Goal: Task Accomplishment & Management: Use online tool/utility

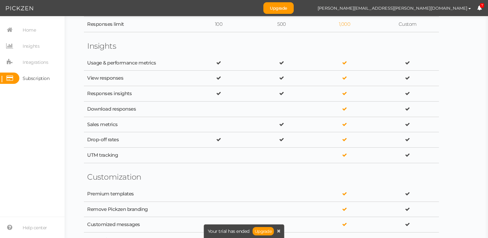
scroll to position [250, 0]
click at [294, 11] on link "Upgrade" at bounding box center [278, 8] width 30 height 12
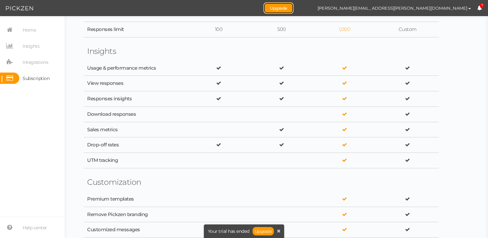
scroll to position [0, 0]
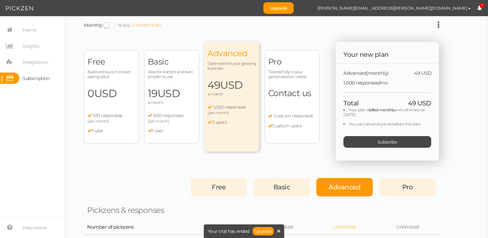
click at [344, 183] on span "Advanced" at bounding box center [345, 187] width 32 height 8
click at [348, 194] on div "Advanced" at bounding box center [344, 187] width 57 height 18
click at [344, 192] on div "Advanced" at bounding box center [344, 187] width 57 height 18
click at [325, 185] on div "Advanced" at bounding box center [344, 187] width 57 height 18
click at [404, 141] on div "Subscribe" at bounding box center [388, 142] width 88 height 12
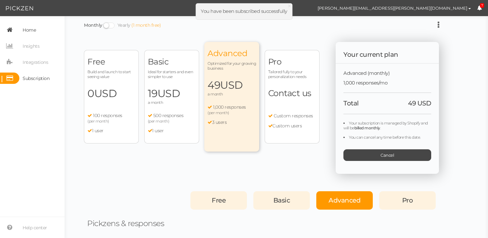
click at [24, 33] on span "Home" at bounding box center [29, 30] width 13 height 10
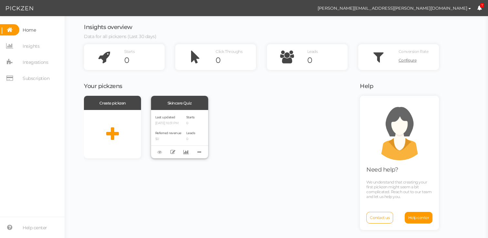
click at [161, 108] on div "Skincare Quiz" at bounding box center [179, 103] width 57 height 14
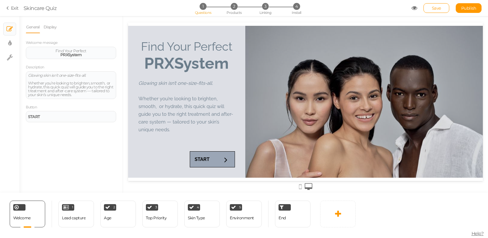
click at [195, 142] on h2 "Glowing skin isn’t one-size-fits-all. Whether you’re looking to brighten, smoot…" at bounding box center [187, 107] width 97 height 71
click at [51, 22] on link "Display" at bounding box center [50, 27] width 14 height 12
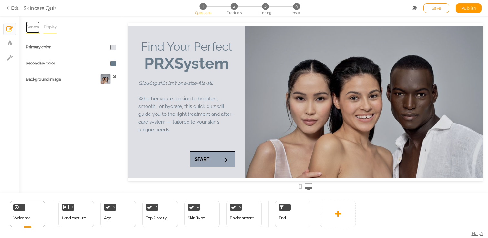
click at [31, 27] on link "General" at bounding box center [33, 27] width 14 height 12
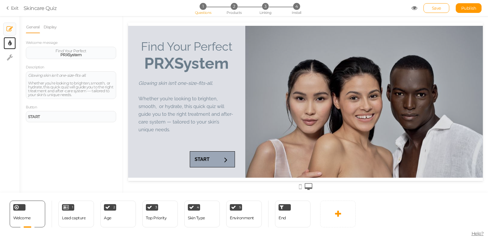
click at [13, 44] on link "× Display settings" at bounding box center [10, 43] width 12 height 12
select select "raleway"
select select "fade"
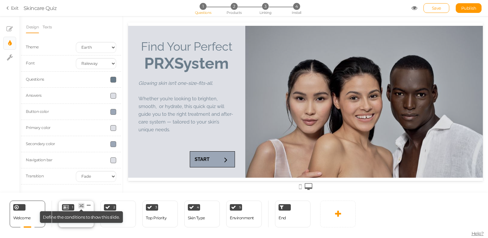
click at [83, 205] on icon at bounding box center [81, 206] width 4 height 4
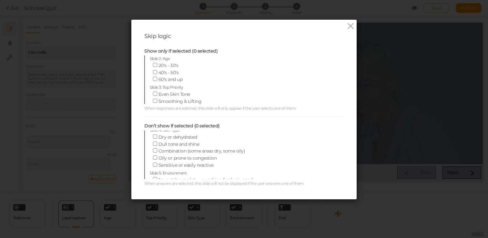
scroll to position [90, 0]
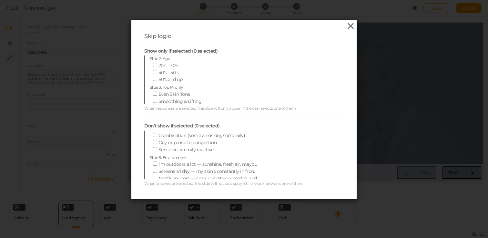
click at [350, 26] on icon at bounding box center [350, 26] width 9 height 10
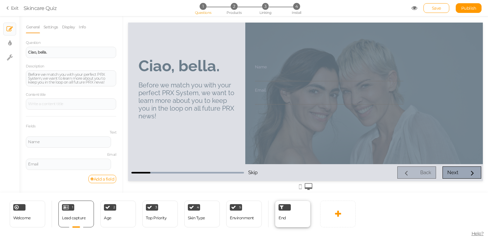
click at [294, 220] on div "End" at bounding box center [293, 214] width 36 height 27
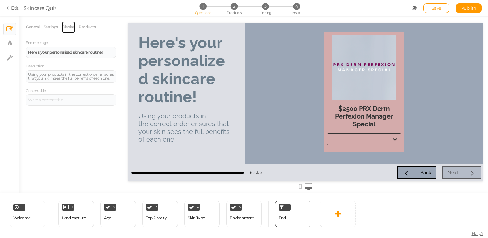
click at [70, 25] on link "Display" at bounding box center [69, 27] width 14 height 12
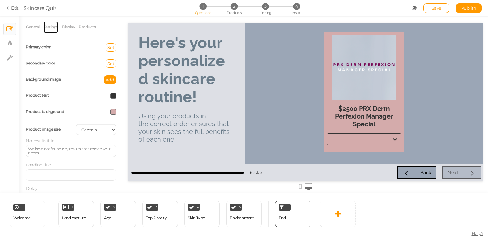
click at [52, 27] on link "Settings" at bounding box center [50, 27] width 15 height 12
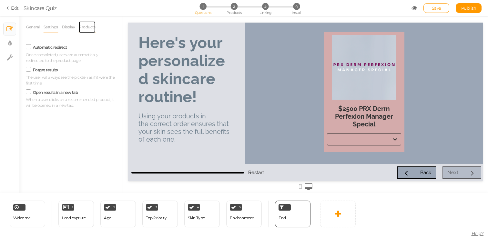
click at [89, 27] on link "Products" at bounding box center [86, 27] width 17 height 12
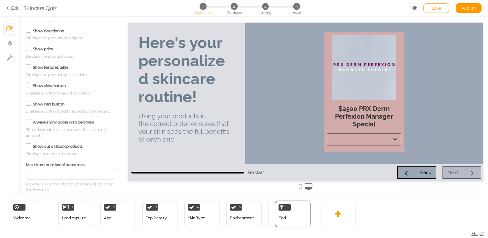
scroll to position [0, 0]
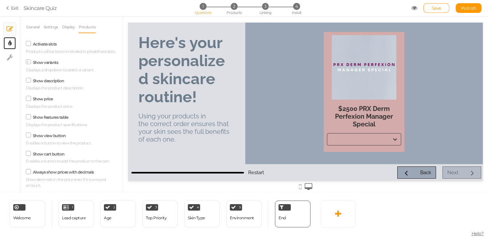
click at [13, 43] on link "× Display settings" at bounding box center [10, 43] width 12 height 12
select select "raleway"
select select "fade"
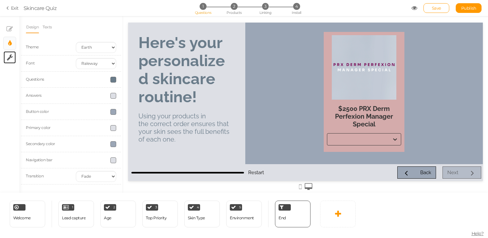
click at [12, 56] on icon at bounding box center [10, 57] width 6 height 6
select select "en"
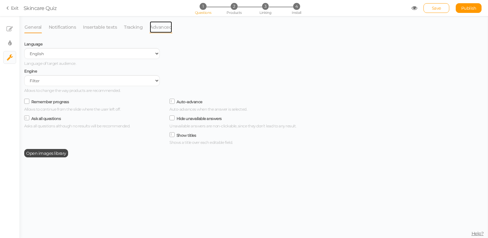
click at [161, 30] on link "Advanced" at bounding box center [161, 27] width 23 height 12
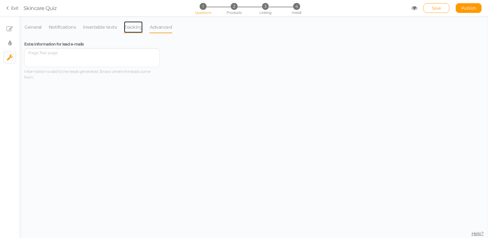
click at [124, 28] on link "Tracking" at bounding box center [133, 27] width 19 height 12
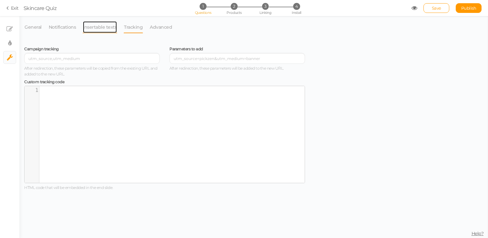
click at [107, 27] on link "Insertable texts" at bounding box center [100, 27] width 35 height 12
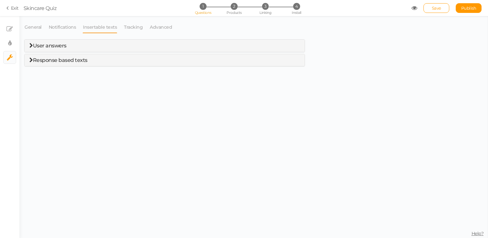
click at [32, 48] on span "User answers" at bounding box center [47, 46] width 37 height 6
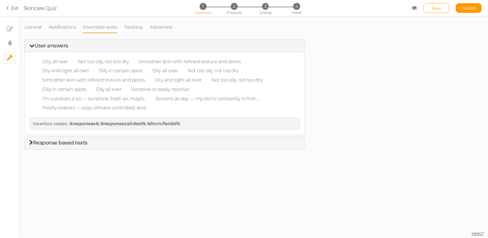
click at [65, 146] on span "Response based texts" at bounding box center [60, 143] width 55 height 6
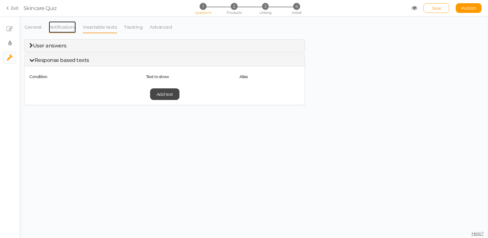
click at [58, 31] on link "Notifications" at bounding box center [62, 27] width 28 height 12
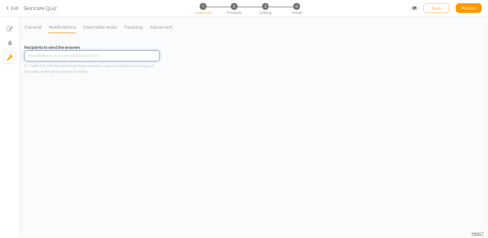
click at [70, 58] on input "text" at bounding box center [92, 55] width 136 height 11
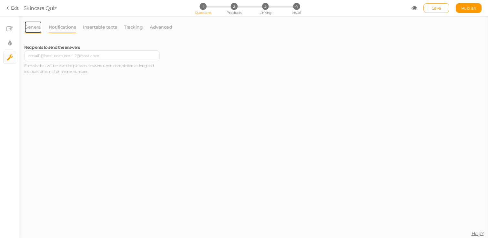
click at [31, 29] on link "General" at bounding box center [33, 27] width 18 height 12
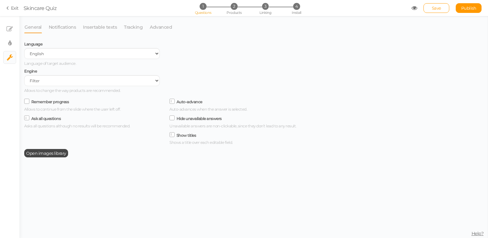
click at [61, 102] on label "Remember progress" at bounding box center [50, 101] width 38 height 5
click at [0, 0] on input "Remember progress" at bounding box center [0, 0] width 0 height 0
click at [64, 29] on link "Notifications" at bounding box center [62, 27] width 28 height 12
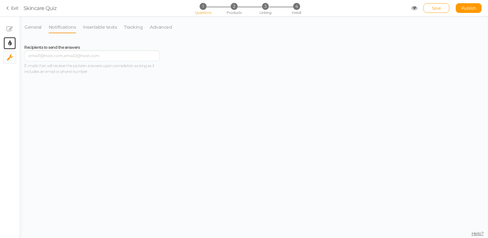
click at [7, 43] on link "× Display settings" at bounding box center [10, 43] width 12 height 12
select select "raleway"
select select "fade"
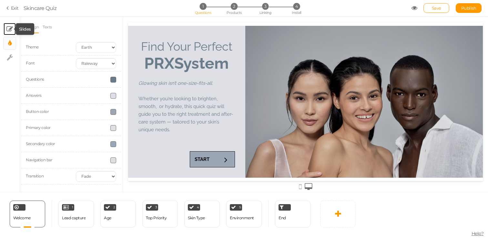
click at [9, 30] on icon at bounding box center [9, 29] width 6 height 6
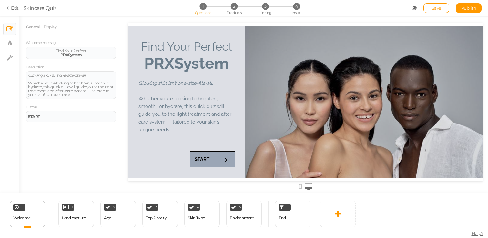
click at [13, 14] on section "Exit Skincare Quiz 1 Questions 2 Products 3 Linking 4 Install Save Publish" at bounding box center [244, 8] width 488 height 16
click at [13, 11] on link "Exit" at bounding box center [12, 8] width 12 height 6
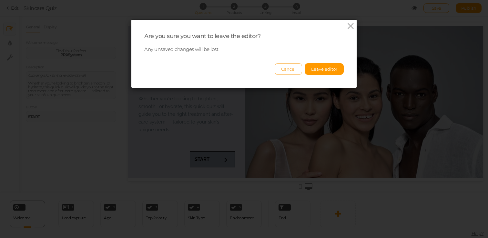
click at [295, 71] on button "Cancel" at bounding box center [288, 69] width 27 height 12
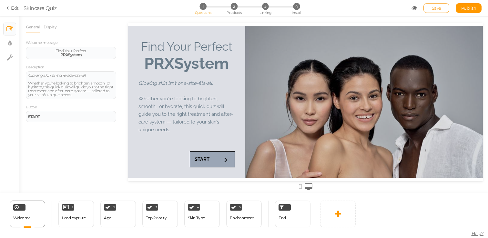
click at [434, 7] on span "Save" at bounding box center [436, 7] width 9 height 5
click at [16, 10] on link "Exit" at bounding box center [12, 8] width 12 height 6
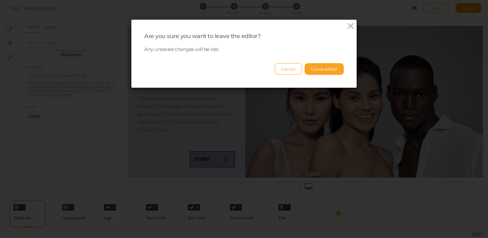
click at [326, 67] on button "Leave editor" at bounding box center [324, 69] width 39 height 12
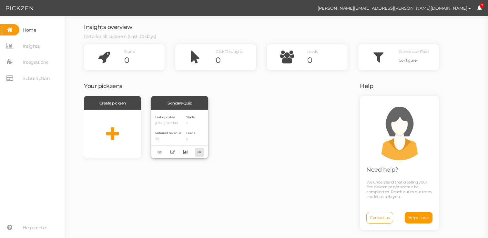
click at [202, 151] on icon at bounding box center [199, 152] width 9 height 10
click at [249, 160] on div "Create pickzen Skincare Quiz Last updated 08/19/2025 3:03 PM Referred revenue $…" at bounding box center [218, 166] width 268 height 141
click at [29, 50] on span "Insights" at bounding box center [31, 46] width 17 height 10
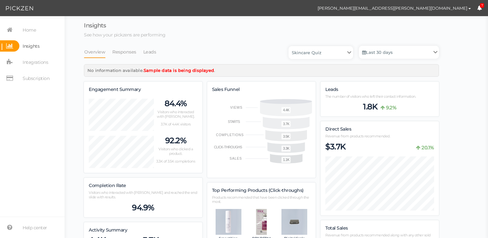
scroll to position [791, 355]
click at [26, 34] on span "Home" at bounding box center [29, 30] width 13 height 10
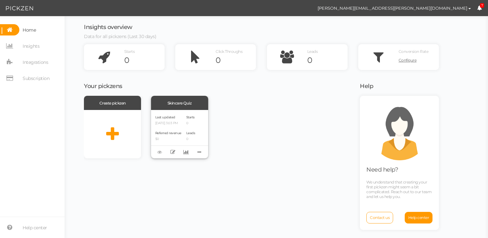
click at [176, 129] on div "Last updated 08/19/2025 3:03 PM Referred revenue $0" at bounding box center [168, 134] width 26 height 40
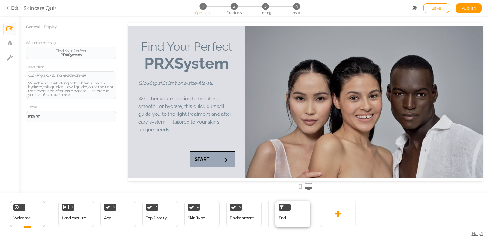
click at [297, 211] on div "End" at bounding box center [293, 214] width 36 height 27
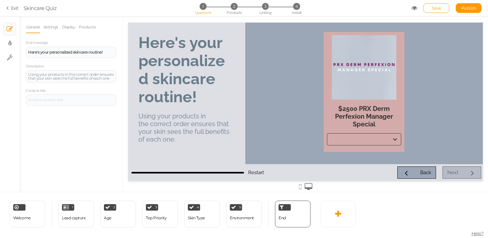
click at [301, 185] on icon at bounding box center [300, 186] width 3 height 7
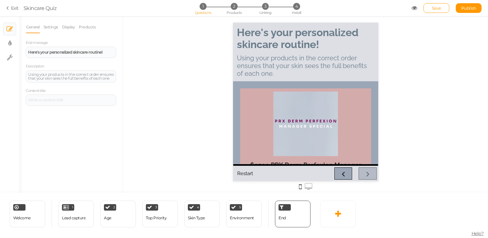
click at [310, 185] on icon at bounding box center [309, 186] width 8 height 7
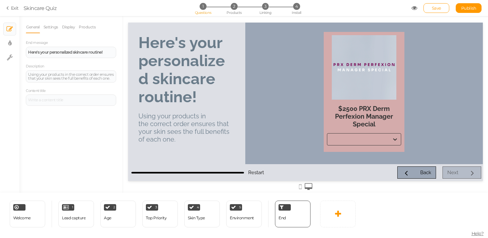
click at [71, 35] on div "General Settings Display Products End message Here's your personalized skincare…" at bounding box center [71, 63] width 90 height 85
click at [71, 29] on link "Display" at bounding box center [69, 27] width 14 height 12
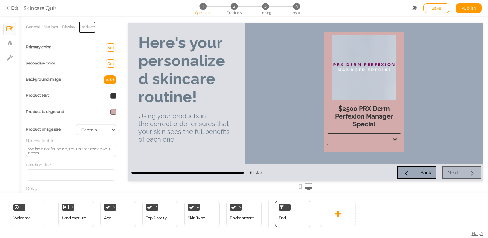
click at [87, 29] on link "Products" at bounding box center [86, 27] width 17 height 12
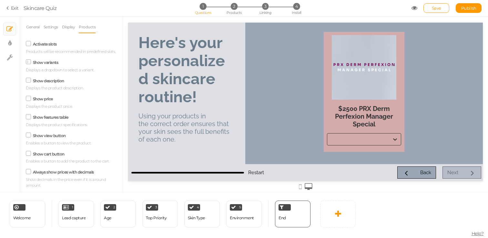
click at [11, 7] on icon at bounding box center [8, 8] width 5 height 6
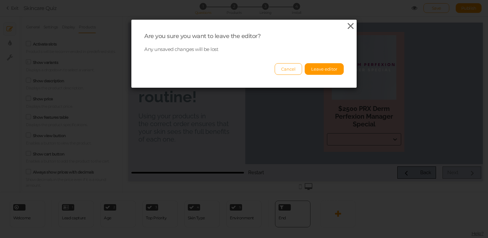
click at [350, 26] on icon at bounding box center [350, 26] width 9 height 10
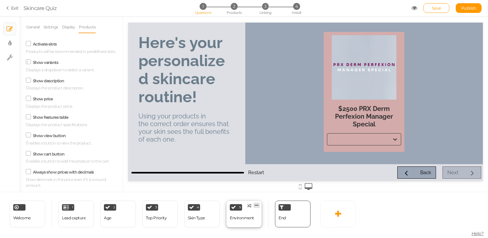
click at [255, 204] on icon at bounding box center [257, 205] width 4 height 5
select select "2"
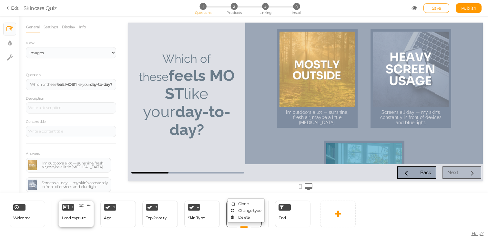
click at [80, 213] on div "Lead capture" at bounding box center [74, 218] width 24 height 11
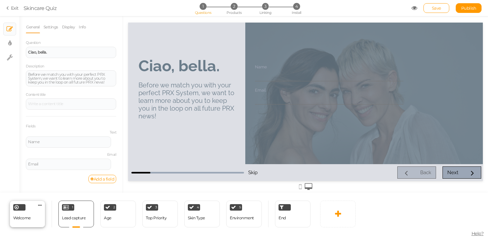
click at [25, 223] on div "Welcome" at bounding box center [21, 218] width 17 height 11
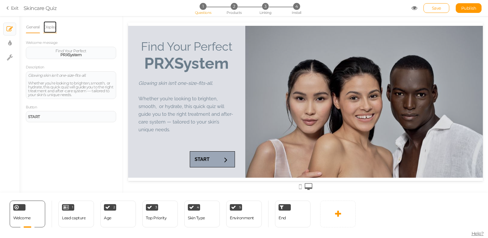
click at [47, 25] on link "Display" at bounding box center [50, 27] width 14 height 12
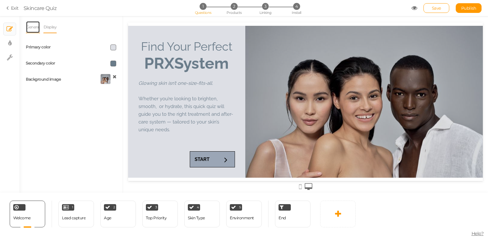
click at [34, 26] on link "General" at bounding box center [33, 27] width 14 height 12
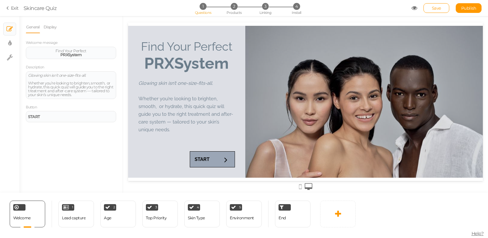
click at [9, 7] on icon at bounding box center [8, 8] width 5 height 6
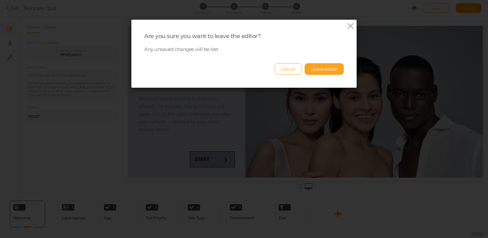
click at [313, 68] on button "Leave editor" at bounding box center [324, 69] width 39 height 12
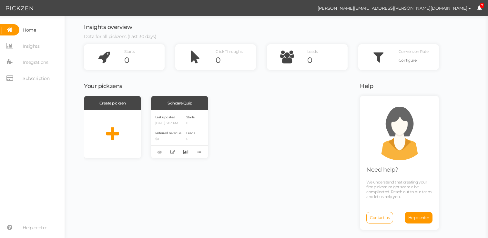
click at [479, 9] on icon at bounding box center [479, 7] width 5 height 5
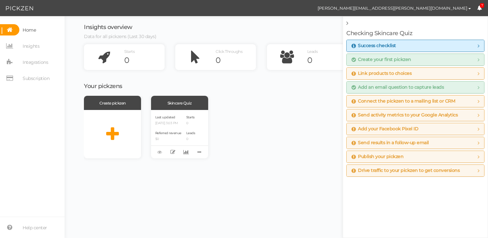
click at [469, 72] on span "Link products to choices" at bounding box center [416, 73] width 128 height 5
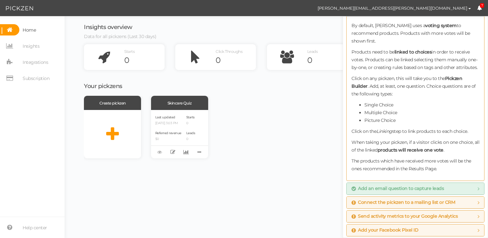
scroll to position [59, 0]
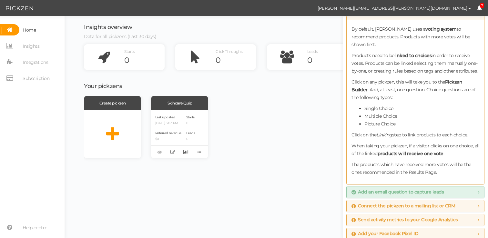
click at [430, 151] on b "products will receive one vote" at bounding box center [411, 154] width 66 height 6
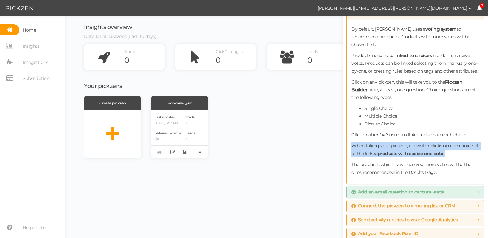
click at [430, 151] on b "products will receive one vote" at bounding box center [411, 154] width 66 height 6
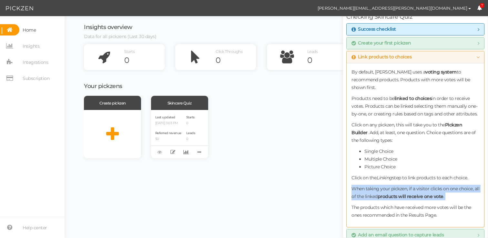
scroll to position [15, 0]
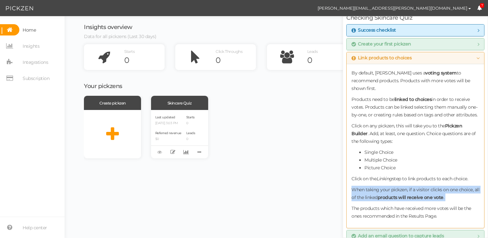
click at [379, 58] on span "Link products to choices" at bounding box center [382, 58] width 60 height 5
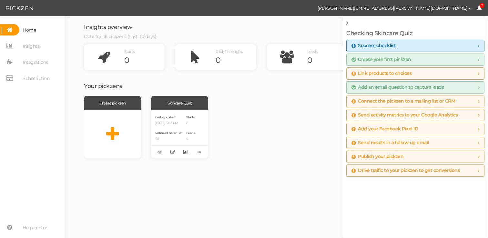
scroll to position [0, 0]
click at [181, 123] on p "08/19/2025 3:03 PM" at bounding box center [168, 123] width 26 height 4
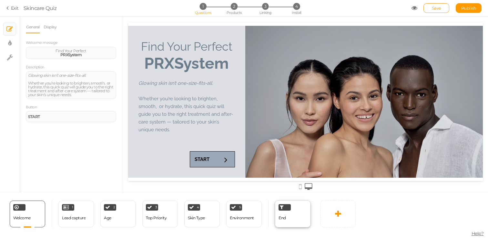
click at [285, 217] on span "End" at bounding box center [282, 218] width 7 height 5
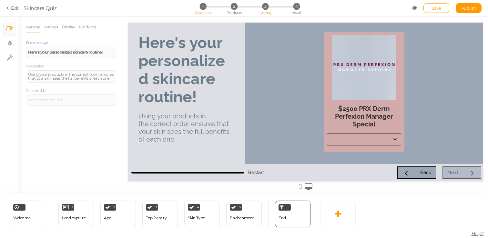
click at [267, 6] on span "3" at bounding box center [265, 6] width 7 height 7
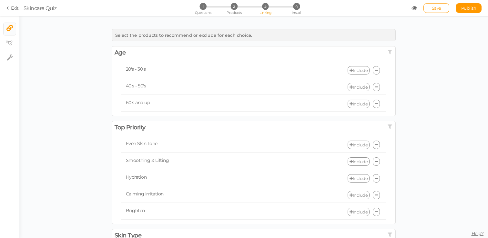
click at [233, 10] on div "1 Questions 2 Products 3 Linking 4 Install" at bounding box center [243, 9] width 135 height 12
click at [234, 11] on span "Products" at bounding box center [234, 12] width 15 height 5
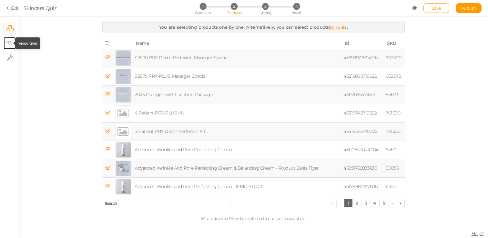
click at [9, 42] on icon at bounding box center [9, 43] width 6 height 5
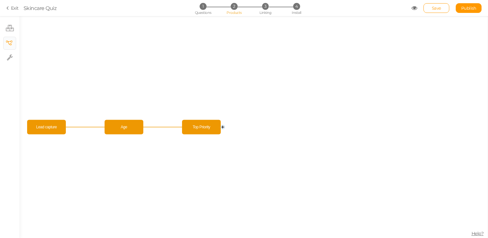
click at [222, 127] on circle at bounding box center [223, 127] width 4 height 4
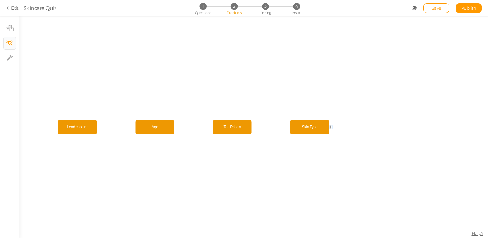
click at [8, 35] on li "× Products" at bounding box center [9, 29] width 13 height 13
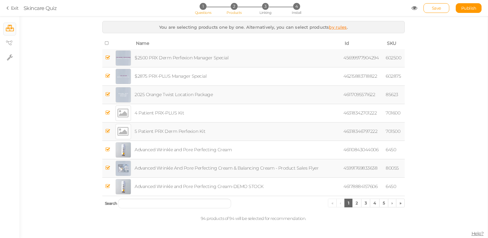
click at [210, 11] on span "Questions" at bounding box center [203, 12] width 16 height 5
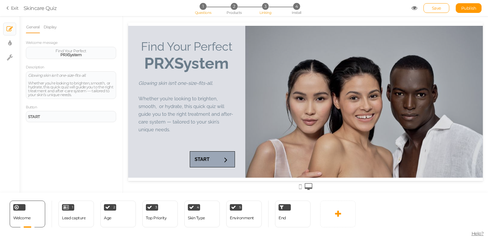
click at [271, 7] on li "3 Linking" at bounding box center [266, 6] width 30 height 7
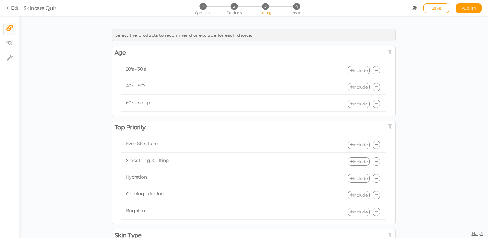
click at [364, 70] on link "Include" at bounding box center [359, 70] width 22 height 8
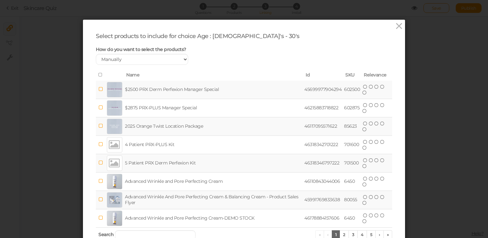
click at [442, 69] on div "Select products to include for choice Age : 20's - 30's How do you want to sele…" at bounding box center [244, 119] width 488 height 238
click at [399, 27] on icon at bounding box center [399, 26] width 9 height 10
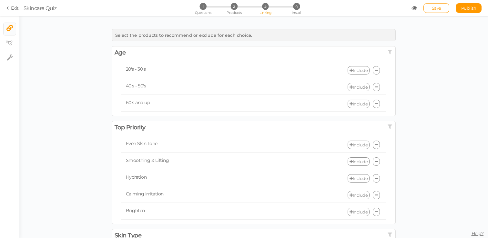
click at [376, 71] on icon at bounding box center [376, 70] width 3 height 4
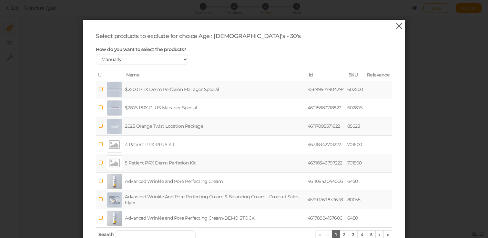
click at [397, 25] on icon at bounding box center [399, 26] width 9 height 10
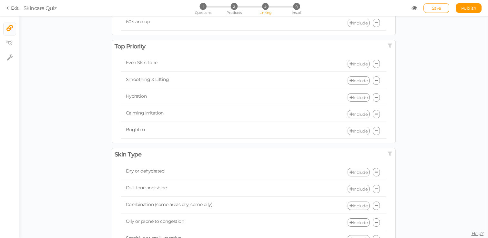
scroll to position [81, 0]
click at [77, 97] on div "Select the products to recommend or exclude for each choice. Age × Enable or di…" at bounding box center [253, 144] width 469 height 398
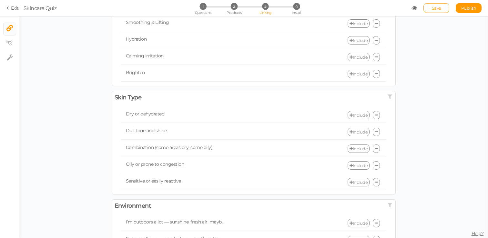
scroll to position [186, 0]
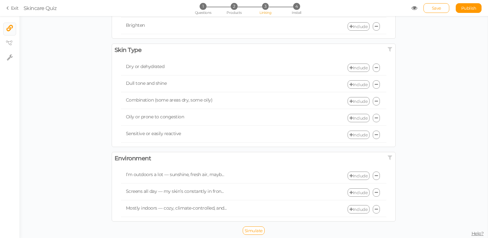
click at [360, 179] on link "Include" at bounding box center [359, 176] width 22 height 8
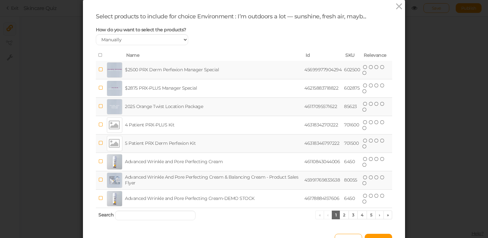
scroll to position [20, 0]
click at [144, 223] on div "Select products to include for choice Environment : I’m outdoors a lot — sunshi…" at bounding box center [244, 128] width 322 height 259
click at [145, 215] on input "search" at bounding box center [155, 215] width 81 height 10
type input "plus"
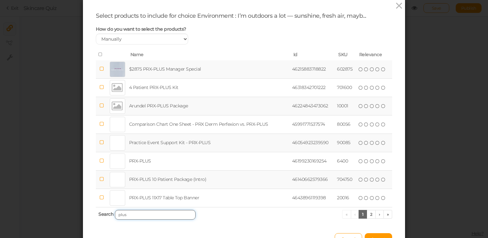
scroll to position [23, 0]
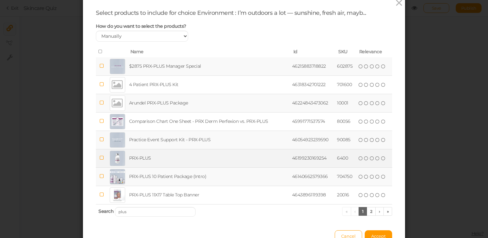
click at [166, 154] on td "PRX-PLUS" at bounding box center [209, 158] width 163 height 18
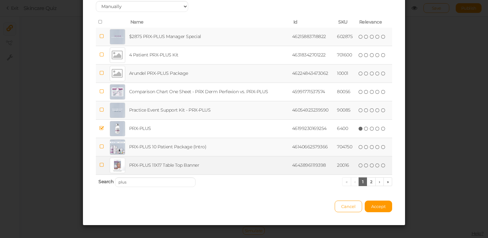
scroll to position [53, 0]
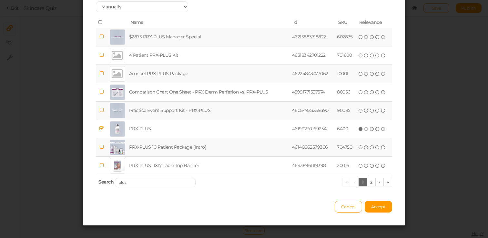
click at [243, 148] on td "PRX-PLUS 10 Patient Package (Intro)" at bounding box center [209, 147] width 163 height 18
click at [242, 146] on td "PRX-PLUS 10 Patient Package (Intro)" at bounding box center [209, 147] width 163 height 18
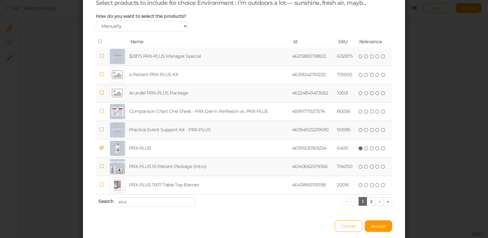
scroll to position [31, 0]
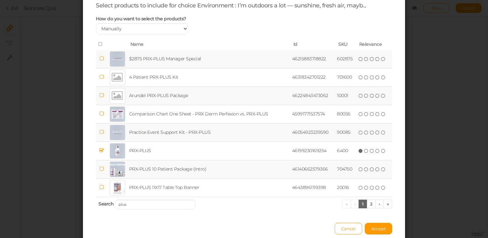
click at [376, 221] on div "Cancel Accept" at bounding box center [244, 226] width 296 height 18
click at [376, 229] on span "Accept" at bounding box center [378, 228] width 15 height 5
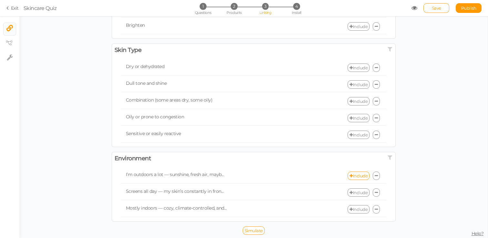
click at [356, 194] on link "Include" at bounding box center [359, 193] width 22 height 8
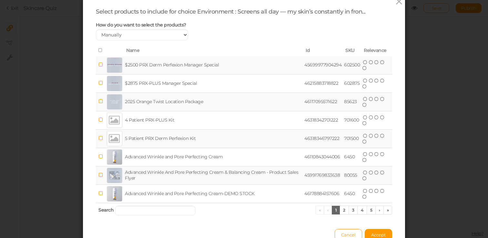
scroll to position [39, 0]
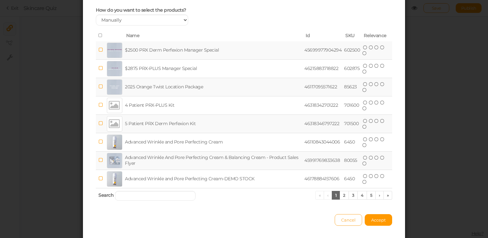
click at [347, 221] on span "Cancel" at bounding box center [348, 220] width 15 height 5
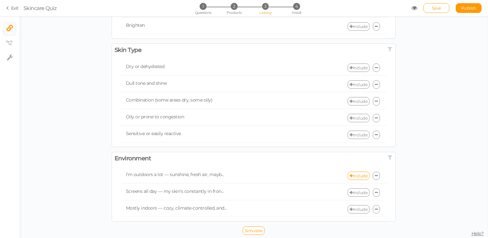
click at [356, 208] on link "Include" at bounding box center [359, 209] width 22 height 8
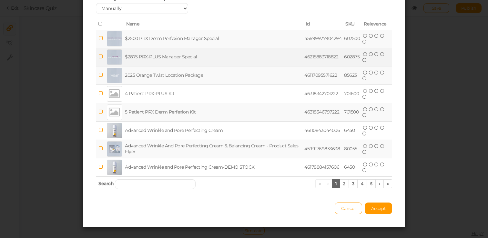
scroll to position [59, 0]
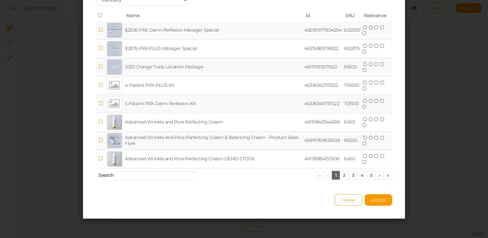
click at [133, 170] on th "Search « ‹ 1 2 3 4 5 › »" at bounding box center [244, 175] width 296 height 15
click at [133, 175] on input "search" at bounding box center [155, 176] width 81 height 10
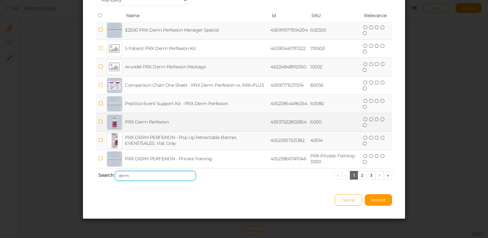
type input "derm"
click at [98, 124] on icon at bounding box center [100, 121] width 5 height 5
click at [382, 200] on span "Accept" at bounding box center [378, 200] width 15 height 5
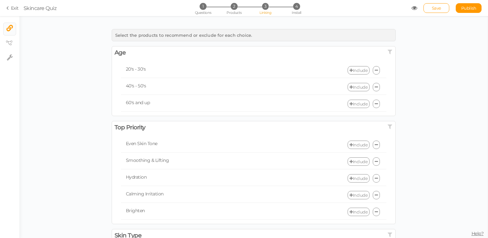
scroll to position [0, 0]
click at [366, 104] on link "Include" at bounding box center [359, 103] width 22 height 8
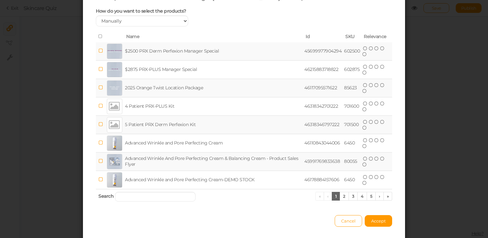
scroll to position [58, 0]
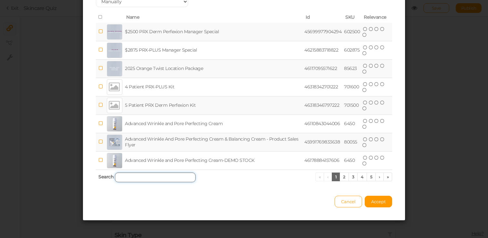
click at [139, 175] on input "search" at bounding box center [155, 178] width 81 height 10
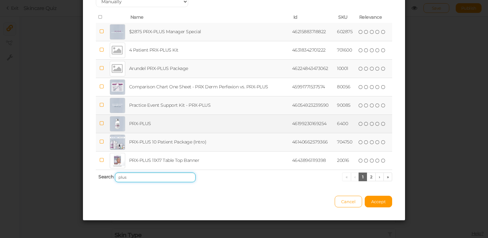
type input "plus"
click at [98, 123] on td at bounding box center [101, 124] width 11 height 18
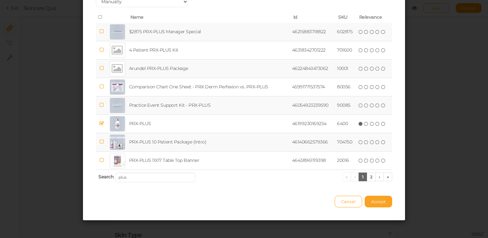
click at [370, 200] on button "Accept" at bounding box center [378, 202] width 27 height 12
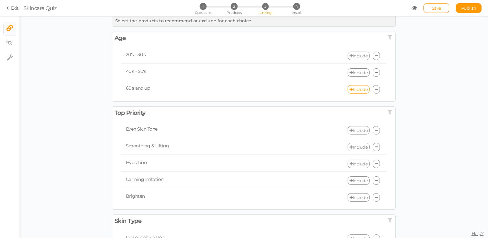
scroll to position [11, 0]
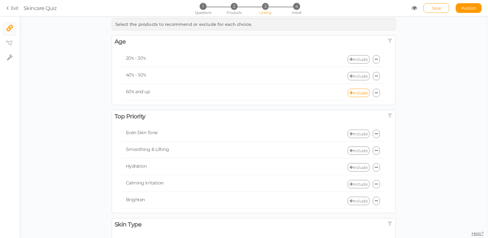
click at [376, 62] on link at bounding box center [376, 59] width 7 height 8
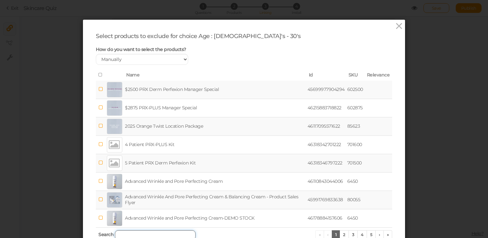
click at [141, 231] on input "search" at bounding box center [155, 236] width 81 height 10
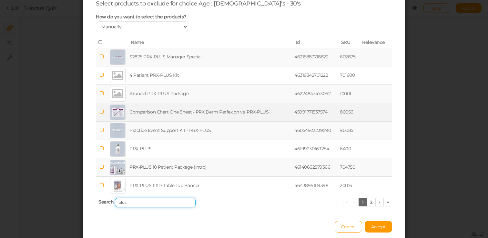
scroll to position [36, 0]
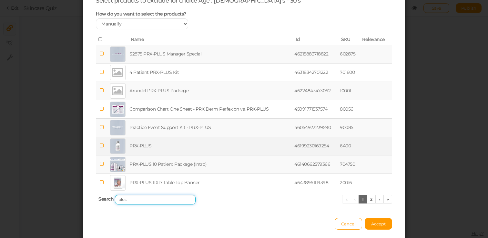
type input "plus"
click at [158, 150] on td "PRX-PLUS" at bounding box center [210, 146] width 165 height 18
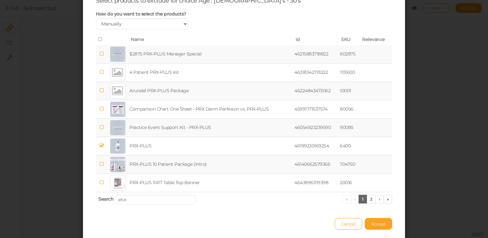
click at [374, 226] on button "Accept" at bounding box center [378, 224] width 27 height 12
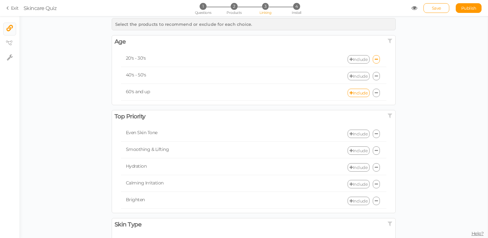
click at [377, 80] on div "40's - 50's Include" at bounding box center [253, 76] width 265 height 15
click at [377, 79] on link at bounding box center [376, 76] width 7 height 8
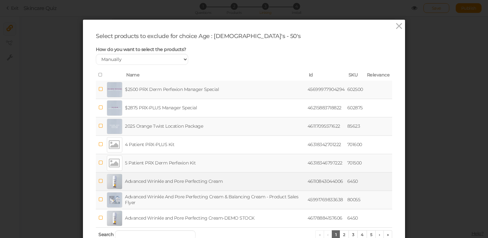
scroll to position [11, 0]
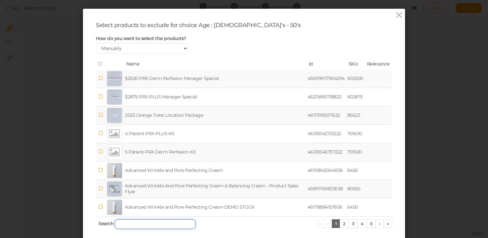
click at [158, 226] on input "search" at bounding box center [155, 225] width 81 height 10
click at [398, 16] on icon at bounding box center [399, 15] width 9 height 10
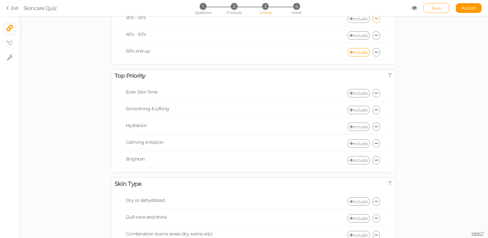
scroll to position [53, 0]
click at [365, 93] on link "Include" at bounding box center [359, 92] width 22 height 8
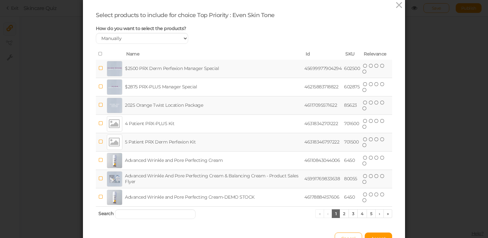
scroll to position [31, 0]
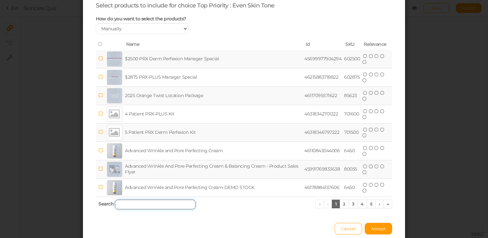
click at [164, 205] on input "search" at bounding box center [155, 205] width 81 height 10
type input "plus"
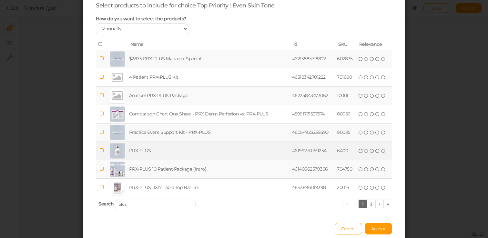
click at [158, 149] on td "PRX-PLUS" at bounding box center [209, 151] width 163 height 18
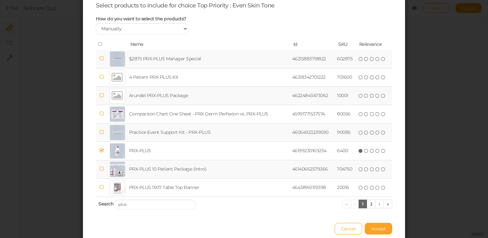
click at [373, 229] on span "Accept" at bounding box center [378, 228] width 15 height 5
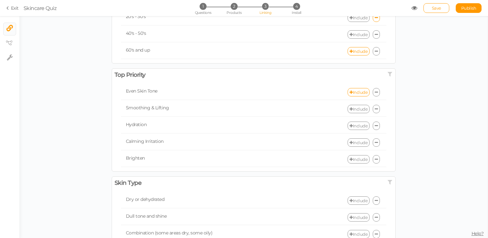
click at [358, 162] on link "Include" at bounding box center [359, 159] width 22 height 8
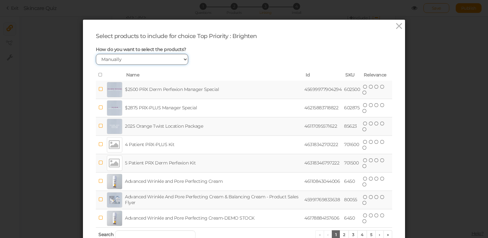
click at [157, 60] on select "Manually By tags By price" at bounding box center [142, 59] width 92 height 11
click at [153, 234] on input "search" at bounding box center [155, 236] width 81 height 10
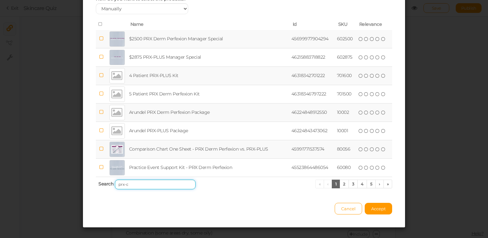
scroll to position [0, 0]
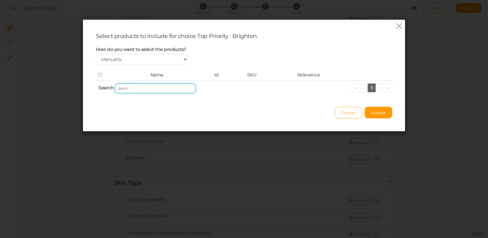
type input "prx-c"
click at [348, 118] on button "Cancel" at bounding box center [348, 113] width 27 height 12
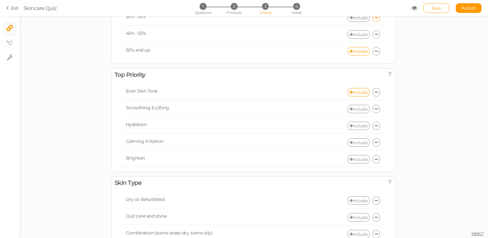
click at [460, 136] on div "Select the products to recommend or exclude for each choice. Age × Enable or di…" at bounding box center [253, 172] width 469 height 398
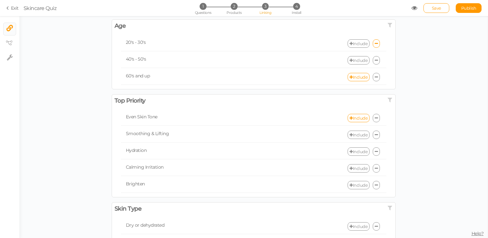
scroll to position [9, 0]
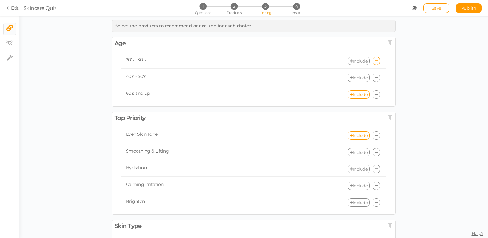
click at [362, 201] on link "Include" at bounding box center [359, 203] width 22 height 8
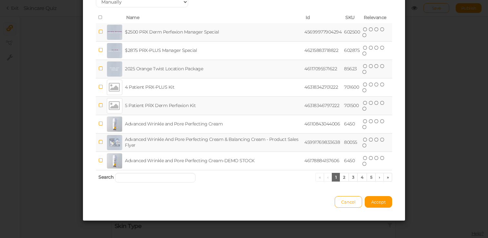
scroll to position [59, 0]
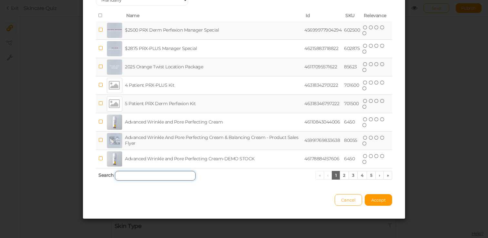
click at [150, 177] on input "search" at bounding box center [155, 176] width 81 height 10
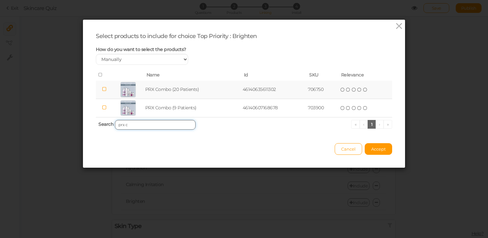
scroll to position [0, 0]
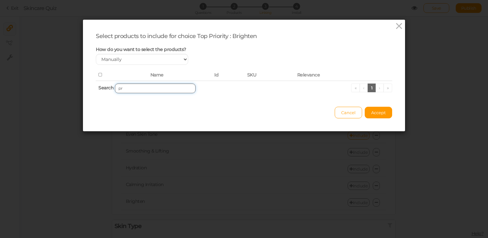
type input "p"
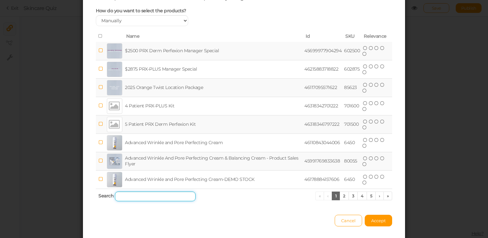
scroll to position [47, 0]
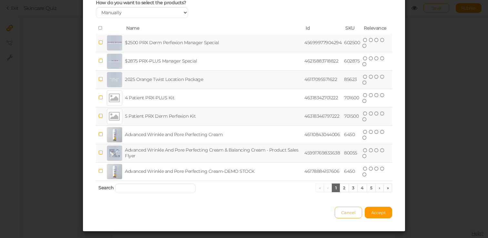
click at [344, 213] on span "Cancel" at bounding box center [348, 212] width 15 height 5
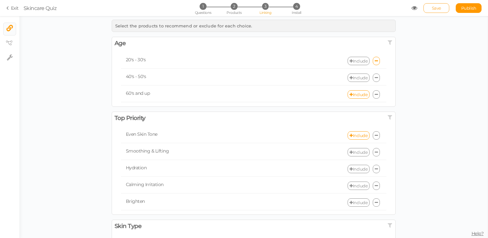
click at [428, 7] on link "Save" at bounding box center [437, 8] width 26 height 10
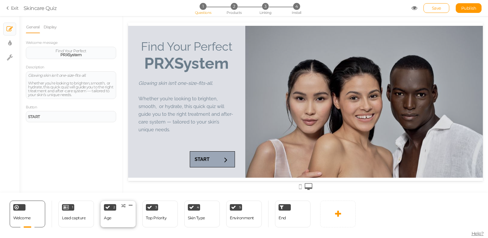
click at [110, 224] on div "Age" at bounding box center [107, 218] width 7 height 11
select select "2"
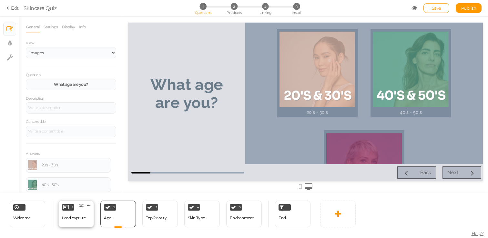
click at [76, 221] on div "Lead capture" at bounding box center [74, 218] width 24 height 11
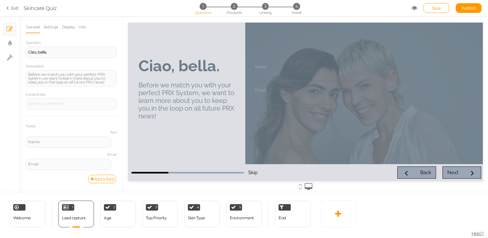
click at [179, 213] on div "3 Top Priority × Define the conditions to show this slide. Clone Change type De…" at bounding box center [160, 214] width 42 height 27
click at [195, 220] on div "Skin Type" at bounding box center [196, 218] width 17 height 5
select select "2"
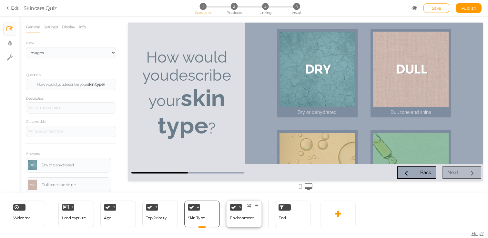
click at [249, 219] on div "Environment" at bounding box center [242, 218] width 24 height 5
select select "2"
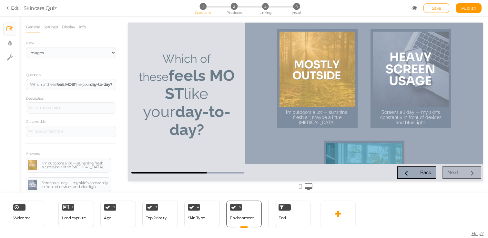
scroll to position [15, 0]
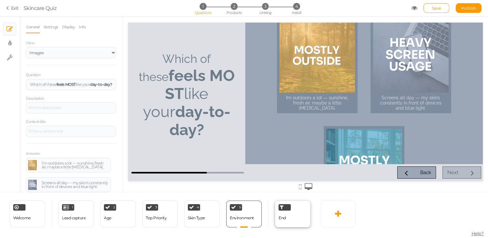
click at [294, 224] on div "End" at bounding box center [293, 214] width 36 height 27
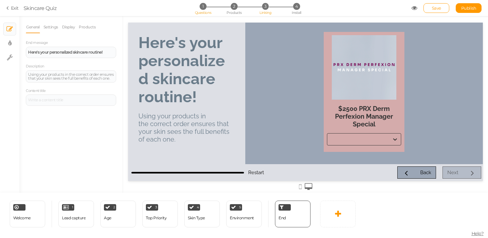
click at [265, 9] on span "3" at bounding box center [265, 6] width 7 height 7
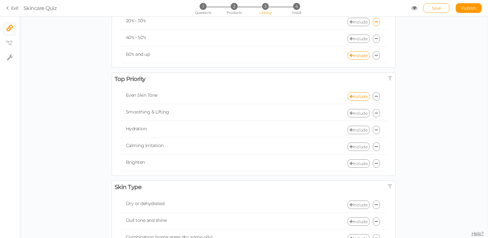
scroll to position [62, 0]
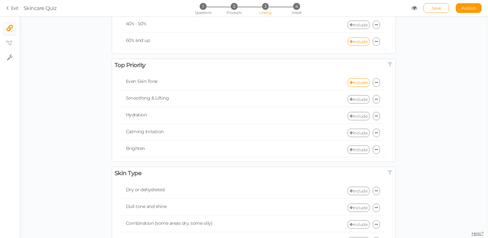
click at [359, 151] on link "Include" at bounding box center [359, 150] width 22 height 8
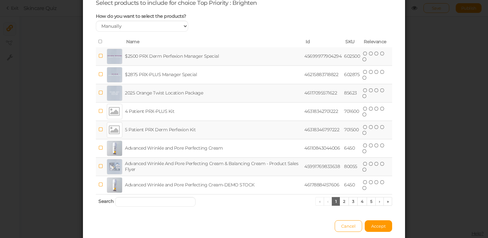
scroll to position [51, 0]
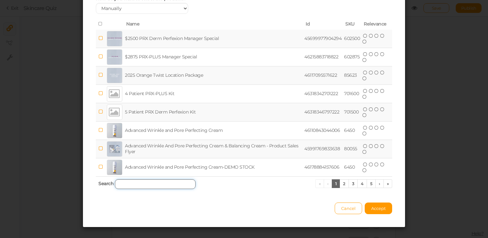
click at [142, 187] on input "search" at bounding box center [155, 185] width 81 height 10
type input "c"
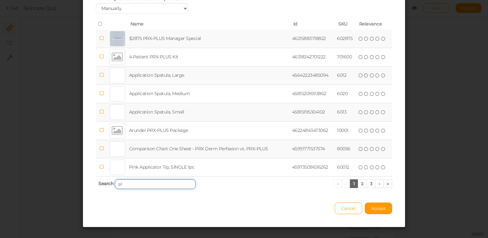
type input "p"
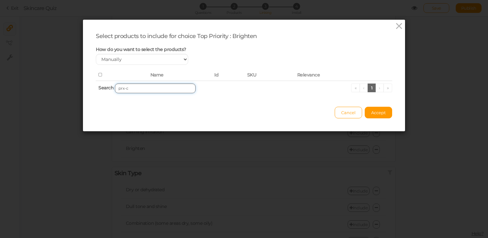
scroll to position [0, 0]
type input "p"
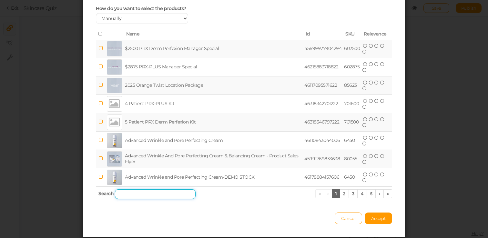
scroll to position [43, 0]
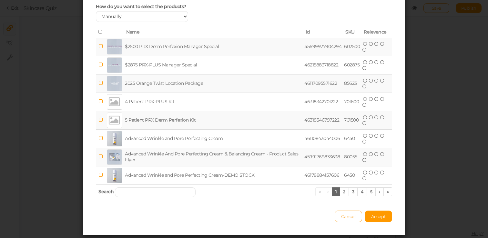
click at [349, 216] on span "Cancel" at bounding box center [348, 216] width 15 height 5
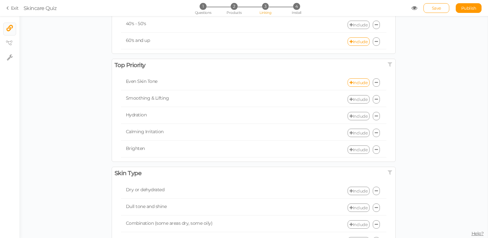
click at [426, 116] on div "Select the products to recommend or exclude for each choice. Age × Enable or di…" at bounding box center [253, 163] width 469 height 398
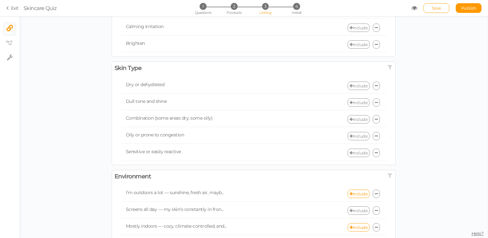
scroll to position [0, 0]
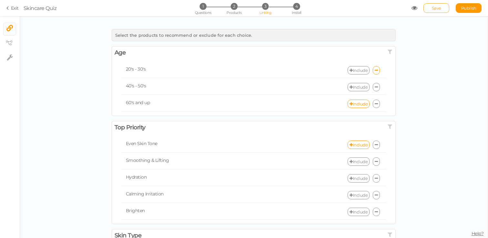
click at [429, 9] on link "Save" at bounding box center [437, 8] width 26 height 10
click at [13, 9] on link "Exit" at bounding box center [12, 8] width 12 height 6
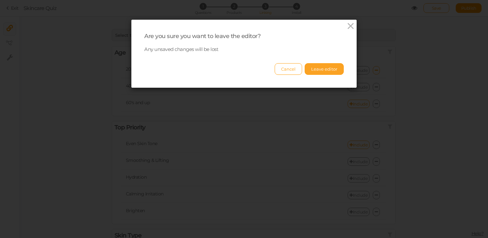
click at [312, 68] on button "Leave editor" at bounding box center [324, 69] width 39 height 12
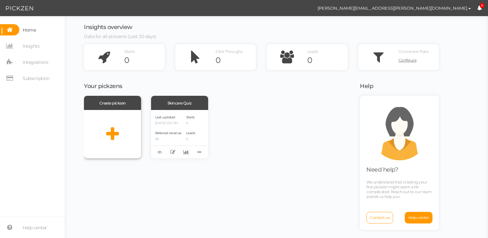
click at [117, 123] on div at bounding box center [112, 134] width 57 height 48
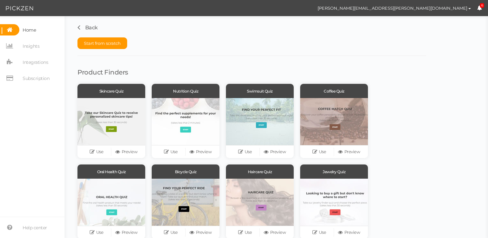
click at [75, 29] on div "Back Start from scratch Product Finders Skincare Quiz Use Preview Nutrition Qui…" at bounding box center [277, 188] width 424 height 345
click at [79, 29] on icon at bounding box center [78, 27] width 3 height 8
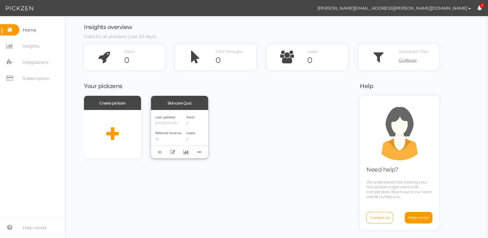
click at [182, 107] on div "Skincare Quiz" at bounding box center [179, 103] width 57 height 14
click at [199, 117] on div "Last updated 08/19/2025 3:30 PM Referred revenue $0 Starts 0 Leads 0" at bounding box center [179, 134] width 57 height 48
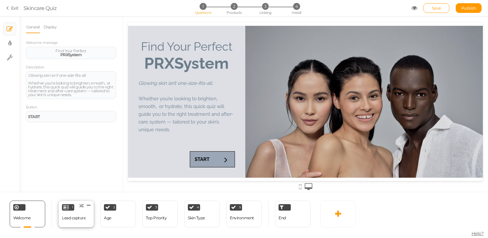
click at [80, 220] on div "Lead capture" at bounding box center [74, 218] width 24 height 5
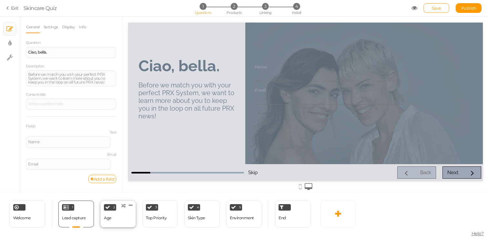
click at [119, 211] on div "2 Age × Define the conditions to show this slide. Clone Change type Delete" at bounding box center [118, 214] width 36 height 27
select select "2"
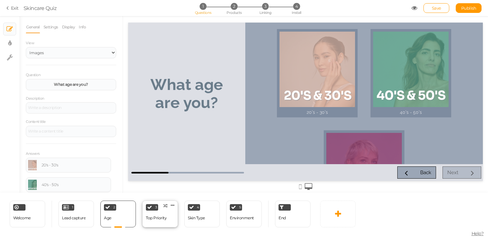
click at [146, 219] on div "Top Priority" at bounding box center [156, 218] width 21 height 5
select select "2"
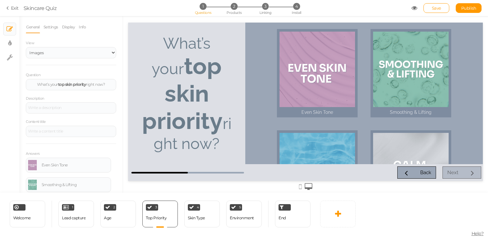
click at [182, 222] on div "4 Skin Type × Define the conditions to show this slide. Clone Change type Delete" at bounding box center [202, 214] width 42 height 27
click at [125, 223] on div "2 Age × Define the conditions to show this slide. Clone Change type Delete" at bounding box center [118, 214] width 36 height 27
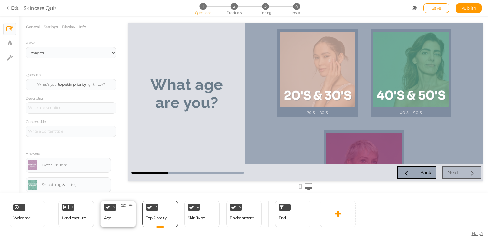
select select "2"
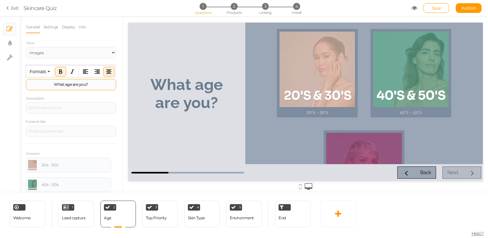
click at [74, 89] on div "What age are you?" at bounding box center [71, 84] width 90 height 11
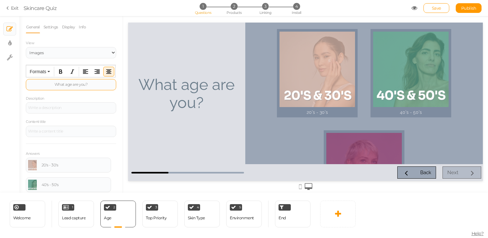
click at [73, 83] on div "What age are you?" at bounding box center [71, 85] width 86 height 4
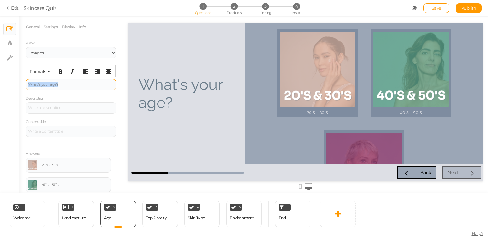
drag, startPoint x: 74, startPoint y: 84, endPoint x: 23, endPoint y: 82, distance: 51.7
click at [23, 82] on div "General Settings Display Info View Text Images Question What's your age? Descri…" at bounding box center [70, 107] width 103 height 172
click at [96, 75] on button "Align right" at bounding box center [97, 71] width 10 height 9
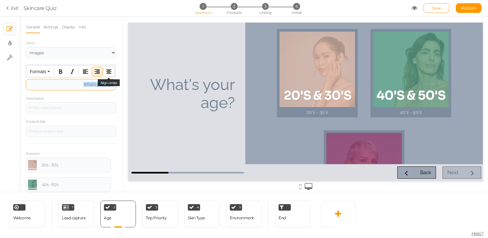
click at [107, 72] on icon "Align center" at bounding box center [108, 71] width 5 height 5
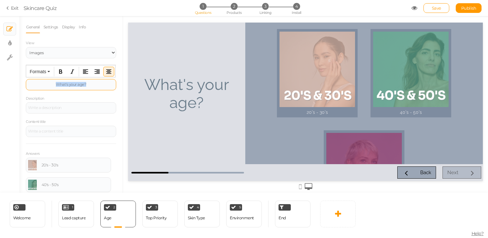
click at [72, 85] on div "What's your age?" at bounding box center [71, 85] width 86 height 4
click at [80, 85] on div "What's your age?" at bounding box center [71, 85] width 86 height 4
click at [61, 71] on icon "Bold" at bounding box center [60, 71] width 5 height 5
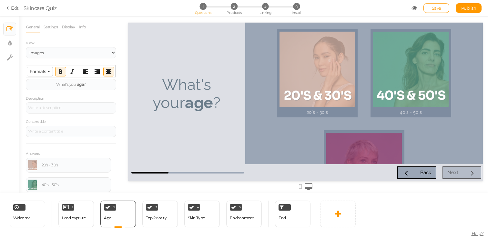
click at [45, 73] on span "Formats" at bounding box center [38, 71] width 16 height 5
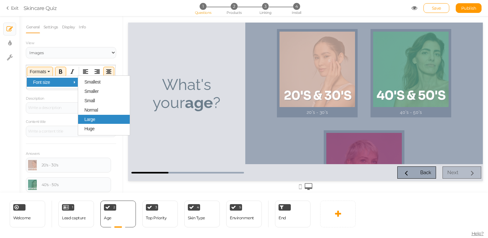
click at [98, 121] on div "Large" at bounding box center [104, 119] width 52 height 9
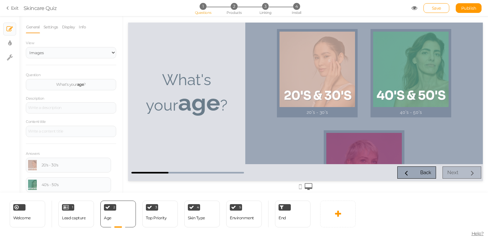
click at [227, 128] on div "What's your age ?" at bounding box center [186, 94] width 117 height 142
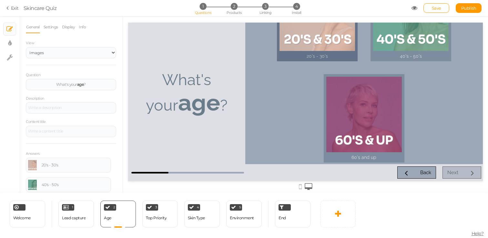
scroll to position [57, 0]
click at [160, 216] on div "Top Priority" at bounding box center [156, 218] width 21 height 5
select select "2"
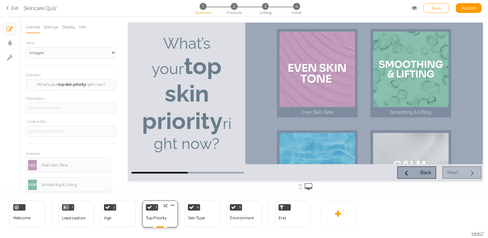
scroll to position [0, 0]
click at [185, 213] on div "4 Skin Type × Define the conditions to show this slide. Clone Change type Delete" at bounding box center [202, 214] width 36 height 27
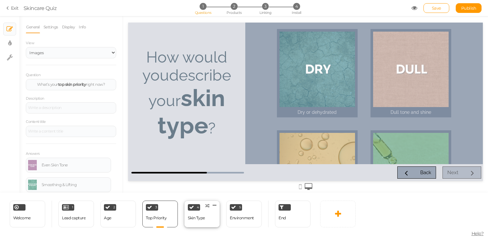
select select "2"
click at [232, 215] on div "Environment" at bounding box center [242, 218] width 24 height 11
select select "2"
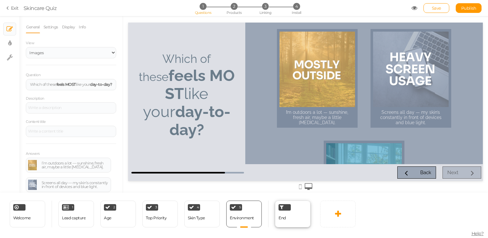
click at [285, 216] on span "End" at bounding box center [282, 218] width 7 height 5
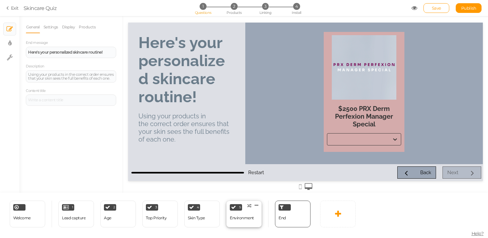
click at [230, 216] on div "Environment" at bounding box center [242, 218] width 24 height 5
select select "2"
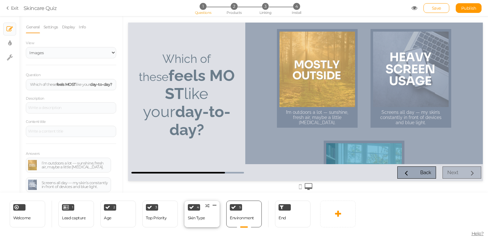
click at [210, 215] on div "4 Skin Type × Define the conditions to show this slide. Clone Change type Delete" at bounding box center [202, 214] width 36 height 27
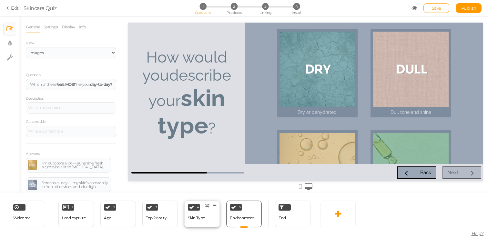
select select "2"
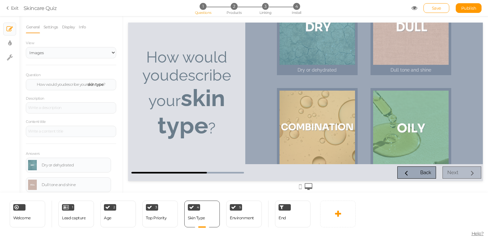
scroll to position [36, 0]
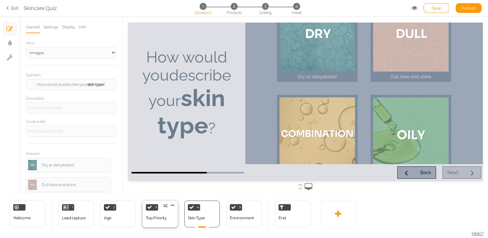
click at [164, 219] on div "Top Priority" at bounding box center [156, 218] width 21 height 5
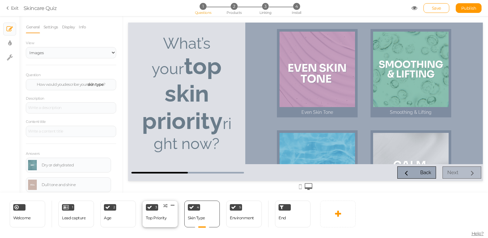
select select "2"
click at [88, 162] on div "Even Skin Tone" at bounding box center [68, 165] width 81 height 10
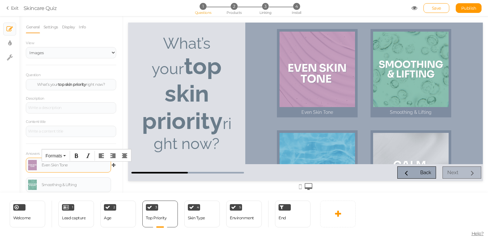
click at [52, 166] on div "Even Skin Tone" at bounding box center [75, 165] width 67 height 4
paste div
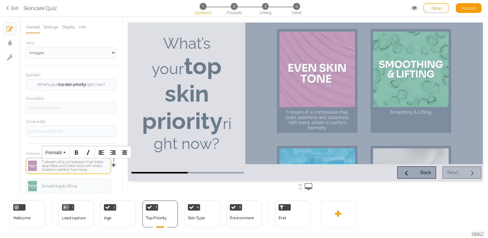
click at [44, 161] on div "“I dream of a complexion that looks seamless and balanced, with every shade in …" at bounding box center [75, 166] width 67 height 12
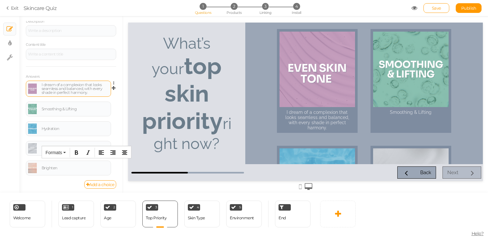
scroll to position [78, 0]
click at [81, 113] on div "Smoothing & Lifting" at bounding box center [68, 108] width 81 height 10
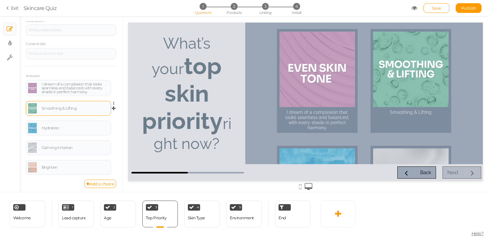
click at [81, 113] on div "Smoothing & Lifting" at bounding box center [68, 108] width 81 height 10
paste div
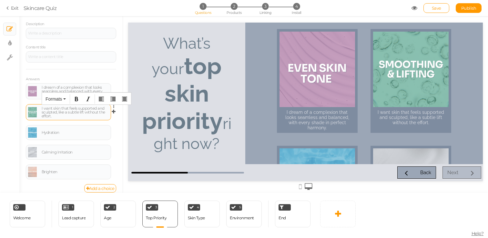
click at [77, 117] on div "I want skin that feels supported and sculpted, like a subtle lift without the e…" at bounding box center [75, 113] width 67 height 12
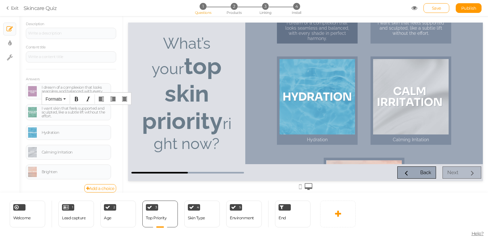
scroll to position [101, 0]
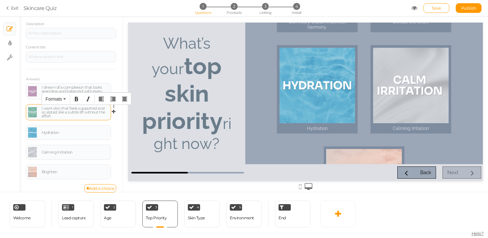
click at [83, 113] on div "I want skin that feels supported and sculpted, like a subtle lift without the e…" at bounding box center [75, 113] width 67 height 12
click at [41, 108] on div "I want skin that feels supported and sculpted, like a subtle lift without the e…" at bounding box center [68, 113] width 81 height 12
click at [83, 117] on div "I want skin that feels supported and sculpted, like a subtle lift without the e…" at bounding box center [75, 113] width 67 height 12
click at [69, 136] on div "Hydration" at bounding box center [68, 133] width 81 height 10
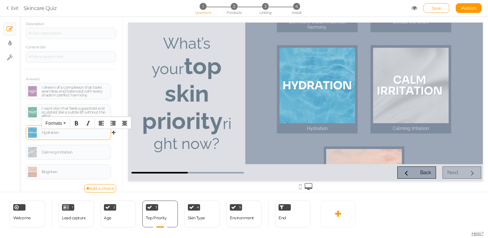
click at [69, 136] on div "Hydration" at bounding box center [68, 133] width 81 height 10
click at [55, 134] on div "Hydration" at bounding box center [75, 133] width 67 height 4
paste div
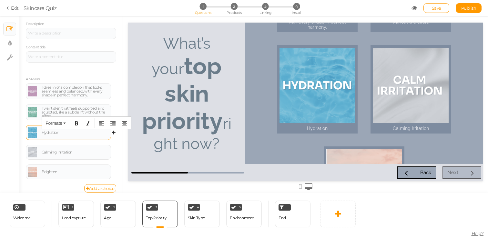
scroll to position [71, 0]
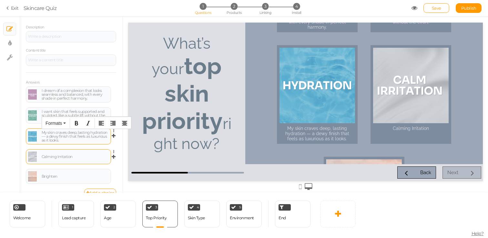
click at [73, 154] on div "Calming Irritation" at bounding box center [68, 157] width 81 height 10
paste div
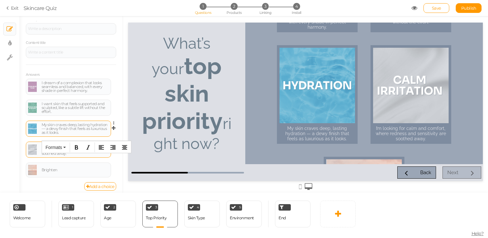
scroll to position [83, 0]
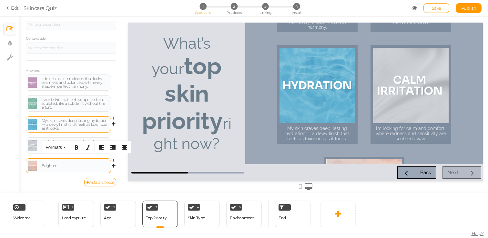
click at [59, 166] on div "Brighten" at bounding box center [75, 166] width 67 height 4
paste div
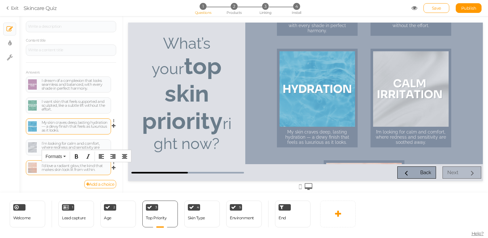
scroll to position [0, 0]
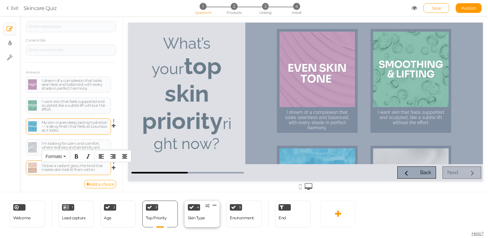
click at [187, 212] on div "4 Skin Type × Define the conditions to show this slide. Clone Change type Delete" at bounding box center [202, 214] width 36 height 27
select select "2"
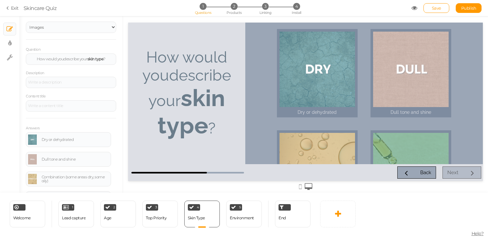
scroll to position [32, 0]
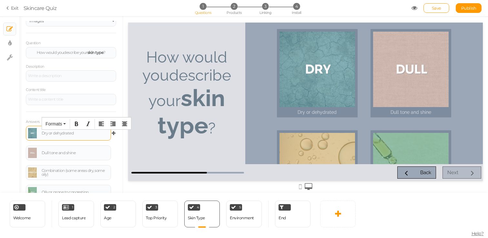
click at [70, 130] on div "Dry or dehydrated" at bounding box center [68, 133] width 81 height 10
click at [70, 132] on div "Dry or dehydrated" at bounding box center [75, 133] width 67 height 4
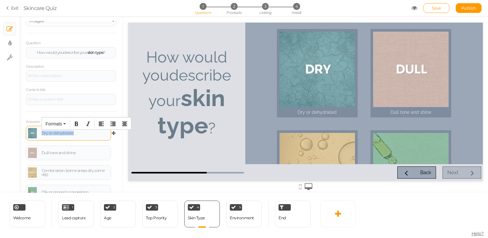
paste div
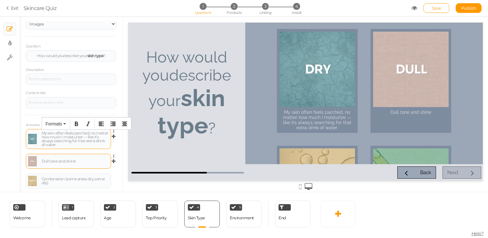
click at [81, 158] on div "Dull tone and shine" at bounding box center [68, 161] width 81 height 10
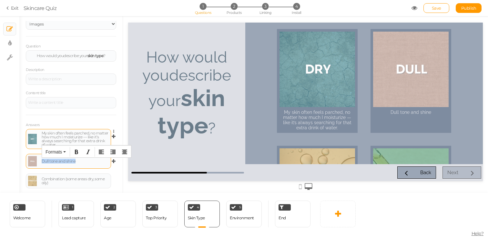
click at [81, 158] on div "Dull tone and shine" at bounding box center [68, 161] width 81 height 10
paste div
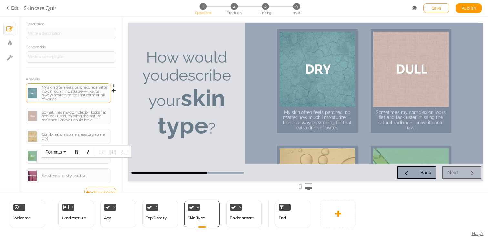
scroll to position [85, 0]
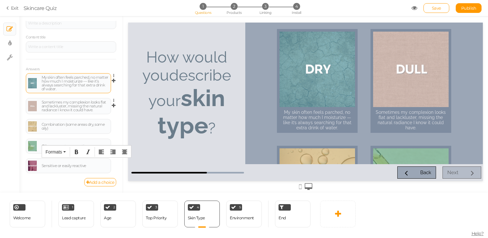
click at [72, 117] on div "Sometimes my complexion looks flat and lackluster, missing the natural radiance…" at bounding box center [71, 108] width 90 height 21
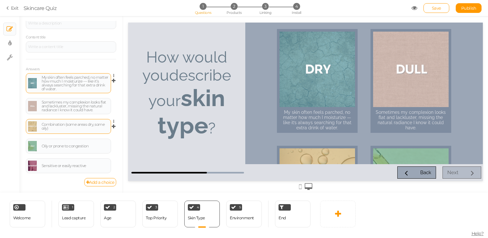
click at [71, 125] on div "Combination (some areas dry, some oily)" at bounding box center [75, 127] width 67 height 8
paste div
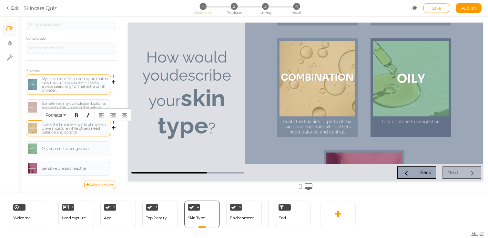
scroll to position [108, 0]
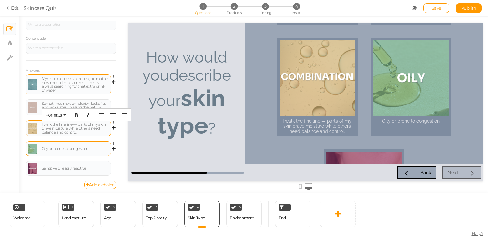
click at [77, 152] on div "Oily or prone to congestion" at bounding box center [68, 149] width 81 height 10
click at [77, 151] on div "Oily or prone to congestion" at bounding box center [75, 149] width 67 height 4
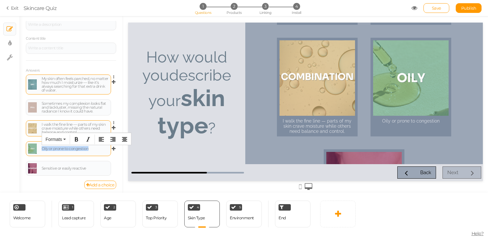
click at [77, 151] on div "Oily or prone to congestion" at bounding box center [75, 149] width 67 height 4
paste div
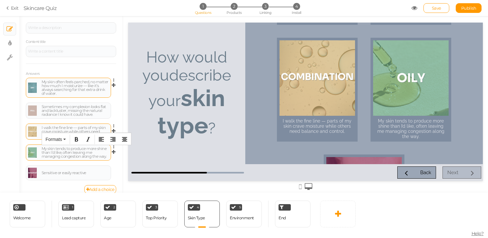
click at [62, 158] on div "My skin tends to produce more shine than I’d like, often leaving me managing co…" at bounding box center [75, 153] width 67 height 12
click at [120, 171] on div "General Settings Display Info View Text Images Question How would you describe …" at bounding box center [70, 107] width 103 height 172
click at [69, 158] on div "My skin tends to produce more shine than I’d like, often leaving me managing sk…" at bounding box center [75, 154] width 67 height 15
click at [66, 158] on div "My skin tends to produce more shine than I’d like, often leaving me managing sk…" at bounding box center [75, 154] width 67 height 15
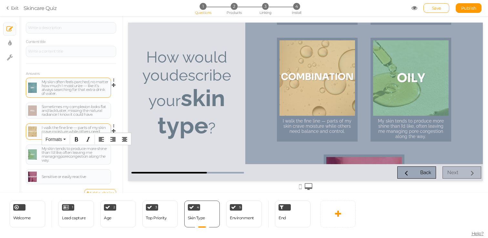
click at [117, 168] on div "General Settings Display Info View Text Images Question How would you describe …" at bounding box center [70, 107] width 103 height 172
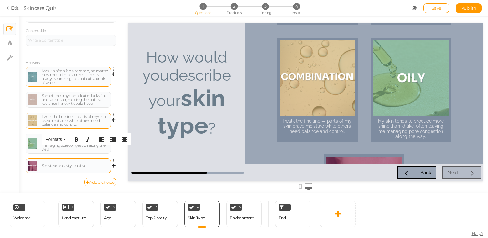
click at [79, 170] on div "Sensitive or easily reactive" at bounding box center [68, 166] width 81 height 10
click at [79, 167] on div "Sensitive or easily reactive" at bounding box center [75, 166] width 67 height 4
paste div
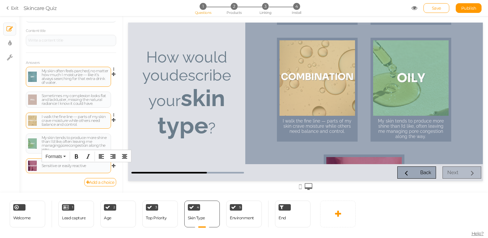
scroll to position [88, 0]
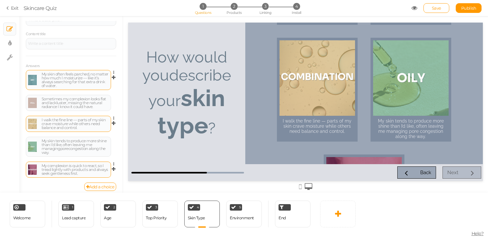
click at [121, 60] on div "General Settings Display Info View Text Images Question How would you describe …" at bounding box center [70, 107] width 103 height 172
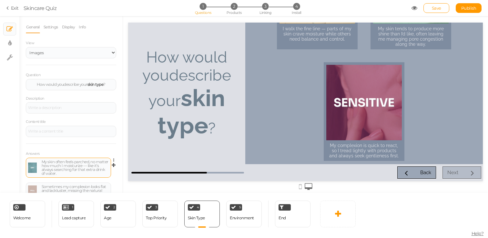
scroll to position [0, 0]
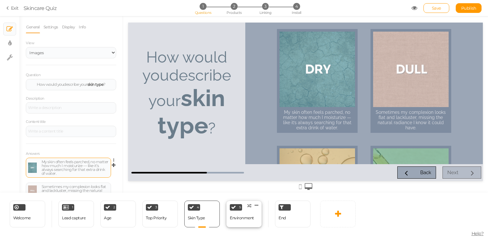
click at [245, 221] on div "Environment" at bounding box center [242, 218] width 24 height 11
select select "2"
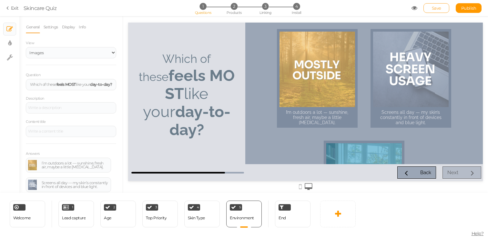
click at [443, 11] on link "Save" at bounding box center [437, 8] width 26 height 10
click at [414, 9] on icon at bounding box center [415, 8] width 6 height 6
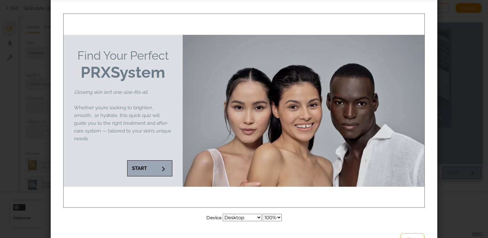
scroll to position [45, 0]
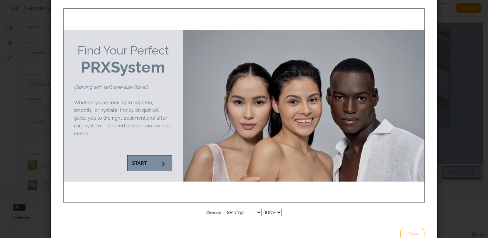
click at [160, 166] on icon at bounding box center [163, 163] width 8 height 8
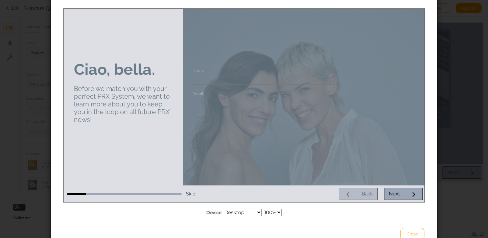
click at [192, 194] on span "Skip" at bounding box center [190, 194] width 9 height 6
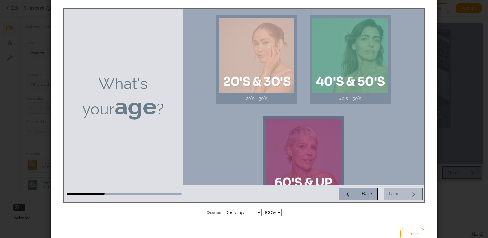
click at [301, 140] on div at bounding box center [304, 157] width 76 height 76
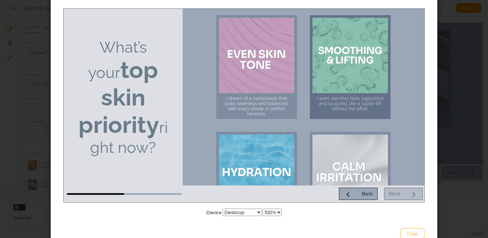
click at [353, 78] on div at bounding box center [351, 55] width 76 height 76
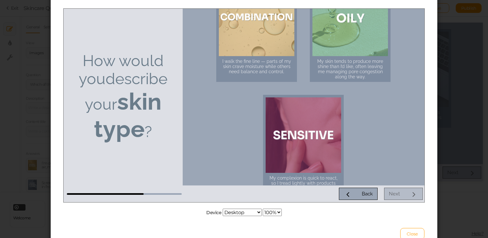
scroll to position [168, 0]
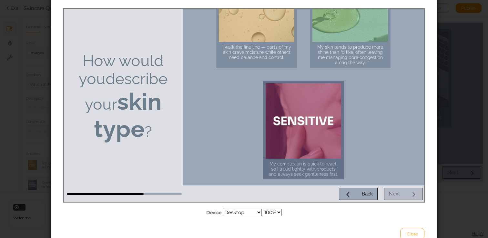
click at [316, 115] on div at bounding box center [304, 121] width 76 height 76
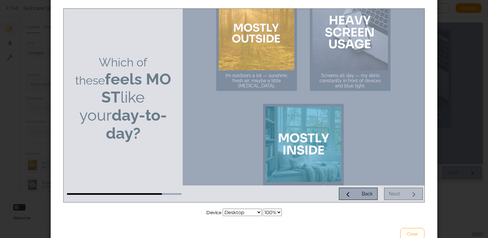
scroll to position [26, 0]
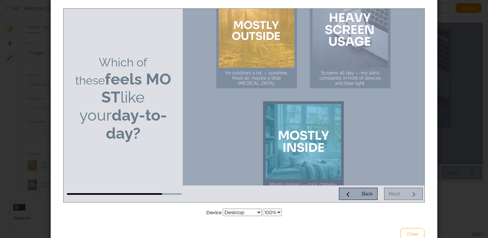
click at [334, 128] on div at bounding box center [304, 142] width 76 height 76
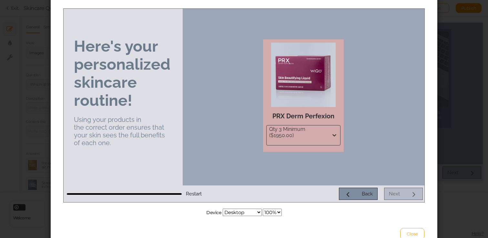
click at [362, 198] on link "Back" at bounding box center [358, 194] width 39 height 12
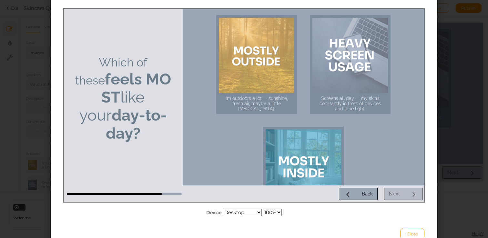
click at [408, 234] on span "Close" at bounding box center [412, 234] width 11 height 5
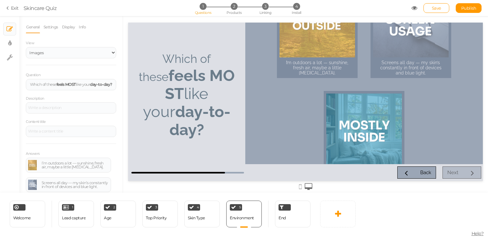
scroll to position [0, 0]
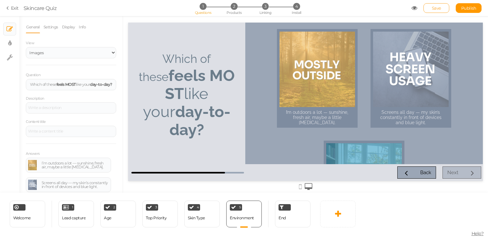
click at [440, 8] on span "Save" at bounding box center [436, 7] width 9 height 5
click at [293, 10] on span "Install" at bounding box center [296, 12] width 9 height 5
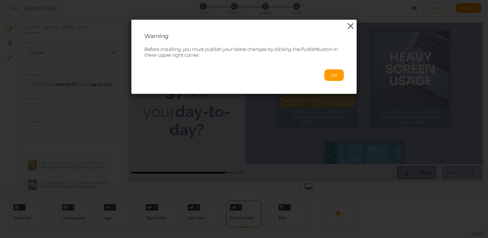
click at [348, 27] on icon at bounding box center [350, 26] width 9 height 10
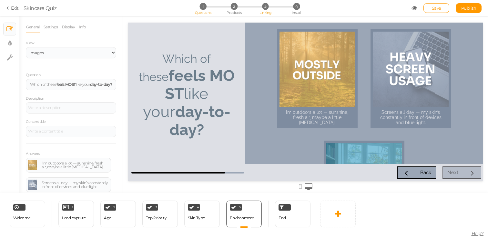
click at [269, 13] on span "Linking" at bounding box center [266, 12] width 12 height 5
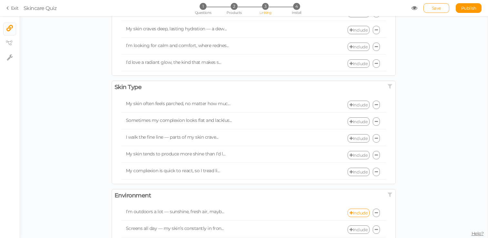
scroll to position [186, 0]
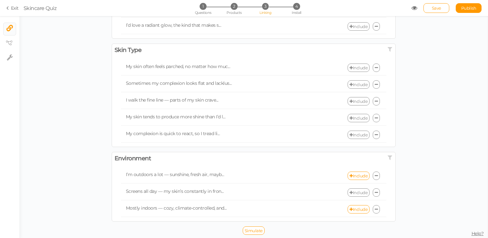
click at [356, 193] on link "Include" at bounding box center [359, 193] width 22 height 8
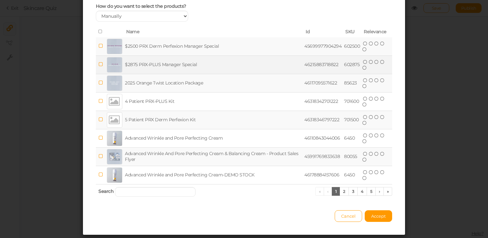
scroll to position [59, 0]
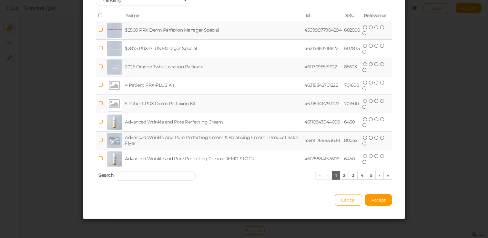
click at [136, 181] on th "Search « ‹ 1 2 3 4 5 › »" at bounding box center [244, 175] width 296 height 15
click at [136, 177] on input "search" at bounding box center [155, 176] width 81 height 10
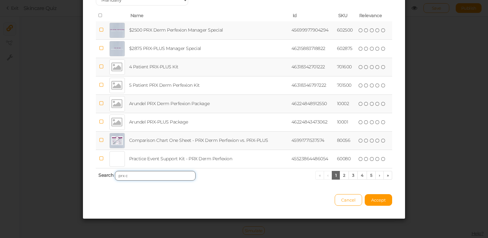
scroll to position [0, 0]
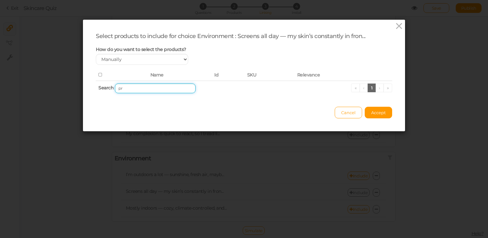
type input "p"
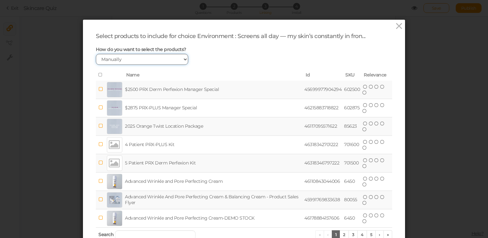
click at [166, 57] on select "Manually By tags By price" at bounding box center [142, 59] width 92 height 11
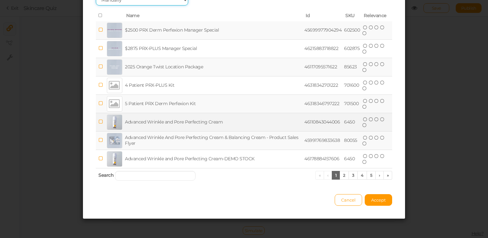
scroll to position [52, 0]
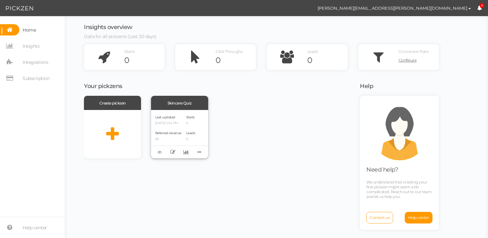
click at [184, 106] on div "Skincare Quiz" at bounding box center [179, 103] width 57 height 14
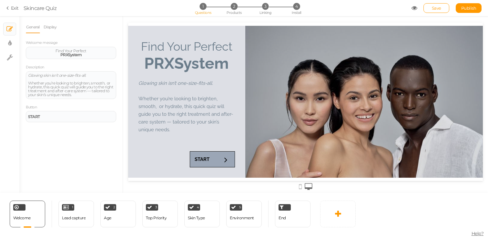
click at [414, 7] on icon at bounding box center [415, 8] width 6 height 6
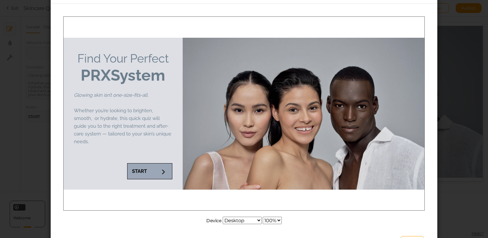
scroll to position [34, 0]
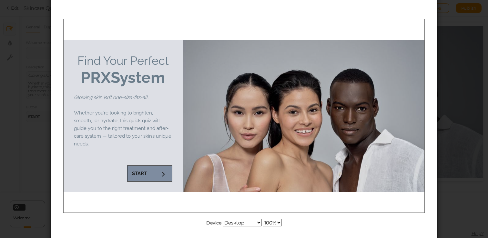
click at [153, 172] on link "START" at bounding box center [149, 173] width 45 height 16
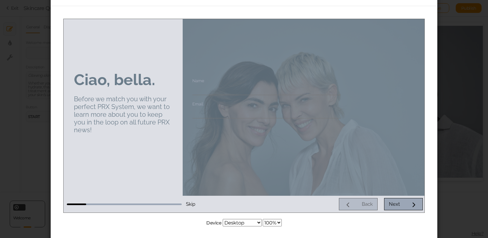
click at [362, 204] on div "Back Next" at bounding box center [310, 204] width 225 height 12
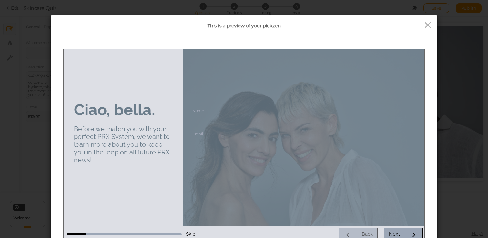
scroll to position [0, 0]
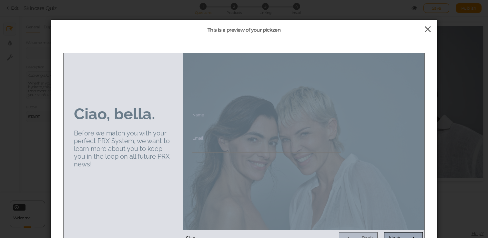
click at [430, 30] on icon at bounding box center [427, 30] width 9 height 10
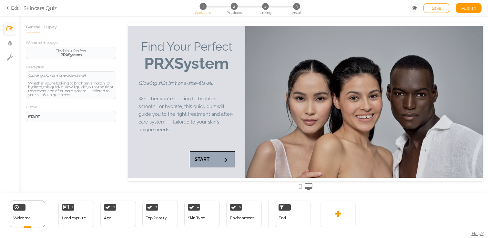
click at [411, 8] on span "Skincare Quiz" at bounding box center [218, 8] width 388 height 8
click at [414, 8] on icon at bounding box center [415, 8] width 6 height 6
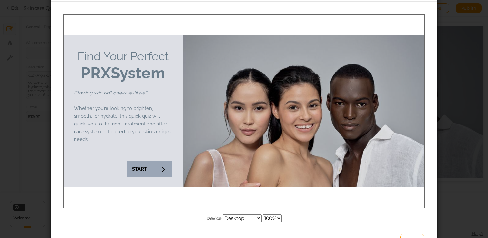
scroll to position [39, 0]
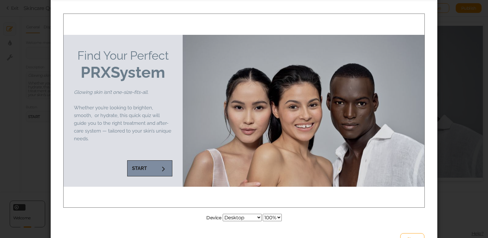
click at [162, 170] on icon at bounding box center [163, 168] width 8 height 8
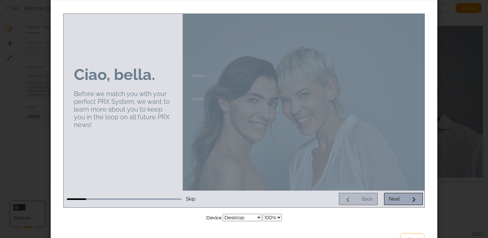
click at [199, 88] on input "Name" at bounding box center [266, 84] width 149 height 12
click at [202, 107] on input "Email" at bounding box center [266, 107] width 149 height 12
click at [203, 124] on div "Name Email" at bounding box center [266, 102] width 161 height 71
click at [195, 201] on link "Skip" at bounding box center [190, 198] width 15 height 11
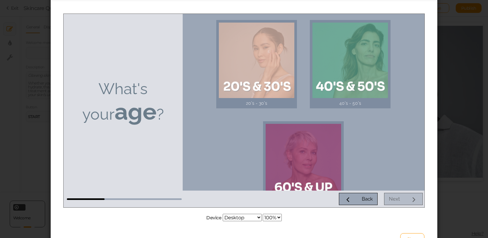
scroll to position [0, 0]
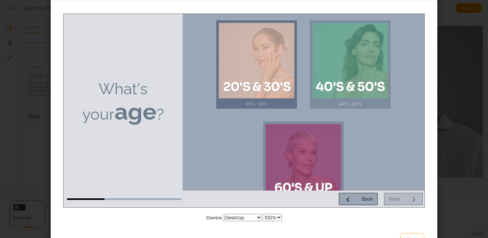
click at [261, 69] on div at bounding box center [257, 61] width 76 height 76
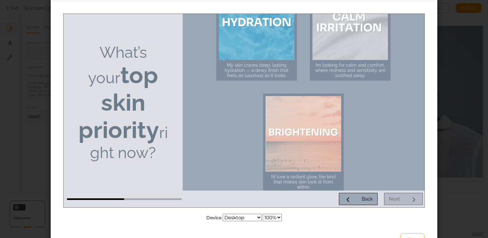
scroll to position [165, 0]
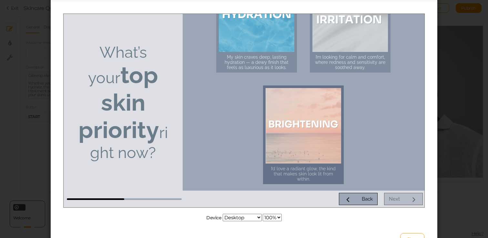
click at [287, 104] on div at bounding box center [304, 126] width 76 height 76
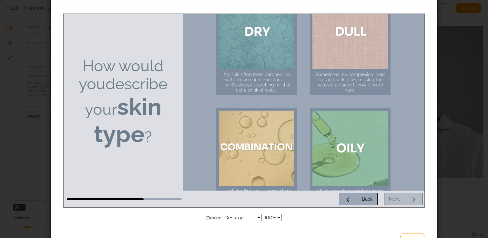
scroll to position [28, 0]
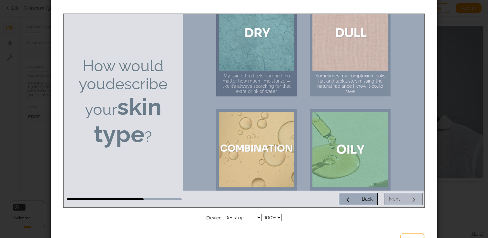
click at [267, 78] on div "My skin often feels parched, no matter how much I moisturize — like it’s always…" at bounding box center [257, 83] width 70 height 21
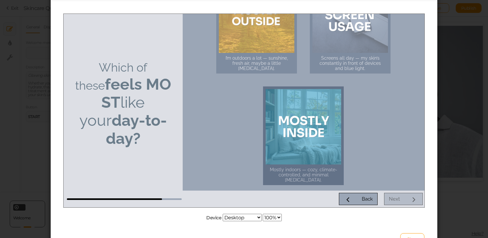
scroll to position [47, 0]
click at [315, 125] on div at bounding box center [304, 126] width 76 height 76
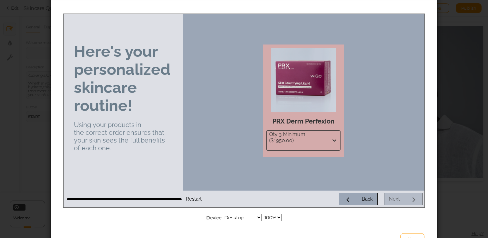
click at [385, 81] on div "PRX Derm Perfexion Qty 3 Minimum ($1950.00)" at bounding box center [303, 102] width 221 height 122
click at [187, 201] on span "Restart" at bounding box center [194, 199] width 16 height 6
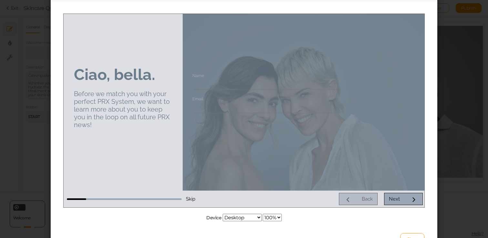
click at [441, 156] on div "This is a preview of your pickzen Device Desktop Small mobile Large mobile 100%…" at bounding box center [244, 119] width 488 height 238
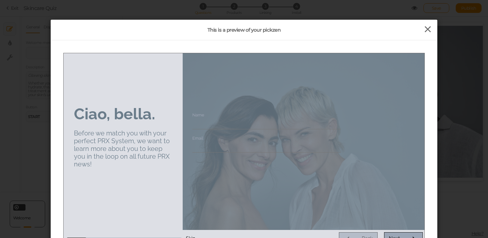
click at [427, 29] on icon at bounding box center [427, 30] width 9 height 10
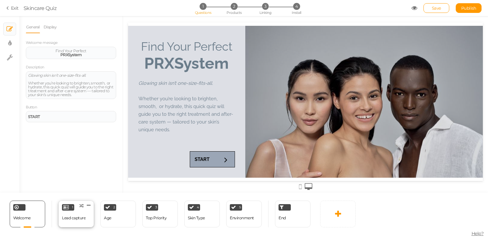
click at [81, 219] on div "Lead capture" at bounding box center [74, 218] width 24 height 5
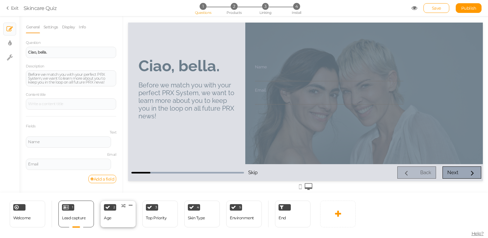
click at [119, 214] on div "2 Age × Define the conditions to show this slide. Clone Change type Delete" at bounding box center [118, 214] width 36 height 27
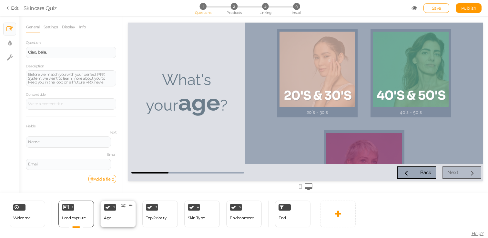
select select "2"
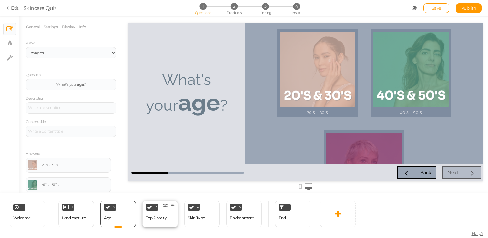
click at [160, 221] on div "Top Priority" at bounding box center [156, 218] width 21 height 11
select select "2"
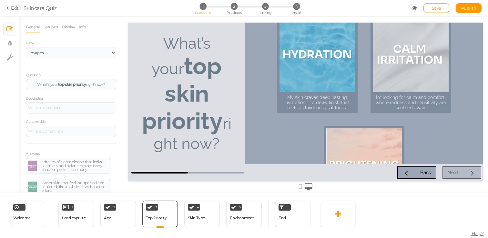
scroll to position [133, 0]
click at [199, 226] on div "4 Skin Type × Define the conditions to show this slide. Clone Change type Delete" at bounding box center [202, 214] width 36 height 27
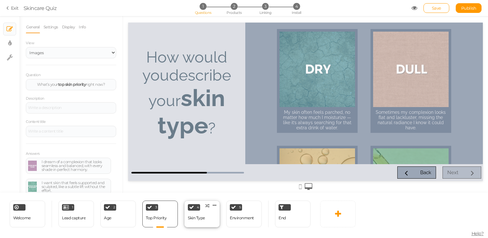
select select "2"
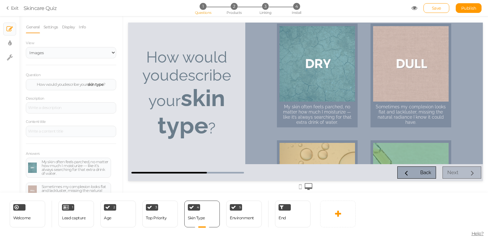
scroll to position [0, 0]
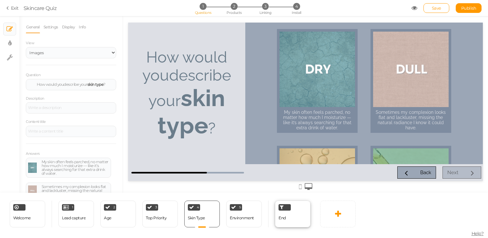
click at [295, 216] on div "End" at bounding box center [293, 214] width 36 height 27
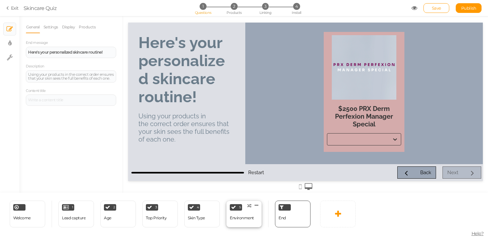
click at [251, 213] on div "Environment" at bounding box center [242, 218] width 24 height 11
select select "2"
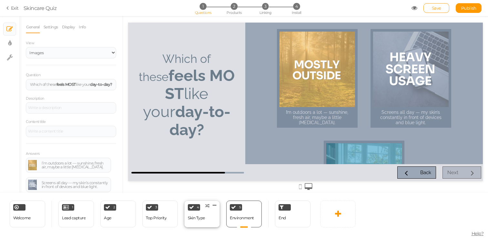
click at [208, 216] on div "4 Skin Type × Define the conditions to show this slide. Clone Change type Delete" at bounding box center [202, 214] width 36 height 27
select select "2"
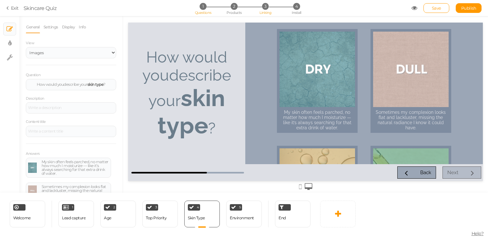
click at [264, 8] on span "3" at bounding box center [265, 6] width 7 height 7
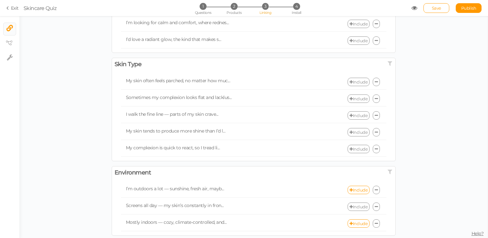
scroll to position [168, 0]
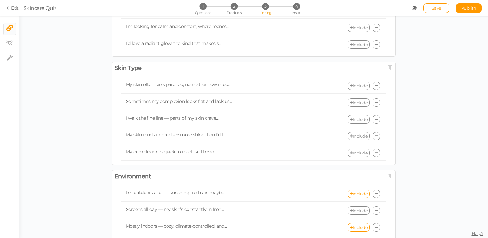
click at [363, 86] on link "Include" at bounding box center [359, 86] width 22 height 8
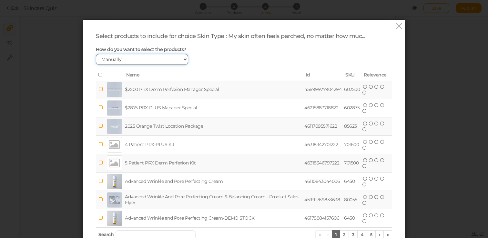
click at [129, 58] on select "Manually By tags By price" at bounding box center [142, 59] width 92 height 11
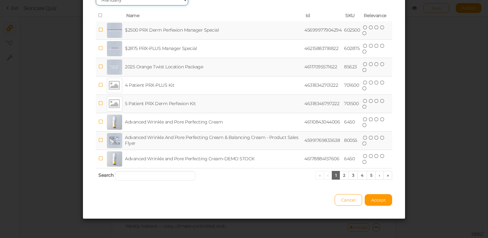
scroll to position [58, 0]
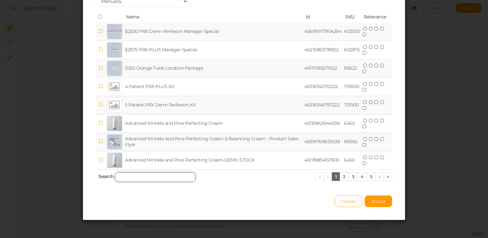
click at [129, 175] on input "search" at bounding box center [155, 177] width 81 height 10
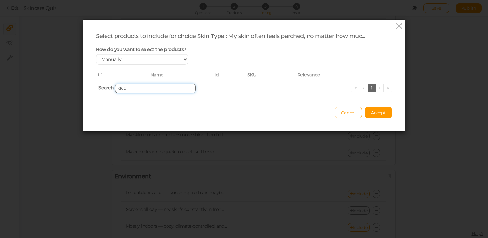
scroll to position [0, 0]
type input "duo"
click at [345, 116] on button "Cancel" at bounding box center [348, 113] width 27 height 12
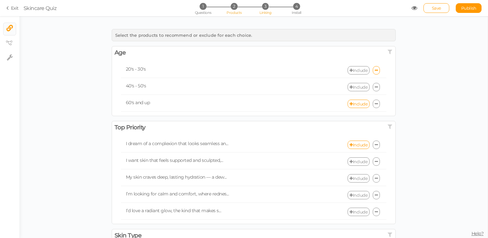
click at [237, 6] on span "2" at bounding box center [234, 6] width 7 height 7
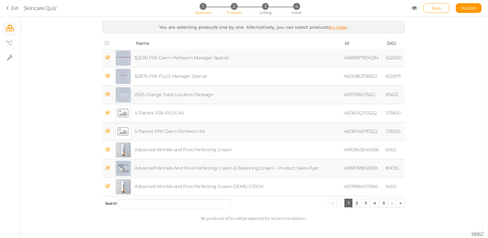
click at [213, 8] on li "1 Questions" at bounding box center [203, 6] width 30 height 7
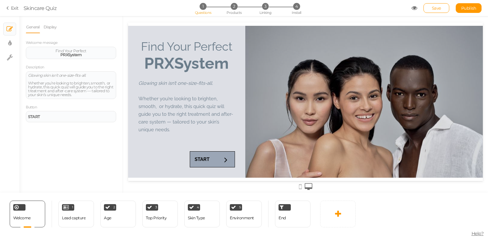
click at [11, 9] on link "Exit" at bounding box center [12, 8] width 12 height 6
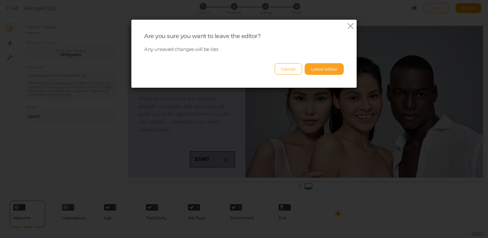
click at [320, 67] on button "Leave editor" at bounding box center [324, 69] width 39 height 12
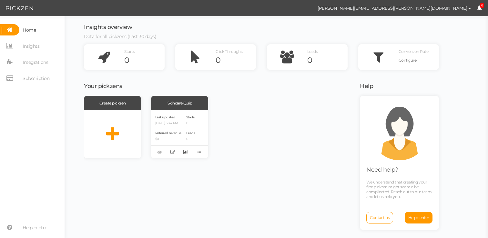
click at [304, 115] on div "Create pickzen Skincare Quiz Last updated 08/19/2025 3:34 PM Referred revenue $…" at bounding box center [218, 127] width 268 height 63
click at [28, 27] on span "Home" at bounding box center [29, 30] width 13 height 10
click at [427, 219] on span "Help center" at bounding box center [418, 217] width 21 height 5
click at [39, 65] on span "Integrations" at bounding box center [36, 62] width 26 height 10
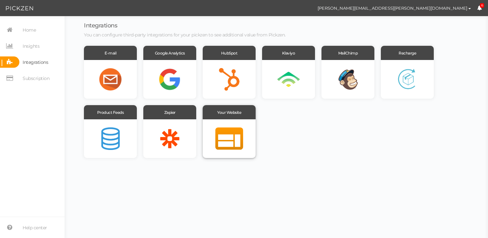
click at [234, 136] on div at bounding box center [229, 138] width 53 height 39
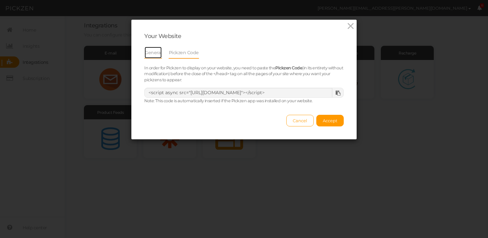
click at [152, 55] on link "General" at bounding box center [153, 52] width 18 height 12
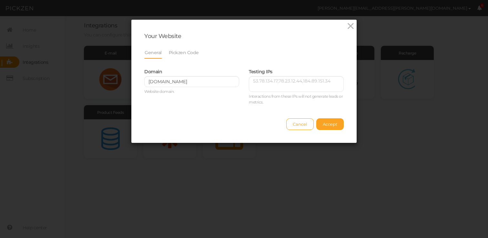
click at [330, 125] on span "Accept" at bounding box center [330, 124] width 15 height 5
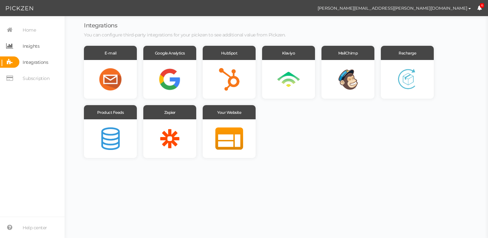
click at [30, 43] on span "Insights" at bounding box center [31, 46] width 17 height 10
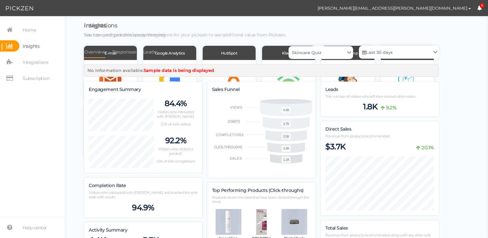
scroll to position [791, 355]
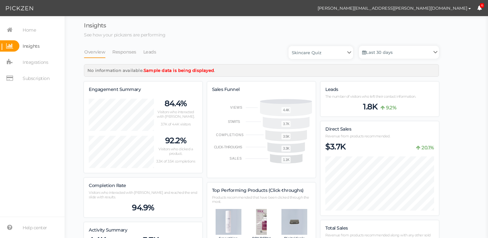
click at [25, 41] on span "Insights" at bounding box center [31, 46] width 17 height 10
click at [25, 31] on span "Home" at bounding box center [29, 30] width 13 height 10
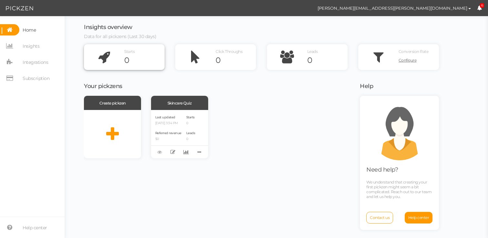
click at [122, 54] on icon at bounding box center [104, 57] width 40 height 26
click at [38, 49] on span "Insights" at bounding box center [31, 46] width 17 height 10
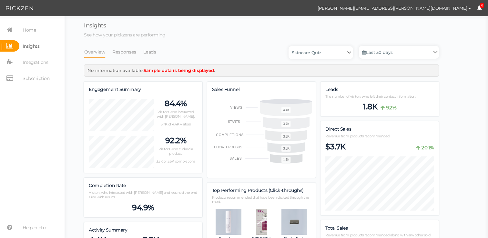
scroll to position [791, 355]
click at [34, 27] on span "Home" at bounding box center [29, 30] width 13 height 10
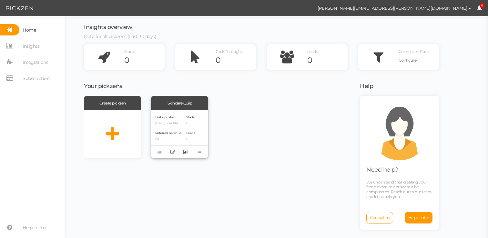
click at [177, 112] on div "Last updated 08/19/2025 3:34 PM Referred revenue $0 Starts 0 Leads 0" at bounding box center [179, 134] width 57 height 48
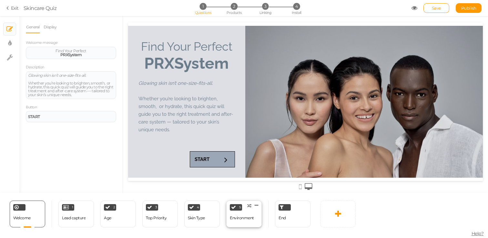
click at [248, 221] on div "Environment" at bounding box center [242, 218] width 24 height 11
select select "2"
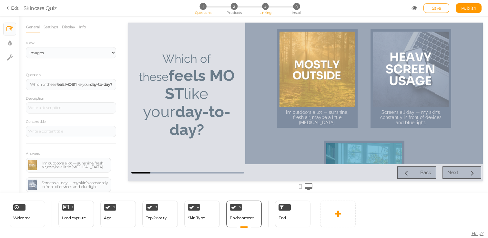
click at [264, 9] on span "3" at bounding box center [265, 6] width 7 height 7
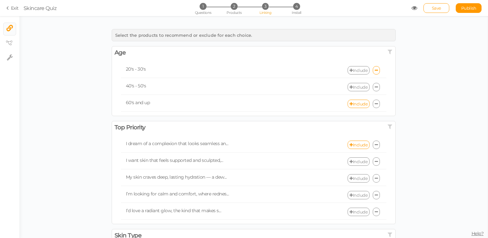
scroll to position [186, 0]
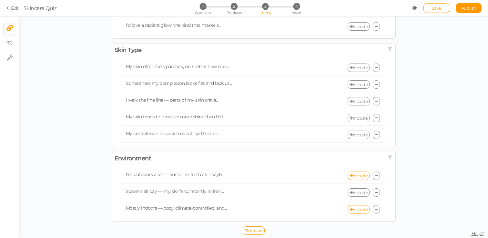
click at [362, 193] on link "Include" at bounding box center [359, 193] width 22 height 8
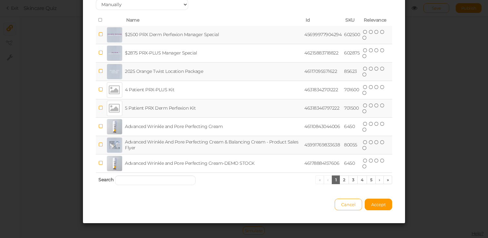
scroll to position [57, 0]
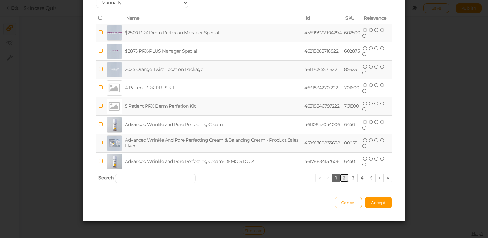
click at [343, 179] on link "2" at bounding box center [344, 178] width 9 height 9
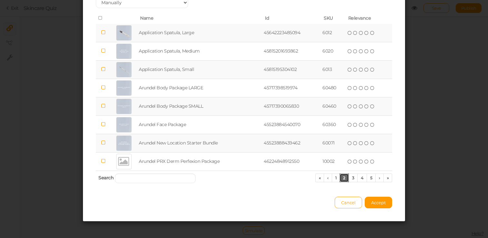
click at [349, 178] on link "2" at bounding box center [344, 178] width 9 height 9
click at [354, 178] on link "3" at bounding box center [353, 178] width 9 height 9
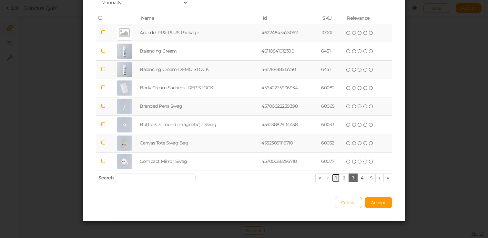
click at [336, 180] on link "1" at bounding box center [336, 178] width 8 height 9
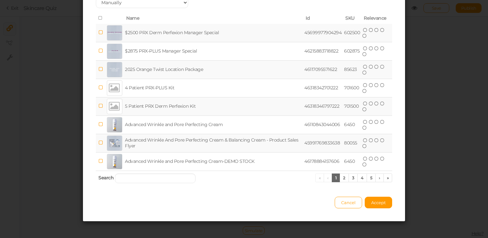
scroll to position [0, 0]
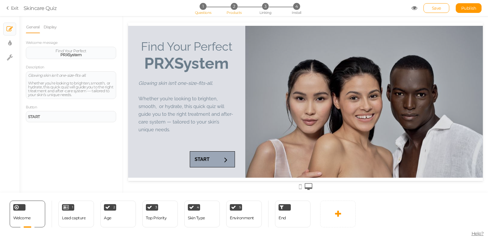
click at [228, 8] on li "2 Products" at bounding box center [234, 6] width 30 height 7
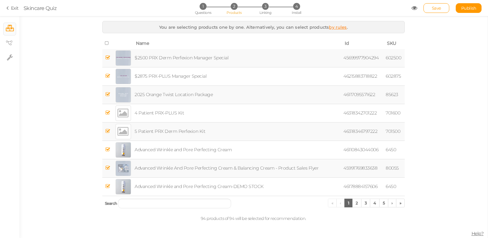
click at [282, 219] on span "94 products of 94 will be selected for recommendation." at bounding box center [254, 218] width 106 height 5
click at [285, 219] on span "94 products of 94 will be selected for recommendation." at bounding box center [254, 218] width 106 height 5
click at [266, 10] on span "Linking" at bounding box center [266, 12] width 12 height 5
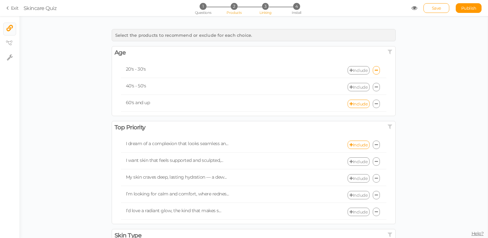
click at [239, 14] on span "Products" at bounding box center [234, 12] width 15 height 5
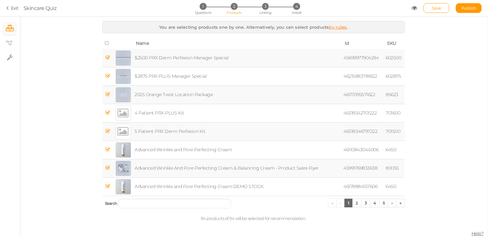
click at [181, 198] on th "Search « ‹ 1 2 3 4 5 › »" at bounding box center [253, 203] width 303 height 15
click at [180, 202] on input "search" at bounding box center [174, 204] width 113 height 10
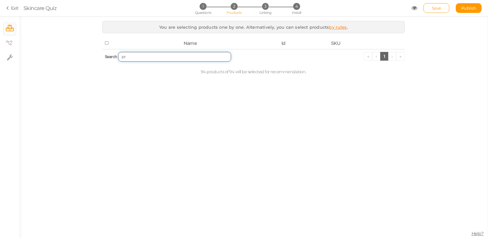
type input "p"
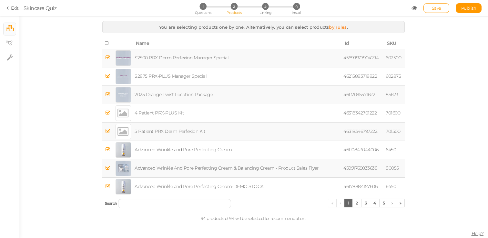
click at [63, 164] on div "You are selecting products one by one. Alternatively, you can select products b…" at bounding box center [253, 123] width 469 height 205
click at [9, 7] on icon at bounding box center [8, 8] width 5 height 6
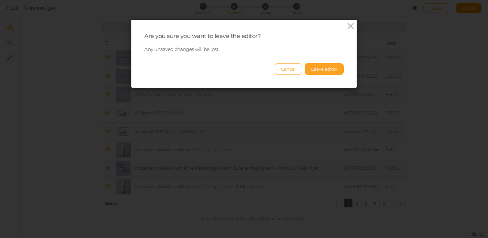
click at [311, 70] on button "Leave editor" at bounding box center [324, 69] width 39 height 12
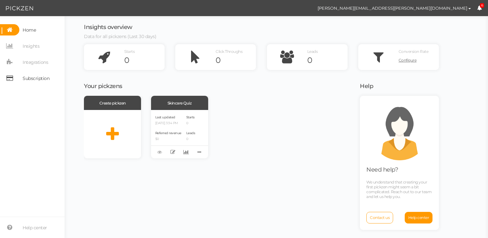
click at [40, 76] on span "Subscription" at bounding box center [36, 78] width 27 height 10
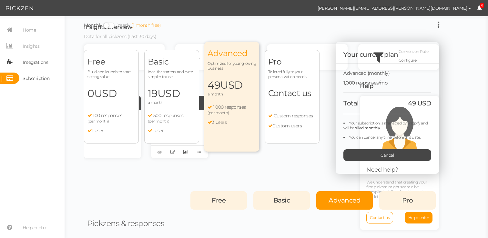
click at [40, 67] on span "Integrations" at bounding box center [36, 62] width 26 height 10
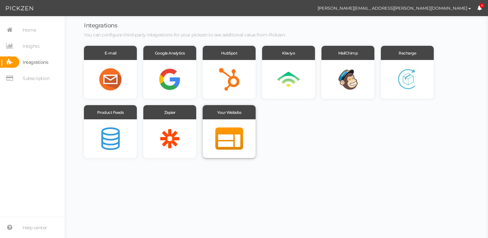
click at [229, 146] on div at bounding box center [229, 138] width 53 height 39
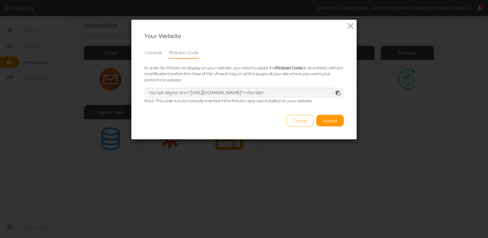
click at [301, 123] on span "Cancel" at bounding box center [300, 120] width 15 height 5
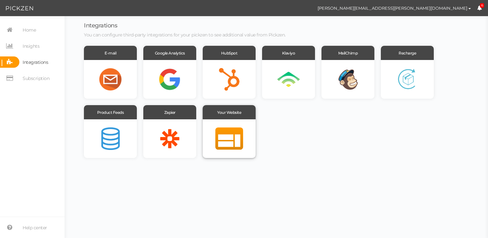
click at [228, 134] on div at bounding box center [229, 138] width 53 height 39
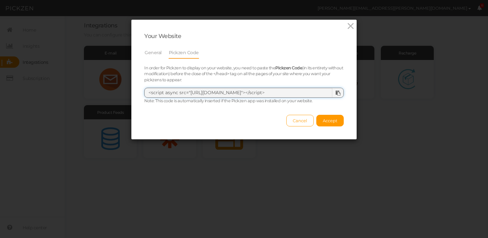
click at [211, 89] on textarea "<script async src="https://admin.pickzen.com/client/id/PFK0mqfc"></script>" at bounding box center [244, 93] width 200 height 10
click at [246, 91] on textarea "<script async src="https://admin.pickzen.com/client/id/PFK0mqfc"></script>" at bounding box center [244, 93] width 200 height 10
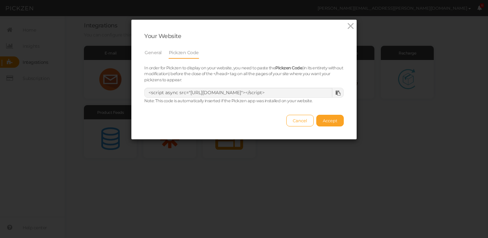
click at [327, 122] on span "Accept" at bounding box center [330, 120] width 15 height 5
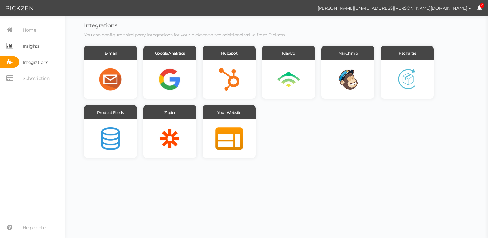
click at [46, 46] on link "Insights" at bounding box center [32, 45] width 65 height 11
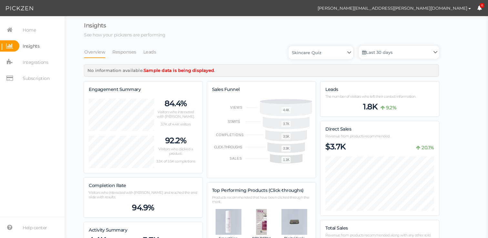
scroll to position [791, 355]
click at [28, 28] on span "Home" at bounding box center [29, 30] width 13 height 10
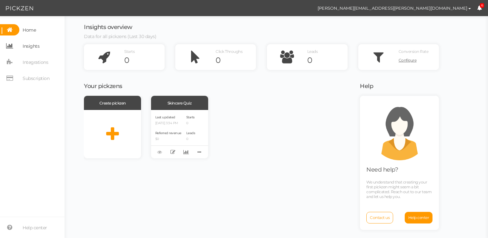
click at [27, 45] on span "Insights" at bounding box center [31, 46] width 17 height 10
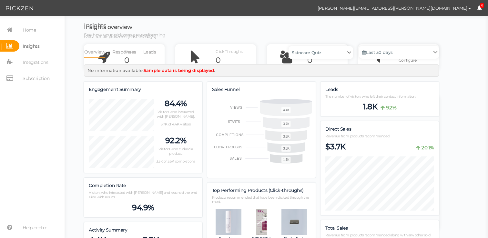
scroll to position [791, 355]
click at [25, 36] on nav "Home Insights Integrations Subscription" at bounding box center [32, 56] width 65 height 65
click at [24, 24] on span "Home" at bounding box center [27, 29] width 16 height 11
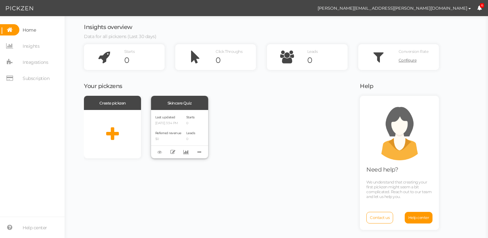
click at [172, 122] on p "08/19/2025 3:34 PM" at bounding box center [168, 123] width 26 height 4
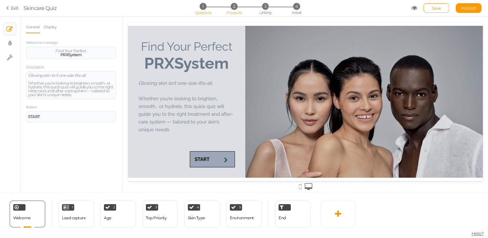
click at [233, 14] on span "Products" at bounding box center [234, 12] width 15 height 5
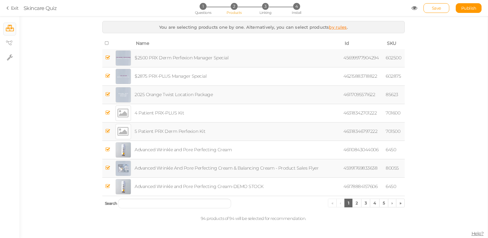
click at [334, 27] on link "by rules" at bounding box center [338, 27] width 18 height 5
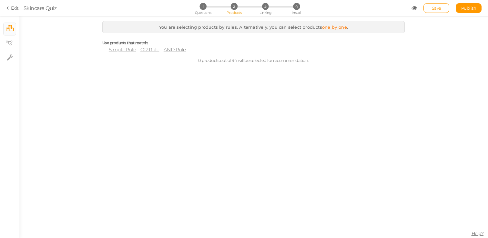
click at [131, 50] on span "Simple Rule" at bounding box center [122, 49] width 27 height 6
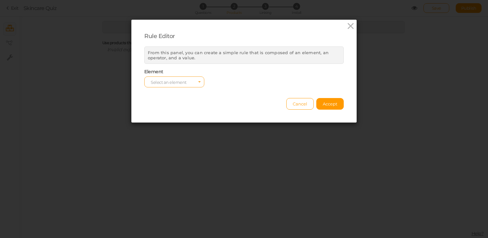
click at [160, 81] on span "Select an element" at bounding box center [169, 82] width 36 height 5
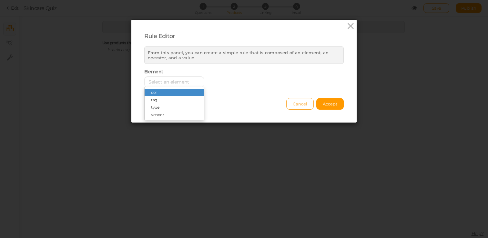
click at [299, 102] on span "Cancel" at bounding box center [300, 103] width 15 height 5
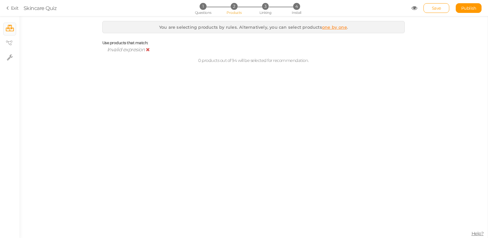
click at [146, 50] on icon at bounding box center [148, 49] width 4 height 5
click at [170, 49] on span "AND Rule" at bounding box center [175, 49] width 22 height 6
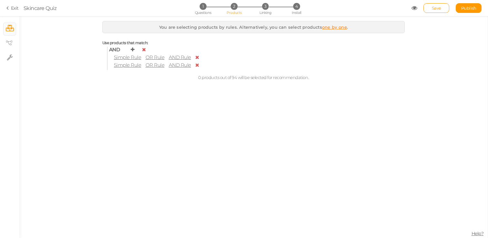
click at [132, 51] on icon at bounding box center [133, 49] width 4 height 5
click at [143, 51] on icon at bounding box center [144, 49] width 4 height 5
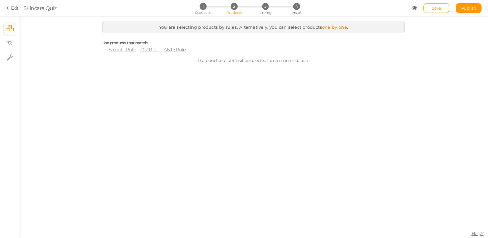
click at [13, 10] on link "Exit" at bounding box center [12, 8] width 12 height 6
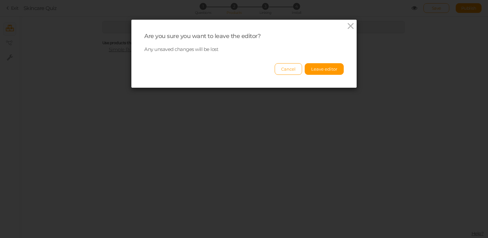
click at [324, 75] on div "Are you sure you want to leave the editor? Any unsaved changes will be lost Can…" at bounding box center [243, 54] width 225 height 68
click at [291, 70] on button "Cancel" at bounding box center [288, 69] width 27 height 12
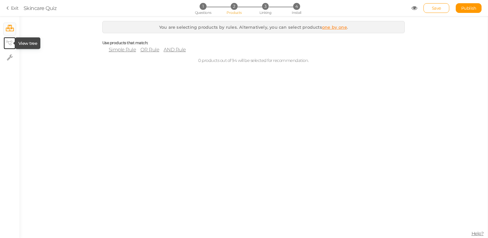
click at [7, 44] on icon at bounding box center [9, 43] width 6 height 5
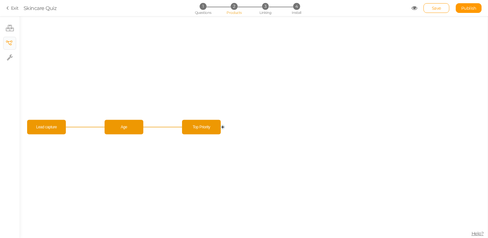
click at [223, 126] on circle at bounding box center [223, 127] width 4 height 4
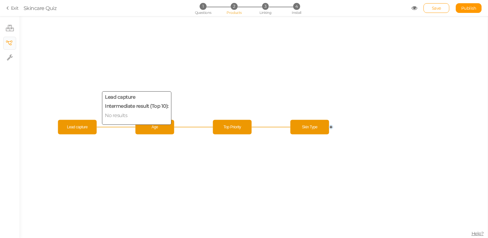
click at [85, 128] on span "Lead capture" at bounding box center [78, 127] width 36 height 11
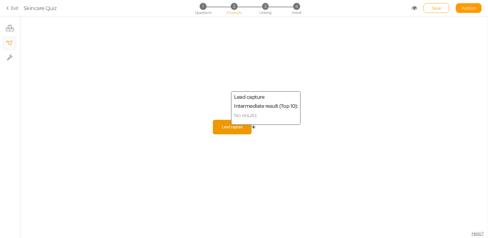
click at [223, 131] on span "Lead capture" at bounding box center [233, 127] width 36 height 11
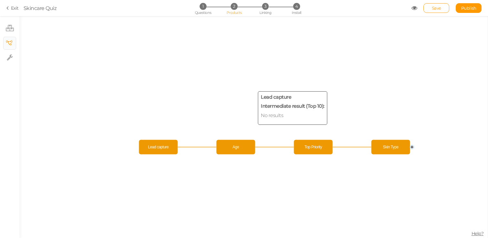
drag, startPoint x: 248, startPoint y: 125, endPoint x: 173, endPoint y: 147, distance: 78.5
click at [172, 147] on span "Lead capture" at bounding box center [159, 147] width 36 height 11
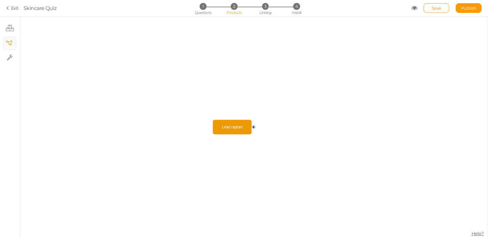
click at [254, 127] on circle at bounding box center [254, 127] width 4 height 4
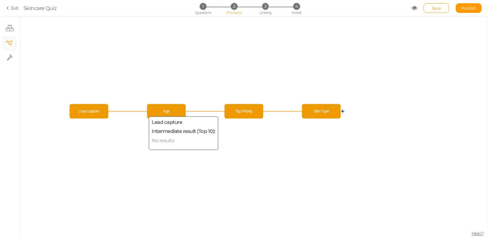
drag, startPoint x: 236, startPoint y: 126, endPoint x: 56, endPoint y: 113, distance: 180.0
click at [71, 113] on span "Lead capture" at bounding box center [89, 111] width 36 height 11
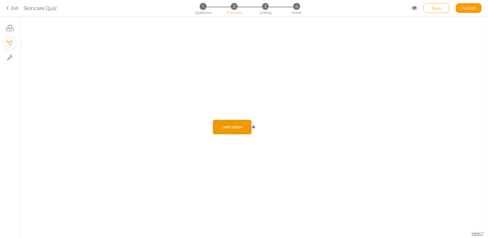
click at [300, 131] on icon "Lead capture" at bounding box center [253, 127] width 469 height 222
click at [269, 124] on icon "Lead capture" at bounding box center [253, 127] width 469 height 222
click at [253, 130] on icon "Lead capture" at bounding box center [253, 127] width 469 height 222
click at [255, 128] on circle at bounding box center [254, 127] width 4 height 4
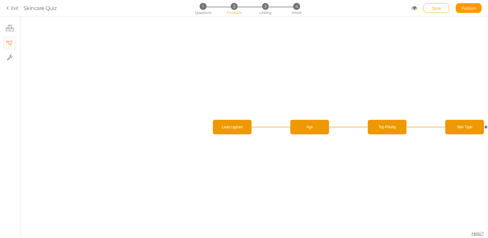
click at [486, 126] on circle at bounding box center [486, 127] width 4 height 4
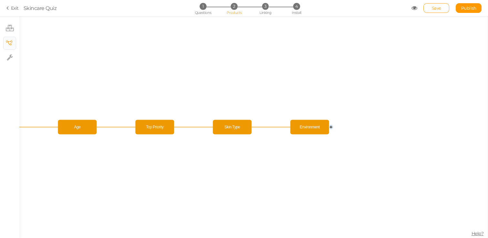
click at [331, 128] on circle at bounding box center [331, 127] width 4 height 4
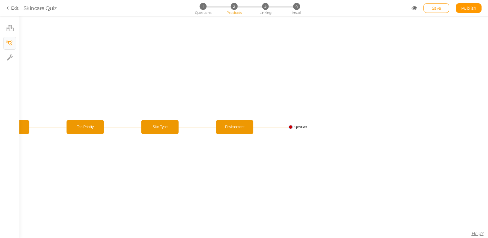
click at [302, 127] on text "0 products" at bounding box center [300, 127] width 13 height 4
click at [264, 142] on icon "Lead capture Skin Type Top Priority Age Environment 0 products" at bounding box center [253, 127] width 469 height 222
click at [262, 3] on li "3 Linking" at bounding box center [266, 6] width 30 height 7
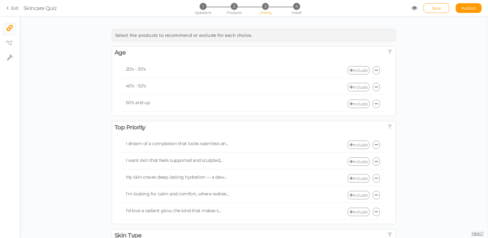
click at [359, 70] on link "Include" at bounding box center [359, 70] width 22 height 8
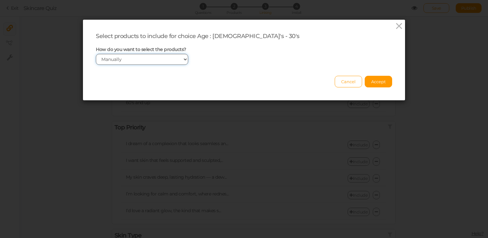
click at [163, 60] on select "Manually By tags By price" at bounding box center [142, 59] width 92 height 11
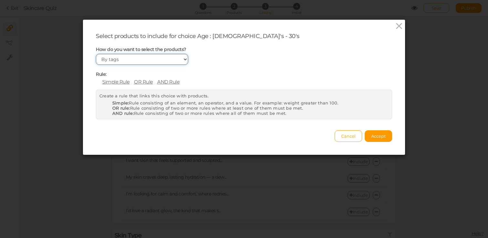
click at [153, 57] on select "Manually By tags By price" at bounding box center [142, 59] width 92 height 11
select select "manual"
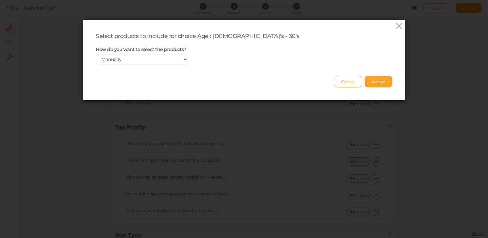
click at [386, 78] on button "Accept" at bounding box center [378, 82] width 27 height 12
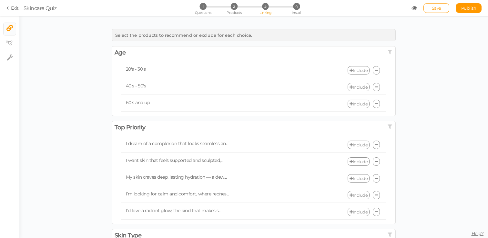
scroll to position [25, 0]
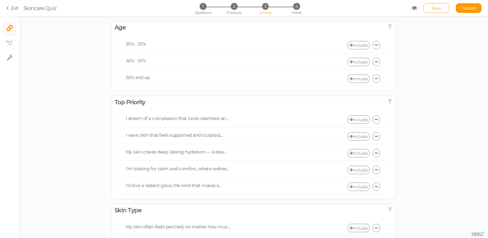
click at [357, 49] on div "20's - 30's Include" at bounding box center [253, 45] width 265 height 15
click at [357, 47] on link "Include" at bounding box center [359, 45] width 22 height 8
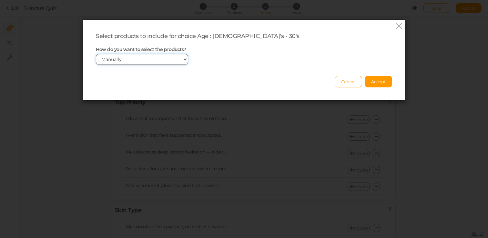
click at [148, 60] on select "Manually By tags By price" at bounding box center [142, 59] width 92 height 11
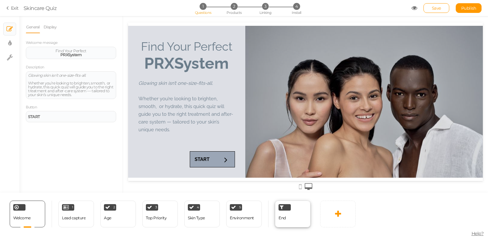
click at [285, 219] on span "End" at bounding box center [282, 218] width 7 height 5
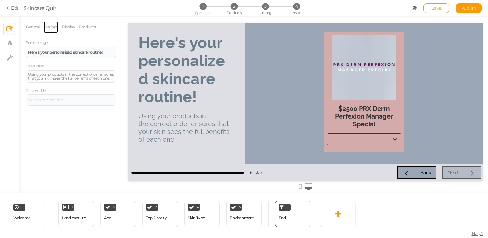
click at [49, 28] on link "Settings" at bounding box center [50, 27] width 15 height 12
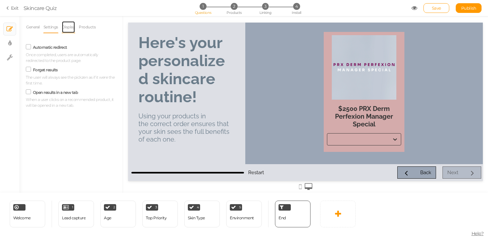
click at [74, 28] on link "Display" at bounding box center [69, 27] width 14 height 12
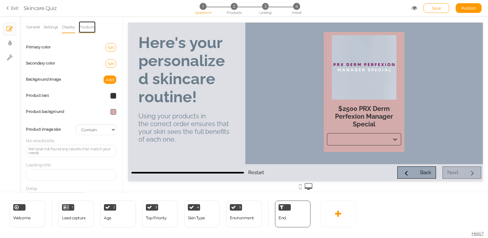
click at [90, 28] on link "Products" at bounding box center [86, 27] width 17 height 12
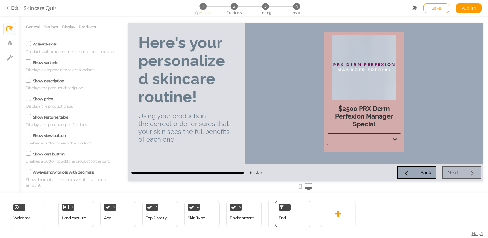
scroll to position [50, 0]
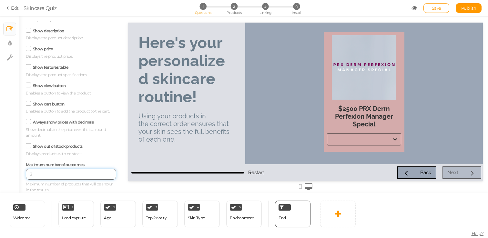
click at [110, 174] on input "2" at bounding box center [71, 174] width 90 height 11
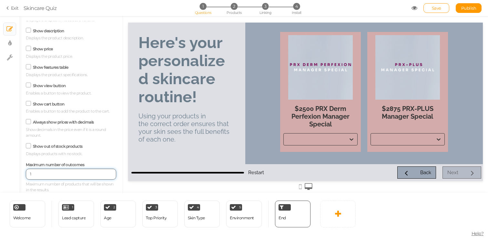
type input "1"
click at [110, 176] on input "1" at bounding box center [71, 174] width 90 height 11
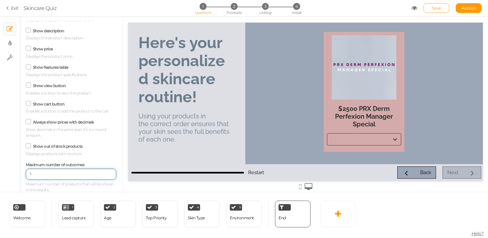
click at [110, 176] on input "1" at bounding box center [71, 174] width 90 height 11
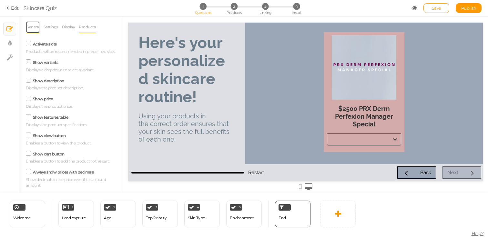
click at [26, 31] on link "General" at bounding box center [33, 27] width 14 height 12
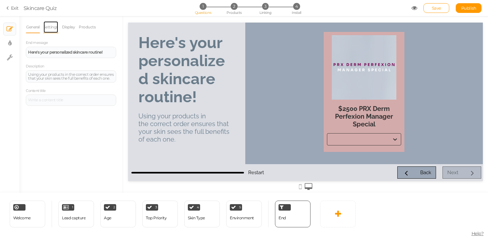
click at [54, 27] on link "Settings" at bounding box center [50, 27] width 15 height 12
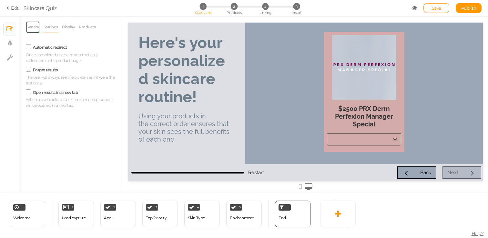
click at [36, 27] on link "General" at bounding box center [33, 27] width 14 height 12
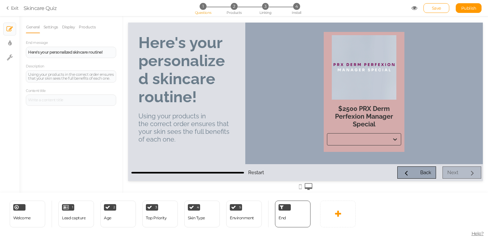
click at [255, 115] on div "$2500 PRX Derm Perfexion Manager Special" at bounding box center [364, 94] width 238 height 130
click at [331, 214] on link at bounding box center [338, 214] width 36 height 27
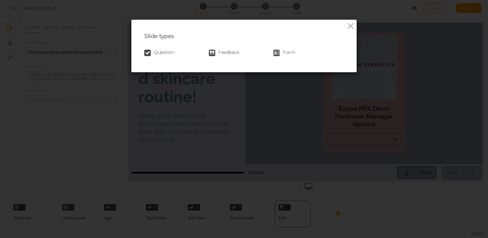
click at [235, 52] on span "Feedback" at bounding box center [229, 53] width 20 height 6
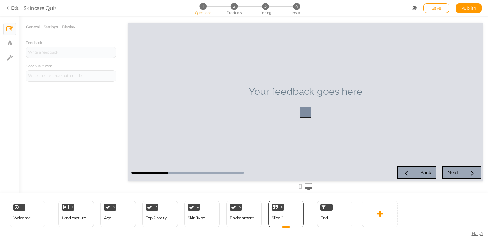
click at [309, 113] on link at bounding box center [305, 112] width 11 height 11
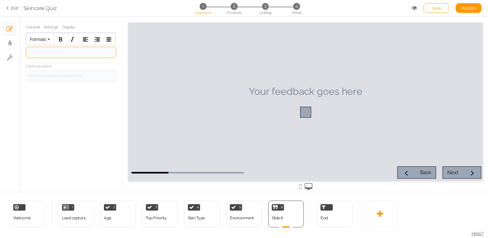
click at [83, 48] on div at bounding box center [71, 52] width 90 height 11
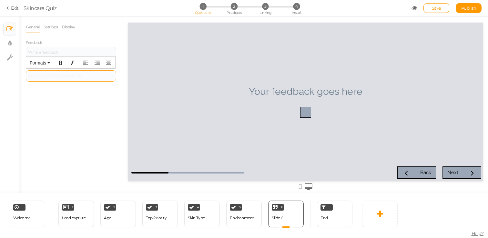
click at [82, 73] on div at bounding box center [71, 75] width 90 height 11
click at [69, 29] on link "Display" at bounding box center [69, 27] width 14 height 12
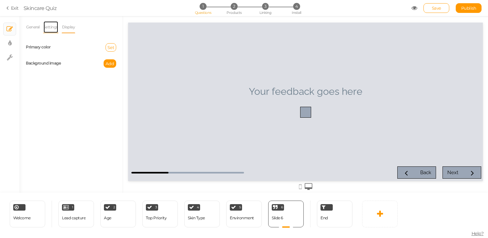
click at [51, 28] on link "Settings" at bounding box center [50, 27] width 15 height 12
click at [36, 48] on label "End slide" at bounding box center [41, 47] width 16 height 5
click at [0, 0] on input "End slide" at bounding box center [0, 0] width 0 height 0
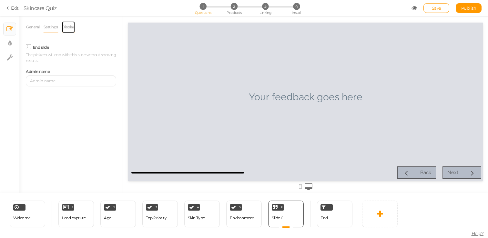
click at [66, 25] on link "Display" at bounding box center [69, 27] width 14 height 12
click at [35, 30] on link "General" at bounding box center [33, 27] width 14 height 12
click at [57, 26] on link "Settings" at bounding box center [50, 27] width 15 height 12
click at [71, 29] on link "Display" at bounding box center [69, 27] width 14 height 12
click at [31, 28] on link "General" at bounding box center [33, 27] width 14 height 12
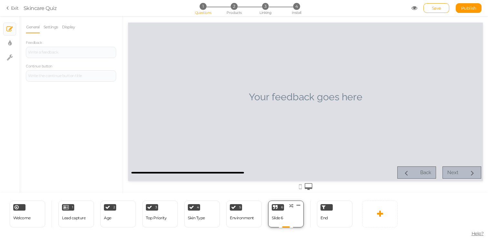
click at [280, 222] on div "Slide 6" at bounding box center [277, 218] width 11 height 11
click at [289, 210] on div "6 Slide 6 × Define the conditions to show this slide. Clone Change type Delete" at bounding box center [286, 214] width 36 height 27
click at [300, 206] on icon at bounding box center [299, 205] width 4 height 5
click at [295, 204] on link "Clone" at bounding box center [288, 204] width 37 height 7
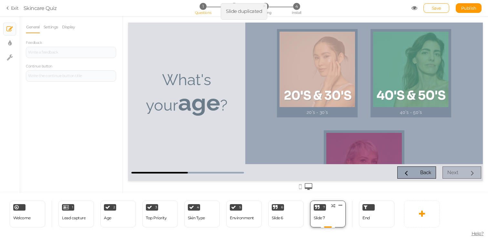
click at [321, 215] on div "Slide 7" at bounding box center [319, 218] width 11 height 11
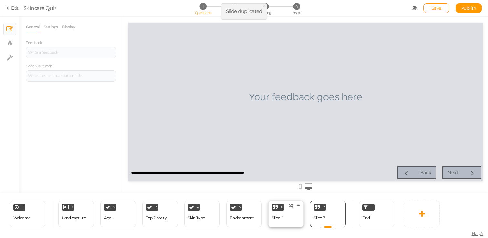
click at [287, 216] on div "6 Slide 6 × Define the conditions to show this slide. Clone Change type Delete" at bounding box center [286, 214] width 36 height 27
click at [331, 216] on div "7 Slide 7 × Define the conditions to show this slide. Clone Change type Delete" at bounding box center [328, 214] width 36 height 27
click at [301, 206] on link at bounding box center [298, 205] width 6 height 5
click at [295, 202] on link "Clone" at bounding box center [288, 204] width 37 height 7
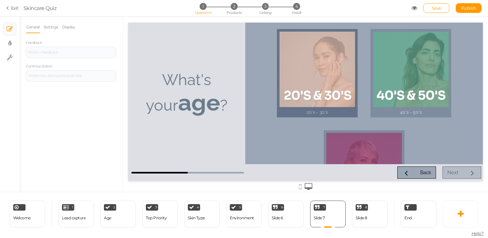
click at [291, 87] on div at bounding box center [318, 70] width 76 height 76
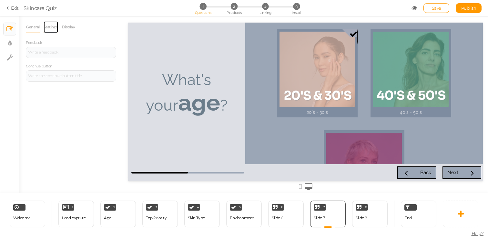
click at [55, 27] on link "Settings" at bounding box center [50, 27] width 15 height 12
click at [35, 29] on link "General" at bounding box center [33, 27] width 14 height 12
click at [111, 223] on div "Age" at bounding box center [107, 218] width 7 height 11
select select "2"
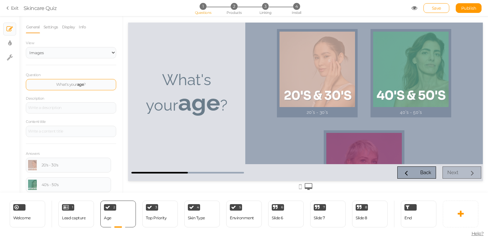
click at [74, 87] on div "What's your age ?" at bounding box center [71, 84] width 90 height 11
click at [65, 162] on div "20's - 30's" at bounding box center [68, 165] width 81 height 10
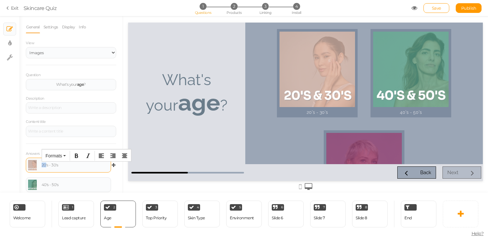
click at [65, 162] on div "20's - 30's" at bounding box center [68, 165] width 81 height 10
paste div
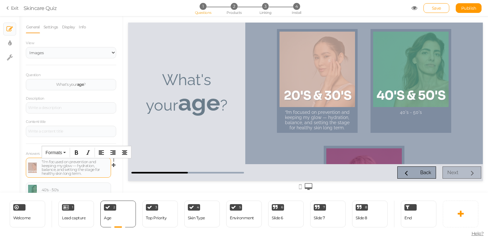
click at [42, 163] on div "“I’m focused on prevention and keeping my glow — hydration, balance, and settin…" at bounding box center [75, 167] width 67 height 15
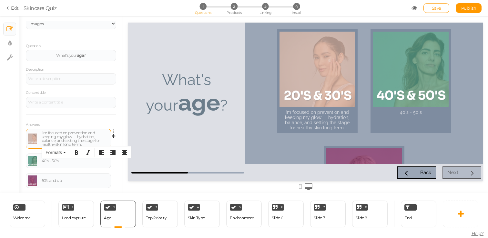
scroll to position [44, 0]
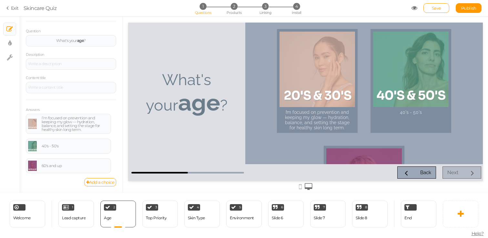
click at [115, 107] on div "Answers I’m focused on prevention and keeping my glow — hydration, balance, and…" at bounding box center [71, 139] width 90 height 78
click at [84, 151] on div "40's - 50's" at bounding box center [68, 146] width 81 height 10
paste div
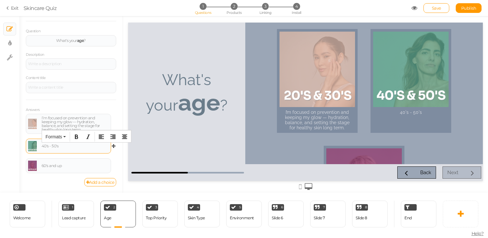
scroll to position [41, 0]
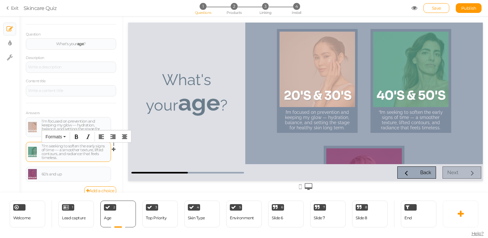
click at [42, 147] on div "“I’m seeking to soften the early signs of time — a smoother texture, lifted con…" at bounding box center [75, 151] width 67 height 15
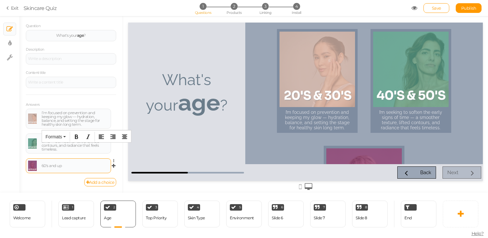
click at [61, 164] on div "60's and up" at bounding box center [75, 166] width 67 height 4
paste div
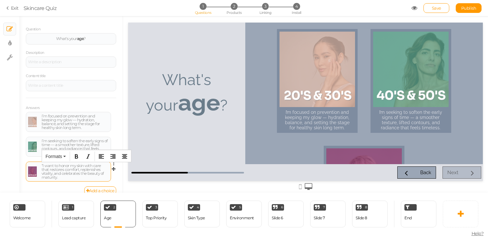
click at [43, 166] on div "“I want to honor my skin with care that restores comfort, replenishes vitality,…" at bounding box center [75, 171] width 67 height 15
click at [260, 136] on div "I’m focused on prevention and keeping my glow — hydration, balance, and setting…" at bounding box center [364, 142] width 217 height 239
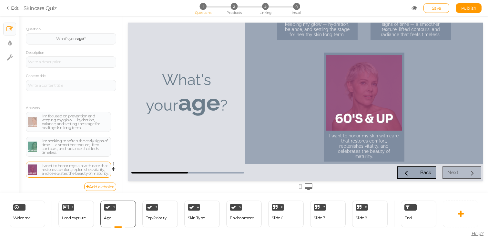
scroll to position [50, 0]
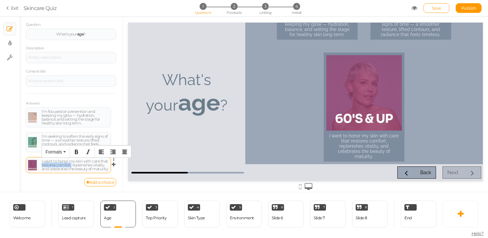
drag, startPoint x: 71, startPoint y: 166, endPoint x: 40, endPoint y: 166, distance: 31.7
click at [40, 166] on div "I want to honor my skin with care that restores comfort, replenishes vitality, …" at bounding box center [68, 166] width 81 height 12
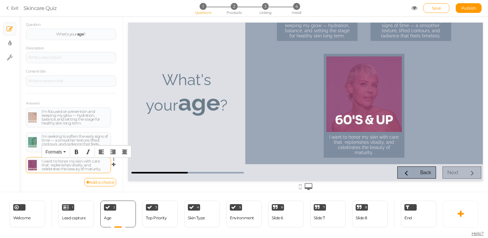
scroll to position [88, 0]
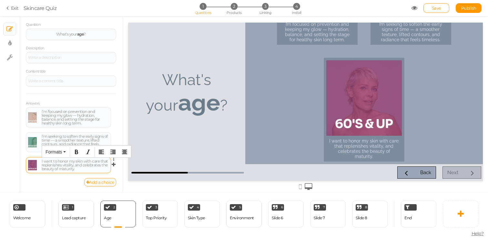
click at [74, 166] on div "I want to honor my skin with care that replenishes vitality, and celebrates the…" at bounding box center [75, 166] width 67 height 12
click at [84, 138] on div "I’m seeking to soften the early signs of time — a smoother texture, lifted cont…" at bounding box center [75, 142] width 67 height 15
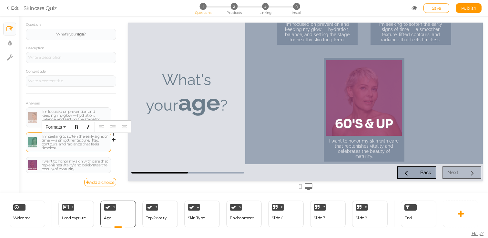
drag, startPoint x: 70, startPoint y: 148, endPoint x: 74, endPoint y: 148, distance: 3.6
click at [74, 148] on div "I’m seeking to soften the early signs of time — a smoother texture, lifted cont…" at bounding box center [75, 142] width 67 height 15
click at [85, 111] on div "I’m focused on prevention and keeping my glow — hydration, balance, and setting…" at bounding box center [75, 117] width 67 height 15
click at [125, 139] on div at bounding box center [305, 104] width 365 height 177
click at [430, 11] on link "Save" at bounding box center [437, 8] width 26 height 10
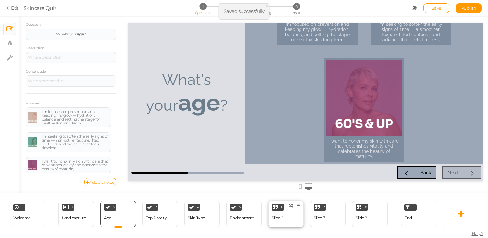
click at [298, 220] on div "6 Slide 6 × Define the conditions to show this slide. Clone Change type Delete" at bounding box center [286, 214] width 36 height 27
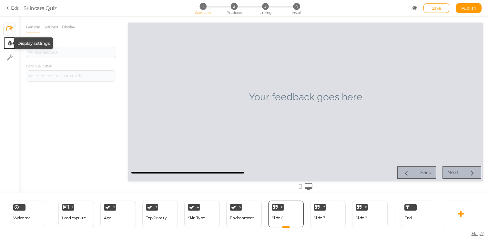
click at [9, 43] on icon at bounding box center [10, 43] width 4 height 6
select select "raleway"
select select "fade"
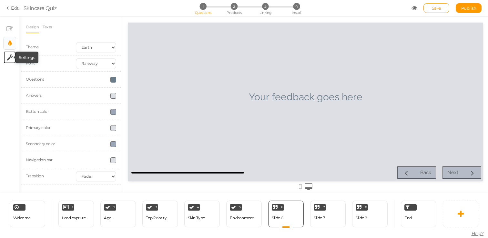
click at [11, 57] on icon at bounding box center [10, 57] width 6 height 6
select select "en"
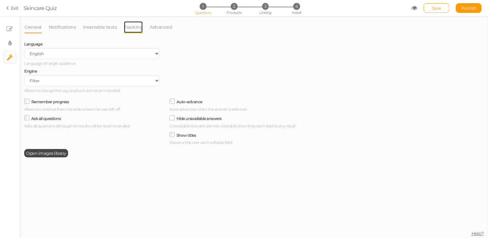
click at [137, 25] on link "Tracking" at bounding box center [133, 27] width 19 height 12
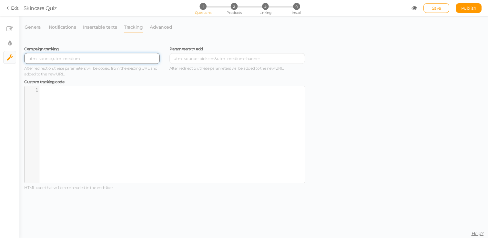
click at [127, 57] on input "text" at bounding box center [92, 58] width 136 height 11
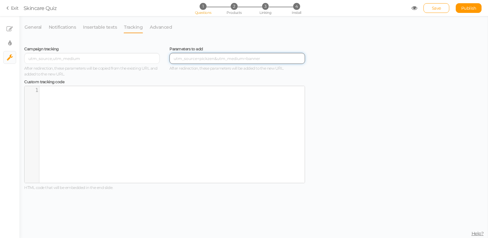
click at [207, 54] on input "text" at bounding box center [238, 58] width 136 height 11
click at [169, 105] on div "​ x 1 ​" at bounding box center [170, 139] width 290 height 107
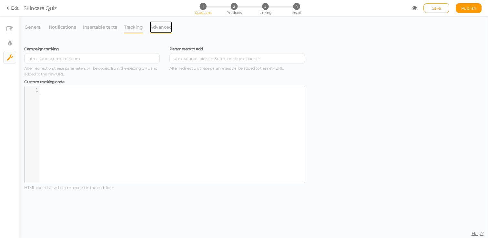
click at [157, 27] on link "Advanced" at bounding box center [161, 27] width 23 height 12
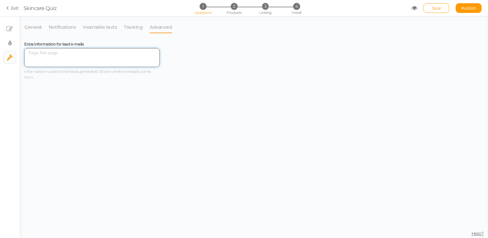
click at [132, 48] on textarea at bounding box center [92, 57] width 136 height 19
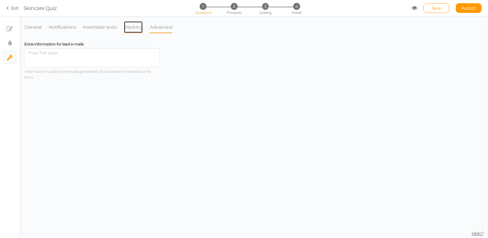
click at [124, 22] on link "Tracking" at bounding box center [133, 27] width 19 height 12
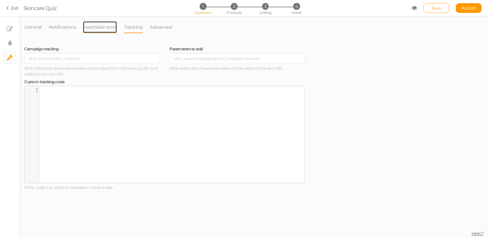
click at [91, 31] on link "Insertable texts" at bounding box center [100, 27] width 35 height 12
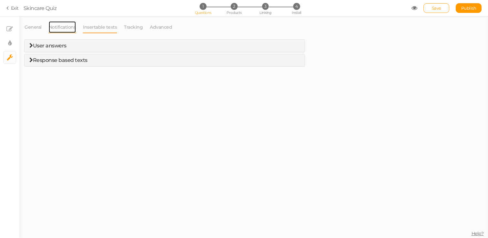
click at [57, 32] on link "Notifications" at bounding box center [62, 27] width 28 height 12
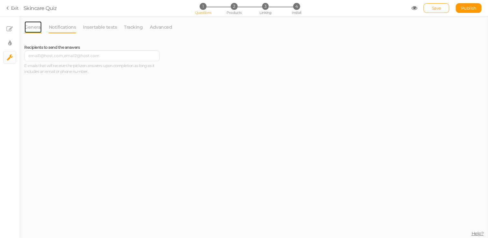
click at [30, 31] on link "General" at bounding box center [33, 27] width 18 height 12
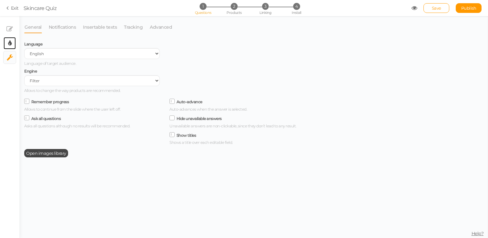
click at [13, 39] on link "× Display settings" at bounding box center [10, 43] width 12 height 12
select select "raleway"
select select "fade"
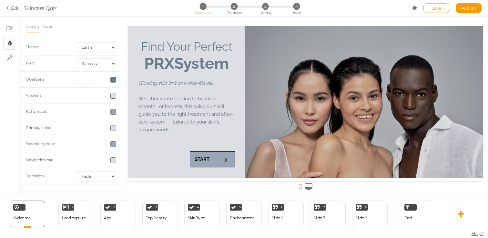
scroll to position [0, 0]
click at [9, 29] on icon at bounding box center [9, 29] width 6 height 6
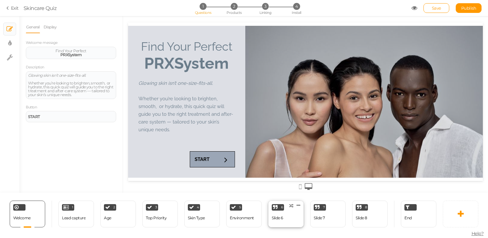
click at [283, 222] on div "Slide 6" at bounding box center [277, 218] width 11 height 11
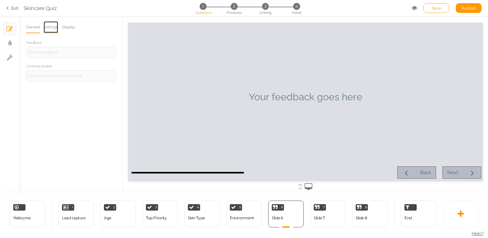
click at [53, 29] on link "Settings" at bounding box center [50, 27] width 15 height 12
click at [70, 29] on link "Display" at bounding box center [69, 27] width 14 height 12
click at [110, 66] on button "Add" at bounding box center [110, 63] width 13 height 8
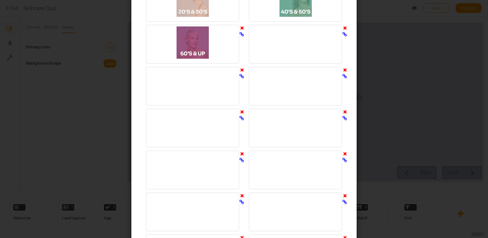
scroll to position [1369, 0]
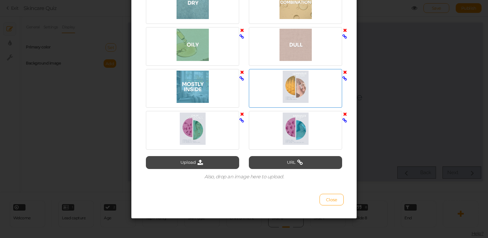
click at [286, 104] on div at bounding box center [295, 88] width 93 height 39
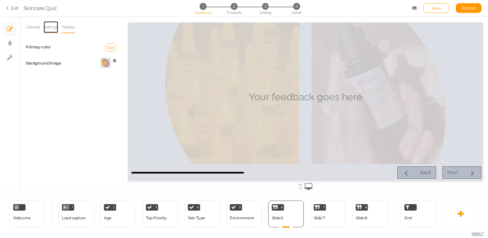
click at [49, 30] on link "Settings" at bounding box center [50, 27] width 15 height 12
click at [29, 28] on link "General" at bounding box center [33, 27] width 14 height 12
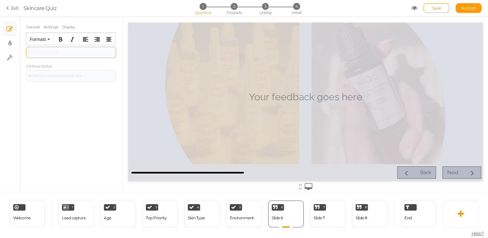
click at [64, 53] on div at bounding box center [71, 52] width 86 height 4
click at [65, 78] on div at bounding box center [71, 75] width 90 height 11
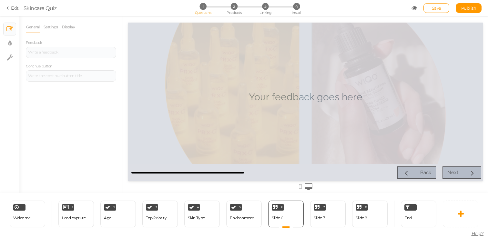
click at [72, 92] on div "General Settings Display Feedback Continue button End slide The pickzen will en…" at bounding box center [70, 107] width 103 height 172
click at [68, 52] on div at bounding box center [71, 52] width 86 height 4
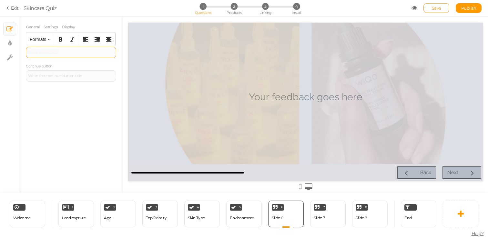
click at [52, 49] on div at bounding box center [71, 52] width 90 height 11
paste div
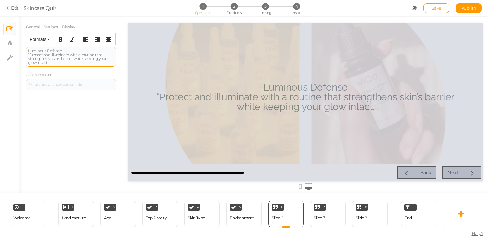
click at [29, 54] on div "Luminous Defense “Protect and illuminate with a routine that strengthens skin’s…" at bounding box center [71, 56] width 86 height 15
click at [61, 52] on div "Luminous Defense Protect and illuminate with a routine that strengthens skin’s …" at bounding box center [71, 56] width 86 height 15
click at [67, 61] on div "Luminous Defense Protect and illuminate with a routine that strengthens skin’s …" at bounding box center [71, 56] width 86 height 15
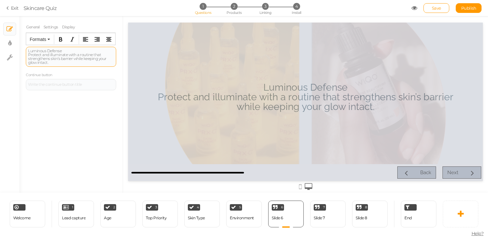
click at [91, 59] on div "Luminous Defense Protect and illuminate with a routine that strengthens skin’s …" at bounding box center [71, 56] width 86 height 15
click at [78, 53] on div "Luminous Defense Protect and illuminate with a routine that strengthens skin’s …" at bounding box center [71, 56] width 86 height 15
click at [64, 50] on div "Luminous Defense Protect and illuminate with a routine that strengthens skin’s …" at bounding box center [71, 56] width 86 height 15
click at [280, 108] on div at bounding box center [305, 102] width 355 height 159
click at [87, 59] on div "Luminous Defense Protect and illuminate with a routine that strengthens skin’s …" at bounding box center [71, 56] width 86 height 15
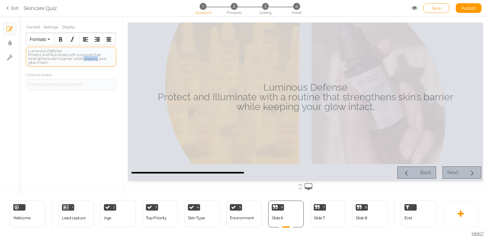
click at [87, 59] on div "Luminous Defense Protect and illuminate with a routine that strengthens skin’s …" at bounding box center [71, 56] width 86 height 15
click at [77, 59] on div "Luminous Defense Protect and illuminate with a routine that strengthens skin’s …" at bounding box center [71, 56] width 86 height 15
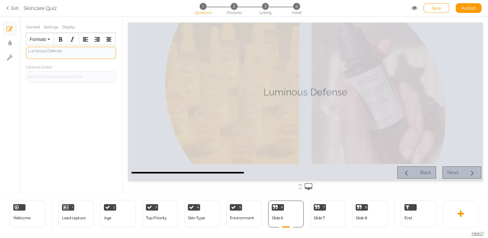
click at [66, 47] on div "Luminous Defense" at bounding box center [71, 53] width 90 height 12
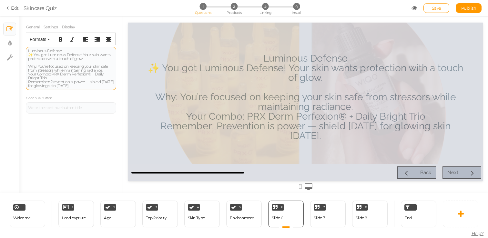
click at [63, 50] on div "Luminous Defense ✨ You got Luminous Defense! Your skin wants protection with a …" at bounding box center [71, 68] width 86 height 39
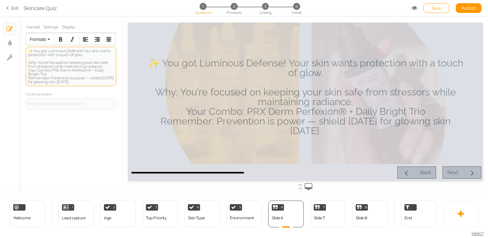
click at [33, 50] on div "✨ You got Luminous Defense! Your skin wants protection with a touch of glow. Wh…" at bounding box center [71, 66] width 86 height 35
click at [79, 52] on div "You got Luminous Defense! Your skin wants protection with a touch of glow. Why:…" at bounding box center [71, 66] width 86 height 35
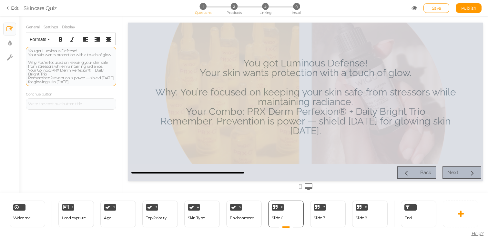
click at [68, 49] on div "You got Luminous Defense!" at bounding box center [71, 51] width 86 height 4
click at [61, 39] on icon "Bold" at bounding box center [60, 39] width 5 height 5
click at [68, 39] on button "Italic" at bounding box center [72, 39] width 10 height 9
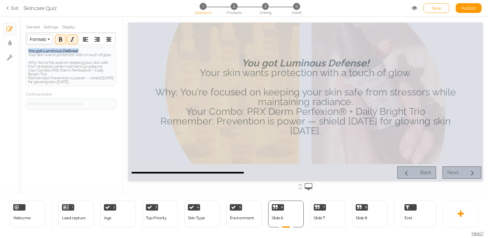
click at [44, 37] on span "Formats" at bounding box center [38, 39] width 16 height 5
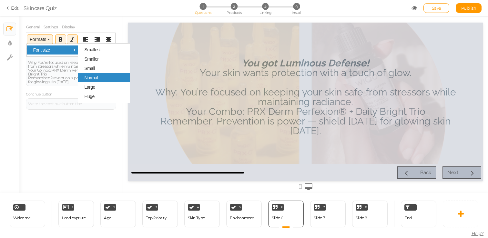
click at [89, 76] on span "Normal" at bounding box center [91, 77] width 14 height 5
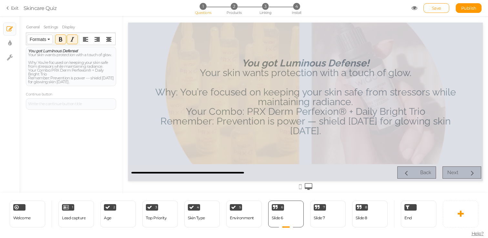
click at [46, 42] on button "Formats" at bounding box center [40, 39] width 26 height 9
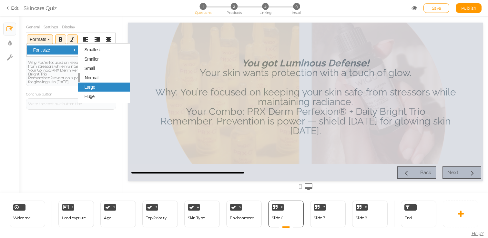
click at [98, 88] on div "Large" at bounding box center [104, 87] width 52 height 9
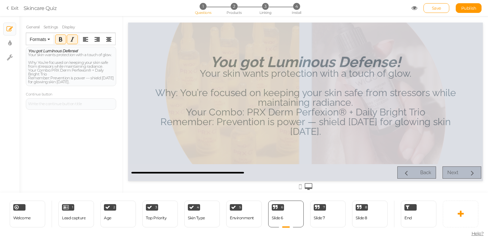
click at [245, 88] on div at bounding box center [305, 102] width 355 height 159
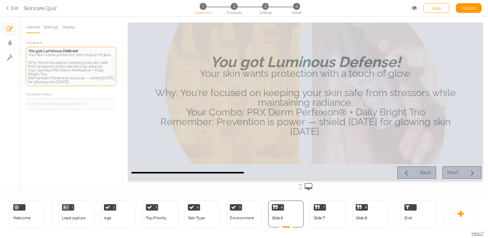
click at [98, 54] on div "Your skin wants protection with a touch of glow. Why: You’re focused on keeping…" at bounding box center [71, 68] width 86 height 31
click at [94, 52] on div "You got Luminous Defense!" at bounding box center [71, 51] width 86 height 4
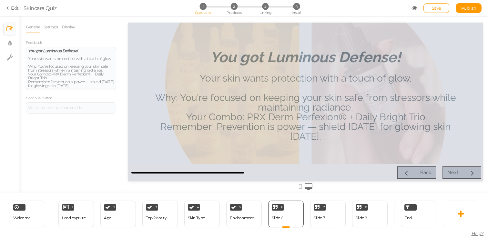
click at [228, 109] on div at bounding box center [305, 102] width 355 height 159
click at [84, 88] on div "You got Luminous Defense! Your skin wants protection with a touch of glow. Why:…" at bounding box center [71, 68] width 90 height 43
drag, startPoint x: 84, startPoint y: 88, endPoint x: 23, endPoint y: 57, distance: 67.9
click at [23, 57] on div "General Settings Display Feedback You got Luminous Defense! Your skin wants pro…" at bounding box center [70, 107] width 103 height 172
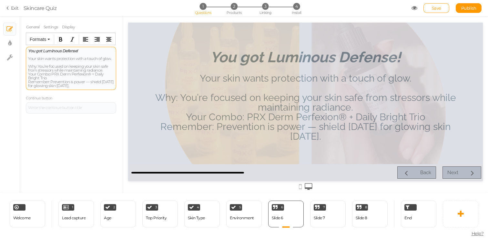
click at [44, 53] on div at bounding box center [71, 55] width 86 height 4
drag, startPoint x: 43, startPoint y: 51, endPoint x: 25, endPoint y: 50, distance: 17.4
click at [25, 50] on div "General Settings Display Feedback You got Luminous Defense! Your skin wants pro…" at bounding box center [70, 107] width 103 height 172
click at [73, 40] on icon "Italic" at bounding box center [72, 39] width 5 height 5
click at [87, 85] on div "Your skin wants protection with a touch of glow. Why: You’re focused on keeping…" at bounding box center [71, 72] width 86 height 31
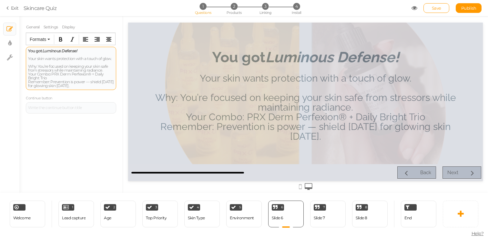
click at [73, 74] on div "Your skin wants protection with a touch of glow. Why: You’re focused on keeping…" at bounding box center [71, 72] width 86 height 31
click at [48, 62] on div "Your skin wants protection with a touch of glow. Why: You’re focused on keeping…" at bounding box center [71, 72] width 86 height 31
click at [47, 39] on button "Formats" at bounding box center [40, 39] width 26 height 9
click at [48, 76] on div "Your skin wants protection with a touch of glow. Why: You’re focused on keeping…" at bounding box center [71, 72] width 86 height 31
click at [28, 66] on div "Your skin wants protection with a touch of glow. Why: You’re focused on keeping…" at bounding box center [71, 72] width 86 height 31
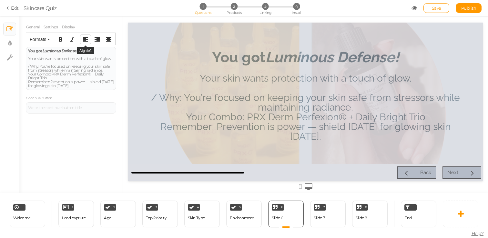
click at [82, 41] on button "Align left" at bounding box center [85, 39] width 10 height 9
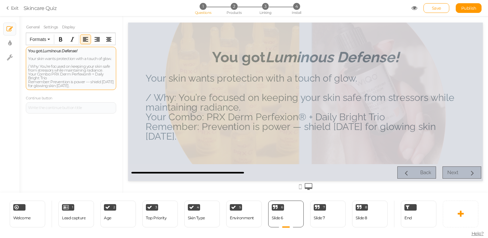
click at [28, 73] on div "Your skin wants protection with a touch of glow. / Why: You’re focused on keepi…" at bounding box center [71, 72] width 86 height 31
click at [27, 81] on div "You got Luminous Defense! Your skin wants protection with a touch of glow. / Wh…" at bounding box center [71, 68] width 90 height 43
click at [38, 67] on div "Your skin wants protection with a touch of glow. / Why: You’re focused on keepi…" at bounding box center [71, 72] width 86 height 31
click at [43, 73] on div "Your skin wants protection with a touch of glow. / Why: You’re focused on keepi…" at bounding box center [71, 72] width 86 height 31
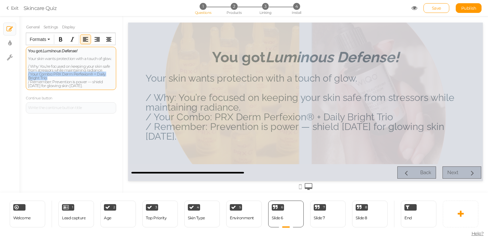
click at [43, 73] on div "Your skin wants protection with a touch of glow. / Why: You’re focused on keepi…" at bounding box center [71, 72] width 86 height 31
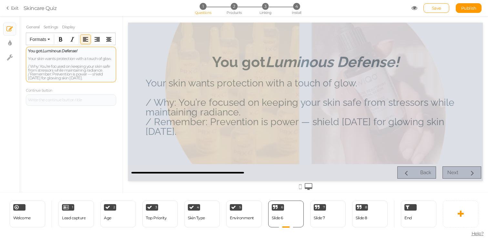
click at [35, 62] on div "Your skin wants protection with a touch of glow. / Why: You’re focused on keepi…" at bounding box center [71, 68] width 86 height 23
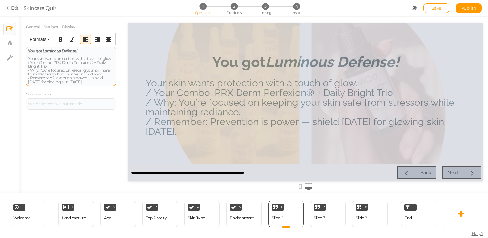
click at [113, 60] on div "Your skin wants protection with a touch of glow. / Your Combo: PRX Derm Perfexi…" at bounding box center [71, 70] width 86 height 27
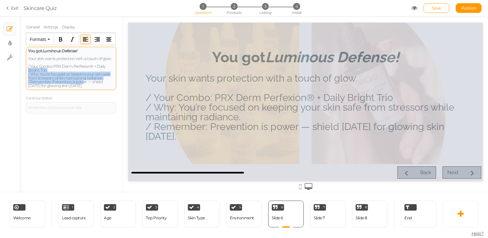
drag, startPoint x: 82, startPoint y: 83, endPoint x: 27, endPoint y: 70, distance: 56.4
click at [27, 71] on div "You got Luminous Defense! Your skin wants protection with a touch of glow. / Yo…" at bounding box center [71, 68] width 90 height 43
click at [54, 77] on div "/ Your Combo: PRX Derm Perfexion® + Daily Bright Trio / Why: You’re focused on …" at bounding box center [71, 74] width 86 height 27
drag, startPoint x: 77, startPoint y: 88, endPoint x: 25, endPoint y: 67, distance: 55.8
click at [25, 67] on div "General Settings Display Feedback You got Luminous Defense! Your skin wants pro…" at bounding box center [70, 107] width 103 height 172
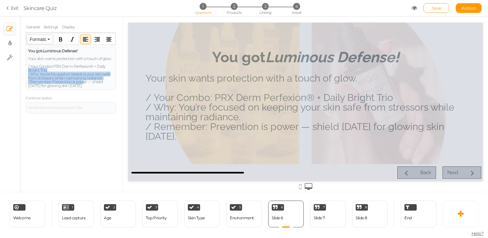
click at [51, 42] on button "Formats" at bounding box center [40, 39] width 26 height 9
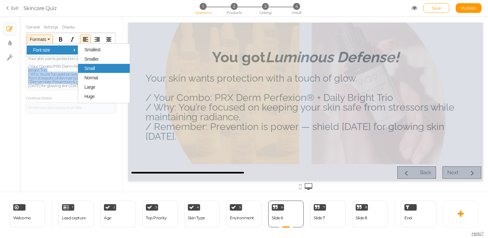
click at [107, 71] on div "Small" at bounding box center [104, 68] width 52 height 9
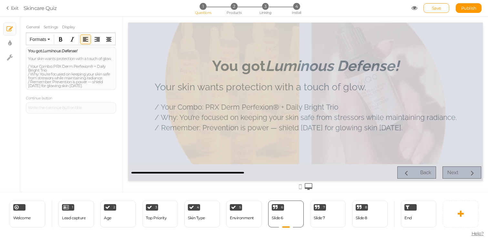
click at [223, 108] on div at bounding box center [305, 102] width 355 height 159
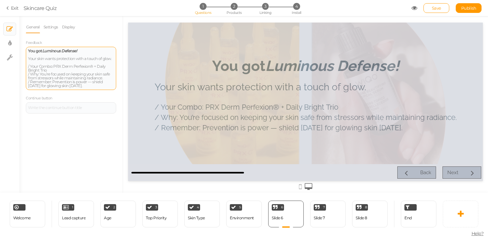
click at [77, 82] on span "/ Remember: Prevention is power — shield [DATE] for glowing skin [DATE]." at bounding box center [65, 83] width 75 height 9
click at [72, 77] on span "/ Why: You’re focused on keeping your skin safe from stressors while maintainin…" at bounding box center [69, 76] width 82 height 9
drag, startPoint x: 54, startPoint y: 66, endPoint x: 90, endPoint y: 67, distance: 36.5
click at [90, 67] on span "/ Your Combo: PRX Derm Perfexion® + Daily Bright Trio" at bounding box center [66, 68] width 77 height 9
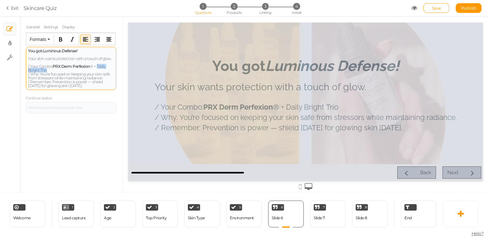
drag, startPoint x: 98, startPoint y: 67, endPoint x: 48, endPoint y: 71, distance: 50.5
click at [48, 71] on div "/ Your Combo: PRX Derm Perfexion ® + Daily Bright Trio / Why: You’re focused on…" at bounding box center [71, 74] width 86 height 27
click at [61, 86] on span "/ Remember: Prevention is power — shield [DATE] for glowing skin [DATE]." at bounding box center [65, 83] width 75 height 9
click at [48, 41] on button "Formats" at bounding box center [40, 39] width 26 height 9
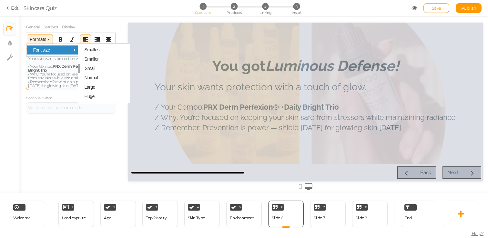
click at [52, 79] on span "/ Why: You’re focused on keeping your skin safe from stressors while maintainin…" at bounding box center [69, 76] width 82 height 9
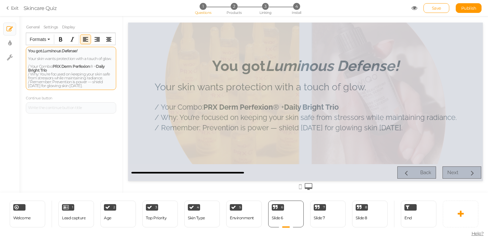
click at [50, 67] on span "/ Your Combo: PRX Derm Perfexion ® + Daily Bright Trio" at bounding box center [66, 68] width 77 height 9
click at [76, 68] on strong "PRX Derm Perfexion" at bounding box center [71, 66] width 37 height 5
click at [75, 68] on strong "PRX Derm Perfexion" at bounding box center [71, 66] width 37 height 5
click at [42, 68] on span "/ Your Combo: PRX Derm Perfexion ® + Daily Bright Trio" at bounding box center [66, 68] width 76 height 9
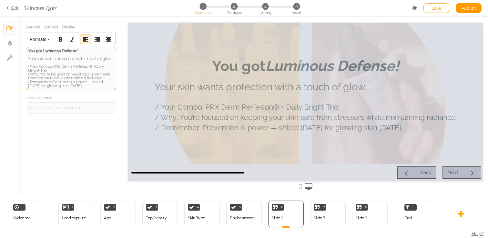
click at [51, 69] on div "/ Your Combo: PRX Derm Perfexion ® + Daily Bright Trio / Why: You’re focused on…" at bounding box center [71, 74] width 86 height 27
drag, startPoint x: 51, startPoint y: 67, endPoint x: 27, endPoint y: 65, distance: 23.6
click at [27, 65] on div "You got Luminous Defense! Your skin wants protection with a touch of glow. / Yo…" at bounding box center [71, 68] width 90 height 43
click at [65, 70] on div "/ Your Combo : PRX Derm Perfexion ® + Daily Bright Trio / Why: You’re focused o…" at bounding box center [71, 74] width 86 height 27
drag, startPoint x: 40, startPoint y: 73, endPoint x: 27, endPoint y: 73, distance: 13.2
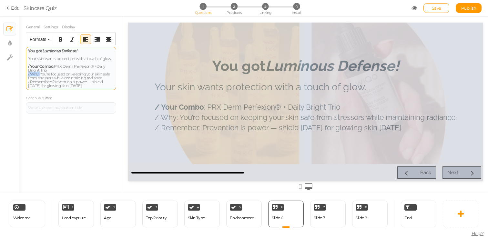
click at [27, 73] on div "You got Luminous Defense! Your skin wants protection with a touch of glow. / Yo…" at bounding box center [71, 68] width 90 height 43
click at [51, 88] on div "You got Luminous Defense! Your skin wants protection with a touch of glow. / Yo…" at bounding box center [71, 68] width 90 height 43
drag, startPoint x: 52, startPoint y: 82, endPoint x: 23, endPoint y: 82, distance: 29.1
click at [23, 82] on div "General Settings Display Feedback You got Luminous Defense! Your skin wants pro…" at bounding box center [70, 107] width 103 height 172
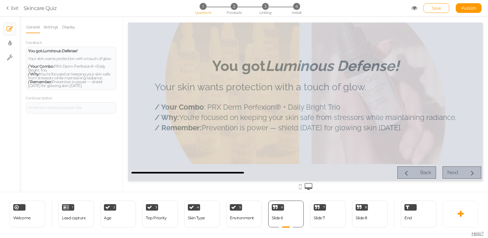
click at [91, 137] on div "General Settings Display Feedback You got Luminous Defense! Your skin wants pro…" at bounding box center [70, 107] width 103 height 172
click at [71, 30] on link "Display" at bounding box center [69, 27] width 14 height 12
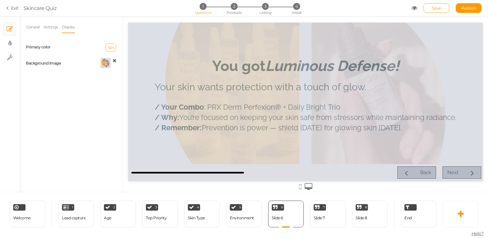
click at [108, 48] on span "Set" at bounding box center [111, 47] width 7 height 5
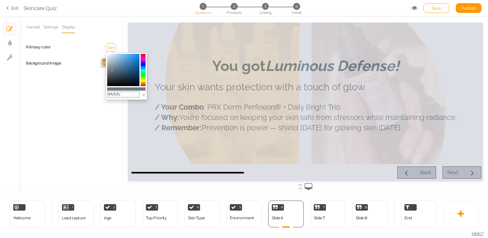
type input "#ffffff"
drag, startPoint x: 113, startPoint y: 73, endPoint x: 99, endPoint y: 48, distance: 29.4
click at [99, 48] on body "× Close A wider screen is needed to use the Pickzen builder Exit Skincare Quiz …" at bounding box center [244, 119] width 488 height 238
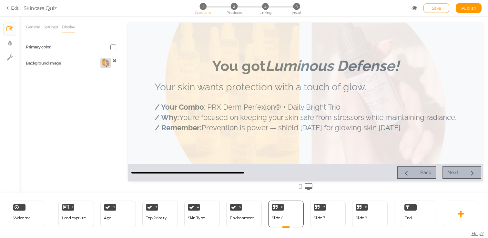
click at [100, 108] on div "General Settings Display Feedback You got Luminous Defense! Your skin wants pro…" at bounding box center [70, 107] width 103 height 172
click at [55, 26] on link "Settings" at bounding box center [50, 27] width 15 height 12
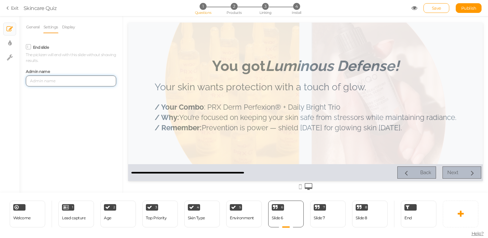
click at [55, 84] on input "text" at bounding box center [71, 81] width 90 height 11
click at [66, 119] on div "General Settings Display Feedback You got Luminous Defense! Your skin wants pro…" at bounding box center [70, 107] width 103 height 172
click at [62, 80] on input "Luninous Defense" at bounding box center [71, 81] width 90 height 11
type input "Luninous Defense"
click at [340, 218] on div "7 Slide 7 × Define the conditions to show this slide. Clone Change type Delete" at bounding box center [328, 214] width 36 height 27
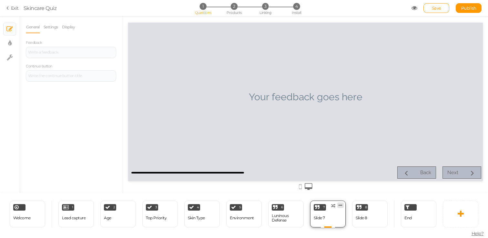
click at [340, 206] on icon at bounding box center [341, 205] width 4 height 5
click at [330, 217] on span "Delete" at bounding box center [328, 217] width 12 height 5
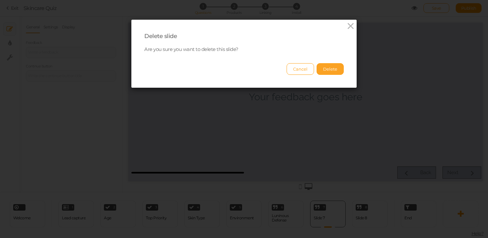
click at [329, 72] on button "Delete" at bounding box center [330, 69] width 27 height 12
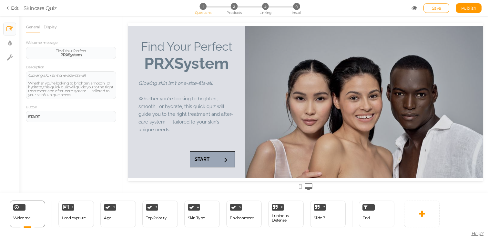
click at [347, 208] on div "7 Slide 7 × Define the conditions to show this slide. Clone Change type Delete" at bounding box center [328, 214] width 42 height 27
click at [341, 204] on icon at bounding box center [341, 205] width 4 height 5
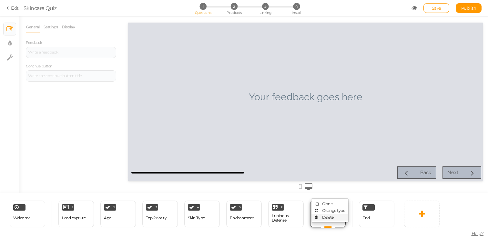
click at [334, 219] on span "Delete" at bounding box center [328, 217] width 12 height 5
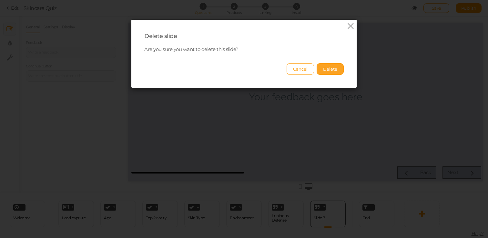
click at [339, 71] on button "Delete" at bounding box center [330, 69] width 27 height 12
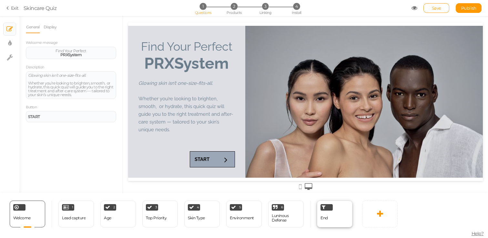
click at [340, 206] on div "End" at bounding box center [335, 214] width 36 height 27
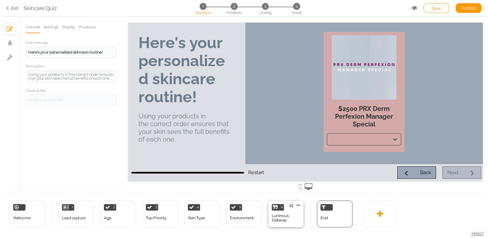
click at [301, 213] on div "6 Luninous Defense × Define the conditions to show this slide. Clone Change typ…" at bounding box center [286, 214] width 36 height 27
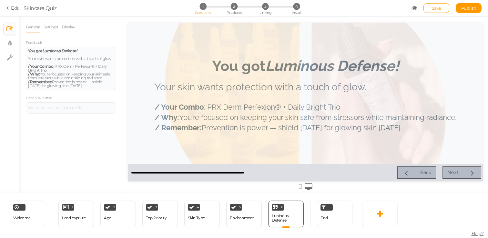
click at [318, 106] on div at bounding box center [305, 102] width 355 height 159
click at [70, 78] on span "/ Why: You’re focused on keeping your skin safe from stressors while maintainin…" at bounding box center [69, 76] width 82 height 9
click at [299, 206] on icon at bounding box center [299, 205] width 4 height 5
click at [294, 205] on link "Clone" at bounding box center [288, 204] width 37 height 7
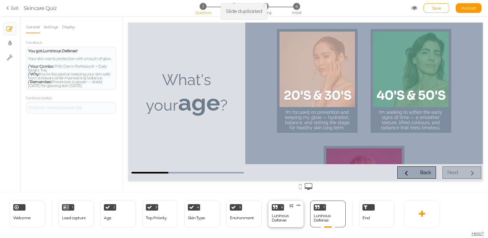
click at [283, 224] on div "6 Luninous Defense × Define the conditions to show this slide. Clone Change typ…" at bounding box center [286, 214] width 36 height 27
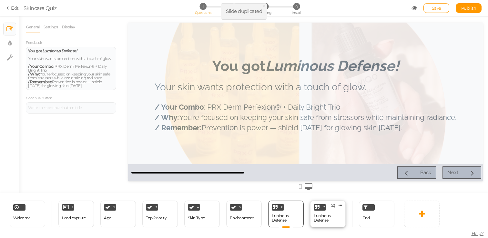
click at [318, 222] on div "Luninous Defense" at bounding box center [328, 218] width 28 height 9
click at [52, 28] on link "Settings" at bounding box center [50, 27] width 15 height 12
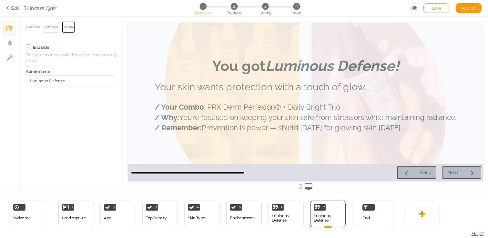
click at [71, 28] on link "Display" at bounding box center [69, 27] width 14 height 12
click at [115, 62] on icon at bounding box center [115, 60] width 4 height 5
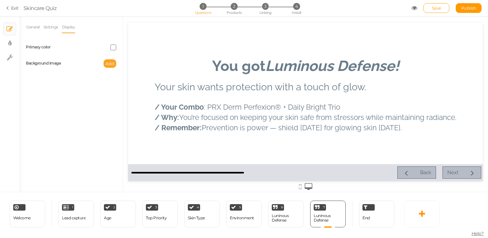
click at [111, 63] on span "Add" at bounding box center [110, 63] width 9 height 5
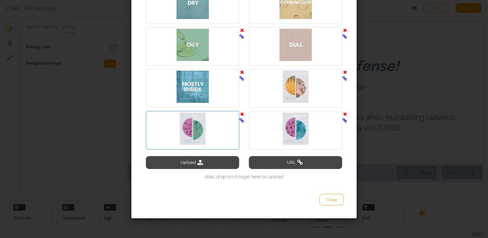
click at [202, 126] on div at bounding box center [193, 129] width 90 height 32
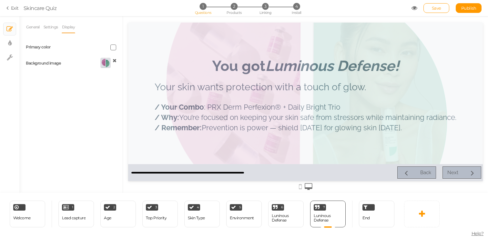
click at [247, 96] on div at bounding box center [305, 102] width 355 height 159
click at [32, 30] on link "General" at bounding box center [33, 27] width 14 height 12
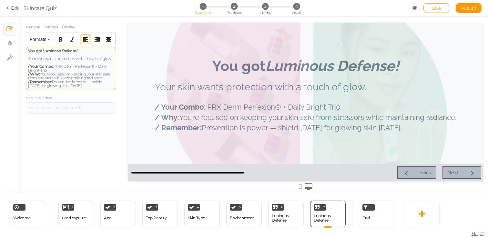
click at [82, 81] on span "/ Remember: Prevention is power — shield [DATE] for glowing skin [DATE]." at bounding box center [65, 83] width 74 height 9
click at [94, 88] on div "You got Luminous Defense! Your skin wants protection with a touch of glow. / Yo…" at bounding box center [71, 68] width 90 height 43
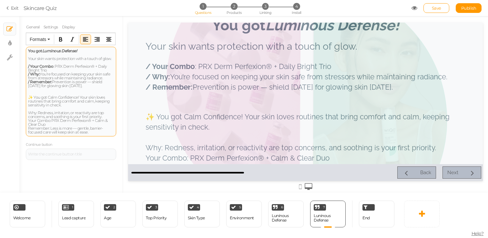
click at [57, 94] on div at bounding box center [71, 94] width 86 height 4
click at [58, 99] on span "✨ You got Calm Confidence! Your skin loves routines that bring comfort and calm…" at bounding box center [69, 115] width 82 height 40
click at [78, 97] on span "✨ You got Calm Confidence! Your skin loves routines that bring comfort and calm…" at bounding box center [69, 115] width 82 height 40
click at [81, 98] on span "✨ You got Calm Confidence! Your skin loves routines that bring comfort and calm…" at bounding box center [69, 115] width 82 height 40
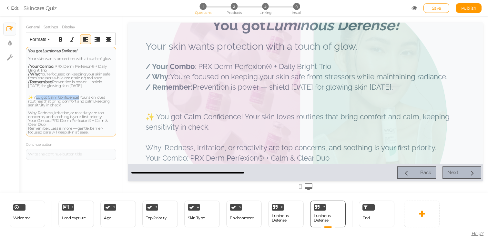
drag, startPoint x: 78, startPoint y: 97, endPoint x: 34, endPoint y: 97, distance: 44.9
click at [34, 97] on span "✨ You got Calm Confidence! Your skin loves routines that bring comfort and calm…" at bounding box center [69, 115] width 82 height 40
copy span "You got Calm Confidence!"
click at [70, 51] on strong "Luminous Defense!" at bounding box center [59, 50] width 35 height 5
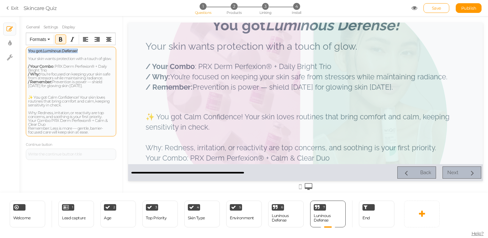
click at [70, 51] on strong "Luminous Defense!" at bounding box center [59, 50] width 35 height 5
paste div
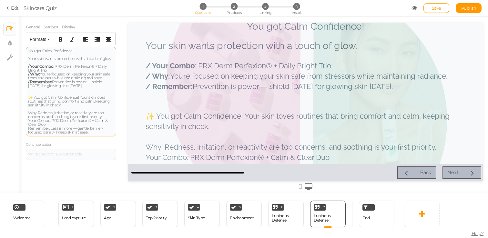
click at [43, 50] on div "You got Calm Confidence!" at bounding box center [71, 51] width 86 height 4
click at [59, 42] on icon "Bold" at bounding box center [60, 39] width 5 height 5
click at [60, 56] on div at bounding box center [71, 55] width 86 height 4
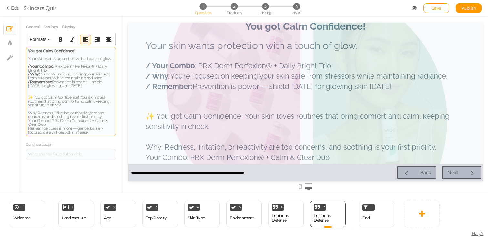
click at [46, 62] on div "/ Your Combo : PRX Derm Perfexion® + Daily Bright Trio / Why: You’re focused on…" at bounding box center [71, 74] width 86 height 27
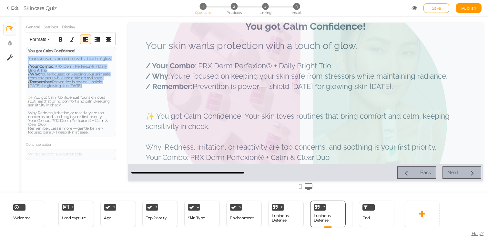
drag, startPoint x: 106, startPoint y: 88, endPoint x: 4, endPoint y: 58, distance: 106.3
click at [4, 57] on div "× Slides × Display settings × Settings General Settings Display Feedback You go…" at bounding box center [244, 104] width 488 height 177
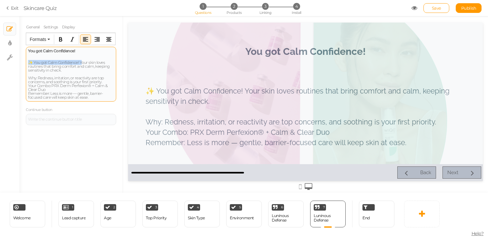
drag, startPoint x: 81, startPoint y: 62, endPoint x: 26, endPoint y: 62, distance: 54.9
click at [26, 62] on div "You got Calm Confidence! ✨ You got Calm Confidence! Your skin loves routines th…" at bounding box center [71, 74] width 90 height 55
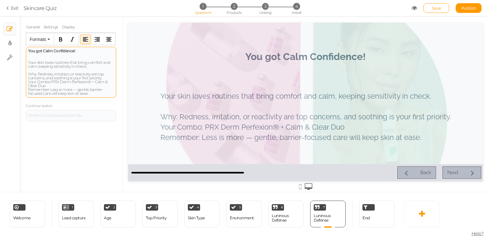
click at [52, 59] on div at bounding box center [71, 59] width 86 height 4
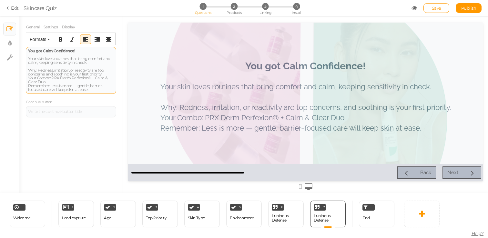
click at [63, 68] on span "Y our skin loves routines that bring comfort and calm, keeping sensitivity in c…" at bounding box center [69, 74] width 82 height 36
click at [60, 65] on div "Y our skin loves routines that bring comfort and calm, keeping sensitivity in c…" at bounding box center [71, 74] width 86 height 35
click at [29, 73] on span "Y our skin loves routines that bring comfort and calm, keeping sensitivity in c…" at bounding box center [69, 74] width 82 height 36
click at [28, 71] on span "Y our skin loves routines that bring comfort and calm, keeping sensitivity in c…" at bounding box center [69, 74] width 82 height 36
click at [28, 78] on span "Y our skin loves routines that bring comfort and calm, keeping sensitivity in c…" at bounding box center [69, 74] width 82 height 36
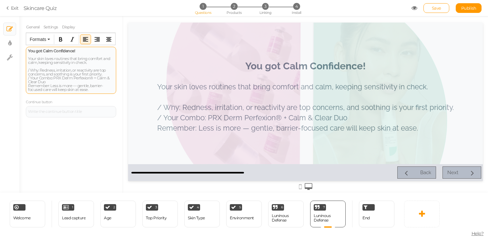
click at [26, 90] on div "You got Calm Confidence! Y our skin loves routines that bring comfort and calm,…" at bounding box center [71, 70] width 90 height 47
click at [27, 86] on div "You got Calm Confidence! Y our skin loves routines that bring comfort and calm,…" at bounding box center [71, 70] width 90 height 47
drag, startPoint x: 40, startPoint y: 69, endPoint x: 26, endPoint y: 69, distance: 14.2
click at [26, 69] on div "You got Calm Confidence! Y our skin loves routines that bring comfort and calm,…" at bounding box center [71, 70] width 90 height 47
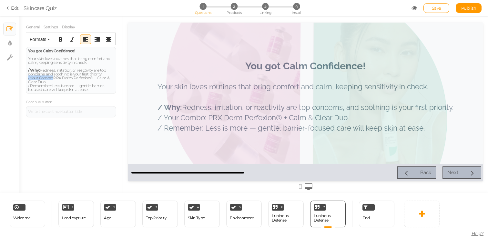
drag, startPoint x: 54, startPoint y: 78, endPoint x: 22, endPoint y: 78, distance: 31.7
click at [22, 78] on div "General Settings Display Feedback You got Calm Confidence! Y our skin loves rou…" at bounding box center [70, 107] width 103 height 172
drag, startPoint x: 52, startPoint y: 86, endPoint x: 19, endPoint y: 86, distance: 32.6
click at [19, 86] on div "General Settings Display Feedback You got Calm Confidence! Y our skin loves rou…" at bounding box center [70, 107] width 103 height 172
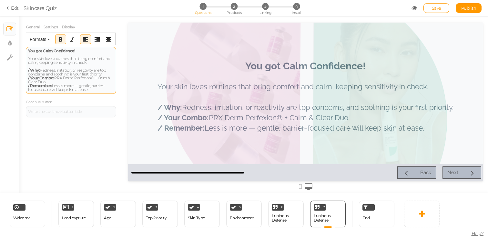
click at [63, 59] on span "Y our skin loves routines that bring comfort and calm, keeping sensitivity in c…" at bounding box center [69, 74] width 82 height 36
click at [80, 58] on span "Y our skin loves routines that bring comfort and calm, keeping sensitivity in c…" at bounding box center [69, 74] width 82 height 36
click at [69, 50] on strong "You got Calm Confidence!" at bounding box center [51, 50] width 47 height 5
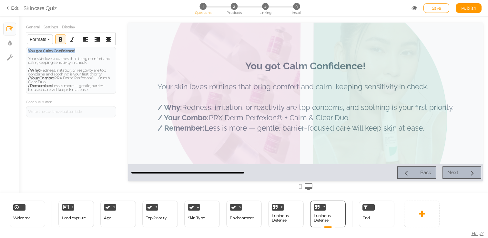
click at [48, 41] on button "Formats" at bounding box center [40, 39] width 26 height 9
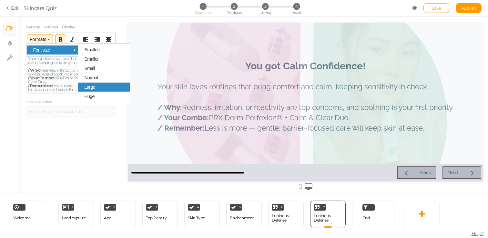
click at [88, 85] on div "Large" at bounding box center [104, 87] width 52 height 9
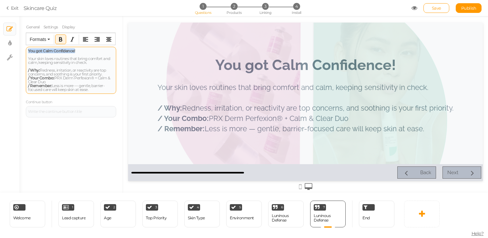
click at [62, 52] on strong "You got Calm Confidence!" at bounding box center [51, 50] width 47 height 5
drag, startPoint x: 44, startPoint y: 51, endPoint x: 74, endPoint y: 51, distance: 30.4
click at [74, 51] on strong "You got Calm Confidence!" at bounding box center [51, 50] width 47 height 5
click at [74, 37] on icon "Italic" at bounding box center [72, 39] width 5 height 5
click at [94, 53] on div at bounding box center [71, 55] width 86 height 4
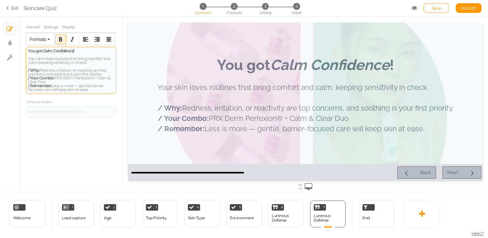
drag, startPoint x: 84, startPoint y: 49, endPoint x: 73, endPoint y: 50, distance: 10.3
click at [73, 50] on div "You got Calm Confidence !" at bounding box center [71, 51] width 86 height 4
click at [74, 40] on icon "Italic" at bounding box center [72, 39] width 5 height 5
click at [252, 96] on div at bounding box center [305, 102] width 355 height 159
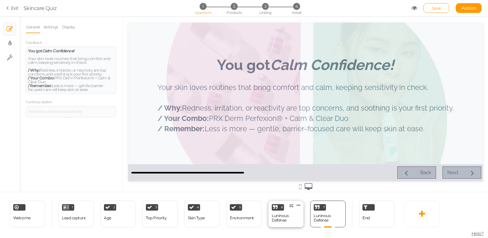
click at [283, 214] on div "Luninous Defense" at bounding box center [286, 218] width 28 height 9
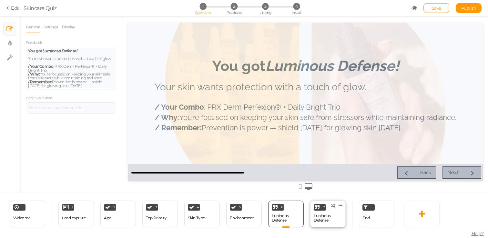
click at [320, 217] on div "Luninous Defense" at bounding box center [328, 218] width 28 height 9
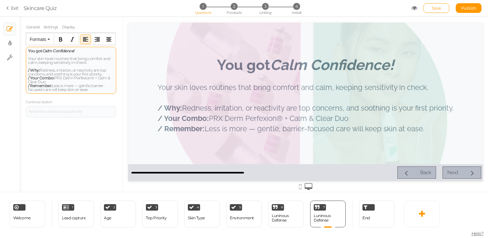
click at [56, 58] on span "Your skin loves routines that bring comfort and calm, keeping sensitivity in ch…" at bounding box center [69, 74] width 82 height 36
click at [46, 44] on div "Formats" at bounding box center [70, 40] width 89 height 12
click at [45, 41] on span "Formats" at bounding box center [38, 39] width 16 height 5
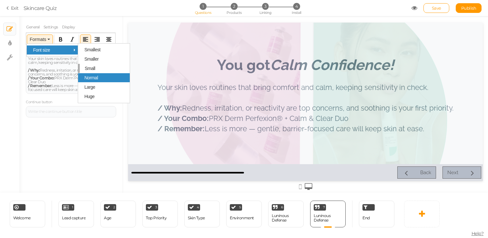
click at [98, 77] on div "Normal" at bounding box center [104, 77] width 52 height 9
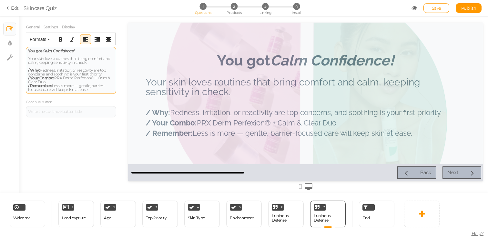
click at [82, 77] on span "/ Why: Redness, irritation, or reactivity are top concerns, and soothing is you…" at bounding box center [69, 80] width 82 height 24
click at [94, 88] on span "/ Why: Redness, irritation, or reactivity are top concerns, and soothing is you…" at bounding box center [69, 80] width 82 height 24
drag, startPoint x: 100, startPoint y: 92, endPoint x: 22, endPoint y: 71, distance: 81.1
click at [22, 71] on div "General Settings Display Feedback You got Calm Confidence! Your skin loves rout…" at bounding box center [70, 107] width 103 height 172
click at [46, 39] on button "Formats" at bounding box center [40, 39] width 26 height 9
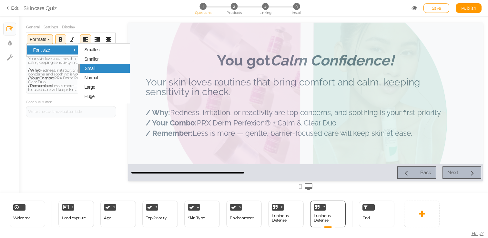
click at [91, 73] on div "Small" at bounding box center [104, 68] width 52 height 9
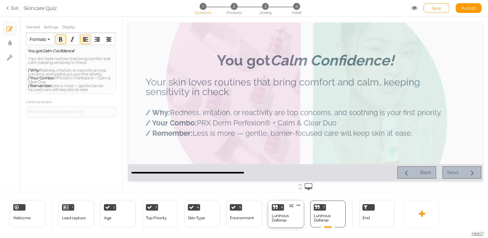
click at [287, 222] on div "Luninous Defense" at bounding box center [286, 218] width 28 height 9
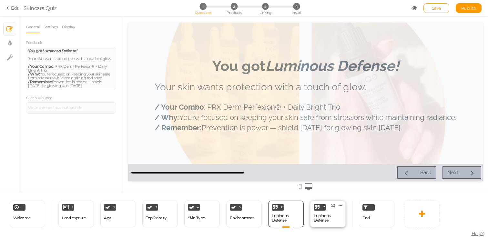
click at [323, 219] on div "Luninous Defense" at bounding box center [328, 218] width 28 height 9
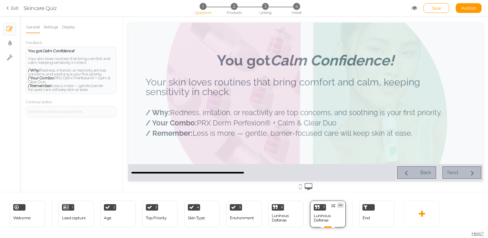
click at [341, 206] on icon at bounding box center [341, 205] width 4 height 5
click at [334, 202] on link "Clone" at bounding box center [330, 204] width 37 height 7
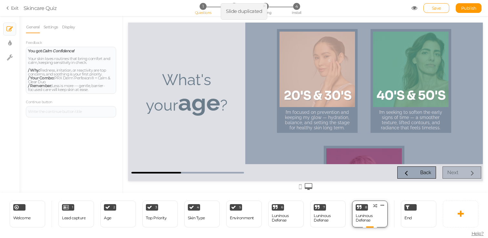
click at [365, 223] on div "Luninous Defense" at bounding box center [370, 218] width 28 height 11
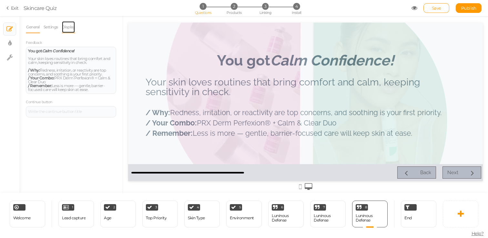
click at [70, 28] on link "Display" at bounding box center [69, 27] width 14 height 12
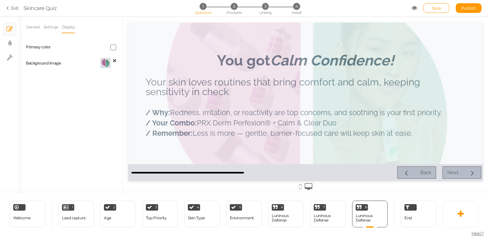
click at [116, 61] on icon at bounding box center [115, 60] width 4 height 5
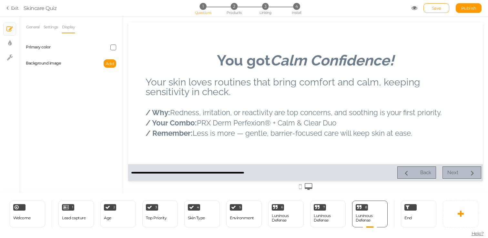
click at [53, 63] on label "Background image" at bounding box center [43, 63] width 35 height 5
click at [112, 62] on span "Add" at bounding box center [110, 63] width 9 height 5
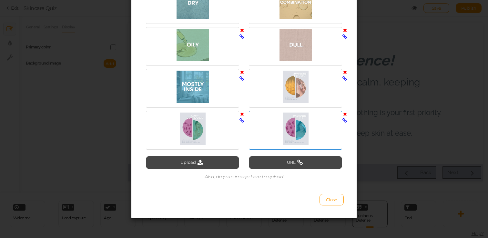
click at [292, 141] on div at bounding box center [296, 129] width 90 height 32
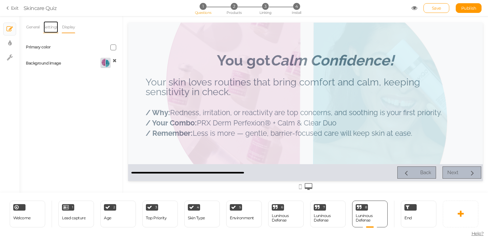
click at [50, 32] on link "Settings" at bounding box center [50, 27] width 15 height 12
click at [32, 32] on link "General" at bounding box center [33, 27] width 14 height 12
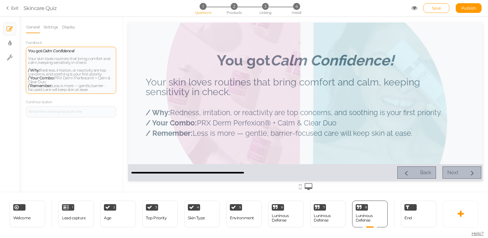
click at [71, 64] on span "Your skin loves routines that bring comfort and calm, keeping sensitivity in ch…" at bounding box center [69, 60] width 82 height 9
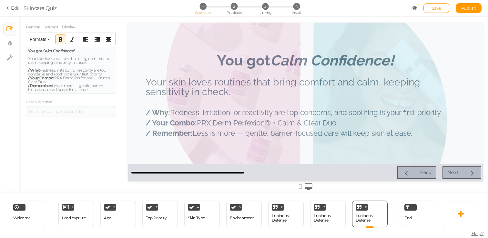
drag, startPoint x: 98, startPoint y: 91, endPoint x: 16, endPoint y: 48, distance: 91.9
click at [16, 48] on div "× Slides × Display settings × Settings General Settings Display Feedback You go…" at bounding box center [244, 104] width 488 height 177
paste div
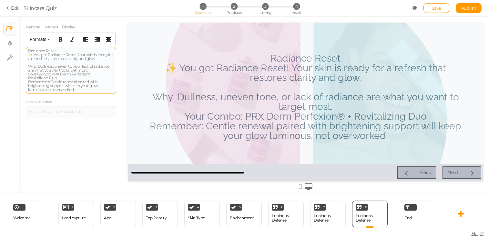
click at [58, 51] on div "Radiance Reset ✨ You got Radiance Reset! Your skin is ready for a refresh that …" at bounding box center [71, 70] width 86 height 43
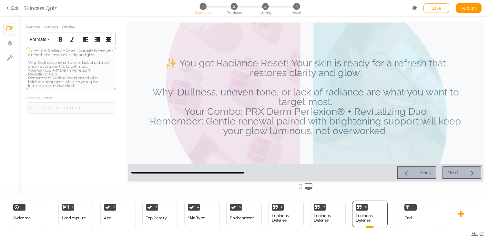
click at [33, 49] on div "✨ You got Radiance Reset! Your skin is ready for a refresh that restores clarit…" at bounding box center [71, 68] width 86 height 39
click at [73, 50] on div "You got Radiance Reset! Your skin is ready for a refresh that restores clarity …" at bounding box center [71, 68] width 86 height 39
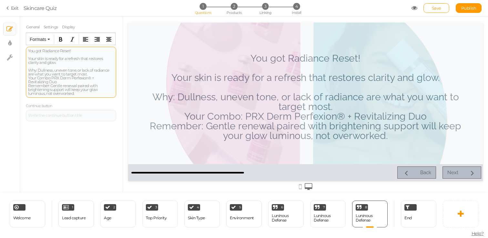
click at [29, 49] on div "You got Radiance Reset!" at bounding box center [71, 51] width 86 height 4
click at [59, 39] on icon "Bold" at bounding box center [60, 39] width 5 height 5
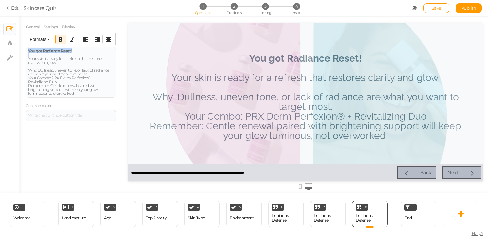
click at [97, 40] on icon "Align right" at bounding box center [97, 39] width 5 height 5
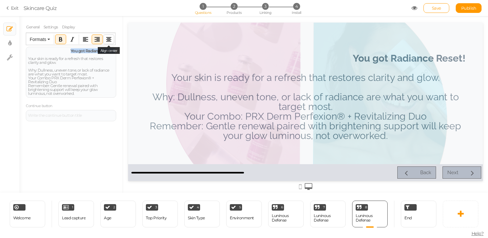
click at [109, 39] on icon "Align center" at bounding box center [108, 39] width 5 height 5
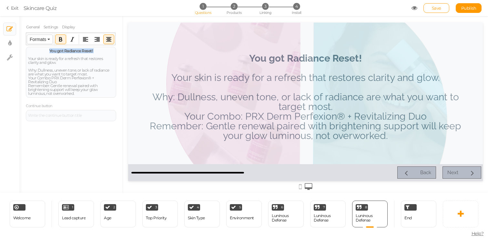
click at [47, 41] on button "Formats" at bounding box center [40, 39] width 26 height 9
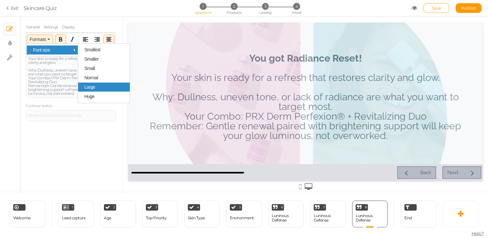
click at [105, 84] on div "Large" at bounding box center [104, 87] width 52 height 9
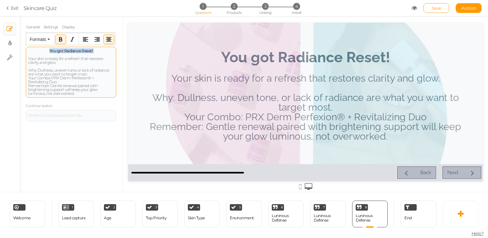
click at [71, 49] on strong "You got Radiance Reset!" at bounding box center [71, 50] width 44 height 5
drag, startPoint x: 64, startPoint y: 50, endPoint x: 99, endPoint y: 53, distance: 35.0
click at [99, 53] on div "You got Radiance Reset! Your skin is ready for a refresh that restores clarity …" at bounding box center [71, 72] width 90 height 51
click at [53, 58] on div "Your skin is ready for a refresh that restores clarity and glow. Why: [PERSON_N…" at bounding box center [71, 76] width 86 height 39
click at [59, 63] on div "Your skin is ready for a refresh that restores clarity and glow. Why: [PERSON_N…" at bounding box center [71, 76] width 86 height 39
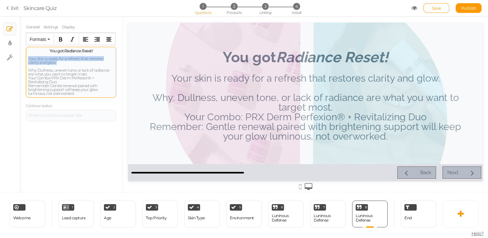
click at [59, 63] on div "Your skin is ready for a refresh that restores clarity and glow. Why: [PERSON_N…" at bounding box center [71, 76] width 86 height 39
click at [59, 79] on div "Your skin is ready for a refresh that restores clarity and glow. Why: [PERSON_N…" at bounding box center [71, 76] width 86 height 39
click at [31, 58] on div "Your skin is ready for a refresh that restores clarity and glow. Why: [PERSON_N…" at bounding box center [71, 76] width 86 height 39
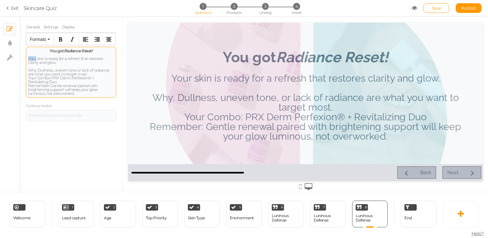
click at [31, 58] on div "Your skin is ready for a refresh that restores clarity and glow. Why: [PERSON_N…" at bounding box center [71, 76] width 86 height 39
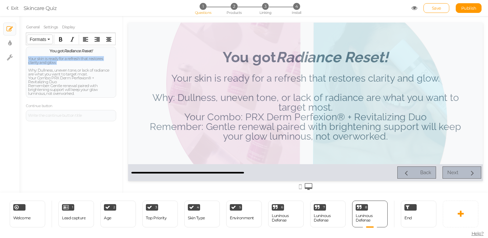
click at [46, 40] on span "Formats" at bounding box center [38, 39] width 16 height 5
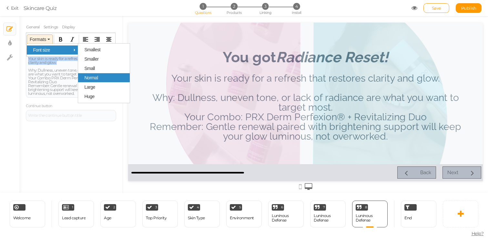
click at [114, 78] on div "Normal" at bounding box center [104, 77] width 52 height 9
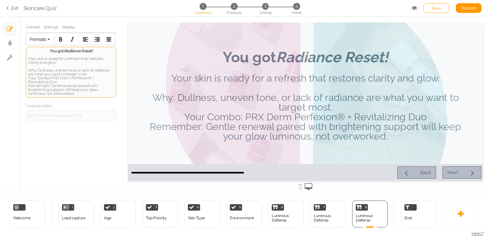
click at [58, 75] on div "Your skin is ready for a refresh that restores clarity and glow. Why: [PERSON_N…" at bounding box center [71, 76] width 86 height 39
click at [90, 95] on div "Your skin is ready for a refresh that restores clarity and glow. Why: [PERSON_N…" at bounding box center [71, 76] width 86 height 39
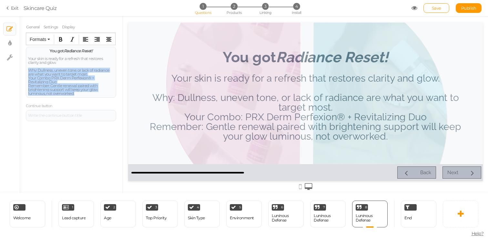
drag, startPoint x: 90, startPoint y: 95, endPoint x: 18, endPoint y: 69, distance: 76.9
click at [18, 69] on div "× Slides × Display settings × Settings General Settings Display Feedback You go…" at bounding box center [244, 104] width 488 height 177
click at [49, 40] on button "Formats" at bounding box center [40, 39] width 26 height 9
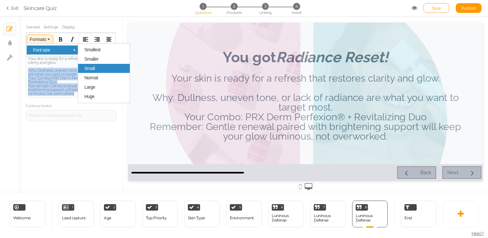
click at [102, 73] on div "Small" at bounding box center [104, 68] width 52 height 9
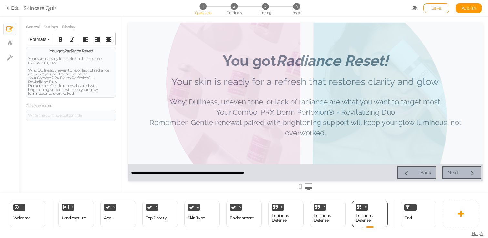
click at [199, 100] on div at bounding box center [305, 102] width 355 height 159
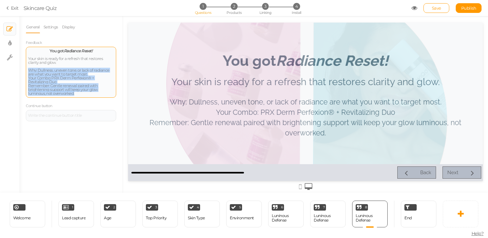
click at [66, 72] on span "Why: Dullness, uneven tone, or lack of radiance are what you want to target mos…" at bounding box center [68, 72] width 81 height 9
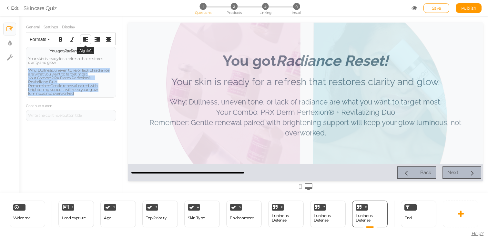
click at [85, 39] on icon "Align left" at bounding box center [85, 39] width 5 height 5
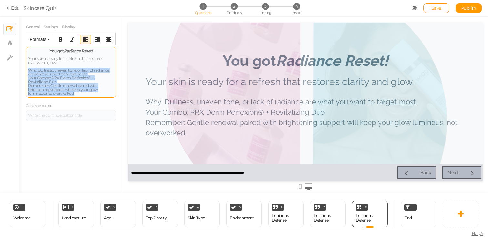
click at [31, 73] on span "Why: Dullness, uneven tone, or lack of radiance are what you want to target mos…" at bounding box center [68, 72] width 81 height 9
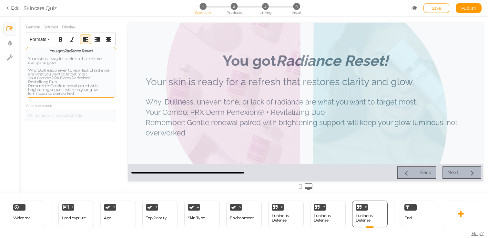
click at [29, 70] on span "Why: Dullness, uneven tone, or lack of radiance are what you want to target mos…" at bounding box center [68, 72] width 81 height 9
click at [29, 58] on span "Your skin is ready for a refresh that restores clarity and glow." at bounding box center [65, 60] width 75 height 9
click at [77, 63] on div "Your skin is ready for a refresh that restores clarity and glow. Why: [PERSON_N…" at bounding box center [71, 76] width 86 height 39
click at [28, 59] on span "Your skin is ready for a refresh that restores clarity and glow." at bounding box center [65, 60] width 75 height 9
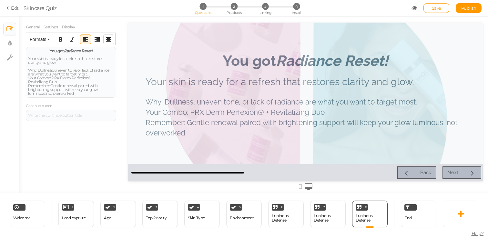
click at [108, 41] on icon "Align center" at bounding box center [108, 39] width 5 height 5
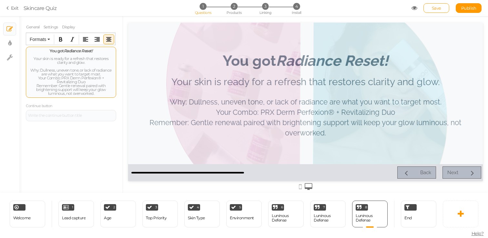
click at [57, 79] on span "Your Combo: PRX Derm Perfexion® + Revitalizing Duo" at bounding box center [71, 80] width 66 height 9
click at [30, 71] on span "Why: Dullness, uneven tone, or lack of radiance are what you want to target mos…" at bounding box center [70, 72] width 81 height 9
click at [87, 43] on button "Align left" at bounding box center [85, 39] width 10 height 9
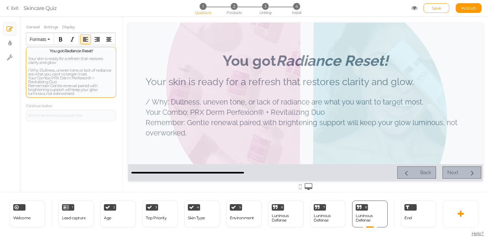
click at [28, 81] on span "Your Combo: PRX Derm Perfexion® + Revitalizing Duo" at bounding box center [61, 80] width 66 height 9
click at [29, 86] on span "Remember: Gentle renewal paired with brightening support will keep your glow lu…" at bounding box center [63, 89] width 70 height 13
click at [27, 77] on div "You got Radiance Reset! Your skin is ready for a refresh that restores clarity …" at bounding box center [71, 72] width 90 height 51
drag, startPoint x: 40, startPoint y: 70, endPoint x: 26, endPoint y: 69, distance: 13.9
click at [26, 69] on div "You got Radiance Reset! Your skin is ready for a refresh that restores clarity …" at bounding box center [71, 72] width 90 height 51
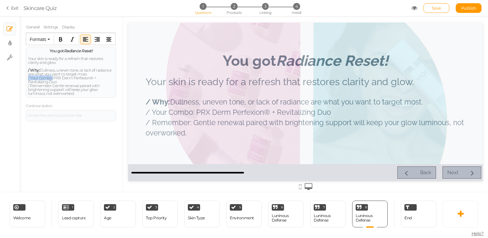
drag, startPoint x: 53, startPoint y: 78, endPoint x: 22, endPoint y: 78, distance: 30.7
click at [22, 78] on div "General Settings Display Feedback You got Radiance Reset! Your skin is ready fo…" at bounding box center [70, 107] width 103 height 172
drag, startPoint x: 52, startPoint y: 86, endPoint x: 23, endPoint y: 86, distance: 29.4
click at [23, 86] on div "General Settings Display Feedback You got Radiance Reset! Your skin is ready fo…" at bounding box center [70, 107] width 103 height 172
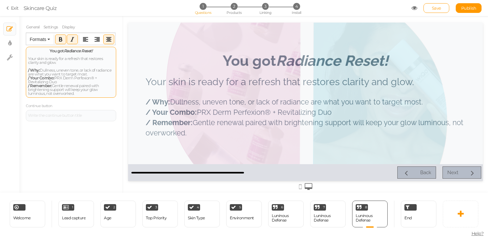
click at [90, 51] on em "Radiance Reset!" at bounding box center [78, 50] width 29 height 5
drag, startPoint x: 66, startPoint y: 50, endPoint x: 95, endPoint y: 50, distance: 29.1
click at [95, 50] on div "You got Radiance Reset!" at bounding box center [71, 51] width 86 height 4
click at [83, 50] on em "Radiance Reset!" at bounding box center [78, 50] width 29 height 5
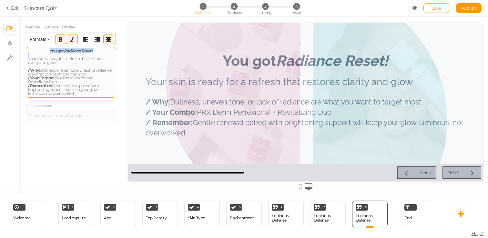
click at [83, 50] on em "Radiance Reset!" at bounding box center [78, 50] width 29 height 5
copy span "You got Radiance Reset!"
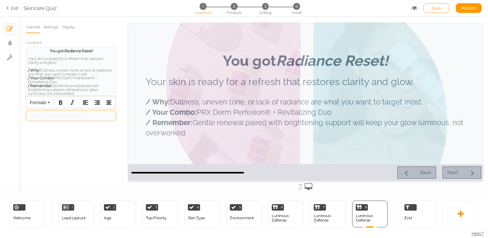
click at [72, 117] on div at bounding box center [71, 115] width 90 height 11
click at [329, 214] on div "Luninous Defense" at bounding box center [328, 218] width 28 height 9
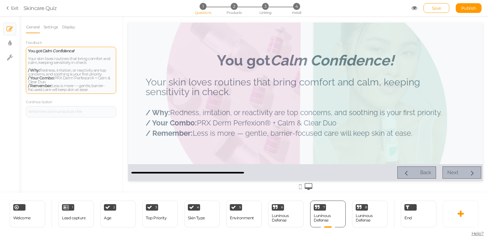
click at [63, 49] on em "Calm Confidence!" at bounding box center [58, 50] width 32 height 5
copy strong "You got Calm Confidence!"
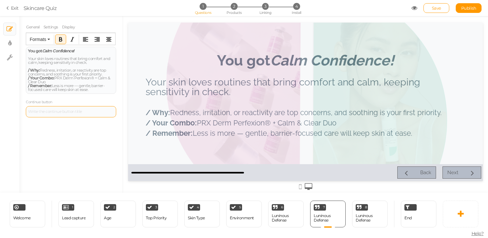
click at [59, 108] on div at bounding box center [71, 111] width 90 height 11
click at [73, 128] on div "General Settings Display Feedback You got Calm Confidence! Your skin loves rout…" at bounding box center [70, 107] width 103 height 172
click at [77, 149] on div "General Settings Display Feedback You got Calm Confidence! Your skin loves rout…" at bounding box center [70, 107] width 103 height 172
click at [361, 221] on div "Luninous Defense" at bounding box center [370, 218] width 28 height 9
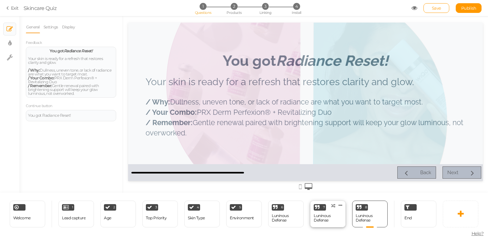
click at [336, 220] on div "Luninous Defense" at bounding box center [328, 218] width 28 height 9
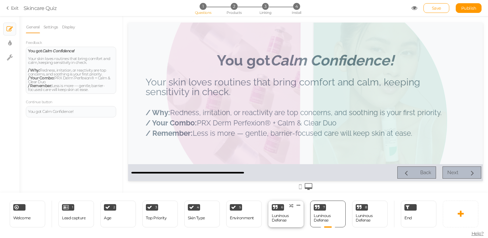
click at [292, 220] on div "Luninous Defense" at bounding box center [286, 218] width 28 height 9
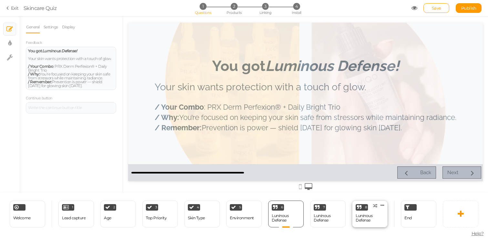
click at [363, 219] on div "Luninous Defense" at bounding box center [370, 218] width 28 height 9
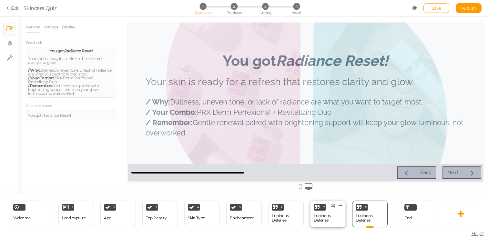
click at [335, 222] on div "Luninous Defense" at bounding box center [328, 218] width 28 height 9
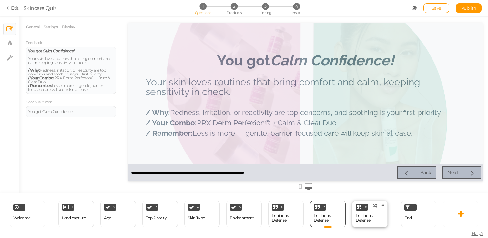
click at [359, 222] on div "Luninous Defense" at bounding box center [370, 218] width 28 height 9
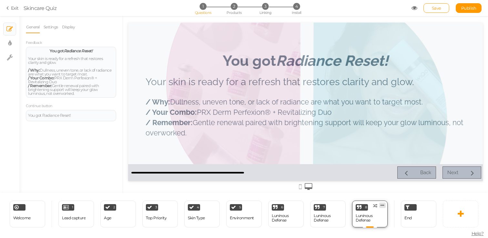
click at [384, 207] on icon at bounding box center [383, 205] width 4 height 5
click at [377, 205] on link "Clone" at bounding box center [372, 204] width 37 height 7
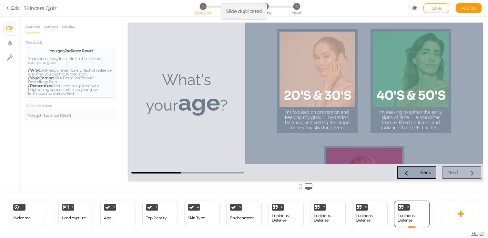
scroll to position [0, 45]
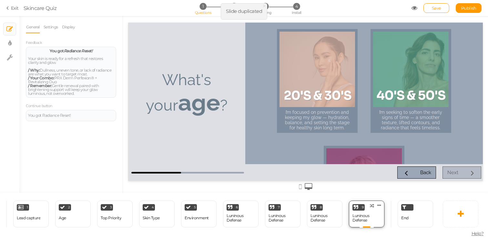
click at [373, 224] on div "9 Luninous Defense × Define the conditions to show this slide. Clone Change typ…" at bounding box center [367, 214] width 36 height 27
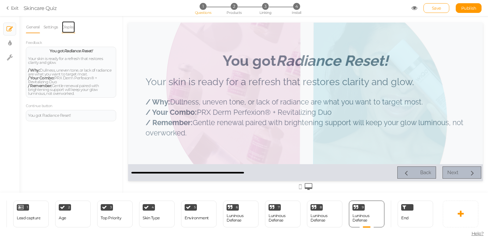
click at [68, 29] on link "Display" at bounding box center [69, 27] width 14 height 12
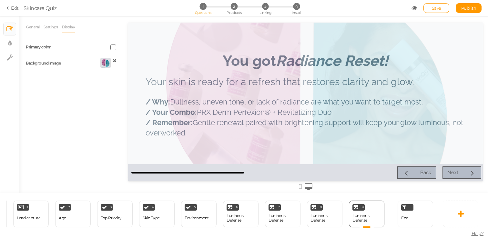
click at [116, 60] on icon at bounding box center [115, 60] width 4 height 5
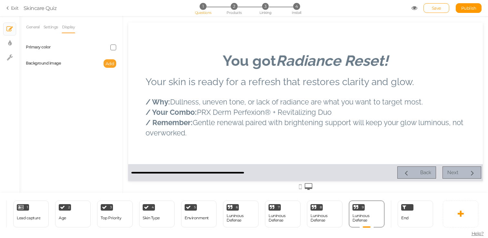
click at [106, 64] on span "Add" at bounding box center [110, 63] width 9 height 5
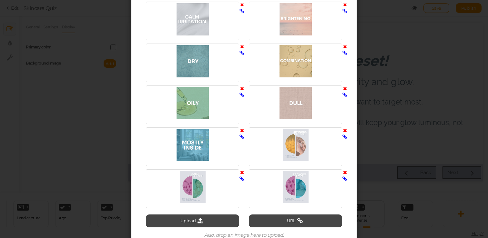
scroll to position [1369, 0]
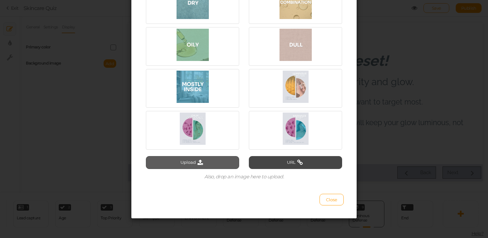
click at [200, 162] on icon at bounding box center [200, 163] width 9 height 6
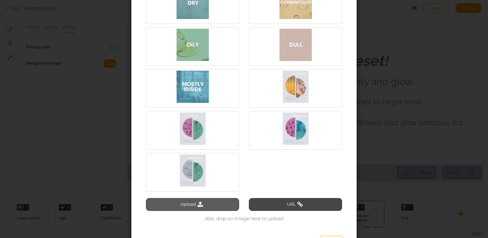
click at [195, 205] on button "Upload" at bounding box center [192, 204] width 93 height 13
click at [207, 207] on button "Upload" at bounding box center [192, 204] width 93 height 13
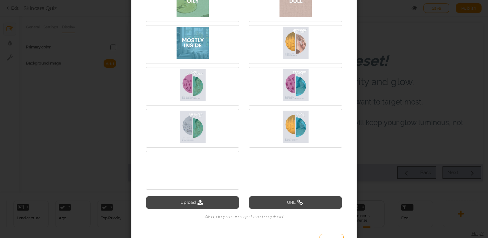
scroll to position [1415, 0]
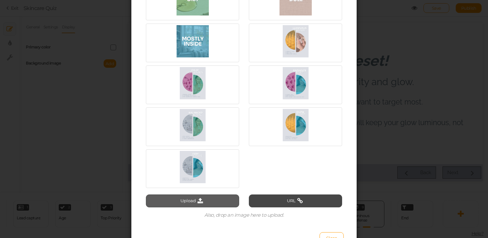
click at [215, 198] on button "Upload" at bounding box center [192, 201] width 93 height 13
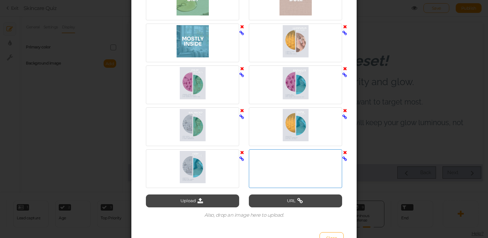
scroll to position [1425, 0]
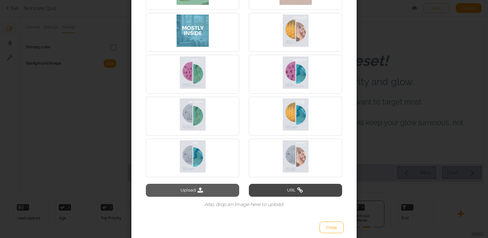
click at [203, 196] on button "Upload" at bounding box center [192, 190] width 93 height 13
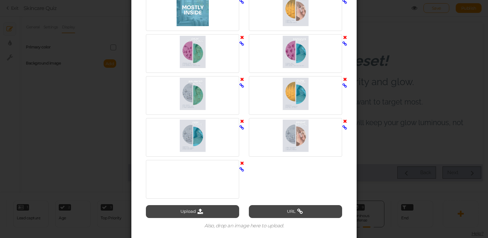
scroll to position [1445, 0]
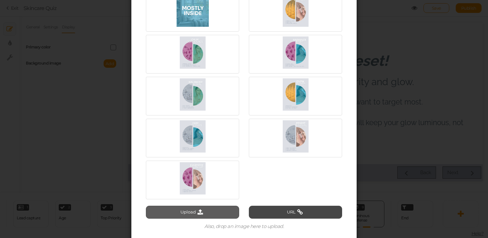
click at [206, 213] on button "Upload" at bounding box center [192, 212] width 93 height 13
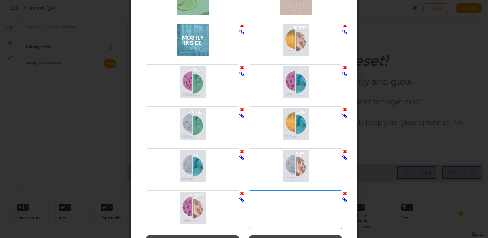
scroll to position [1410, 0]
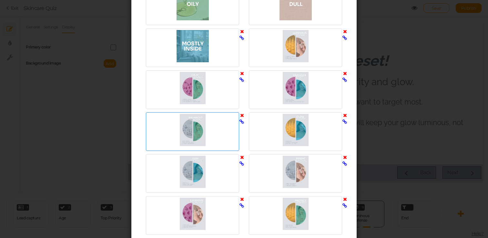
click at [200, 121] on div at bounding box center [193, 130] width 90 height 32
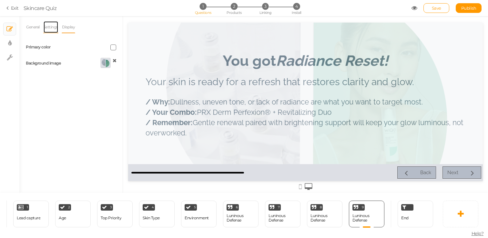
click at [53, 28] on link "Settings" at bounding box center [50, 27] width 15 height 12
click at [36, 29] on link "General" at bounding box center [33, 27] width 14 height 12
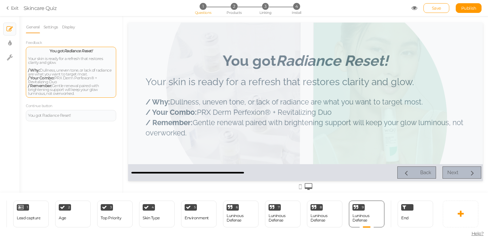
click at [85, 95] on div "Your skin is ready for a refresh that restores clarity and glow. / Why: Dullnes…" at bounding box center [71, 76] width 86 height 39
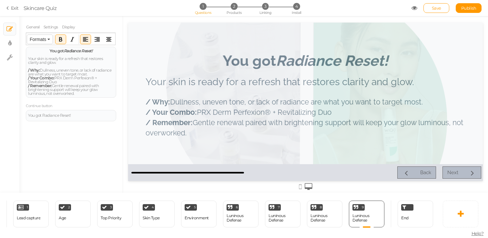
click at [72, 84] on span "/ Remember: Gentle renewal paired with brightening support will keep your glow …" at bounding box center [63, 89] width 71 height 13
click at [47, 54] on div at bounding box center [71, 55] width 86 height 4
drag, startPoint x: 48, startPoint y: 48, endPoint x: 118, endPoint y: 111, distance: 93.7
click at [118, 111] on div "General Settings Display Feedback You got Radiance Reset! Your skin is ready fo…" at bounding box center [70, 107] width 103 height 172
paste div
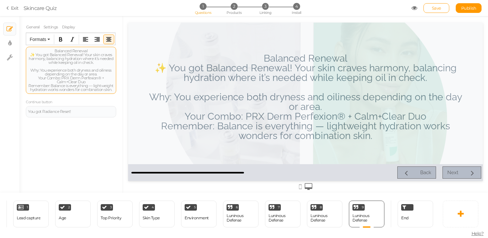
click at [67, 52] on div "Balanced Renewal ✨ You got Balanced Renewal! Your skin craves harmony, balancin…" at bounding box center [71, 70] width 86 height 43
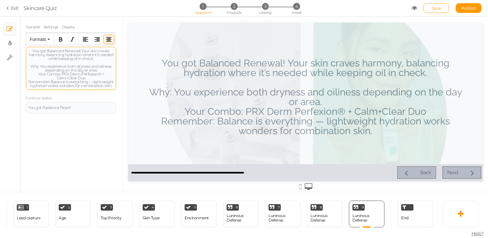
click at [83, 51] on div "You got Balanced Renewal! Your skin craves harmony, balancing hydration where i…" at bounding box center [71, 68] width 86 height 39
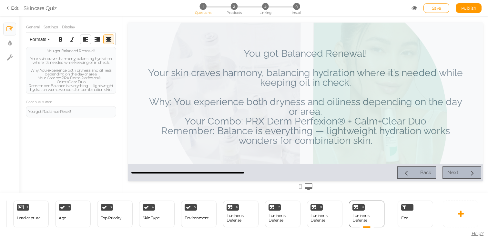
click at [87, 41] on icon "Align left" at bounding box center [85, 39] width 5 height 5
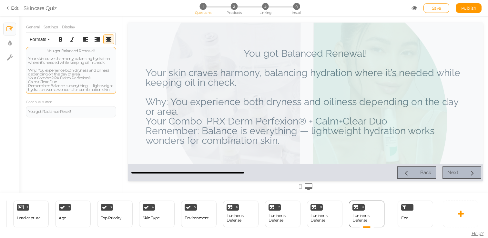
click at [80, 53] on div at bounding box center [71, 55] width 86 height 4
click at [76, 52] on div "You got Balanced Renewal!" at bounding box center [71, 51] width 86 height 4
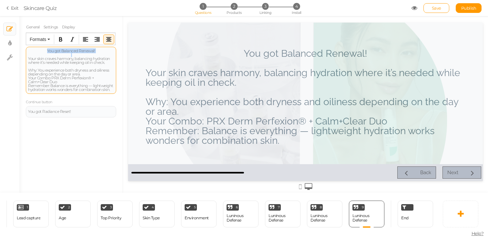
click at [76, 52] on div "You got Balanced Renewal!" at bounding box center [71, 51] width 86 height 4
click at [42, 37] on span "Formats" at bounding box center [38, 39] width 16 height 5
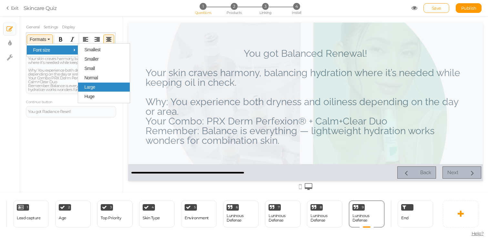
drag, startPoint x: 108, startPoint y: 83, endPoint x: 107, endPoint y: 89, distance: 6.3
click at [107, 89] on div "Smallest Smaller Small Normal Large Huge" at bounding box center [104, 73] width 52 height 56
click at [96, 89] on div "Large" at bounding box center [104, 87] width 52 height 9
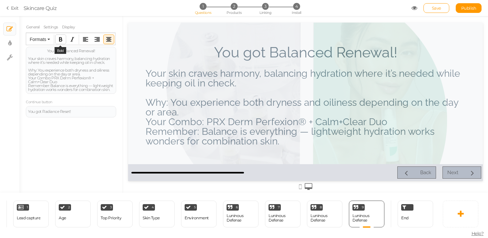
click at [60, 38] on icon "Bold" at bounding box center [60, 39] width 5 height 5
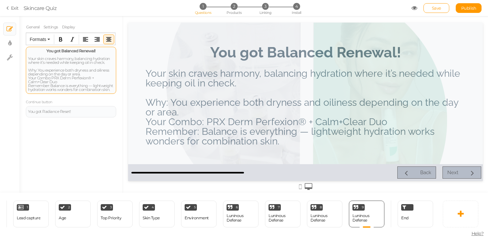
click at [82, 54] on div at bounding box center [71, 55] width 86 height 4
drag, startPoint x: 62, startPoint y: 51, endPoint x: 108, endPoint y: 53, distance: 46.2
click at [108, 53] on div "You got Balanced Renewal! Your skin craves harmony, balancing hydration where i…" at bounding box center [71, 70] width 90 height 47
click at [68, 36] on button "Italic" at bounding box center [72, 39] width 10 height 9
click at [101, 54] on div at bounding box center [71, 55] width 86 height 4
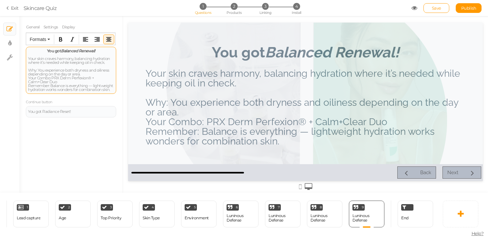
click at [55, 77] on div "Your skin craves harmony, balancing hydration where it’s needed while keeping o…" at bounding box center [71, 74] width 86 height 35
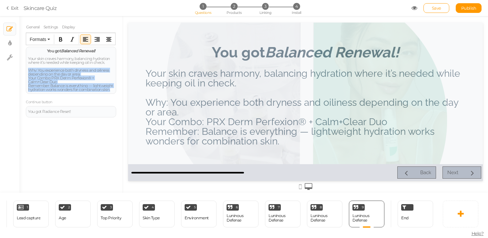
drag, startPoint x: 28, startPoint y: 70, endPoint x: 127, endPoint y: 94, distance: 102.4
click at [127, 94] on div "× Slides × Display settings × Settings General Settings Display Feedback You go…" at bounding box center [244, 104] width 488 height 177
click at [51, 38] on button "Formats" at bounding box center [40, 39] width 26 height 9
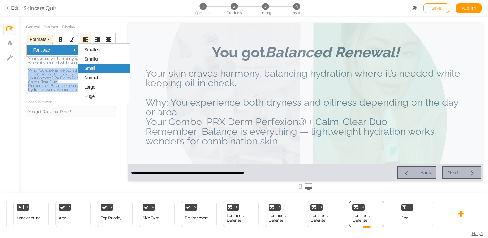
click at [95, 71] on span "Small" at bounding box center [89, 68] width 11 height 5
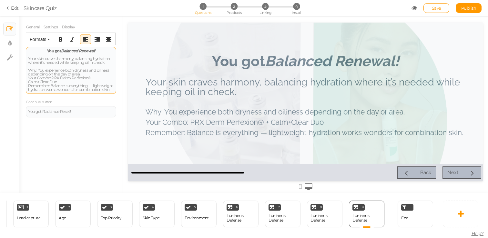
click at [83, 71] on span "Why: You experience both dryness and oiliness depending on the day or area." at bounding box center [68, 72] width 81 height 9
click at [28, 69] on div "You got Balanced Renewal! Your skin craves harmony, balancing hydration where i…" at bounding box center [71, 70] width 90 height 47
click at [28, 78] on span "Your Combo: PRX Derm Perfexion® + Calm+Clear Duo" at bounding box center [61, 80] width 66 height 9
click at [67, 78] on span "/ Your Combo: PRX Derm Perfexion® + Calm+Clear Duo" at bounding box center [62, 80] width 68 height 9
drag, startPoint x: 90, startPoint y: 78, endPoint x: 63, endPoint y: 77, distance: 27.4
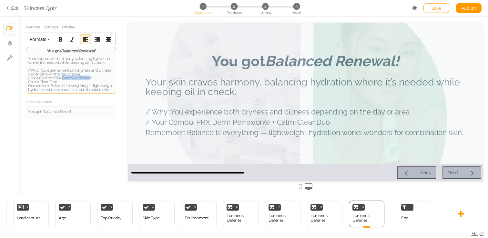
click at [63, 77] on span "/ Your Combo: PRX Derm Perfexion® + Calm+Clear Duo" at bounding box center [62, 80] width 68 height 9
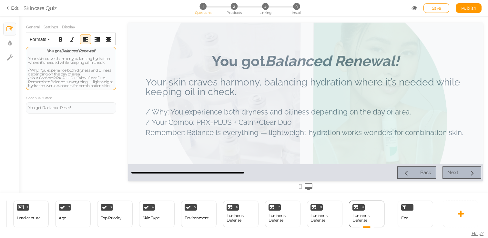
click at [83, 81] on span "Remember: Balance is everything — lightweight hydration works wonders for combi…" at bounding box center [70, 83] width 85 height 9
click at [28, 81] on span "Remember: Balance is everything — lightweight hydration works wonders for combi…" at bounding box center [70, 83] width 85 height 9
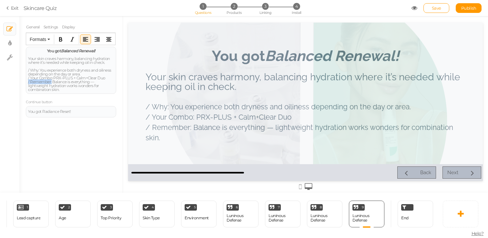
drag, startPoint x: 52, startPoint y: 82, endPoint x: 22, endPoint y: 82, distance: 30.0
click at [22, 82] on div "General Settings Display Feedback You got Balanced Renewal! Your skin craves ha…" at bounding box center [70, 107] width 103 height 172
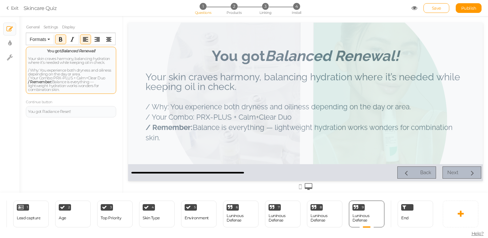
click at [50, 78] on span "/ Your Combo: PRX-PLUS + Calm+Clear Duo" at bounding box center [66, 78] width 77 height 5
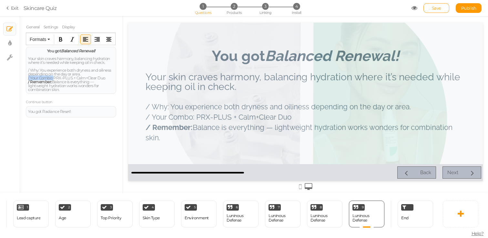
drag, startPoint x: 54, startPoint y: 77, endPoint x: 23, endPoint y: 77, distance: 31.0
click at [23, 77] on div "General Settings Display Feedback You got Balanced Renewal! Your skin craves ha…" at bounding box center [70, 107] width 103 height 172
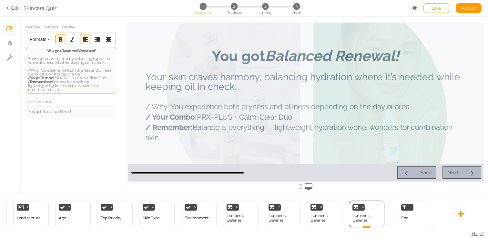
click at [43, 67] on div "Your skin craves harmony, balancing hydration where it’s needed while keeping o…" at bounding box center [71, 74] width 86 height 35
drag, startPoint x: 40, startPoint y: 71, endPoint x: 26, endPoint y: 70, distance: 14.6
click at [26, 70] on div "You got Balanced Renewal! Your skin craves harmony, balancing hydration where i…" at bounding box center [71, 70] width 90 height 47
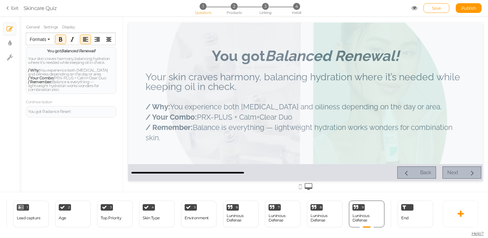
click at [120, 98] on div "General Settings Display Feedback You got Balanced Renewal! Your skin craves ha…" at bounding box center [70, 107] width 103 height 172
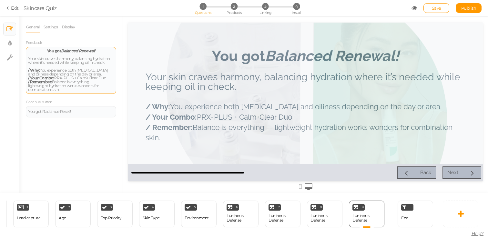
click at [99, 79] on span "/ Your Combo: PRX-PLUS + Calm+Clear Duo" at bounding box center [67, 78] width 78 height 5
click at [72, 51] on em "Balanced Renewal!" at bounding box center [78, 50] width 34 height 5
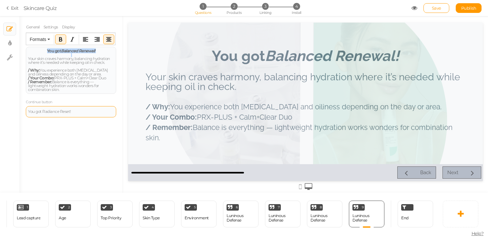
copy strong "You got Balanced Renewal!"
click at [64, 112] on div "You got Radiance Reset!" at bounding box center [71, 112] width 86 height 4
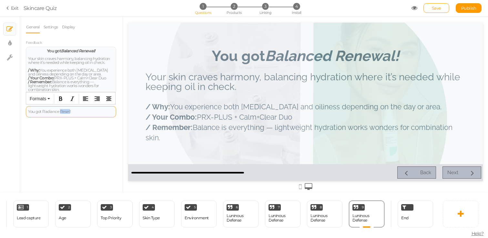
click at [64, 112] on div "You got Radiance Reset!" at bounding box center [71, 112] width 86 height 4
paste div
click at [76, 130] on div "General Settings Display Feedback You got Balanced Renewal! Your skin craves ha…" at bounding box center [70, 107] width 103 height 172
click at [324, 224] on div "8 Luninous Defense × Define the conditions to show this slide. Clone Change typ…" at bounding box center [325, 214] width 36 height 27
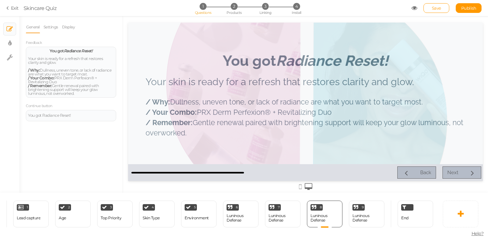
click at [349, 221] on div "9 Luninous Defense × Define the conditions to show this slide. Clone Change typ…" at bounding box center [367, 214] width 42 height 27
click at [439, 8] on span "Save" at bounding box center [436, 7] width 9 height 5
click at [369, 224] on div "9 Luninous Defense × Define the conditions to show this slide. Clone Change typ…" at bounding box center [367, 214] width 36 height 27
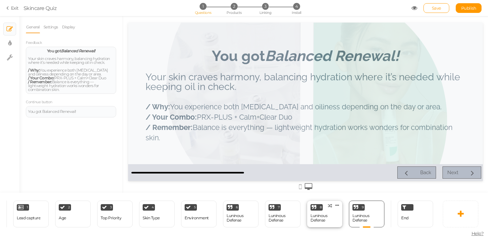
click at [324, 224] on div "8 Luninous Defense × Define the conditions to show this slide. Clone Change typ…" at bounding box center [325, 214] width 36 height 27
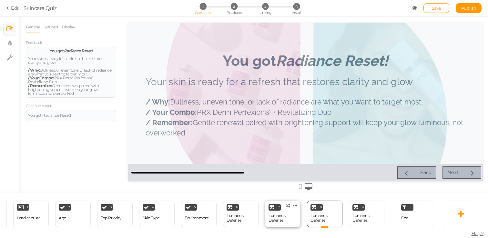
click at [297, 221] on div "7 Luninous Defense × Define the conditions to show this slide. Clone Change typ…" at bounding box center [283, 214] width 36 height 27
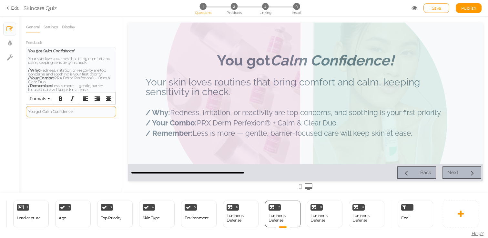
click at [80, 117] on div "You got Calm Confidence!" at bounding box center [71, 111] width 90 height 11
click at [245, 225] on div "6 Luninous Defense × Define the conditions to show this slide. Clone Change typ…" at bounding box center [241, 214] width 36 height 27
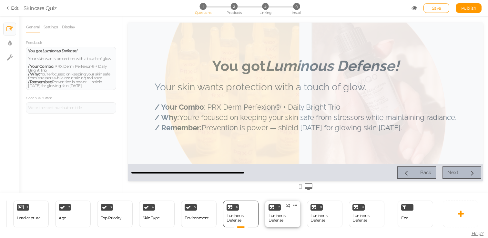
click at [281, 216] on div "Luninous Defense" at bounding box center [283, 218] width 28 height 9
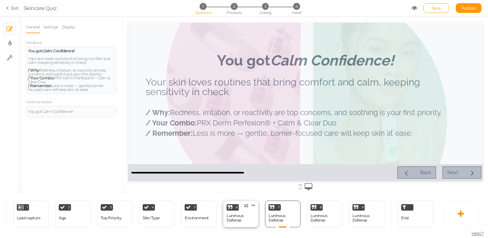
click at [242, 216] on div "Luninous Defense" at bounding box center [241, 218] width 28 height 9
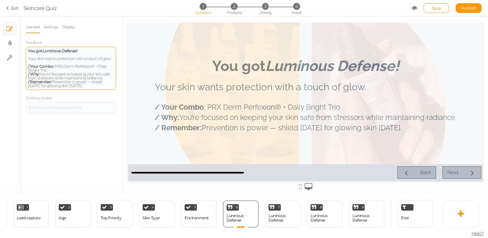
click at [60, 50] on strong "Luminous Defense!" at bounding box center [59, 50] width 35 height 5
copy span "You got Luminous Defense!"
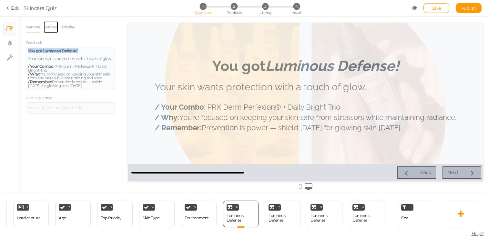
click at [47, 24] on link "Settings" at bounding box center [50, 27] width 15 height 12
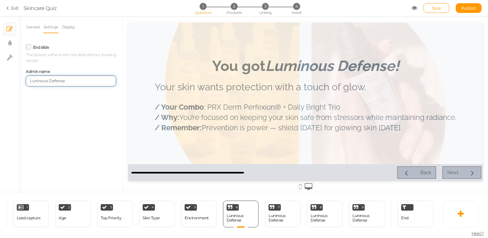
click at [55, 81] on input "Luninous Defense" at bounding box center [71, 81] width 90 height 11
paste input "You got Luminous Defense!"
type input "You got Luminous Defense!"
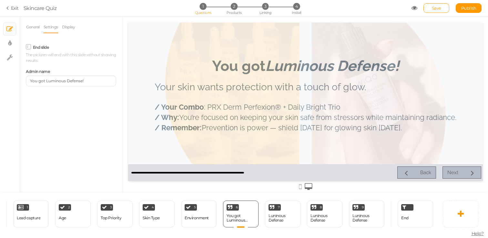
click at [264, 213] on div "7 Luninous Defense × Define the conditions to show this slide. Clone Change typ…" at bounding box center [283, 214] width 42 height 27
click at [272, 211] on div "7 Luninous Defense × Define the conditions to show this slide. Clone Change typ…" at bounding box center [283, 214] width 36 height 27
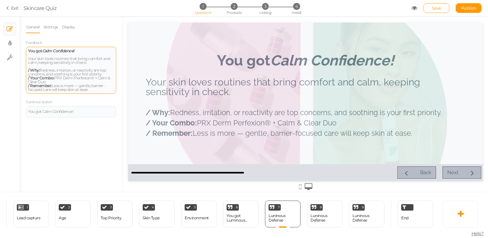
click at [56, 49] on em "Calm Confidence!" at bounding box center [58, 50] width 32 height 5
copy strong "You got Calm Confidence!"
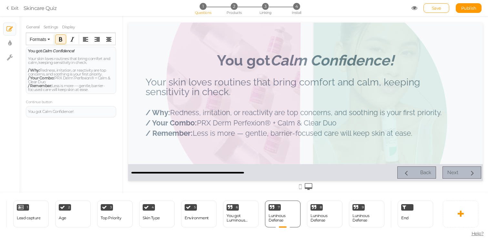
click at [63, 119] on div "General Settings Display Feedback You got Calm Confidence! Your skin loves rout…" at bounding box center [70, 107] width 103 height 172
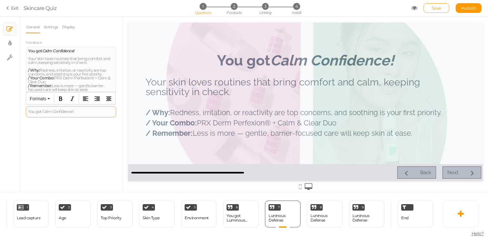
click at [63, 114] on div "You got Calm Confidence!" at bounding box center [71, 111] width 90 height 11
click at [48, 25] on link "Settings" at bounding box center [50, 27] width 15 height 12
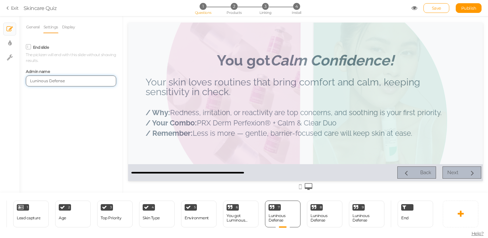
click at [71, 81] on input "Luninous Defense" at bounding box center [71, 81] width 90 height 11
paste input "You got Calm Confidence!"
type input "You got Calm Confidence!"
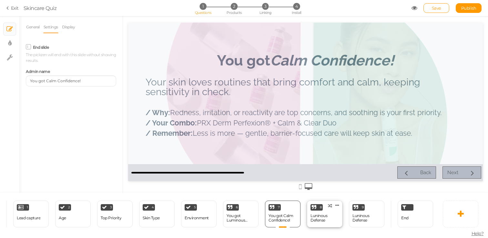
click at [327, 223] on div "Luninous Defense" at bounding box center [325, 218] width 28 height 11
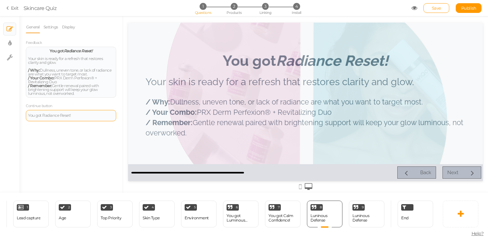
click at [66, 119] on div "You got Radiance Reset!" at bounding box center [71, 115] width 90 height 11
click at [53, 29] on link "Settings" at bounding box center [50, 27] width 15 height 12
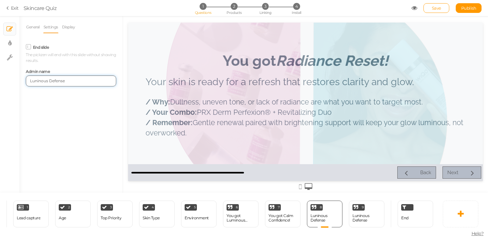
click at [68, 82] on input "Luninous Defense" at bounding box center [71, 81] width 90 height 11
paste input "You got Radiance Reset!"
type input "You got Radiance Reset!"
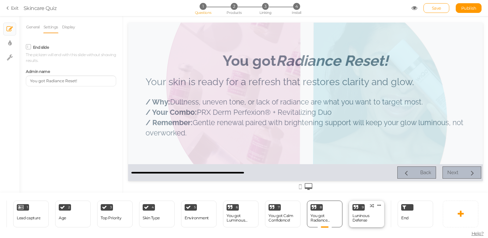
click at [376, 216] on div "Luninous Defense" at bounding box center [367, 218] width 28 height 9
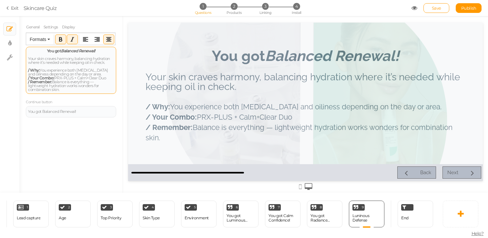
click at [62, 50] on em "Balanced Renewal!" at bounding box center [78, 50] width 34 height 5
copy strong "You got Balanced Renewal!"
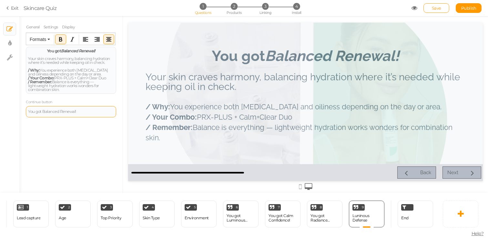
click at [82, 112] on div "You got Balanced Renewal!" at bounding box center [71, 112] width 86 height 4
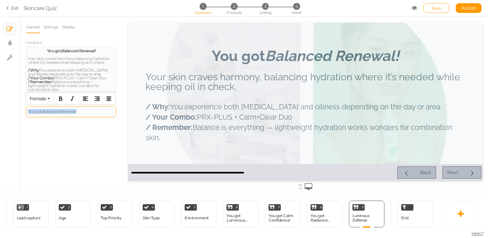
click at [82, 112] on div "You got Balanced Renewal!" at bounding box center [71, 112] width 86 height 4
click at [50, 27] on link "Settings" at bounding box center [50, 27] width 15 height 12
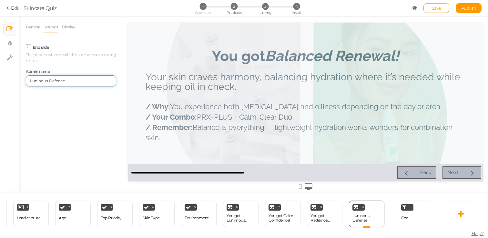
click at [75, 84] on input "Luninous Defense" at bounding box center [71, 81] width 90 height 11
paste input "You got Balanced Renewal!"
type input "You got Balanced Renewal!"
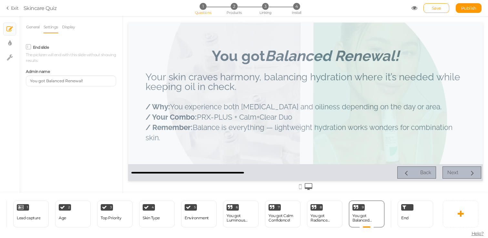
click at [87, 128] on div "General Settings Display Feedback You got Balanced Renewal! Your skin craves ha…" at bounding box center [70, 107] width 103 height 172
click at [371, 187] on div at bounding box center [305, 186] width 355 height 11
click at [367, 213] on div "You got Balanced Renewal!" at bounding box center [367, 218] width 28 height 11
click at [380, 206] on icon at bounding box center [379, 205] width 4 height 5
click at [366, 204] on span "Clone" at bounding box center [366, 203] width 11 height 5
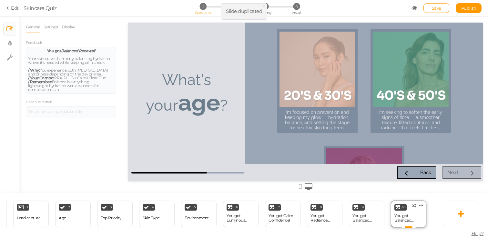
click at [414, 216] on div "You got Balanced Renewal!" at bounding box center [409, 218] width 28 height 9
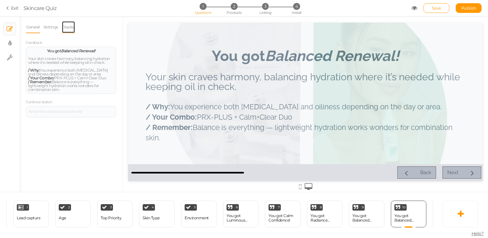
click at [68, 26] on link "Display" at bounding box center [69, 27] width 14 height 12
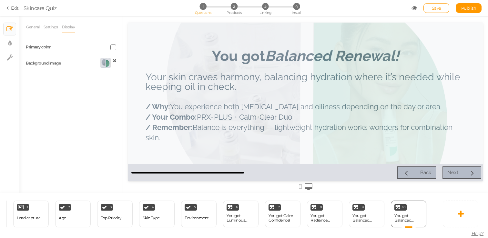
click at [114, 61] on icon at bounding box center [115, 60] width 4 height 5
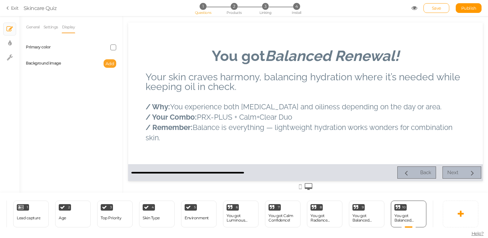
click at [111, 63] on span "Add" at bounding box center [110, 63] width 9 height 5
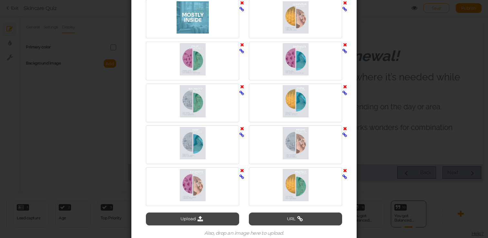
scroll to position [1444, 0]
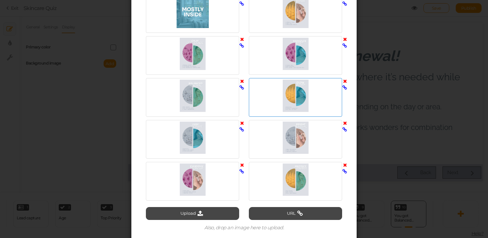
click at [310, 106] on div at bounding box center [296, 96] width 90 height 32
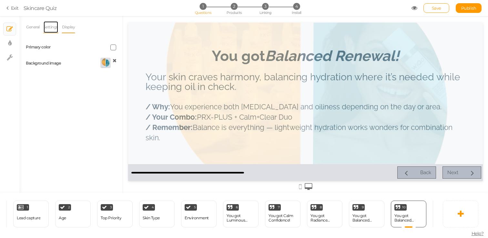
click at [56, 28] on link "Settings" at bounding box center [50, 27] width 15 height 12
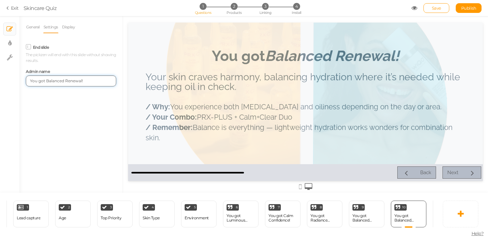
click at [64, 82] on input "You got Balanced Renewal!" at bounding box center [71, 81] width 90 height 11
click at [32, 29] on link "General" at bounding box center [33, 27] width 14 height 12
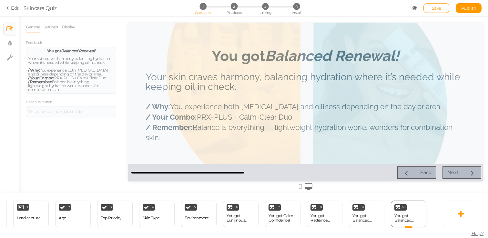
click at [32, 29] on link "General" at bounding box center [33, 27] width 14 height 12
drag, startPoint x: 69, startPoint y: 92, endPoint x: 21, endPoint y: 45, distance: 67.8
click at [21, 45] on div "General Settings Display Feedback You got Balanced Renewal! Your skin craves ha…" at bounding box center [70, 107] width 103 height 172
paste div
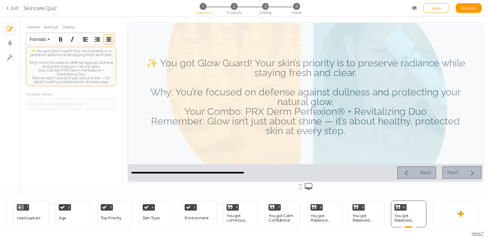
click at [36, 51] on div "✨ You got Glow Guard! Your skin’s priority is to preserve radiance while stayin…" at bounding box center [71, 66] width 86 height 35
click at [41, 49] on div "You got Glow Guard! Your skin’s priority is to preserve radiance while staying …" at bounding box center [71, 66] width 86 height 35
click at [69, 51] on div "You got Glow Guard! Your skin’s priority is to preserve radiance while staying …" at bounding box center [71, 66] width 86 height 35
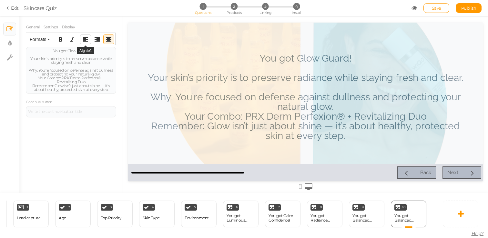
click at [87, 39] on icon "Align left" at bounding box center [85, 39] width 5 height 5
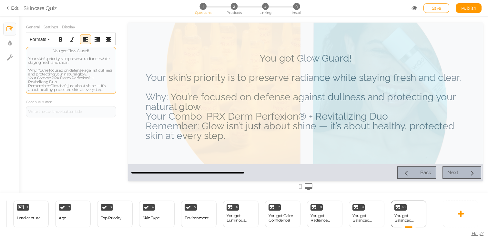
click at [58, 49] on div "You got Glow Guard!" at bounding box center [71, 51] width 86 height 4
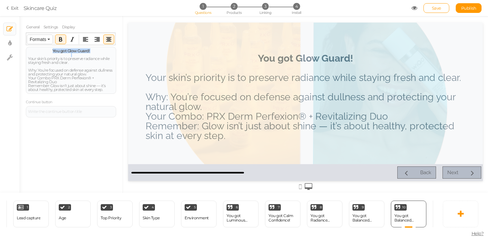
click at [43, 40] on span "Formats" at bounding box center [38, 39] width 16 height 5
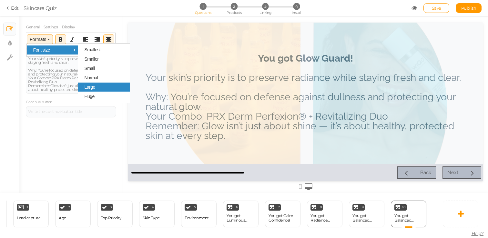
click at [94, 88] on span "Large" at bounding box center [89, 87] width 11 height 5
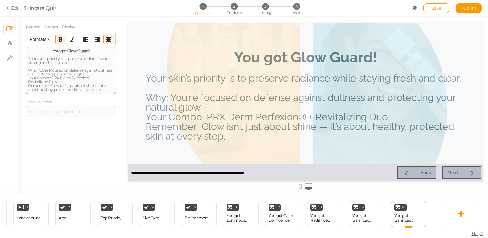
click at [86, 55] on div at bounding box center [71, 55] width 86 height 4
drag, startPoint x: 94, startPoint y: 50, endPoint x: 68, endPoint y: 49, distance: 26.5
click at [68, 49] on div "You got Glow Guard!" at bounding box center [71, 51] width 86 height 4
click at [83, 69] on div "Your skin’s priority is to preserve radiance while staying fresh and clear. Why…" at bounding box center [71, 74] width 86 height 35
click at [56, 73] on div "Your skin’s priority is to preserve radiance while staying fresh and clear. Why…" at bounding box center [71, 74] width 86 height 35
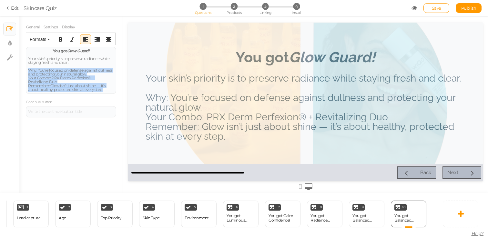
drag, startPoint x: 29, startPoint y: 70, endPoint x: 107, endPoint y: 104, distance: 85.1
click at [107, 104] on div "Feedback You got Glow Guard! Your skin’s priority is to preserve radiance while…" at bounding box center [71, 78] width 90 height 78
click at [50, 38] on button "Formats" at bounding box center [40, 39] width 26 height 9
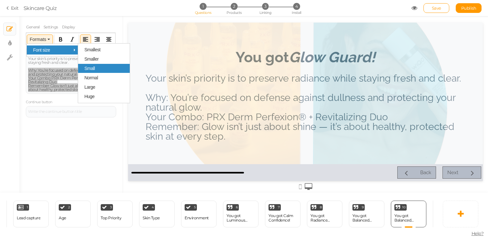
drag, startPoint x: 93, startPoint y: 60, endPoint x: 100, endPoint y: 72, distance: 14.3
click at [100, 72] on div "Smallest Smaller Small Normal Large Huge" at bounding box center [104, 73] width 52 height 56
click at [92, 68] on span "Small" at bounding box center [89, 68] width 11 height 5
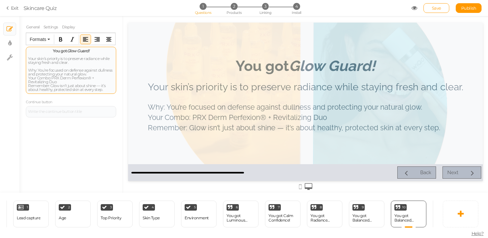
click at [72, 80] on span "Your Combo: PRX Derm Perfexion® + Revitalizing Duo" at bounding box center [61, 80] width 66 height 9
click at [29, 70] on span "Why: You’re focused on defense against dullness and protecting your natural glo…" at bounding box center [70, 72] width 85 height 9
click at [28, 83] on span "Your Combo: PRX Derm Perfexion® + Revitalizing Duo" at bounding box center [61, 80] width 66 height 9
click at [28, 77] on span "Your Combo: PRX Derm Perfexion® + Revitalizing Duo" at bounding box center [61, 80] width 66 height 9
click at [27, 85] on div "You got Glow Guard! Your skin’s priority is to preserve radiance while staying …" at bounding box center [71, 70] width 90 height 47
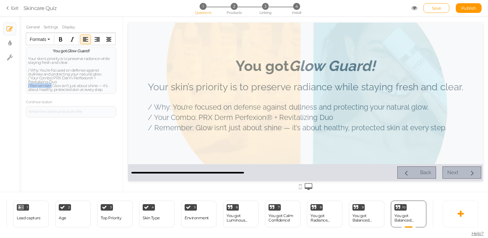
drag, startPoint x: 52, startPoint y: 86, endPoint x: 16, endPoint y: 84, distance: 35.9
click at [16, 84] on div "× Slides × Display settings × Settings General Settings Display Feedback You go…" at bounding box center [244, 104] width 488 height 177
drag, startPoint x: 53, startPoint y: 77, endPoint x: 21, endPoint y: 76, distance: 32.0
click at [21, 76] on div "General Settings Display Feedback You got Glow Guard! Your skin’s priority is t…" at bounding box center [70, 107] width 103 height 172
drag, startPoint x: 39, startPoint y: 69, endPoint x: 25, endPoint y: 69, distance: 14.5
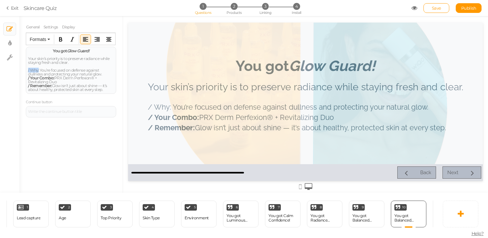
click at [25, 69] on div "General Settings Display Feedback You got Glow Guard! Your skin’s priority is t…" at bounding box center [70, 107] width 103 height 172
click at [128, 103] on div at bounding box center [305, 104] width 365 height 177
click at [53, 30] on link "Settings" at bounding box center [50, 27] width 15 height 12
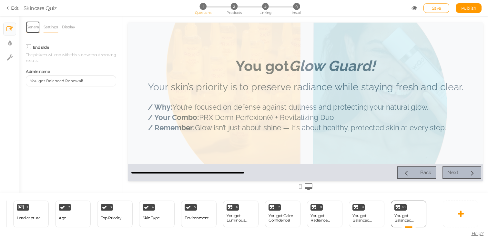
click at [28, 28] on link "General" at bounding box center [33, 27] width 14 height 12
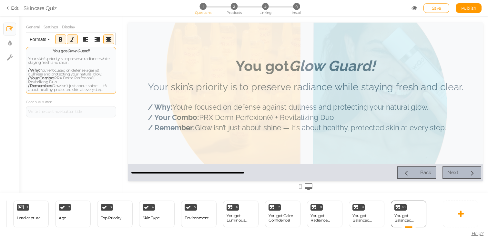
click at [80, 52] on em "Glow Guard!" at bounding box center [78, 50] width 22 height 5
copy strong "You got Glow Guard!"
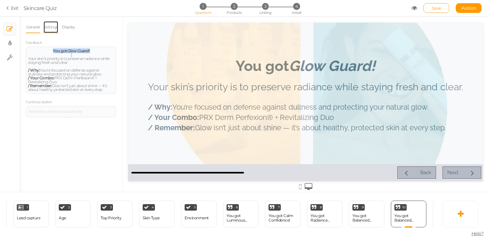
click at [53, 24] on link "Settings" at bounding box center [50, 27] width 15 height 12
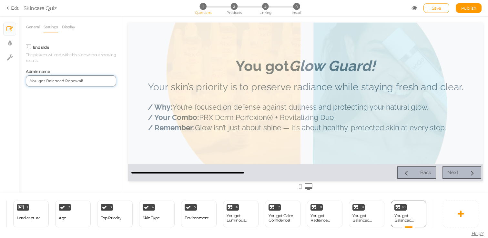
click at [63, 83] on input "You got Balanced Renewal!" at bounding box center [71, 81] width 90 height 11
paste input "Glow Guard"
type input "You got Glow Guard!"
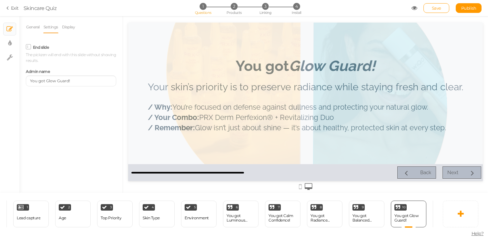
click at [73, 106] on div "General Settings Display Feedback You got Glow Guard! Your skin’s priority is t…" at bounding box center [70, 107] width 103 height 172
click at [423, 205] on icon at bounding box center [421, 205] width 4 height 5
click at [413, 204] on span "Clone" at bounding box center [408, 203] width 11 height 5
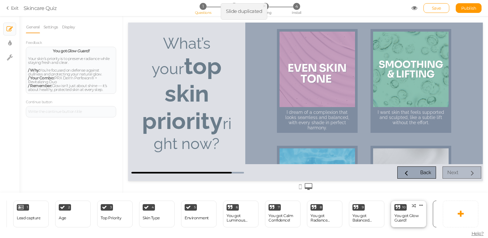
click at [410, 210] on div "10 You got Glow Guard! × Define the conditions to show this slide. Clone Change…" at bounding box center [409, 214] width 36 height 27
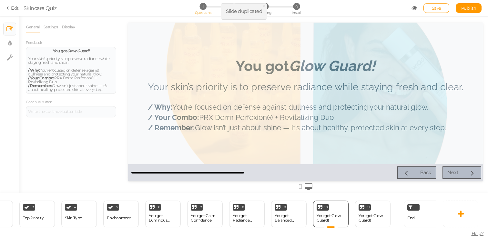
scroll to position [0, 127]
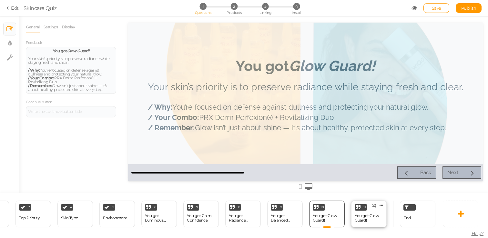
click at [366, 222] on div "You got Glow Guard!" at bounding box center [369, 218] width 28 height 9
click at [72, 27] on link "Display" at bounding box center [69, 27] width 14 height 12
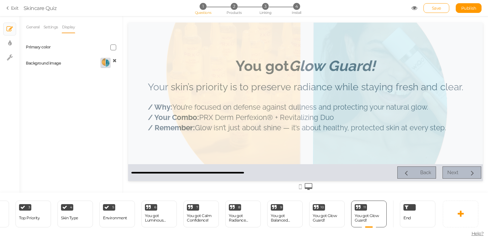
click at [115, 60] on icon at bounding box center [115, 60] width 4 height 5
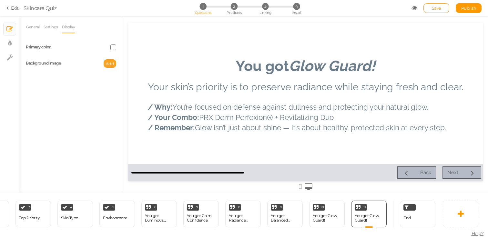
click at [114, 61] on span "Add" at bounding box center [110, 63] width 9 height 5
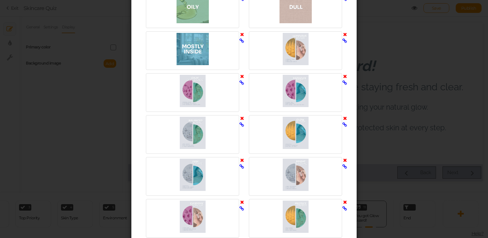
scroll to position [1408, 0]
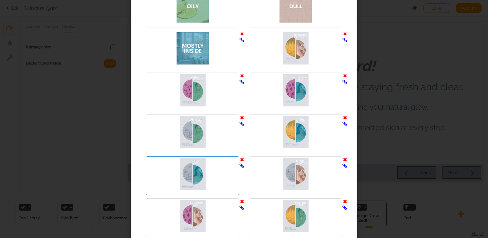
click at [190, 169] on div at bounding box center [193, 174] width 90 height 32
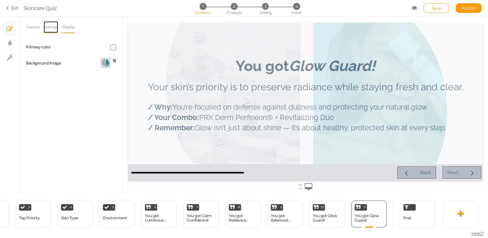
click at [46, 28] on link "Settings" at bounding box center [50, 27] width 15 height 12
click at [33, 28] on link "General" at bounding box center [33, 27] width 14 height 12
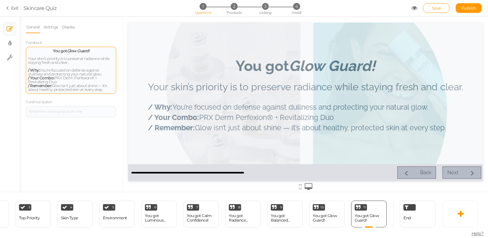
click at [68, 80] on span "/ Your Combo: PRX Derm Perfexion® + Revitalizing Duo" at bounding box center [62, 80] width 69 height 9
click at [46, 55] on div at bounding box center [71, 55] width 86 height 4
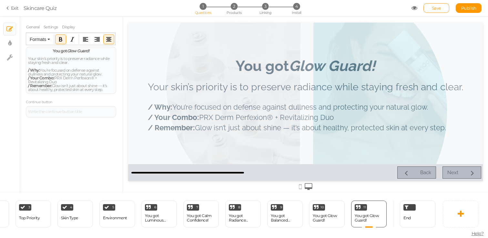
drag, startPoint x: 50, startPoint y: 50, endPoint x: 114, endPoint y: 124, distance: 97.8
click at [114, 124] on div "General Settings Display Feedback You got Glow Guard! Your skin’s priority is t…" at bounding box center [70, 107] width 103 height 172
paste div
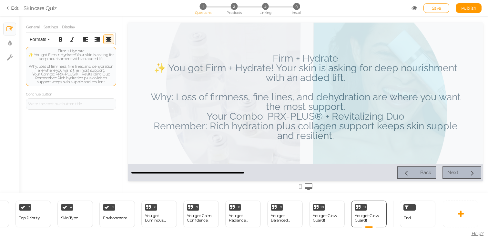
click at [76, 49] on div "Firm + Hydrate ✨ You got Firm + Hydrate! Your skin is asking for deep nourishme…" at bounding box center [71, 66] width 86 height 35
click at [35, 53] on div "Firm + Hydrate ✨ You got Firm + Hydrate! Your skin is asking for deep nourishme…" at bounding box center [71, 66] width 86 height 35
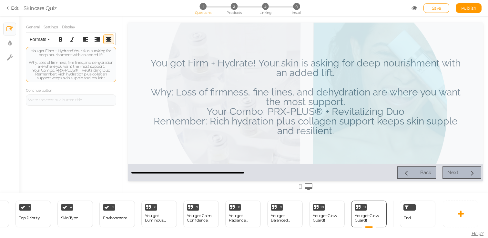
click at [75, 51] on div "You got Firm + Hydrate! Your skin is asking for deep nourishment with an added …" at bounding box center [71, 64] width 86 height 31
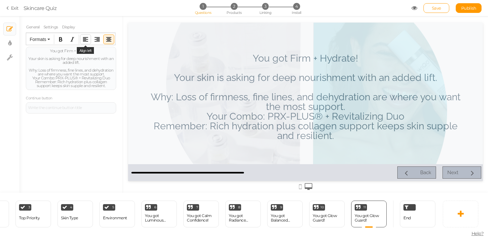
click at [85, 39] on icon "Align left" at bounding box center [85, 39] width 5 height 5
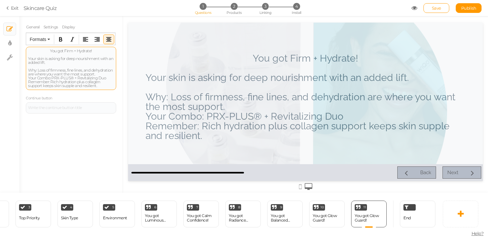
click at [72, 51] on div "You got Firm + Hydrate!" at bounding box center [71, 51] width 86 height 4
click at [88, 51] on strong "You got Firm + Hydrate!" at bounding box center [71, 50] width 43 height 5
drag, startPoint x: 64, startPoint y: 51, endPoint x: 92, endPoint y: 53, distance: 28.5
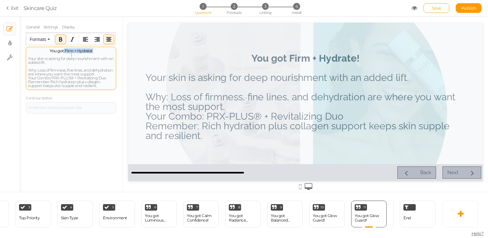
click at [92, 53] on div "You got Firm + Hydrate! Your skin is asking for deep nourishment with an added …" at bounding box center [71, 68] width 90 height 43
click at [72, 38] on icon "Italic" at bounding box center [72, 39] width 5 height 5
click at [87, 56] on div at bounding box center [71, 55] width 86 height 4
click at [104, 51] on div "You got Firm + Hydrate!" at bounding box center [71, 51] width 86 height 4
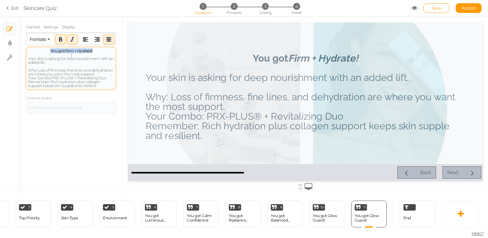
click at [104, 51] on div "You got Firm + Hydrate!" at bounding box center [71, 51] width 86 height 4
click at [37, 36] on button "Formats" at bounding box center [40, 39] width 26 height 9
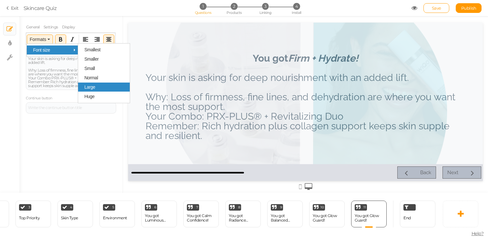
click at [105, 89] on div "Large" at bounding box center [104, 87] width 52 height 9
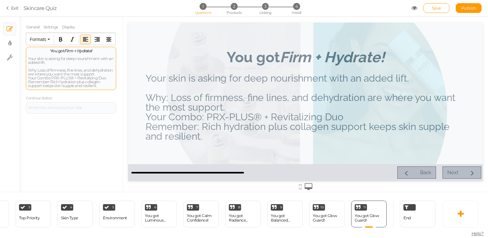
click at [62, 70] on div "Your skin is asking for deep nourishment with an added lift. Why: Loss of firmn…" at bounding box center [71, 72] width 86 height 31
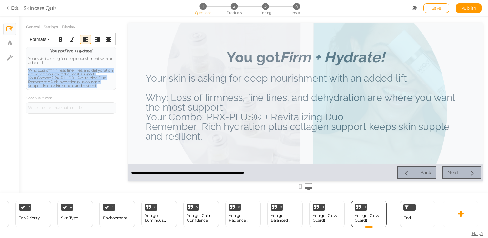
drag, startPoint x: 105, startPoint y: 87, endPoint x: 14, endPoint y: 68, distance: 92.6
click at [14, 68] on div "× Slides × Display settings × Settings General Settings Display Feedback You go…" at bounding box center [244, 104] width 488 height 177
click at [38, 42] on button "Formats" at bounding box center [40, 39] width 26 height 9
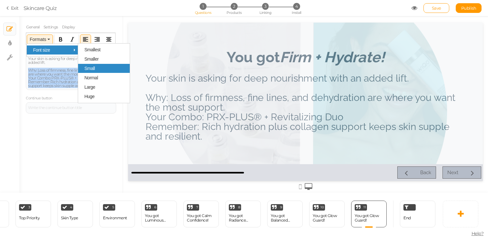
click at [95, 73] on div "Small" at bounding box center [104, 68] width 52 height 9
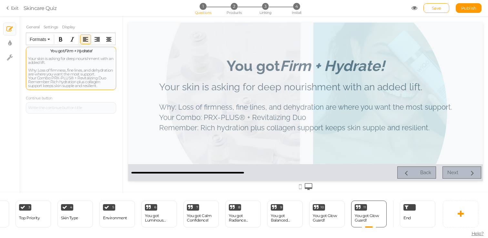
click at [43, 76] on span "Your Combo: PRX-PLUS® + Revitalizing Duo" at bounding box center [67, 78] width 78 height 5
click at [28, 69] on span "Why: Loss of firmness, fine lines, and dehydration are where you want the most …" at bounding box center [70, 72] width 85 height 9
click at [28, 81] on span "Your Combo: PRX-PLUS® + Revitalizing Duo" at bounding box center [67, 81] width 78 height 5
click at [27, 90] on div "You got Firm + Hydrate! Your skin is asking for deep nourishment with an added …" at bounding box center [71, 70] width 90 height 47
click at [28, 87] on span "Remember: Rich hydration plus collagen support keeps skin supple and resilient." at bounding box center [64, 87] width 72 height 9
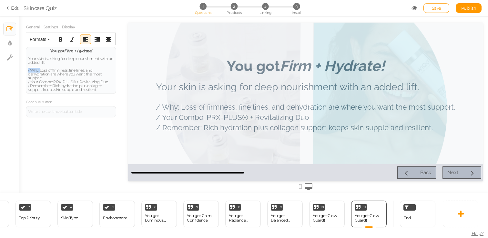
drag, startPoint x: 40, startPoint y: 70, endPoint x: 22, endPoint y: 68, distance: 17.9
click at [22, 68] on div "General Settings Display Feedback You got Firm + Hydrate! Your skin is asking f…" at bounding box center [70, 107] width 103 height 172
click at [43, 79] on div "Your skin is asking for deep nourishment with an added lift. / Why: Loss of fir…" at bounding box center [71, 74] width 86 height 35
drag, startPoint x: 54, startPoint y: 82, endPoint x: 20, endPoint y: 82, distance: 33.6
click at [20, 82] on div "General Settings Display Feedback You got Firm + Hydrate! Your skin is asking f…" at bounding box center [70, 107] width 103 height 172
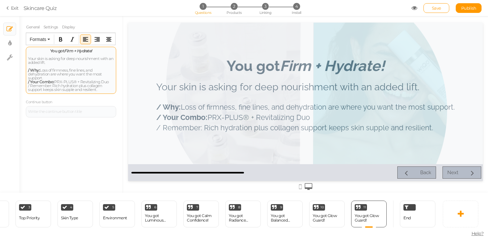
click at [63, 85] on span "/ Remember: Rich hydration plus collagen support keeps skin supple and resilien…" at bounding box center [65, 87] width 74 height 9
drag, startPoint x: 52, startPoint y: 86, endPoint x: 9, endPoint y: 86, distance: 42.6
click at [9, 86] on div "× Slides × Display settings × Settings General Settings Display Feedback You go…" at bounding box center [244, 104] width 488 height 177
click at [65, 50] on em "Firm + Hydrate!" at bounding box center [78, 50] width 28 height 5
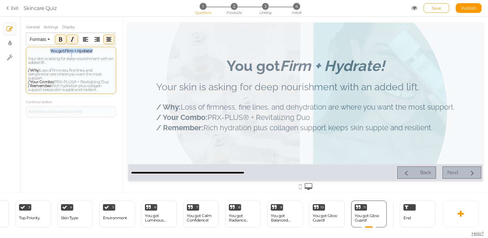
click at [65, 50] on em "Firm + Hydrate!" at bounding box center [78, 50] width 28 height 5
copy span "You got Firm + Hydrate!"
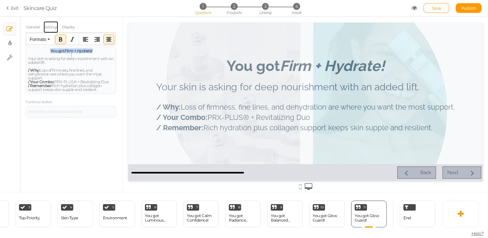
click at [51, 26] on link "Settings" at bounding box center [50, 27] width 15 height 12
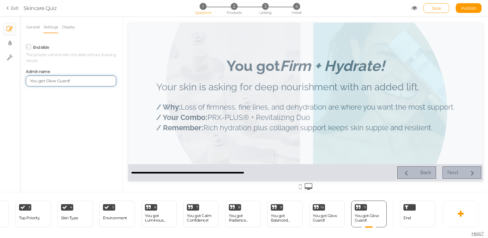
click at [64, 83] on input "You got Glow Guard!" at bounding box center [71, 81] width 90 height 11
paste input "Firm + Hydrate"
type input "You got Firm + Hydrate!"
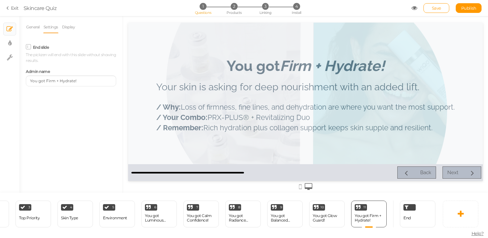
click at [82, 121] on div "General Settings Display Feedback You got Firm + Hydrate! Your skin is asking f…" at bounding box center [70, 107] width 103 height 172
click at [383, 206] on icon at bounding box center [382, 205] width 4 height 5
click at [378, 203] on link "Clone" at bounding box center [371, 204] width 37 height 7
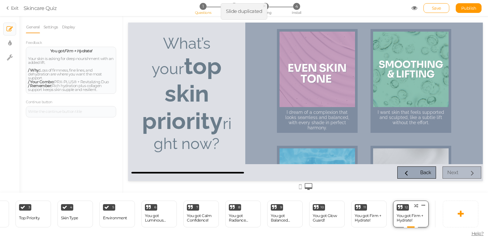
click at [410, 216] on div "You got Firm + Hydrate!" at bounding box center [411, 218] width 28 height 9
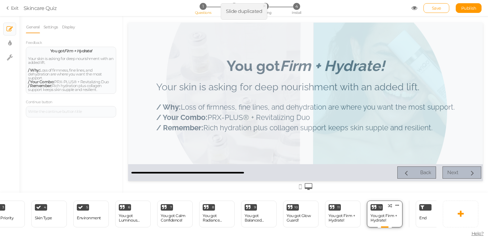
scroll to position [0, 154]
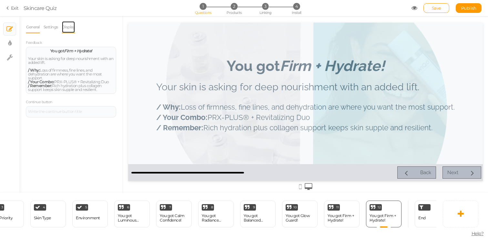
click at [70, 27] on link "Display" at bounding box center [69, 27] width 14 height 12
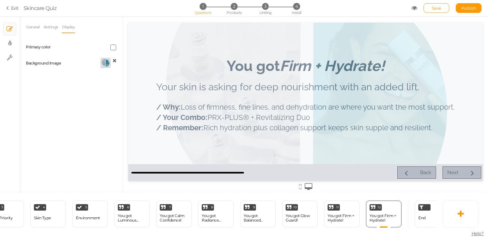
click at [116, 62] on icon at bounding box center [115, 60] width 4 height 5
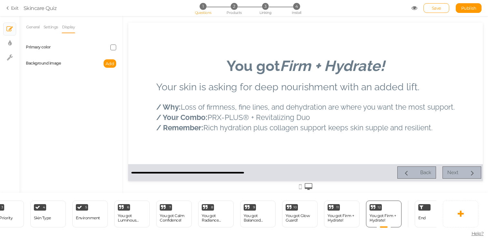
click at [103, 62] on div "Add" at bounding box center [96, 63] width 50 height 8
click at [110, 66] on button "Add" at bounding box center [110, 63] width 13 height 8
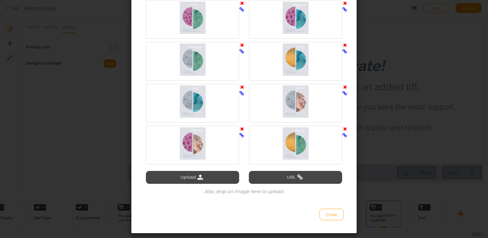
scroll to position [1495, 0]
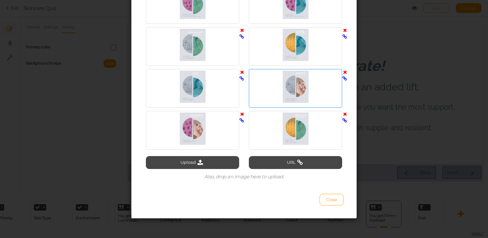
click at [311, 93] on div at bounding box center [296, 87] width 90 height 32
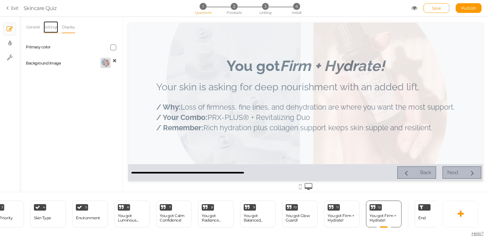
click at [51, 29] on link "Settings" at bounding box center [50, 27] width 15 height 12
click at [31, 29] on link "General" at bounding box center [33, 27] width 14 height 12
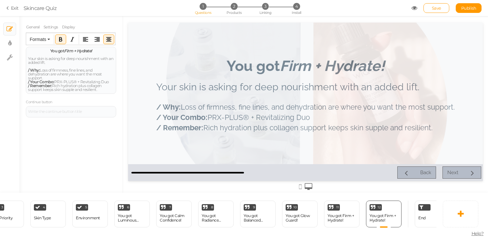
drag, startPoint x: 102, startPoint y: 92, endPoint x: 21, endPoint y: 39, distance: 97.1
click at [21, 39] on div "General Settings Display Feedback You got Firm + Hydrate! Your skin is asking f…" at bounding box center [70, 107] width 103 height 172
paste div
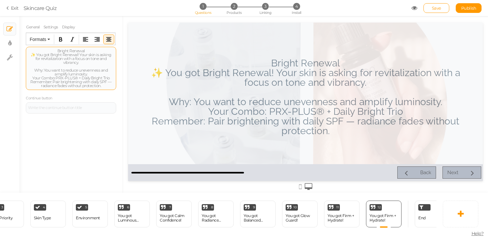
click at [59, 50] on div "Bright Renewal ✨ You got Bright Renewal! Your skin is asking for revitalization…" at bounding box center [71, 68] width 86 height 39
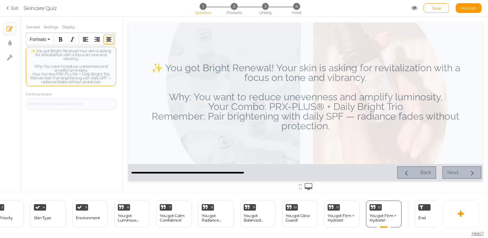
click at [34, 50] on div "✨ You got Bright Renewal! Your skin is asking for revitalization with a focus o…" at bounding box center [71, 66] width 86 height 35
click at [114, 54] on div "You got Bright Renewal! Your skin is asking for revitalization with a focus on …" at bounding box center [71, 65] width 90 height 36
click at [75, 50] on div "You got Bright Renewal! Your skin is asking for revitalization with a focus on …" at bounding box center [71, 64] width 86 height 31
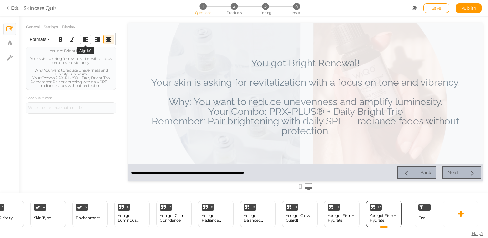
click at [85, 39] on icon "Align left" at bounding box center [85, 39] width 5 height 5
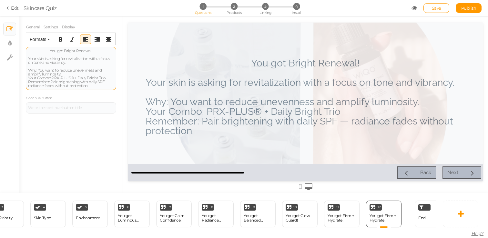
click at [72, 48] on div "You got Bright Renewal! Your skin is asking for revitalization with a focus on …" at bounding box center [71, 68] width 90 height 43
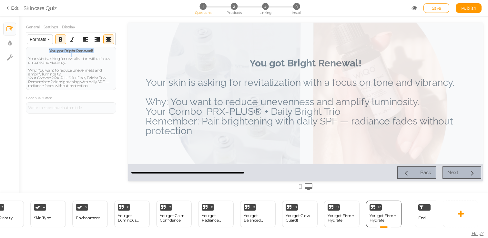
click at [38, 42] on button "Formats" at bounding box center [40, 39] width 26 height 9
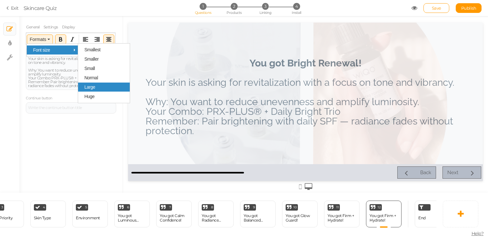
click at [101, 88] on div "Large" at bounding box center [104, 87] width 52 height 9
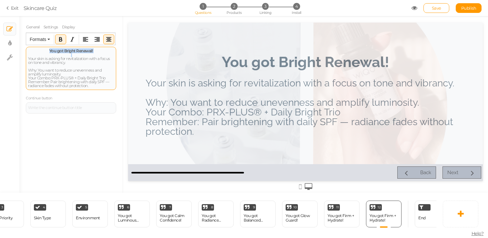
click at [65, 51] on strong "You got Bright Renewal!" at bounding box center [71, 50] width 44 height 5
drag, startPoint x: 65, startPoint y: 51, endPoint x: 100, endPoint y: 51, distance: 35.8
click at [100, 51] on div "You got Bright Renewal!" at bounding box center [71, 51] width 86 height 4
click at [72, 36] on button "Italic" at bounding box center [72, 39] width 10 height 9
click at [68, 61] on div "Your skin is asking for revitalization with a focus on tone and vibrancy. Why: …" at bounding box center [71, 72] width 86 height 31
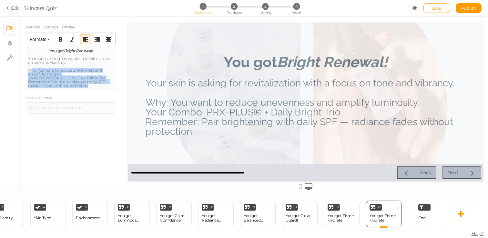
drag, startPoint x: 32, startPoint y: 68, endPoint x: 106, endPoint y: 92, distance: 77.8
click at [106, 92] on div "Feedback You got Bright Renewal! Your skin is asking for revitalization with a …" at bounding box center [71, 76] width 90 height 74
click at [74, 77] on div "Your skin is asking for revitalization with a focus on tone and vibrancy. Why: …" at bounding box center [71, 72] width 86 height 31
drag, startPoint x: 28, startPoint y: 70, endPoint x: 108, endPoint y: 92, distance: 83.3
click at [108, 91] on div "Feedback You got Bright Renewal! Your skin is asking for revitalization with a …" at bounding box center [71, 76] width 90 height 74
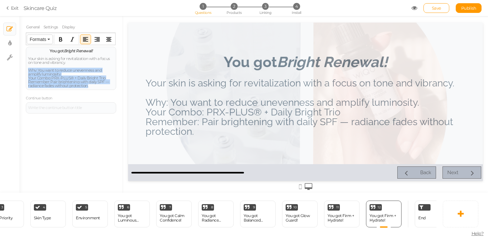
click at [52, 41] on button "Formats" at bounding box center [40, 39] width 26 height 9
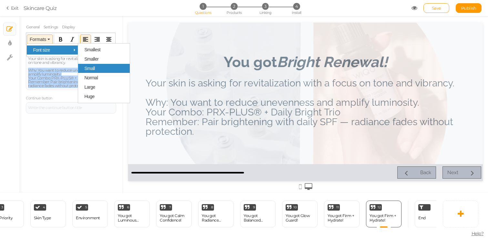
click at [93, 68] on span "Small" at bounding box center [89, 68] width 11 height 5
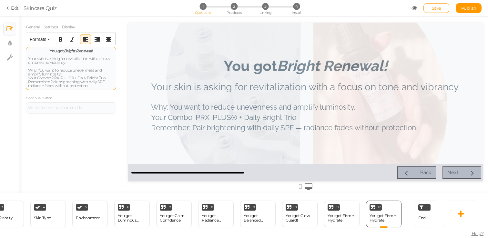
click at [50, 75] on span "Why: You want to reduce unevenness and amplify luminosity." at bounding box center [65, 72] width 74 height 9
click at [28, 71] on span "Why: You want to reduce unevenness and amplify luminosity." at bounding box center [65, 72] width 74 height 9
click at [28, 79] on span "Remember: Pair brightening with daily SPF — radiance fades without protection." at bounding box center [68, 83] width 81 height 9
click at [29, 77] on span "Your Combo: PRX-PLUS® + Daily Bright Trio" at bounding box center [66, 78] width 77 height 5
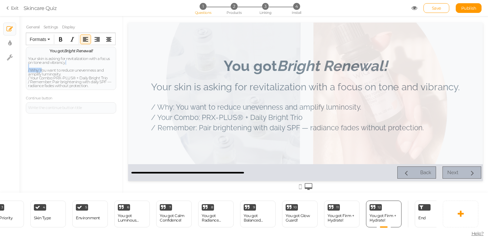
drag, startPoint x: 41, startPoint y: 71, endPoint x: 24, endPoint y: 67, distance: 18.1
click at [24, 67] on div "General Settings Display Feedback You got Bright Renewal! Your skin is asking f…" at bounding box center [70, 107] width 103 height 172
click at [38, 71] on span "/ Why: You want to reduce unevenness and amplify luminosity." at bounding box center [66, 72] width 76 height 9
drag, startPoint x: 40, startPoint y: 71, endPoint x: 26, endPoint y: 70, distance: 14.6
click at [26, 70] on div "You got Bright Renewal! Your skin is asking for revitalization with a focus on …" at bounding box center [71, 68] width 90 height 43
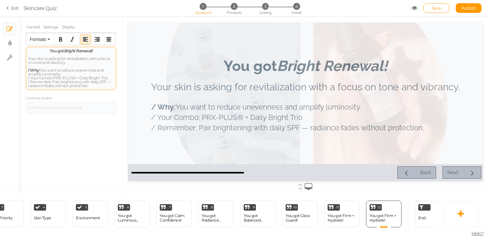
click at [35, 74] on span "/ Why: You want to reduce unevenness and amplify luminosity." at bounding box center [66, 72] width 76 height 9
drag, startPoint x: 54, startPoint y: 77, endPoint x: 18, endPoint y: 77, distance: 35.5
click at [18, 77] on div "× Slides × Display settings × Settings General Settings Display Feedback You go…" at bounding box center [244, 104] width 488 height 177
click at [60, 80] on span "/ Remember: Pair brightening with daily SPF — radiance fades without protection." at bounding box center [69, 83] width 83 height 9
drag, startPoint x: 52, startPoint y: 83, endPoint x: 25, endPoint y: 82, distance: 26.8
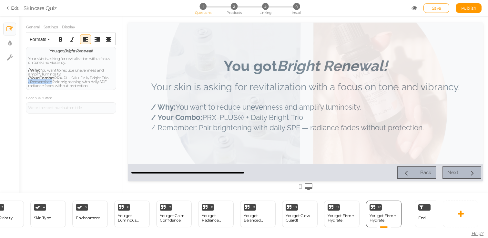
click at [25, 82] on div "General Settings Display Feedback You got Bright Renewal! Your skin is asking f…" at bounding box center [70, 107] width 103 height 172
click at [76, 139] on div "General Settings Display Feedback You got Bright Renewal! Your skin is asking f…" at bounding box center [70, 107] width 103 height 172
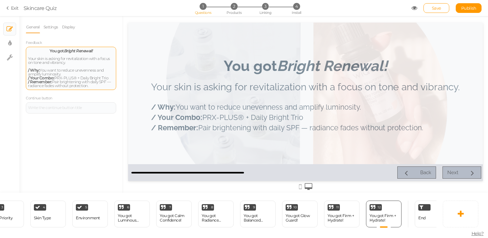
click at [66, 48] on div "You got Bright Renewal! Your skin is asking for revitalization with a focus on …" at bounding box center [71, 68] width 90 height 43
copy span "You got Bright Renewal!"
click at [50, 27] on link "Settings" at bounding box center [50, 27] width 15 height 12
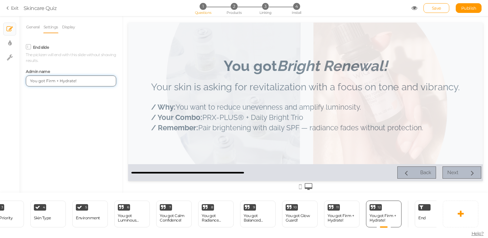
click at [77, 81] on input "You got Firm + Hydrate!" at bounding box center [71, 81] width 90 height 11
paste input "Bright Renewal"
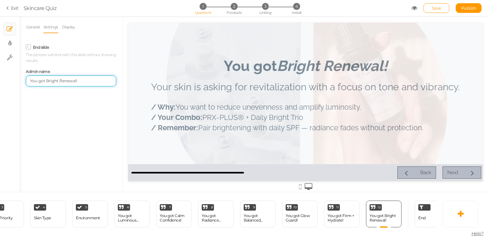
type input "You got Bright Renewal!"
click at [99, 129] on div "General Settings Display Feedback You got Bright Renewal! Your skin is asking f…" at bounding box center [70, 107] width 103 height 172
click at [397, 206] on icon at bounding box center [397, 205] width 4 height 5
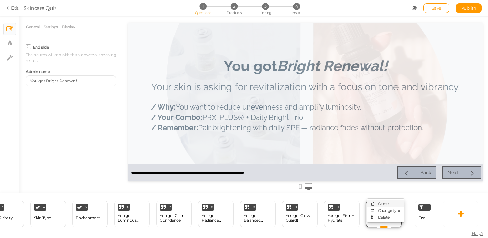
click at [388, 204] on link "Clone" at bounding box center [385, 204] width 37 height 7
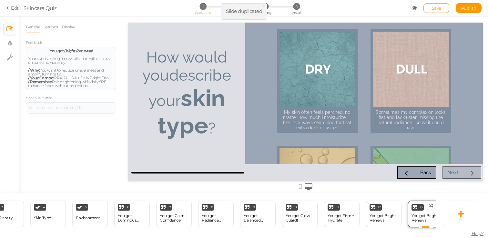
click at [411, 213] on div "13 You got Bright Renewal! × Define the conditions to show this slide. Clone Ch…" at bounding box center [426, 214] width 36 height 27
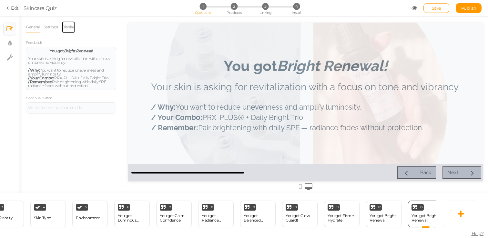
click at [70, 24] on link "Display" at bounding box center [69, 27] width 14 height 12
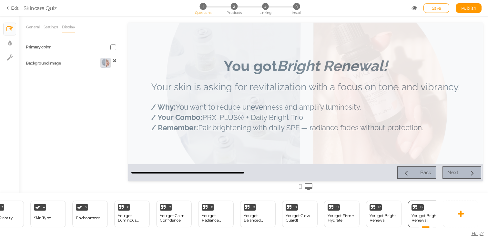
click at [117, 62] on div at bounding box center [96, 64] width 50 height 12
click at [116, 61] on div at bounding box center [96, 64] width 50 height 12
click at [115, 61] on icon at bounding box center [115, 60] width 4 height 5
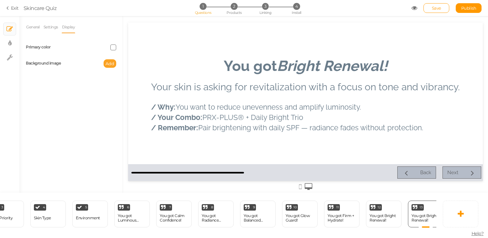
click at [112, 67] on button "Add" at bounding box center [110, 63] width 13 height 8
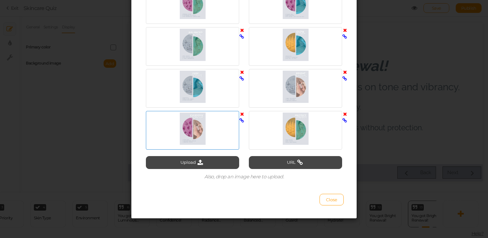
click at [195, 139] on div at bounding box center [193, 129] width 90 height 32
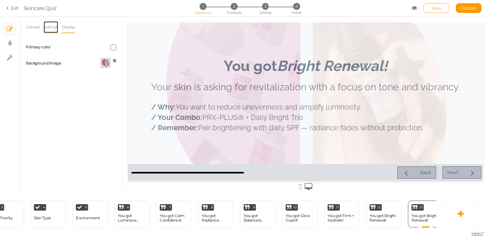
click at [53, 27] on link "Settings" at bounding box center [50, 27] width 15 height 12
click at [29, 30] on link "General" at bounding box center [33, 27] width 14 height 12
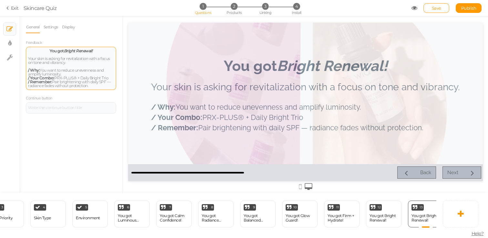
click at [55, 57] on div "Your skin is asking for revitalization with a focus on tone and vibrancy. / Why…" at bounding box center [71, 72] width 86 height 31
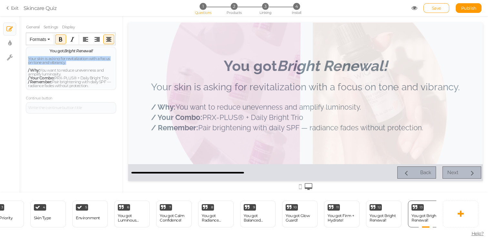
drag, startPoint x: 49, startPoint y: 48, endPoint x: 123, endPoint y: 121, distance: 103.9
click at [123, 121] on div "× Slides × Display settings × Settings General Settings Display Feedback You go…" at bounding box center [244, 104] width 488 height 177
paste div
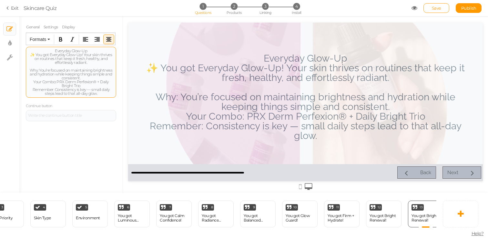
click at [59, 51] on div "Everyday Glow-Up ✨ You got Everyday Glow-Up! Your skin thrives on routines that…" at bounding box center [71, 72] width 86 height 46
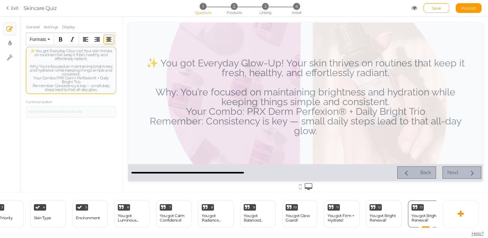
click at [34, 51] on div "✨ You got Everyday Glow-Up! Your skin thrives on routines that keep it fresh, h…" at bounding box center [71, 70] width 86 height 43
click at [51, 58] on div "You got Everyday Glow-Up! Your skin thrives on routines that keep it fresh, hea…" at bounding box center [71, 70] width 86 height 43
click at [87, 51] on div "You got Everyday Glow-Up! Your skin thrives on routines that keep it fresh, hea…" at bounding box center [71, 70] width 86 height 43
click at [79, 51] on div "You got Everyday Glow-Up! Your skin thrives on routines that keep it fresh, hea…" at bounding box center [71, 70] width 86 height 43
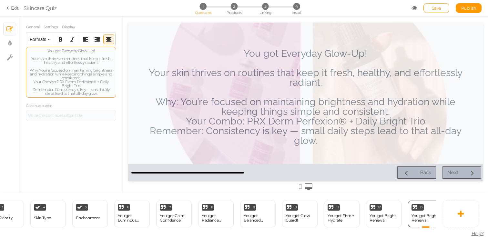
click at [44, 52] on div "You got Everyday Glow-Up!" at bounding box center [71, 51] width 86 height 4
click at [29, 59] on div "Your skin thrives on routines that keep it fresh, healthy, and effortlessly rad…" at bounding box center [71, 76] width 86 height 39
click at [88, 40] on icon "Align left" at bounding box center [85, 39] width 5 height 5
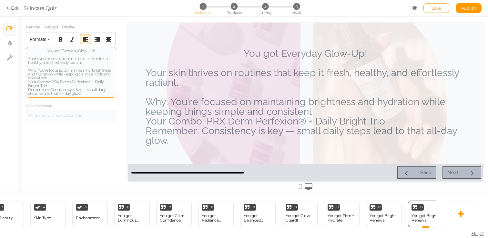
click at [50, 52] on div "You got Everyday Glow-Up!" at bounding box center [71, 51] width 86 height 4
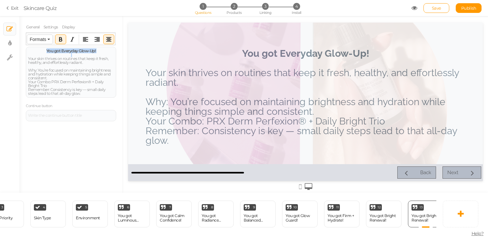
click at [38, 38] on span "Formats" at bounding box center [38, 39] width 16 height 5
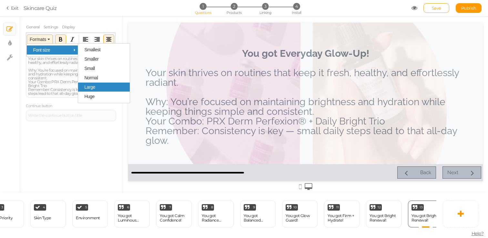
click at [111, 89] on div "Large" at bounding box center [104, 87] width 52 height 9
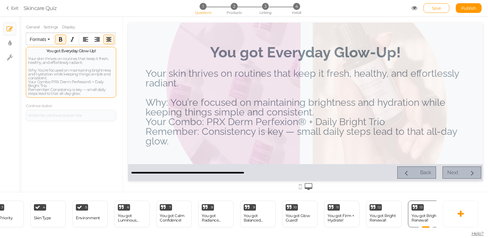
click at [88, 64] on div "Your skin thrives on routines that keep it fresh, healthy, and effortlessly rad…" at bounding box center [71, 76] width 86 height 39
drag, startPoint x: 101, startPoint y: 51, endPoint x: 62, endPoint y: 51, distance: 39.1
click at [62, 51] on div "You got Everyday Glow-Up!" at bounding box center [71, 51] width 86 height 4
click at [72, 41] on icon "Italic" at bounding box center [72, 39] width 5 height 5
click at [68, 88] on div "Your skin thrives on routines that keep it fresh, healthy, and effortlessly rad…" at bounding box center [71, 76] width 86 height 39
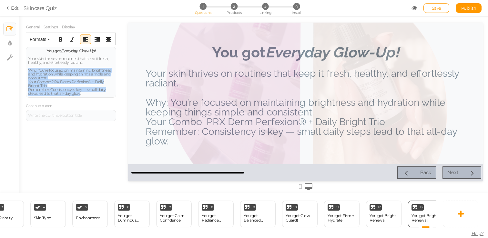
drag, startPoint x: 27, startPoint y: 69, endPoint x: 99, endPoint y: 103, distance: 79.9
click at [99, 103] on div "Feedback You got Everyday Glow-Up! Your skin thrives on routines that keep it f…" at bounding box center [71, 80] width 90 height 82
click at [50, 43] on button "Formats" at bounding box center [40, 39] width 26 height 9
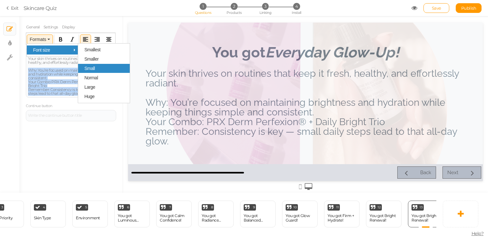
click at [98, 70] on div "Small" at bounding box center [104, 68] width 52 height 9
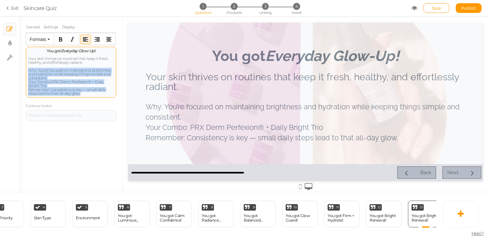
click at [29, 71] on span "Why: You’re focused on maintaining brightness and hydration while keeping thing…" at bounding box center [69, 74] width 83 height 13
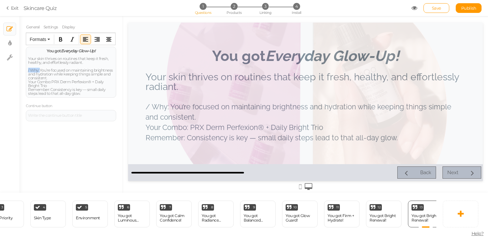
drag, startPoint x: 40, startPoint y: 71, endPoint x: 15, endPoint y: 70, distance: 24.9
click at [15, 70] on div "× Slides × Display settings × Settings General Settings Display Feedback You go…" at bounding box center [244, 104] width 488 height 177
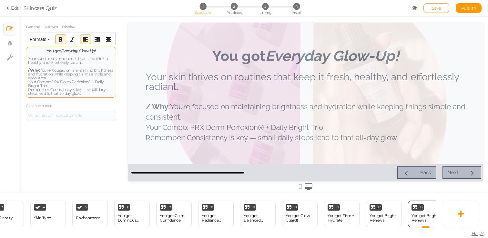
click at [28, 77] on span "/ Why: You’re focused on maintaining brightness and hydration while keeping thi…" at bounding box center [70, 74] width 85 height 13
click at [28, 83] on span "Your Combo: PRX Derm Perfexion® + Daily Bright Trio" at bounding box center [66, 83] width 76 height 9
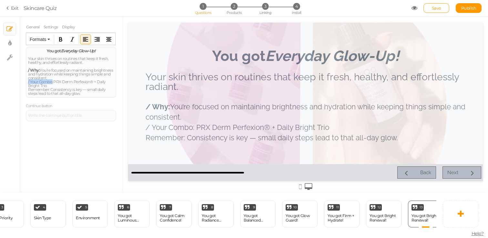
drag, startPoint x: 53, startPoint y: 82, endPoint x: 20, endPoint y: 81, distance: 33.0
click at [20, 81] on div "General Settings Display Feedback You got Everyday Glow-Up! Your skin thrives o…" at bounding box center [70, 107] width 103 height 172
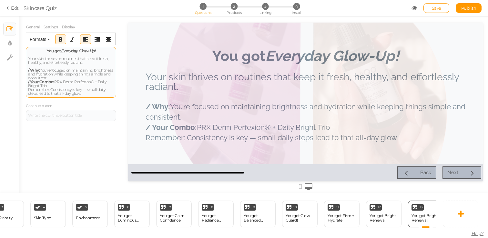
click at [29, 92] on span "Remember: Consistency is key — small daily steps lead to that all-day glow." at bounding box center [66, 91] width 77 height 9
click at [51, 89] on span "/ Remember: Consistency is key — small daily steps lead to that all-day glow." at bounding box center [67, 91] width 79 height 9
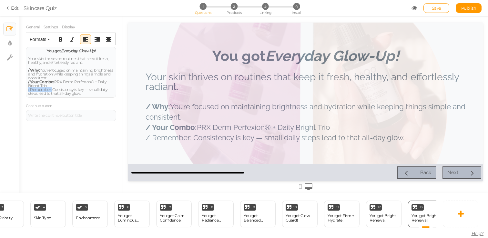
drag, startPoint x: 52, startPoint y: 89, endPoint x: 19, endPoint y: 89, distance: 33.3
click at [19, 89] on div "× Slides × Display settings × Settings General Settings Display Feedback You go…" at bounding box center [244, 104] width 488 height 177
drag, startPoint x: 53, startPoint y: 88, endPoint x: 17, endPoint y: 89, distance: 35.8
click at [17, 89] on div "× Slides × Display settings × Settings General Settings Display Feedback You go…" at bounding box center [244, 104] width 488 height 177
click at [77, 143] on div "General Settings Display Feedback You got Everyday Glow-Up! Your skin thrives o…" at bounding box center [70, 107] width 103 height 172
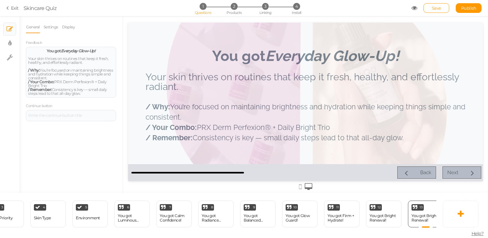
click at [94, 125] on div "General Settings Display Feedback You got Everyday Glow-Up! Your skin thrives o…" at bounding box center [70, 107] width 103 height 172
click at [66, 49] on em "Everyday Glow-Up!" at bounding box center [78, 50] width 35 height 5
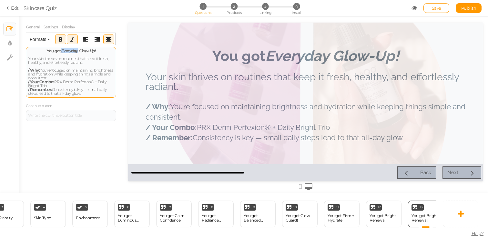
click at [66, 49] on em "Everyday Glow-Up!" at bounding box center [78, 50] width 35 height 5
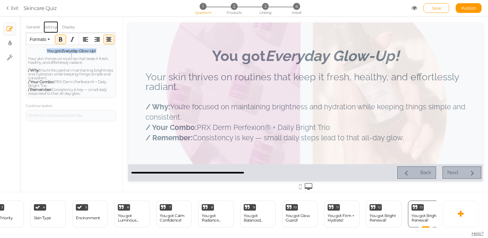
click at [51, 27] on link "Settings" at bounding box center [50, 27] width 15 height 12
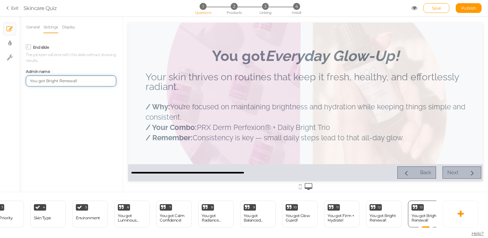
click at [71, 86] on input "You got Bright Renewal!" at bounding box center [71, 81] width 90 height 11
paste input "Everyday Glow-Up"
type input "You got Everyday Glow-Up!"
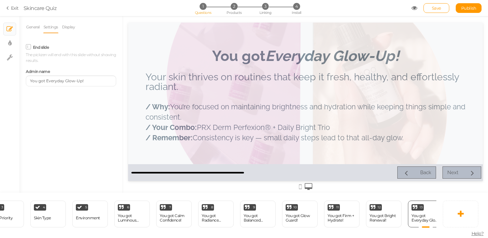
click at [78, 104] on div "General Settings Display Feedback You got Everyday Glow-Up! Your skin thrives o…" at bounding box center [70, 107] width 103 height 172
click at [436, 9] on span "Save" at bounding box center [436, 7] width 9 height 5
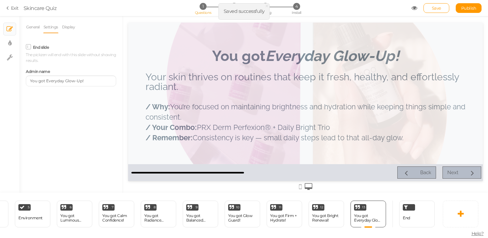
scroll to position [0, 212]
click at [378, 204] on icon at bounding box center [380, 205] width 4 height 5
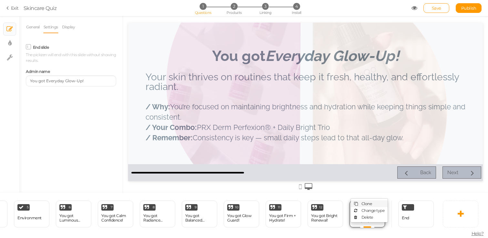
click at [369, 202] on span "Clone" at bounding box center [367, 203] width 11 height 5
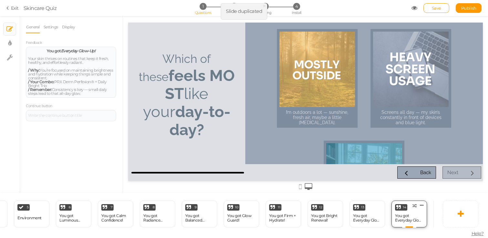
click at [405, 209] on span "14" at bounding box center [404, 207] width 3 height 3
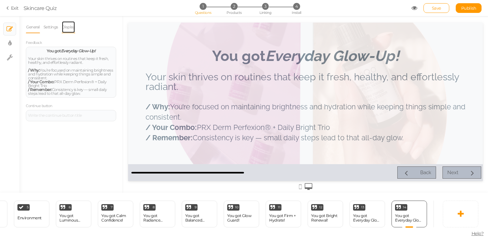
click at [67, 29] on link "Display" at bounding box center [69, 27] width 14 height 12
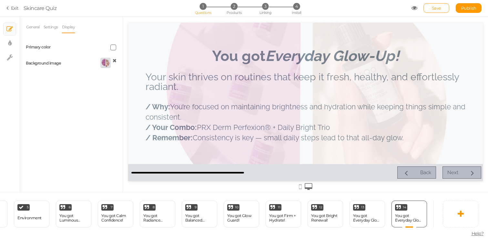
click at [114, 61] on icon at bounding box center [115, 60] width 4 height 5
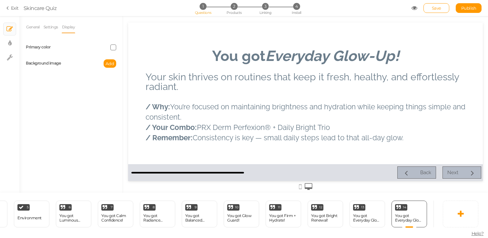
click at [118, 68] on div "Background image Add" at bounding box center [71, 64] width 100 height 16
click at [111, 66] on button "Add" at bounding box center [110, 63] width 13 height 8
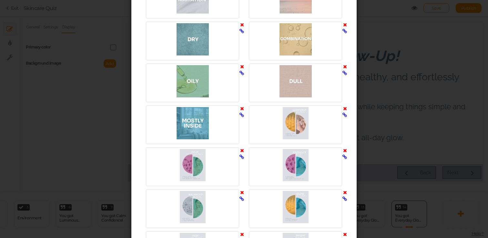
scroll to position [1495, 0]
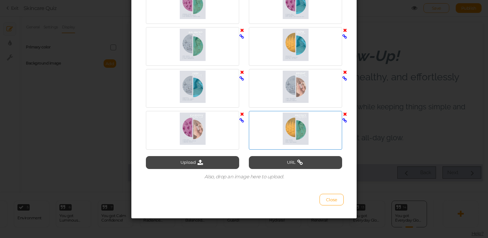
click at [313, 139] on div at bounding box center [296, 129] width 90 height 32
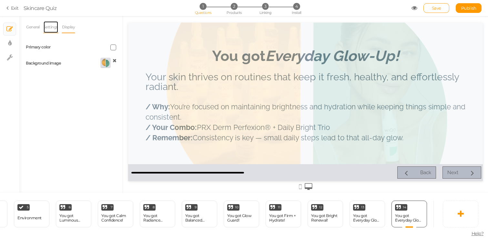
click at [47, 23] on link "Settings" at bounding box center [50, 27] width 15 height 12
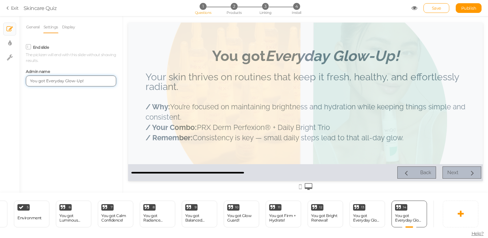
click at [86, 83] on input "You got Everyday Glow-Up!" at bounding box center [71, 81] width 90 height 11
click at [24, 27] on div "General Settings Display Feedback You got Everyday Glow-Up! Your skin thrives o…" at bounding box center [70, 107] width 103 height 172
click at [35, 30] on link "General" at bounding box center [33, 27] width 14 height 12
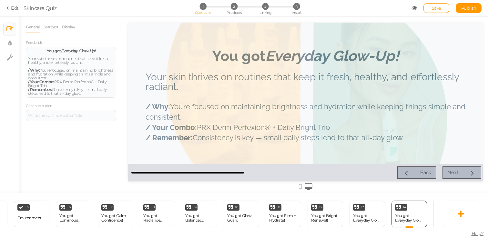
click at [232, 100] on div at bounding box center [305, 102] width 355 height 159
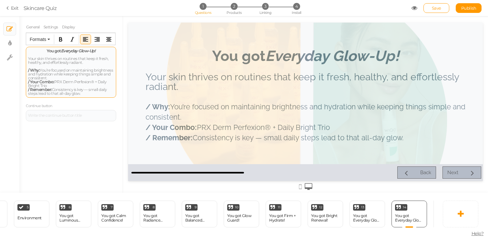
click at [53, 68] on span "/ Why: You’re focused on maintaining brightness and hydration while keeping thi…" at bounding box center [70, 74] width 85 height 13
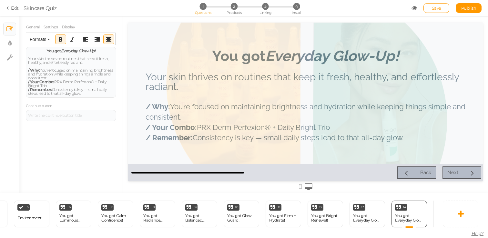
drag, startPoint x: 172, startPoint y: 71, endPoint x: 134, endPoint y: 140, distance: 78.5
paste div
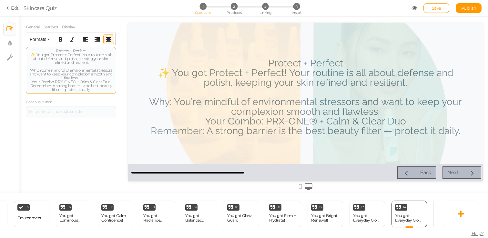
click at [64, 50] on div "Protect + Perfect ✨ You got Protect + Perfect! Your routine is all about defens…" at bounding box center [71, 70] width 86 height 43
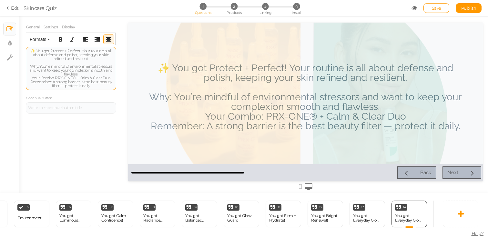
click at [36, 50] on div "✨ You got Protect + Perfect! Your routine is all about defense and polish, keep…" at bounding box center [71, 68] width 86 height 39
click at [60, 64] on div "You got Protect + Perfect! Your routine is all about defense and polish, keepin…" at bounding box center [71, 68] width 86 height 39
click at [79, 51] on div "You got Protect + Perfect! Your routine is all about defense and polish, keepin…" at bounding box center [71, 68] width 86 height 39
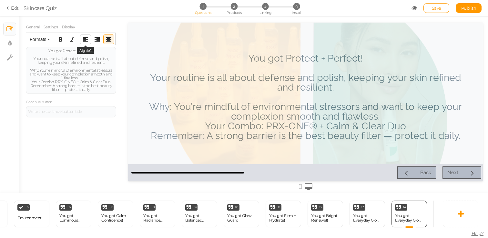
click at [89, 39] on button "Align left" at bounding box center [85, 39] width 10 height 9
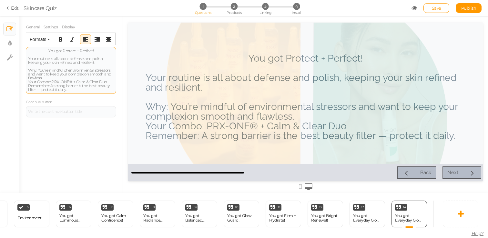
click at [80, 52] on div "You got Protect + Perfect!" at bounding box center [71, 51] width 86 height 4
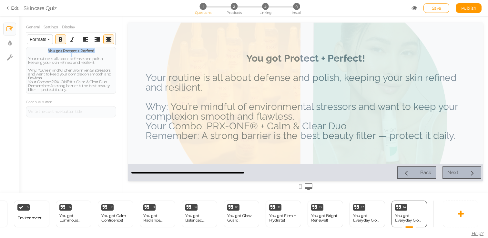
click at [47, 40] on button "Formats" at bounding box center [40, 39] width 26 height 9
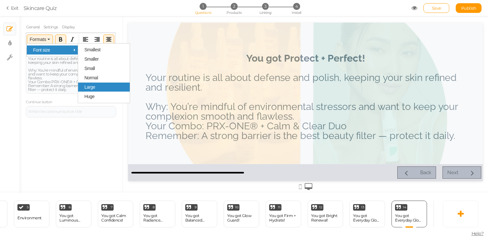
click at [106, 89] on div "Large" at bounding box center [104, 87] width 52 height 9
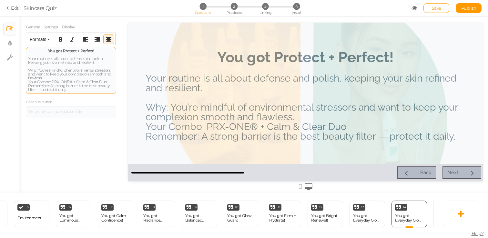
click at [87, 53] on div at bounding box center [71, 55] width 86 height 4
drag, startPoint x: 63, startPoint y: 49, endPoint x: 101, endPoint y: 52, distance: 38.6
click at [101, 52] on div "You got Protect + Perfect!" at bounding box center [71, 51] width 86 height 4
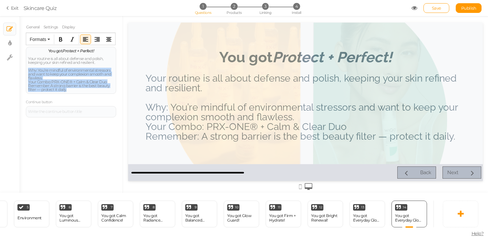
drag, startPoint x: 28, startPoint y: 71, endPoint x: 80, endPoint y: 96, distance: 58.2
click at [80, 96] on div "Feedback You got Protect + Perfect! Your routine is all about defense and polis…" at bounding box center [71, 78] width 90 height 78
click at [40, 38] on span "Formats" at bounding box center [38, 39] width 16 height 5
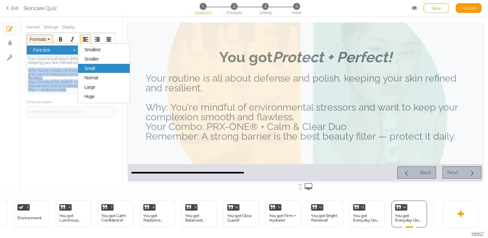
click at [106, 67] on div "Small" at bounding box center [104, 68] width 52 height 9
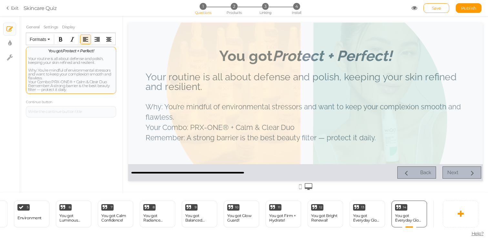
click at [40, 70] on span "Why: You’re mindful of environmental stressors and want to keep your complexion…" at bounding box center [69, 74] width 83 height 13
drag, startPoint x: 38, startPoint y: 70, endPoint x: 25, endPoint y: 69, distance: 13.6
click at [25, 69] on div "General Settings Display Feedback You got Protect + Perfect! Your routine is al…" at bounding box center [70, 107] width 103 height 172
click at [46, 81] on span "Your Combo: PRX-ONE® + Calm & Clear Duo" at bounding box center [67, 81] width 79 height 5
drag, startPoint x: 53, startPoint y: 82, endPoint x: 14, endPoint y: 82, distance: 38.7
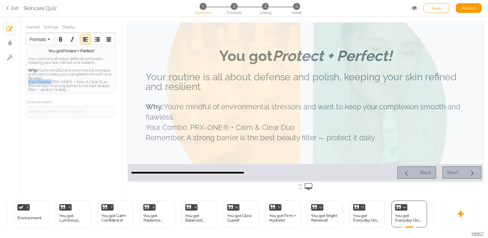
click at [14, 82] on div "× Slides × Display settings × Settings General Settings Display Feedback You go…" at bounding box center [244, 104] width 488 height 177
drag, startPoint x: 50, startPoint y: 86, endPoint x: 20, endPoint y: 86, distance: 30.4
click at [20, 86] on div "General Settings Display Feedback You got Protect + Perfect! Your routine is al…" at bounding box center [70, 107] width 103 height 172
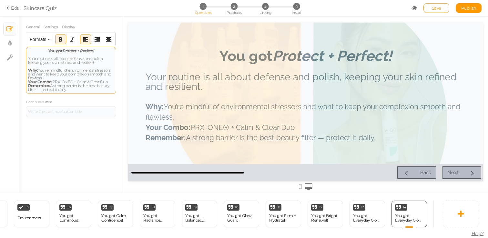
click at [29, 69] on strong "Why:" at bounding box center [33, 70] width 10 height 5
click at [28, 81] on strong "Your Combo:" at bounding box center [40, 81] width 24 height 5
click at [29, 86] on strong "Remember:" at bounding box center [39, 85] width 22 height 5
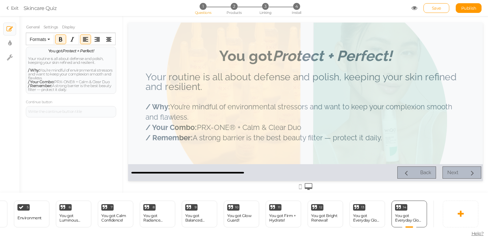
click at [400, 108] on div at bounding box center [305, 102] width 355 height 159
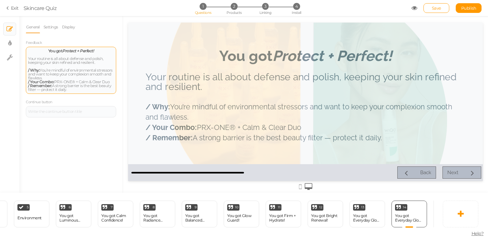
click at [67, 52] on em "Protect + Perfect!" at bounding box center [77, 50] width 31 height 5
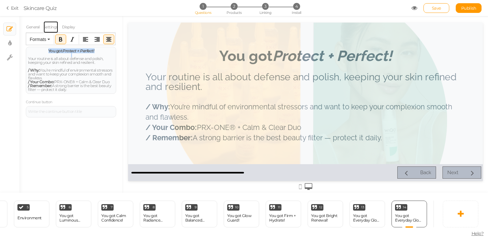
click at [53, 28] on link "Settings" at bounding box center [50, 27] width 15 height 12
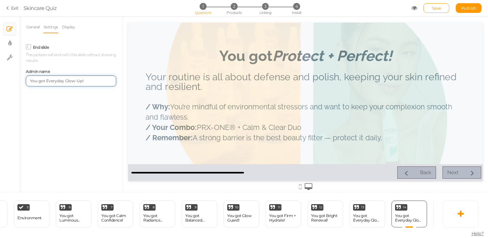
click at [72, 83] on input "You got Everyday Glow-Up!" at bounding box center [71, 81] width 90 height 11
paste input "Protect + Perfect"
type input "You got Protect + Perfect!"
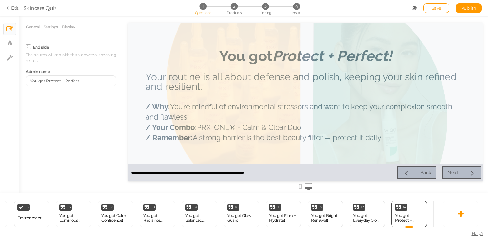
click at [89, 112] on div "General Settings Display Feedback You got Protect + Perfect! Your routine is al…" at bounding box center [70, 107] width 103 height 172
click at [445, 5] on link "Save" at bounding box center [437, 8] width 26 height 10
click at [212, 119] on div at bounding box center [305, 102] width 355 height 159
click at [230, 123] on div at bounding box center [305, 102] width 355 height 159
click at [225, 128] on div at bounding box center [305, 102] width 355 height 159
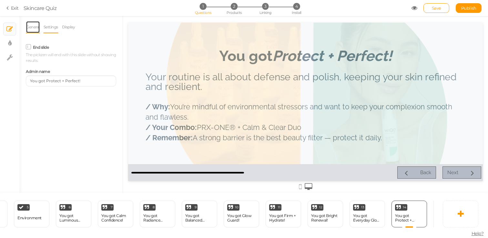
click at [29, 29] on link "General" at bounding box center [33, 27] width 14 height 12
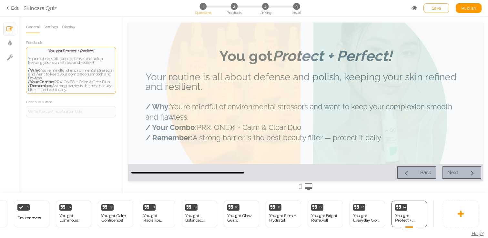
click at [41, 79] on span "/ Why: You’re mindful of environmental stressors and want to keep your complexi…" at bounding box center [70, 74] width 85 height 13
click at [71, 82] on span "/ Your Combo: PRX-ONE® + Calm & Clear Duo" at bounding box center [68, 81] width 81 height 5
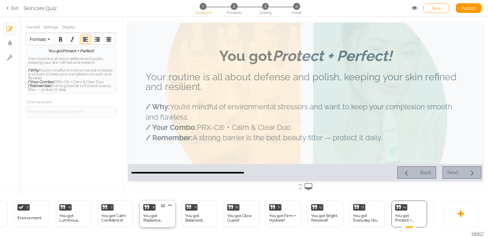
click at [156, 214] on div "You got Radiance Reset!" at bounding box center [157, 218] width 28 height 9
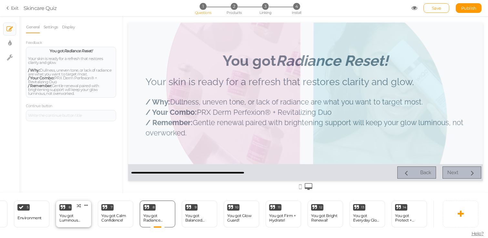
click at [76, 218] on div "You got Luminous Defense!" at bounding box center [73, 218] width 28 height 9
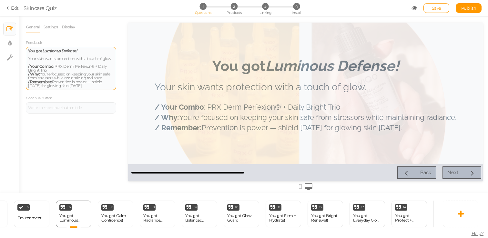
click at [91, 66] on span "/ Your Combo : PRX Derm Perfexion® + Daily Bright Trio" at bounding box center [67, 68] width 79 height 9
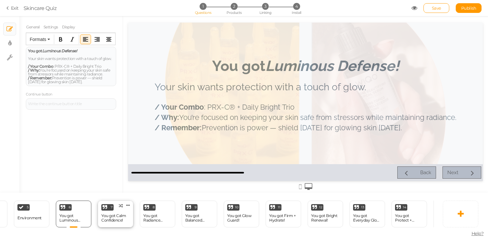
click at [112, 220] on div "You got Calm Confidence!" at bounding box center [115, 218] width 28 height 9
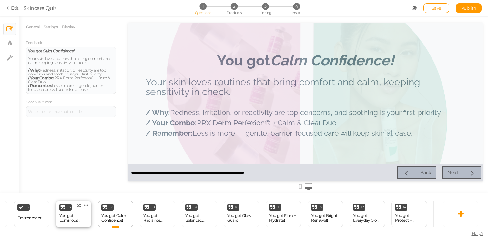
click at [75, 224] on div "You got Luminous Defense!" at bounding box center [73, 218] width 28 height 11
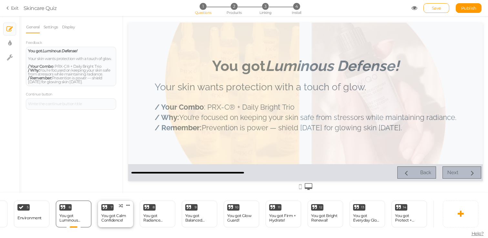
click at [109, 217] on div "You got Calm Confidence!" at bounding box center [115, 218] width 28 height 9
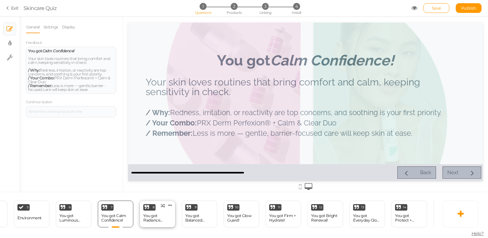
click at [144, 217] on div "You got Radiance Reset!" at bounding box center [157, 218] width 28 height 9
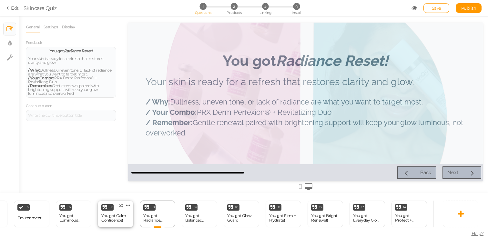
click at [115, 223] on div "You got Calm Confidence!" at bounding box center [115, 218] width 28 height 11
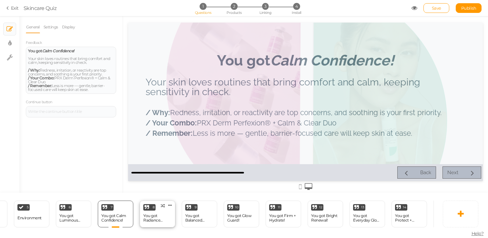
click at [144, 219] on div "You got Radiance Reset!" at bounding box center [157, 218] width 28 height 9
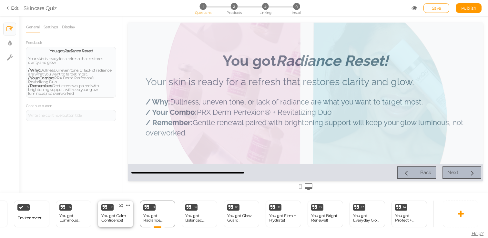
click at [117, 214] on div "You got Calm Confidence!" at bounding box center [115, 218] width 28 height 9
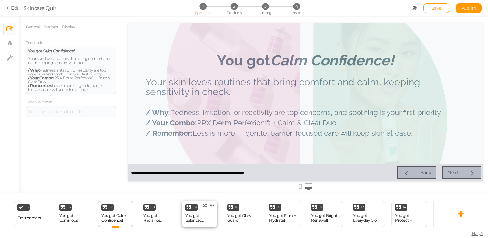
click at [211, 217] on div "You got Balanced Renewal!" at bounding box center [199, 218] width 28 height 9
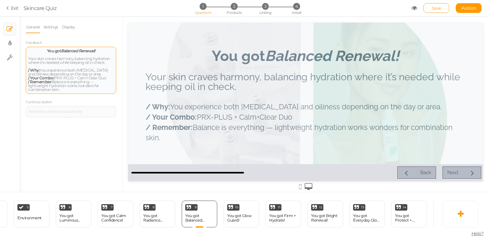
click at [73, 77] on span "/ Your Combo: PRX-PLUS + Calm+Clear Duo" at bounding box center [67, 78] width 78 height 5
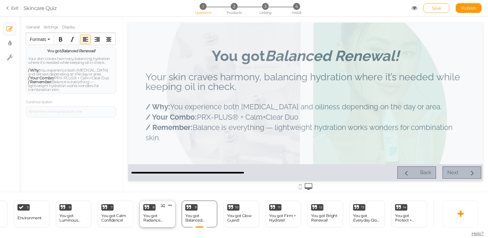
click at [160, 212] on div "8 You got Radiance Reset! × Define the conditions to show this slide. Clone Cha…" at bounding box center [158, 214] width 36 height 27
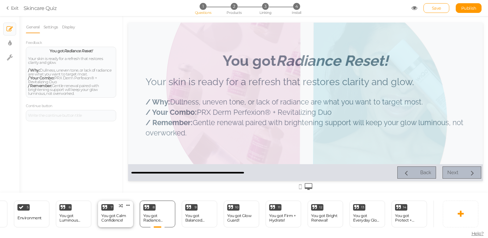
click at [118, 218] on div "You got Calm Confidence!" at bounding box center [115, 218] width 28 height 9
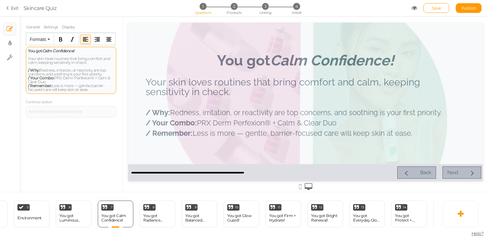
click at [29, 83] on span "/ Your Combo: PRX Derm Perfexion® + Calm & Clear Duo" at bounding box center [69, 80] width 82 height 9
click at [214, 127] on div at bounding box center [305, 102] width 355 height 159
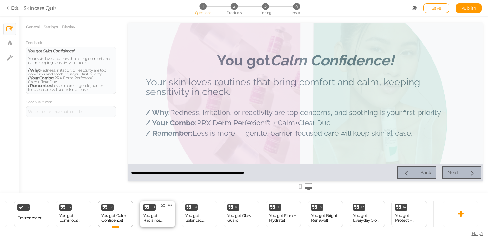
click at [149, 217] on div "You got Radiance Reset!" at bounding box center [157, 218] width 28 height 9
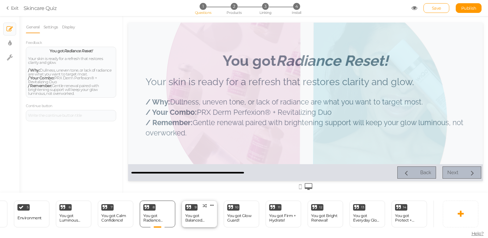
click at [190, 219] on div "You got Balanced Renewal!" at bounding box center [199, 218] width 28 height 9
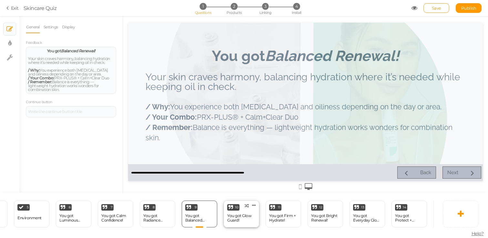
click at [247, 213] on div "You got Glow Guard!" at bounding box center [241, 218] width 28 height 11
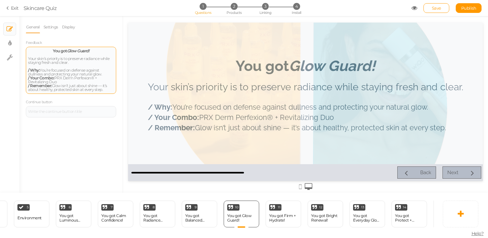
click at [91, 78] on span "/ Your Combo: PRX Derm Perfexion® + Revitalizing Duo" at bounding box center [62, 80] width 69 height 9
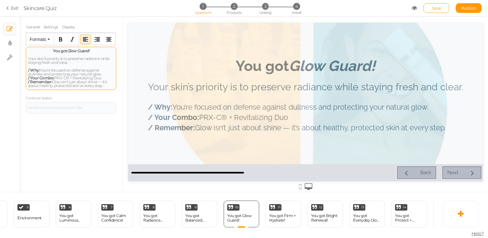
click at [108, 88] on div "You got Glow Guard! Your skin’s priority is to preserve radiance while staying …" at bounding box center [71, 68] width 90 height 43
click at [282, 221] on div "You got Firm + Hydrate!" at bounding box center [283, 218] width 28 height 9
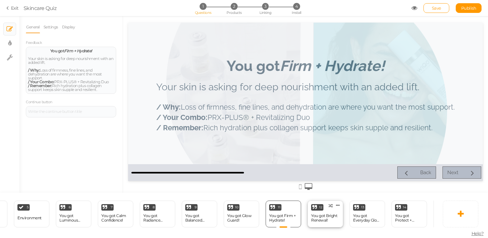
click at [320, 214] on div "You got Bright Renewal!" at bounding box center [325, 218] width 28 height 9
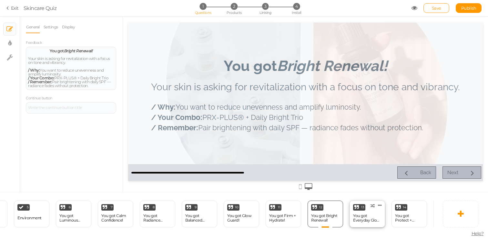
click at [354, 213] on div "You got Everyday Glow-Up!" at bounding box center [367, 218] width 28 height 11
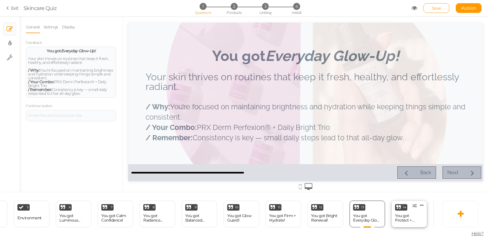
click at [398, 219] on div "You got Protect + Perfect!" at bounding box center [409, 218] width 28 height 9
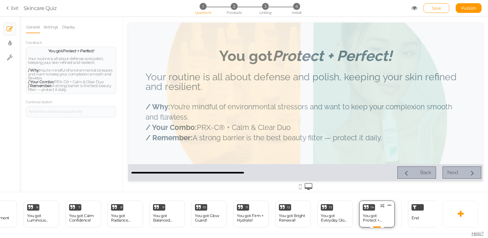
scroll to position [0, 255]
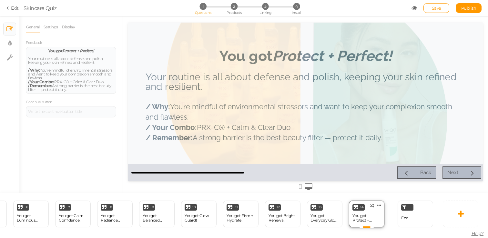
click at [411, 221] on div "End" at bounding box center [416, 214] width 36 height 27
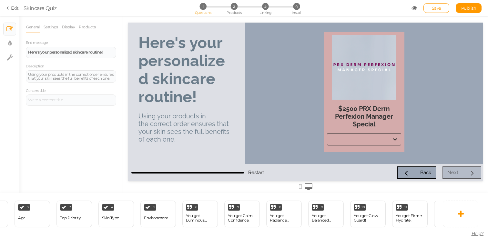
scroll to position [0, 0]
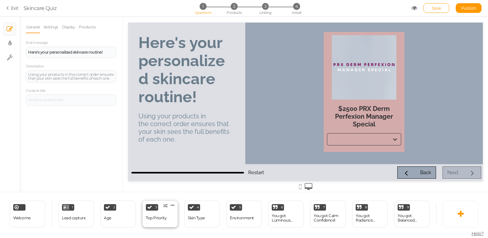
click at [171, 219] on div "3 Top Priority × Define the conditions to show this slide. Clone Change type De…" at bounding box center [160, 214] width 36 height 27
select select "2"
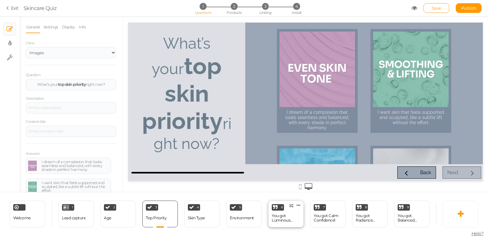
click at [300, 217] on div "6 You got Luminous Defense! × Define the conditions to show this slide. Clone C…" at bounding box center [286, 214] width 36 height 27
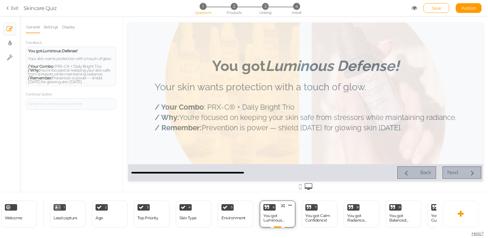
scroll to position [0, 13]
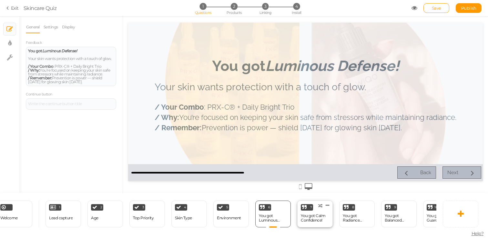
click at [324, 218] on div "You got Calm Confidence!" at bounding box center [315, 218] width 28 height 9
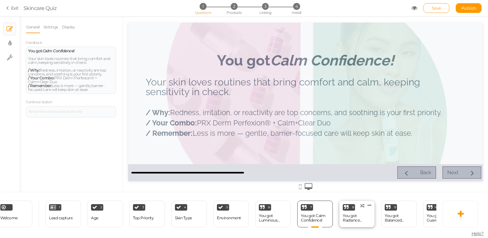
click at [345, 220] on div "You got Radiance Reset!" at bounding box center [357, 218] width 28 height 9
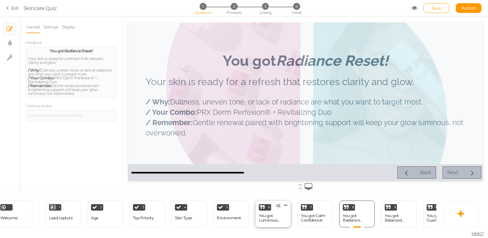
click at [282, 219] on div "You got Luminous Defense!" at bounding box center [273, 218] width 28 height 9
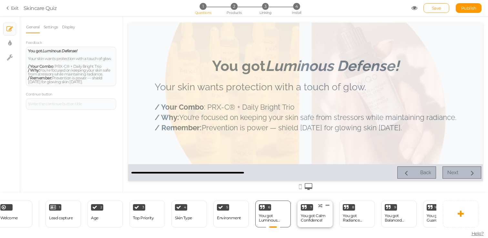
click at [309, 218] on div "You got Calm Confidence!" at bounding box center [315, 218] width 28 height 9
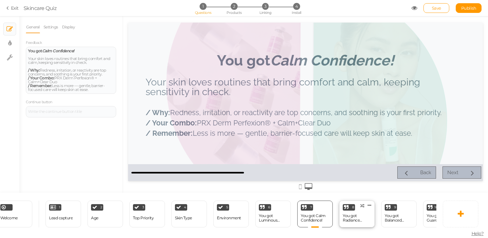
click at [346, 218] on div "You got Radiance Reset!" at bounding box center [357, 218] width 28 height 9
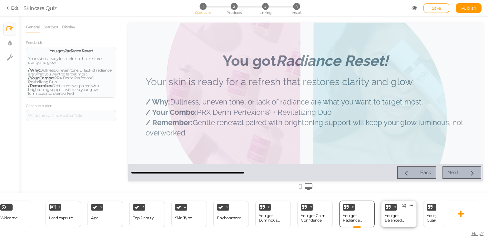
click at [392, 217] on div "You got Balanced Renewal!" at bounding box center [399, 218] width 28 height 9
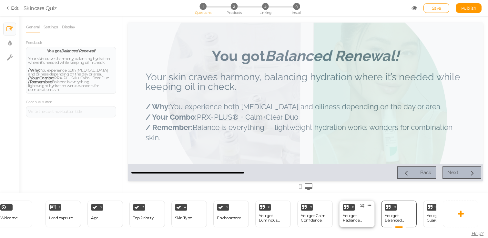
click at [348, 220] on div "You got Radiance Reset!" at bounding box center [357, 218] width 28 height 9
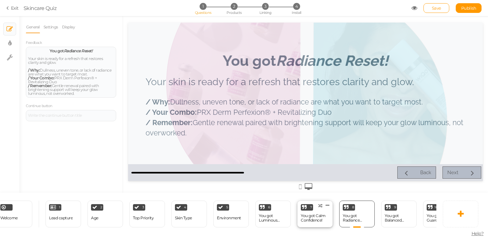
click at [318, 219] on div "You got Calm Confidence!" at bounding box center [315, 218] width 28 height 9
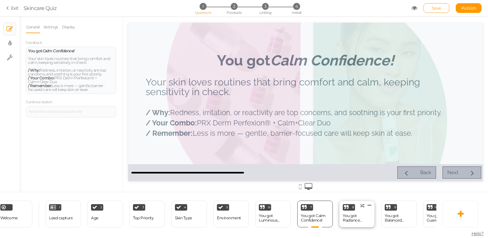
click at [353, 219] on div "You got Radiance Reset!" at bounding box center [357, 218] width 28 height 9
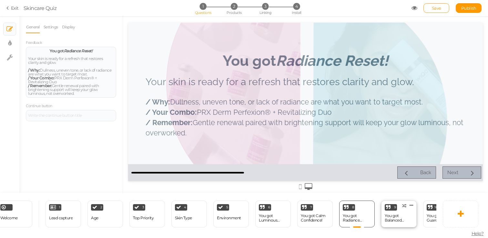
click at [393, 215] on div "You got Balanced Renewal!" at bounding box center [399, 218] width 28 height 9
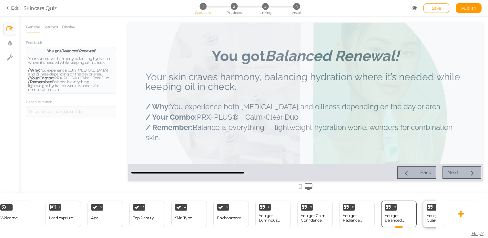
click at [429, 219] on div "You got Glow Guard!" at bounding box center [441, 218] width 28 height 9
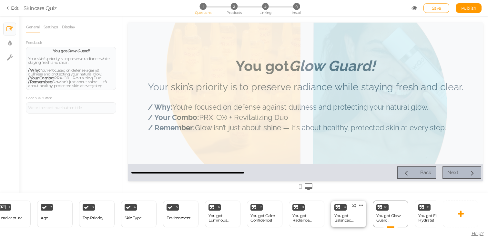
scroll to position [0, 65]
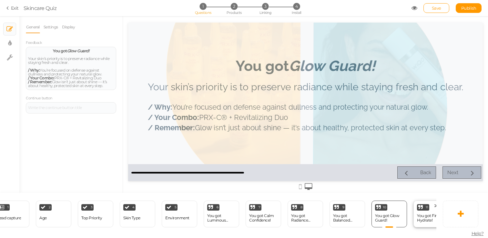
click at [419, 219] on div "You got Firm + Hydrate!" at bounding box center [431, 218] width 28 height 9
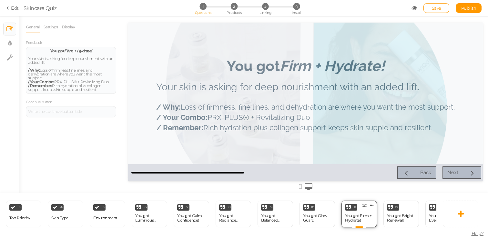
scroll to position [0, 137]
click at [407, 218] on div "You got Bright Renewal!" at bounding box center [401, 218] width 28 height 9
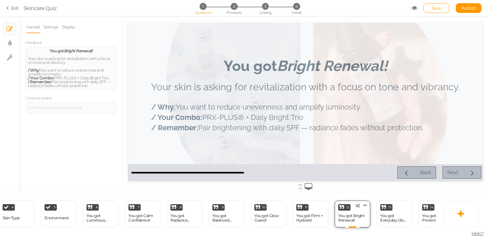
scroll to position [0, 188]
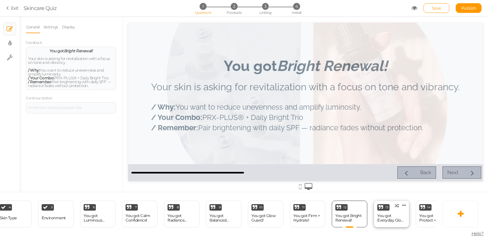
click at [399, 218] on div "You got Everyday Glow-Up!" at bounding box center [391, 218] width 28 height 9
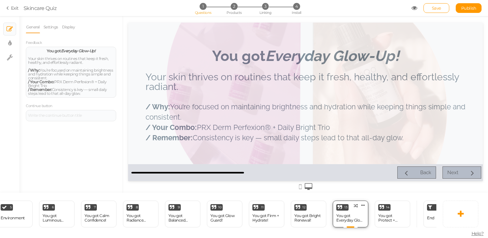
scroll to position [0, 230]
click at [396, 221] on div "You got Protect + Perfect!" at bounding box center [392, 218] width 28 height 9
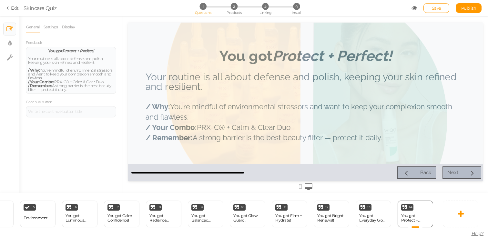
scroll to position [0, 207]
click at [288, 127] on div at bounding box center [305, 102] width 355 height 159
click at [258, 139] on div at bounding box center [305, 102] width 355 height 159
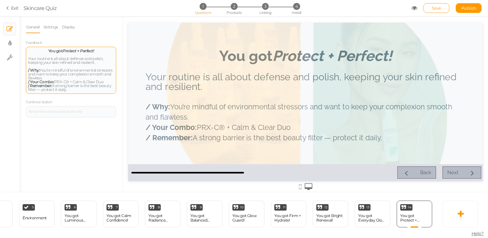
click at [72, 78] on div "Your routine is all about defense and polish, keeping your skin refined and res…" at bounding box center [71, 74] width 86 height 35
click at [87, 82] on span "/ Your Combo: PRX-C® + Calm & Clear Duo" at bounding box center [65, 81] width 75 height 5
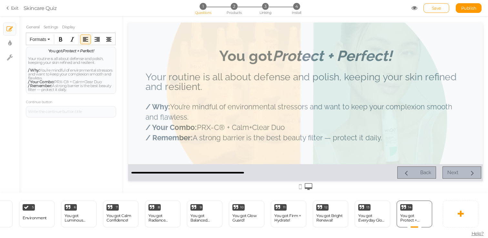
click at [97, 150] on div "General Settings Display Feedback You got Protect + Perfect! Your routine is al…" at bounding box center [70, 107] width 103 height 172
click at [382, 219] on div "You got Everyday Glow-Up!" at bounding box center [372, 218] width 28 height 9
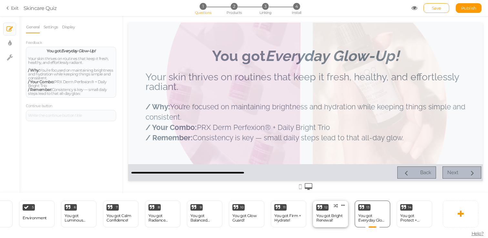
click at [347, 222] on div "12 You got Bright Renewal! × Define the conditions to show this slide. Clone Ch…" at bounding box center [331, 214] width 36 height 27
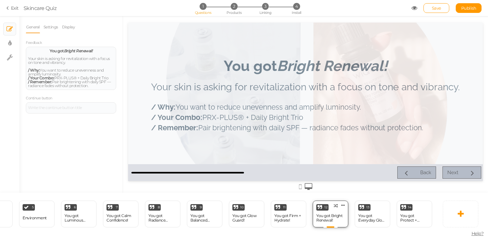
click at [313, 219] on div "12 You got Bright Renewal! × Define the conditions to show this slide. Clone Ch…" at bounding box center [331, 214] width 36 height 27
click at [356, 214] on div "13 You got Everyday Glow-Up! × Define the conditions to show this slide. Clone …" at bounding box center [373, 214] width 36 height 27
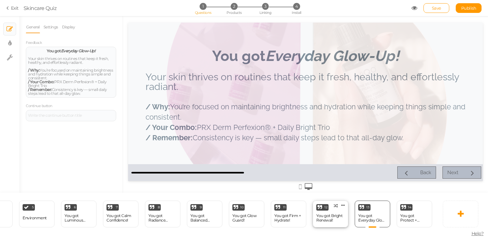
click at [336, 217] on div "You got Bright Renewal!" at bounding box center [330, 218] width 28 height 9
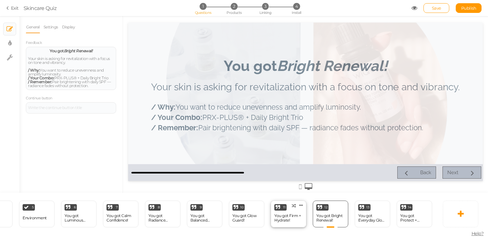
click at [289, 221] on div "You got Firm + Hydrate!" at bounding box center [288, 218] width 28 height 9
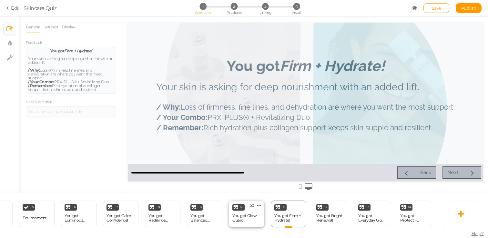
click at [238, 218] on div "You got Glow Guard!" at bounding box center [246, 218] width 28 height 9
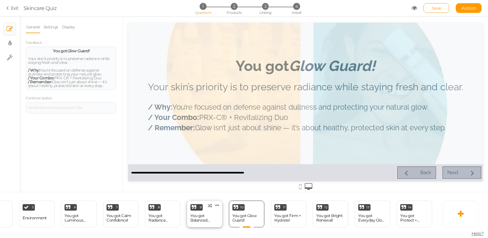
click at [205, 213] on div "You got Balanced Renewal!" at bounding box center [205, 218] width 28 height 11
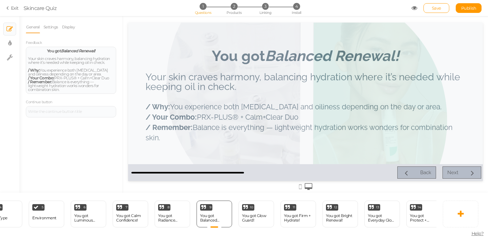
scroll to position [0, 194]
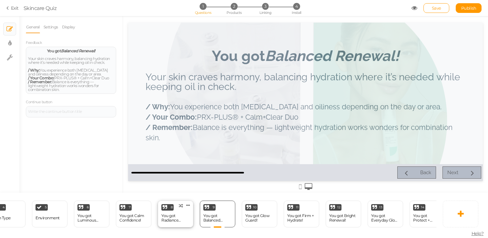
click at [179, 214] on div "You got Radiance Reset!" at bounding box center [175, 218] width 28 height 9
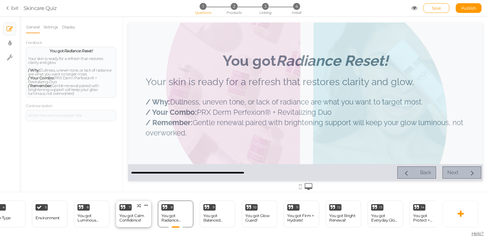
click at [143, 214] on div "You got Calm Confidence!" at bounding box center [133, 218] width 28 height 9
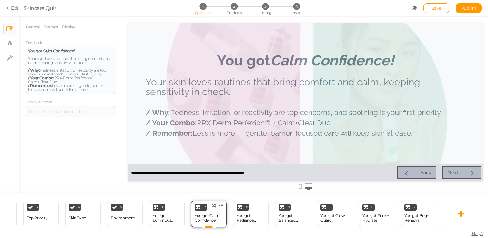
scroll to position [0, 114]
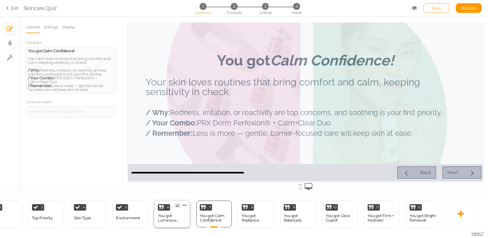
click at [177, 220] on div "You got Luminous Defense!" at bounding box center [172, 218] width 28 height 9
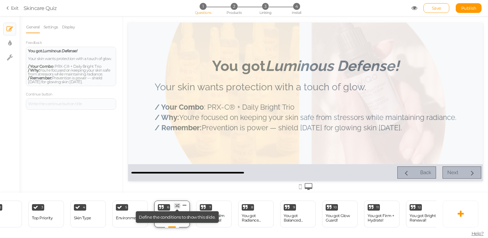
click at [178, 204] on icon at bounding box center [177, 206] width 4 height 4
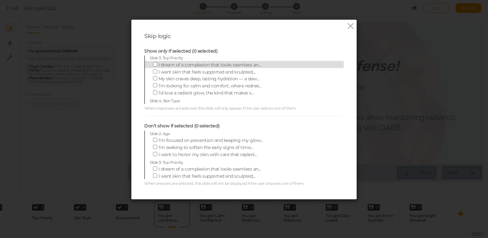
scroll to position [29, 0]
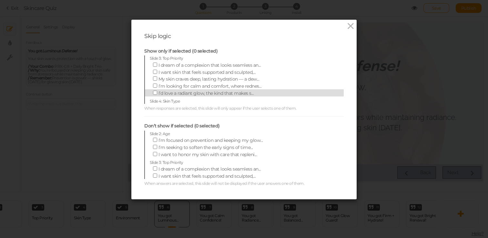
click at [220, 92] on span "I’d love a radiant glow, the kind that makes s..." at bounding box center [207, 93] width 96 height 6
click at [157, 92] on input "I’d love a radiant glow, the kind that makes s..." at bounding box center [155, 93] width 4 height 4
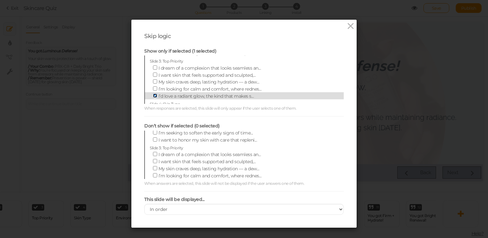
scroll to position [25, 0]
click at [213, 97] on span "I’d love a radiant glow, the kind that makes s..." at bounding box center [207, 98] width 96 height 6
click at [157, 97] on input "I’d love a radiant glow, the kind that makes s..." at bounding box center [155, 97] width 4 height 4
checkbox input "false"
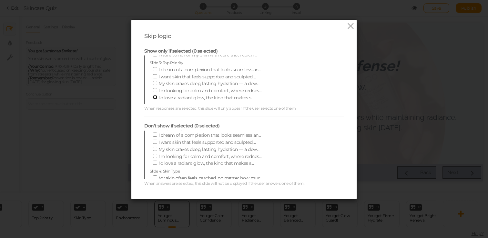
scroll to position [35, 0]
click at [196, 135] on span "I dream of a complexion that looks seamless an..." at bounding box center [210, 134] width 103 height 6
click at [157, 135] on input "I dream of a complexion that looks seamless an..." at bounding box center [155, 133] width 4 height 4
checkbox input "true"
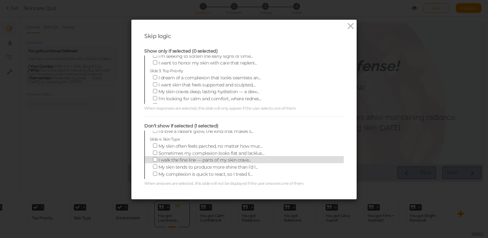
scroll to position [64, 0]
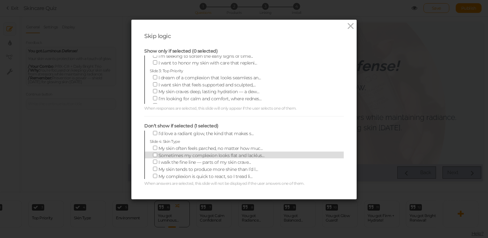
click at [222, 153] on span "Sometimes my complexion looks flat and lacklus..." at bounding box center [212, 156] width 106 height 6
click at [157, 153] on input "Sometimes my complexion looks flat and lacklus..." at bounding box center [155, 155] width 4 height 4
click at [222, 153] on span "Sometimes my complexion looks flat and lacklus..." at bounding box center [212, 156] width 106 height 6
click at [157, 153] on input "Sometimes my complexion looks flat and lacklus..." at bounding box center [155, 155] width 4 height 4
checkbox input "false"
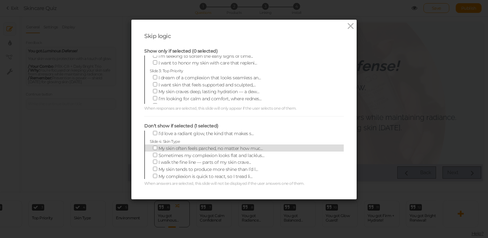
click at [220, 148] on span "My skin often feels parched, no matter how muc..." at bounding box center [211, 149] width 105 height 6
click at [157, 148] on input "My skin often feels parched, no matter how muc..." at bounding box center [155, 148] width 4 height 4
checkbox input "true"
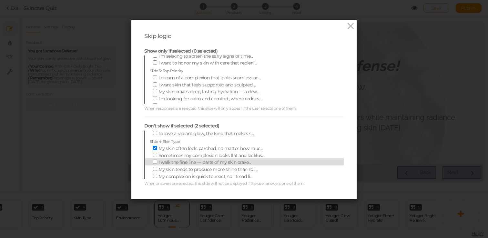
click at [217, 160] on span "I walk the fine line — parts of my skin crave..." at bounding box center [205, 163] width 93 height 6
click at [157, 160] on input "I walk the fine line — parts of my skin crave..." at bounding box center [155, 162] width 4 height 4
checkbox input "true"
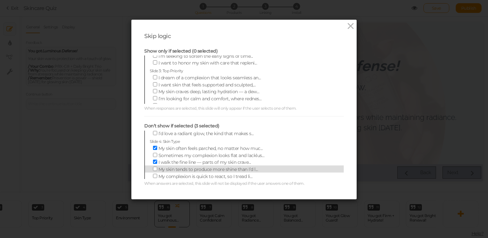
click at [216, 168] on span "My skin tends to produce more shine than I’d l..." at bounding box center [209, 170] width 100 height 6
click at [157, 168] on input "My skin tends to produce more shine than I’d l..." at bounding box center [155, 169] width 4 height 4
checkbox input "true"
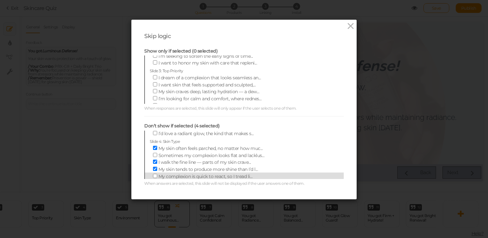
click at [216, 175] on span "My complexion is quick to react, so I tread li..." at bounding box center [206, 177] width 94 height 6
click at [157, 175] on input "My complexion is quick to react, so I tread li..." at bounding box center [155, 176] width 4 height 4
checkbox input "true"
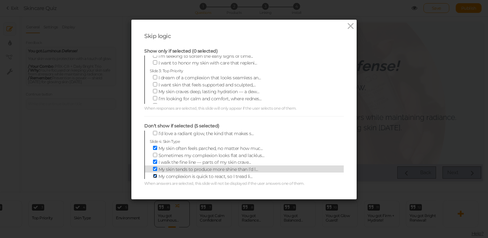
scroll to position [90, 0]
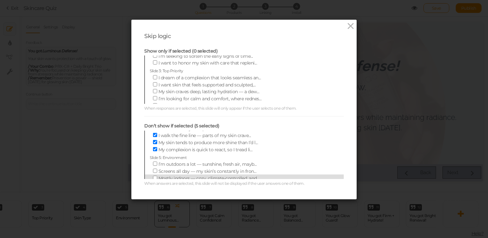
click at [218, 176] on span "Mostly indoors — cozy, climate-controlled, and..." at bounding box center [209, 179] width 101 height 6
click at [157, 176] on input "Mostly indoors — cozy, climate-controlled, and..." at bounding box center [155, 178] width 4 height 4
checkbox input "true"
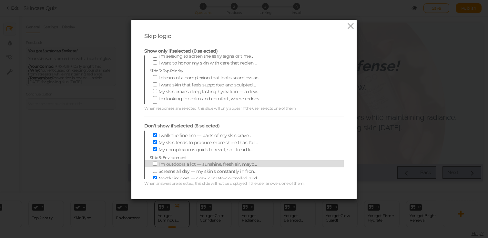
click at [214, 164] on span "I’m outdoors a lot — sunshine, fresh air, mayb..." at bounding box center [208, 164] width 98 height 6
click at [157, 164] on input "I’m outdoors a lot — sunshine, fresh air, mayb..." at bounding box center [155, 164] width 4 height 4
checkbox input "true"
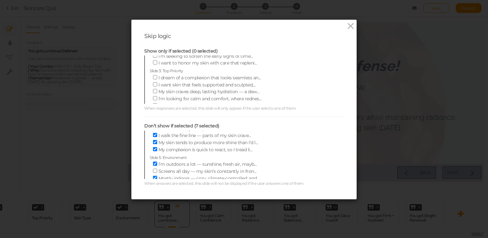
click at [383, 142] on div "Skip logic Show only if selected (0 selected) Slide 2: Age I’m focused on preve…" at bounding box center [244, 119] width 488 height 238
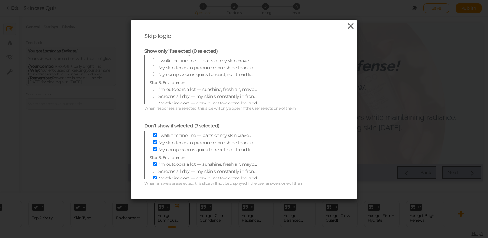
click at [349, 26] on icon at bounding box center [350, 26] width 9 height 10
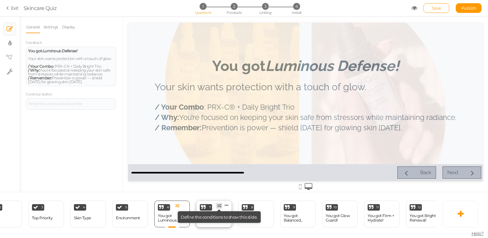
click at [217, 221] on tip "× Define the conditions to show this slide." at bounding box center [219, 218] width 83 height 12
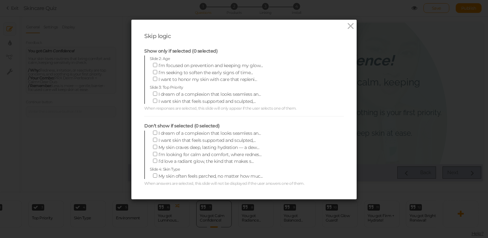
scroll to position [0, 0]
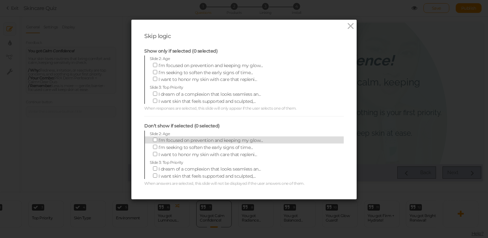
click at [169, 142] on span "I’m focused on prevention and keeping my glow..." at bounding box center [211, 141] width 105 height 6
click at [157, 142] on input "I’m focused on prevention and keeping my glow..." at bounding box center [155, 140] width 4 height 4
click at [169, 142] on span "I’m focused on prevention and keeping my glow..." at bounding box center [211, 141] width 105 height 6
click at [157, 142] on input "I’m focused on prevention and keeping my glow..." at bounding box center [155, 140] width 4 height 4
checkbox input "false"
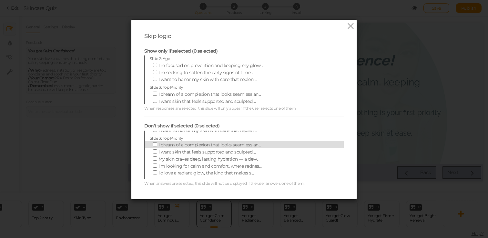
scroll to position [24, 0]
click at [224, 143] on span "I dream of a complexion that looks seamless an..." at bounding box center [210, 145] width 103 height 6
click at [157, 143] on input "I dream of a complexion that looks seamless an..." at bounding box center [155, 145] width 4 height 4
checkbox input "true"
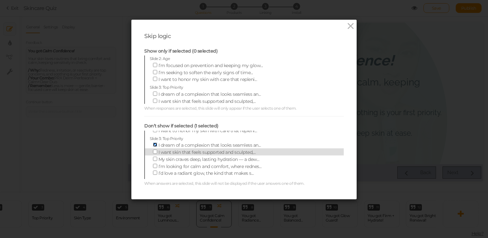
scroll to position [33, 0]
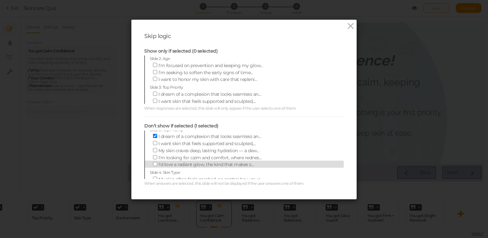
click at [223, 164] on span "I’d love a radiant glow, the kind that makes s..." at bounding box center [207, 165] width 96 height 6
click at [157, 164] on input "I’d love a radiant glow, the kind that makes s..." at bounding box center [155, 164] width 4 height 4
checkbox input "true"
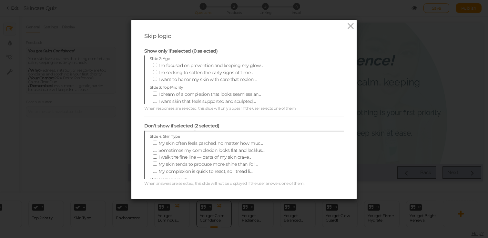
scroll to position [70, 0]
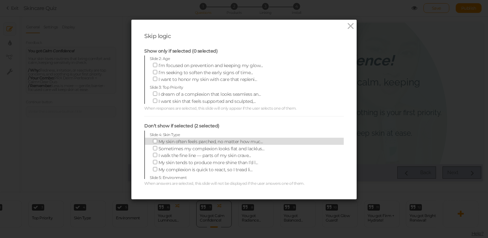
click at [183, 142] on span "My skin often feels parched, no matter how muc..." at bounding box center [211, 142] width 105 height 6
click at [157, 142] on input "My skin often feels parched, no matter how muc..." at bounding box center [155, 141] width 4 height 4
checkbox input "true"
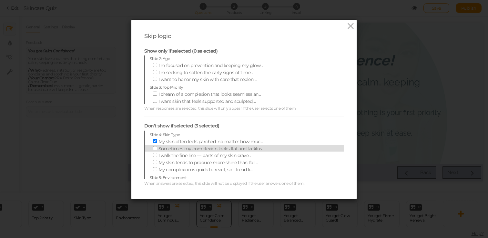
click at [183, 148] on span "Sometimes my complexion looks flat and lacklus..." at bounding box center [212, 149] width 106 height 6
click at [157, 148] on input "Sometimes my complexion looks flat and lacklus..." at bounding box center [155, 148] width 4 height 4
checkbox input "true"
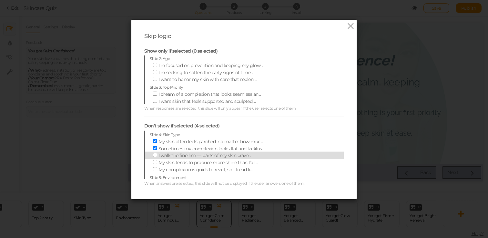
click at [181, 155] on span "I walk the fine line — parts of my skin crave..." at bounding box center [205, 156] width 93 height 6
click at [157, 155] on input "I walk the fine line — parts of my skin crave..." at bounding box center [155, 155] width 4 height 4
checkbox input "true"
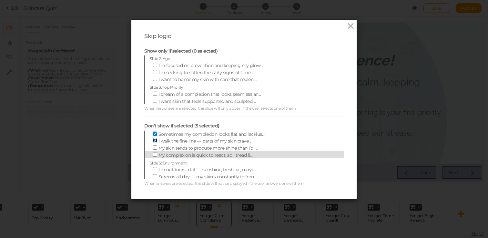
scroll to position [90, 0]
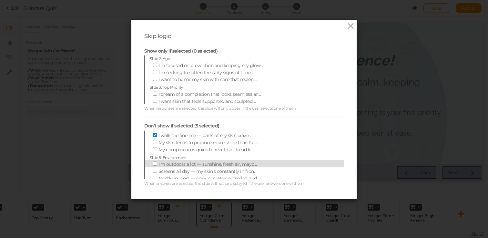
click at [183, 163] on span "I’m outdoors a lot — sunshine, fresh air, mayb..." at bounding box center [208, 164] width 98 height 6
click at [157, 163] on input "I’m outdoors a lot — sunshine, fresh air, mayb..." at bounding box center [155, 164] width 4 height 4
checkbox input "true"
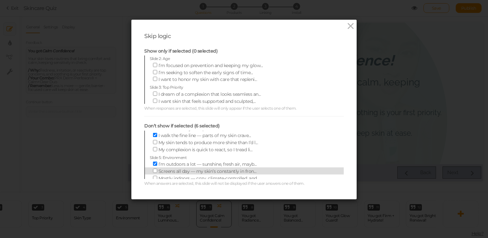
click at [183, 169] on span "Screens all day — my skin’s constantly in fron..." at bounding box center [208, 172] width 98 height 6
click at [157, 169] on input "Screens all day — my skin’s constantly in fron..." at bounding box center [155, 171] width 4 height 4
checkbox input "true"
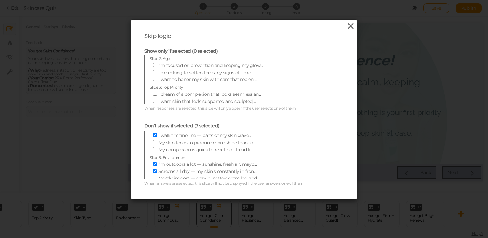
click at [350, 23] on icon at bounding box center [350, 26] width 9 height 10
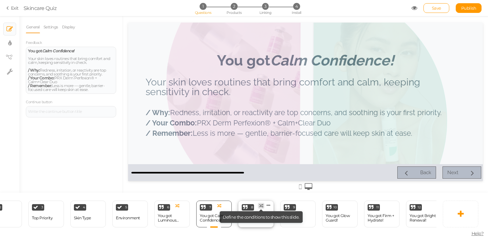
click at [263, 207] on icon at bounding box center [261, 206] width 4 height 4
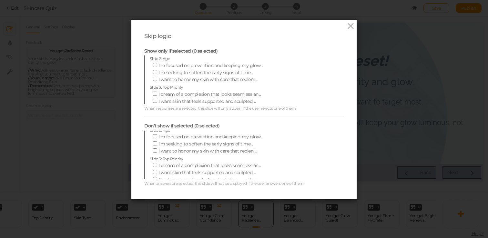
scroll to position [0, 0]
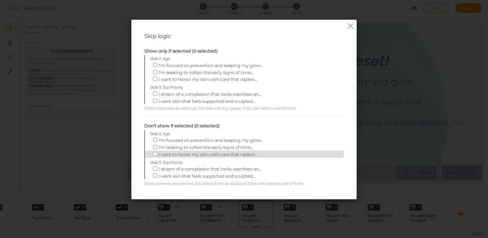
click at [221, 154] on span "I want to honor my skin with care that repleni..." at bounding box center [208, 155] width 99 height 6
click at [157, 154] on input "I want to honor my skin with care that repleni..." at bounding box center [155, 154] width 4 height 4
checkbox input "true"
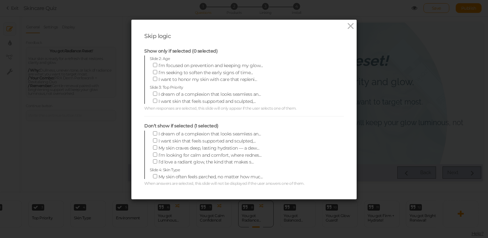
scroll to position [36, 0]
click at [191, 133] on span "I dream of a complexion that looks seamless an..." at bounding box center [210, 133] width 103 height 6
click at [157, 133] on input "I dream of a complexion that looks seamless an..." at bounding box center [155, 132] width 4 height 4
checkbox input "true"
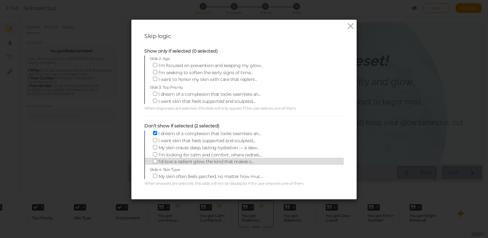
click at [184, 159] on span "I’d love a radiant glow, the kind that makes s..." at bounding box center [207, 162] width 96 height 6
click at [157, 159] on input "I’d love a radiant glow, the kind that makes s..." at bounding box center [155, 161] width 4 height 4
checkbox input "true"
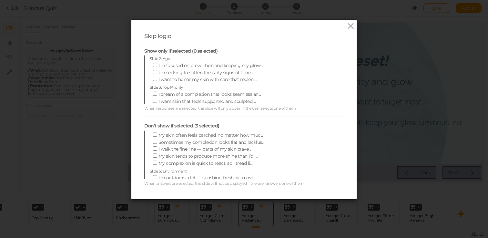
scroll to position [71, 0]
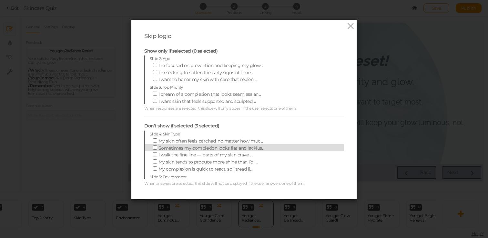
click at [178, 148] on span "Sometimes my complexion looks flat and lacklus..." at bounding box center [212, 148] width 106 height 6
click at [157, 148] on input "Sometimes my complexion looks flat and lacklus..." at bounding box center [155, 148] width 4 height 4
checkbox input "true"
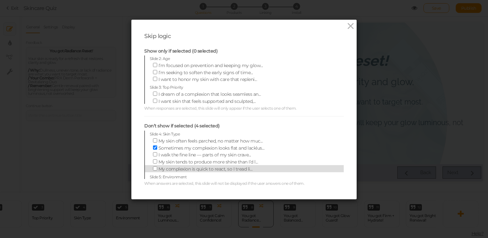
click at [172, 165] on label "My complexion is quick to react, so I tread li..." at bounding box center [239, 168] width 179 height 7
click at [157, 167] on input "My complexion is quick to react, so I tread li..." at bounding box center [155, 169] width 4 height 4
checkbox input "true"
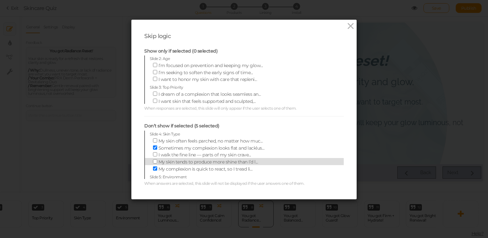
click at [172, 162] on span "My skin tends to produce more shine than I’d l..." at bounding box center [209, 162] width 100 height 6
click at [157, 162] on input "My skin tends to produce more shine than I’d l..." at bounding box center [155, 162] width 4 height 4
checkbox input "true"
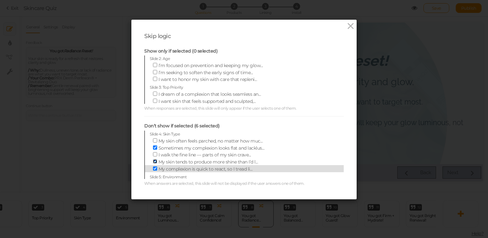
scroll to position [90, 0]
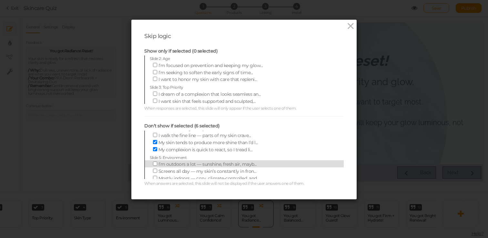
click at [212, 164] on span "I’m outdoors a lot — sunshine, fresh air, mayb..." at bounding box center [208, 164] width 98 height 6
click at [157, 164] on input "I’m outdoors a lot — sunshine, fresh air, mayb..." at bounding box center [155, 164] width 4 height 4
checkbox input "true"
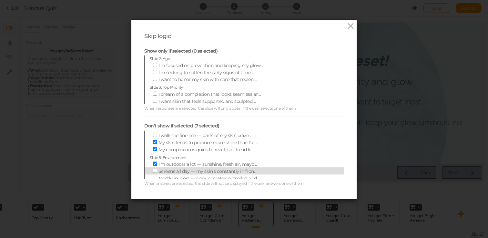
click at [211, 170] on span "Screens all day — my skin’s constantly in fron..." at bounding box center [208, 172] width 98 height 6
click
checkbox input "true"
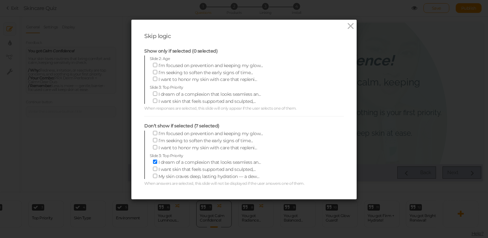
scroll to position [0, 0]
checkbox input "true"
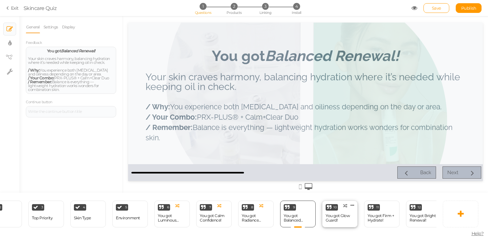
click at [336, 213] on div "You got Glow Guard!" at bounding box center [340, 218] width 28 height 11
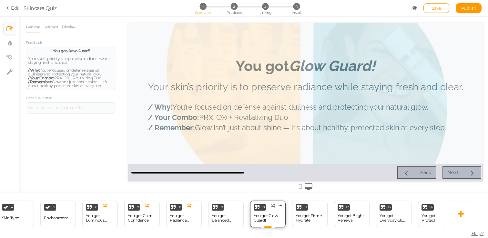
scroll to position [0, 187]
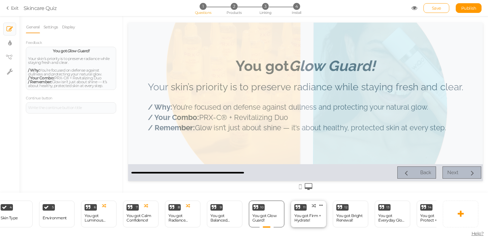
click at [313, 219] on div "You got Firm + Hydrate!" at bounding box center [308, 218] width 28 height 9
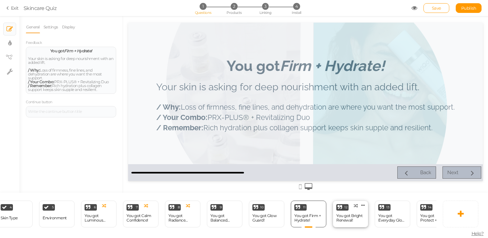
click at [345, 217] on div "You got Bright Renewal!" at bounding box center [350, 218] width 28 height 9
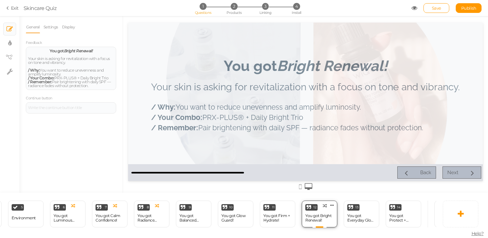
scroll to position [0, 221]
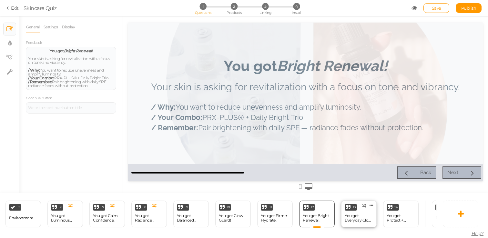
click at [367, 221] on div "You got Everyday Glow-Up!" at bounding box center [359, 218] width 28 height 9
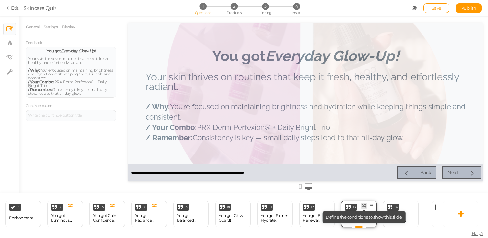
click at [365, 206] on icon at bounding box center [364, 206] width 4 height 4
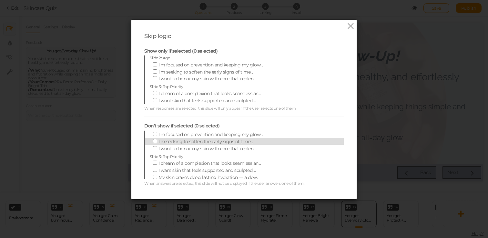
scroll to position [0, 0]
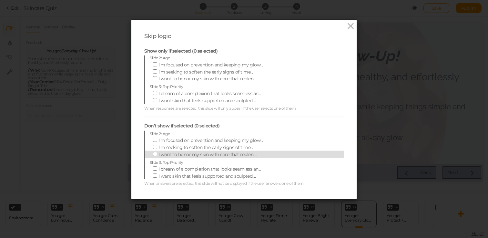
click at [213, 153] on span "I want to honor my skin with care that repleni..." at bounding box center [208, 155] width 99 height 6
click at [157, 153] on input "I want to honor my skin with care that repleni..." at bounding box center [155, 154] width 4 height 4
checkbox input "true"
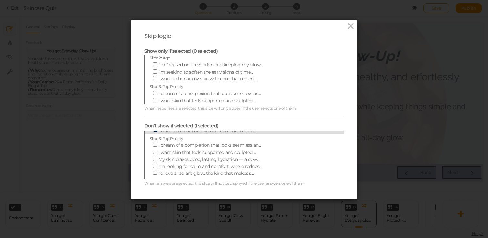
scroll to position [25, 0]
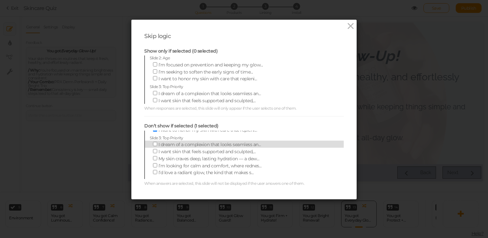
click at [212, 146] on span "I dream of a complexion that looks seamless an..." at bounding box center [210, 145] width 103 height 6
click at [157, 146] on input "I dream of a complexion that looks seamless an..." at bounding box center [155, 144] width 4 height 4
checkbox input "true"
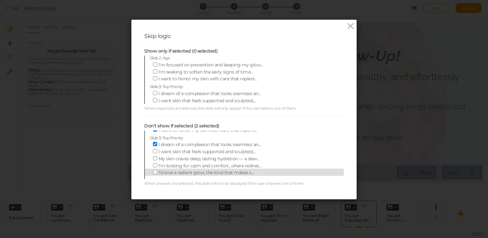
click at [214, 171] on span "I’d love a radiant glow, the kind that makes s..." at bounding box center [207, 173] width 96 height 6
click at [157, 171] on input "I’d love a radiant glow, the kind that makes s..." at bounding box center [155, 172] width 4 height 4
checkbox input "true"
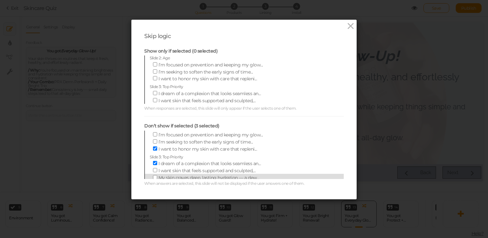
scroll to position [0, 0]
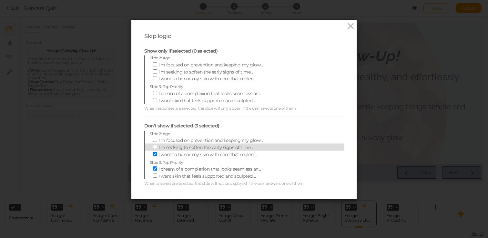
click at [207, 148] on span "I’m seeking to soften the early signs of time..." at bounding box center [206, 148] width 95 height 6
click at [157, 148] on input "I’m seeking to soften the early signs of time..." at bounding box center [155, 147] width 4 height 4
checkbox input "true"
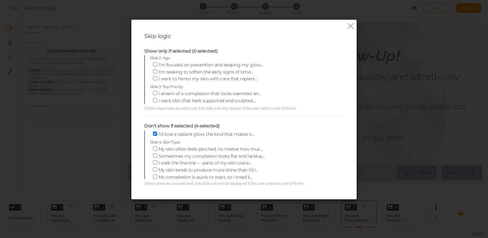
scroll to position [72, 0]
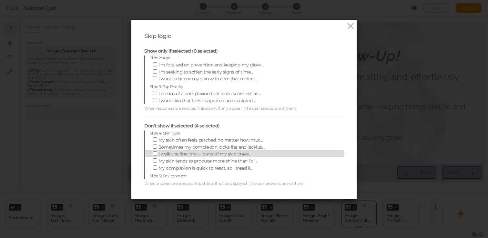
click at [187, 150] on label "I walk the fine line — parts of my skin crave..." at bounding box center [239, 153] width 179 height 7
click at [157, 151] on input "I walk the fine line — parts of my skin crave..." at bounding box center [155, 153] width 4 height 4
click at [187, 151] on span "I walk the fine line — parts of my skin crave..." at bounding box center [205, 154] width 93 height 6
click at [157, 151] on input "I walk the fine line — parts of my skin crave..." at bounding box center [155, 153] width 4 height 4
checkbox input "false"
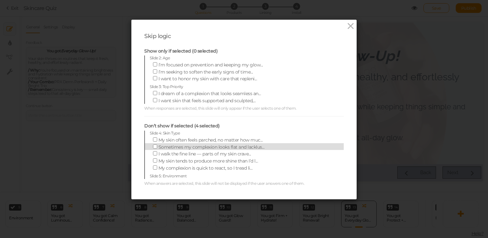
click at [187, 148] on span "Sometimes my complexion looks flat and lacklus..." at bounding box center [212, 147] width 106 height 6
click at [157, 148] on input "Sometimes my complexion looks flat and lacklus..." at bounding box center [155, 147] width 4 height 4
click at [181, 145] on span "Sometimes my complexion looks flat and lacklus..." at bounding box center [212, 147] width 106 height 6
click at [157, 145] on input "Sometimes my complexion looks flat and lacklus..." at bounding box center [155, 147] width 4 height 4
checkbox input "false"
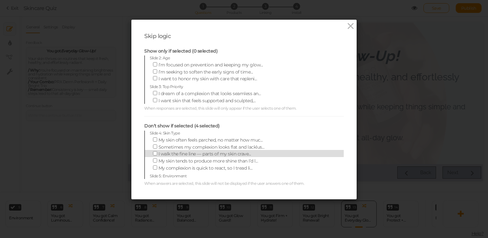
click at [178, 154] on span "I walk the fine line — parts of my skin crave..." at bounding box center [205, 154] width 93 height 6
click at [157, 154] on input "I walk the fine line — parts of my skin crave..." at bounding box center [155, 153] width 4 height 4
checkbox input "true"
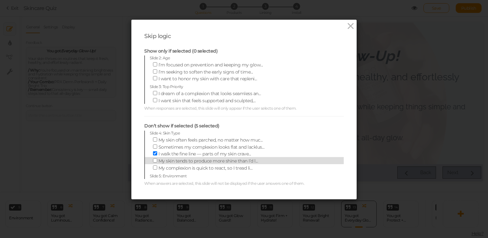
click at [177, 160] on span "My skin tends to produce more shine than I’d l..." at bounding box center [209, 161] width 100 height 6
click at [157, 160] on input "My skin tends to produce more shine than I’d l..." at bounding box center [155, 161] width 4 height 4
checkbox input "true"
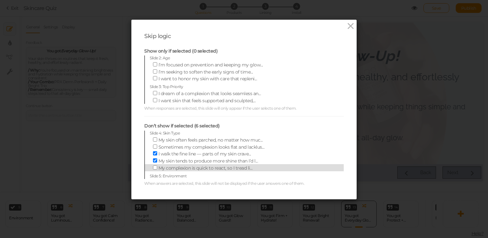
click at [177, 165] on span "My complexion is quick to react, so I tread li..." at bounding box center [206, 168] width 94 height 6
click at [157, 166] on input "My complexion is quick to react, so I tread li..." at bounding box center [155, 168] width 4 height 4
checkbox input "true"
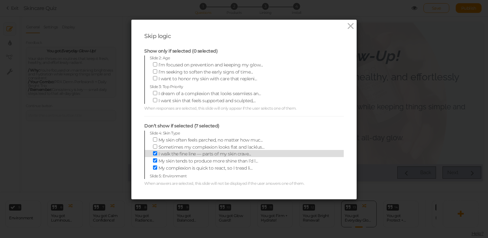
click at [179, 152] on span "I walk the fine line — parts of my skin crave..." at bounding box center [205, 154] width 93 height 6
click at [157, 152] on input "I walk the fine line — parts of my skin crave..." at bounding box center [155, 153] width 4 height 4
checkbox input "false"
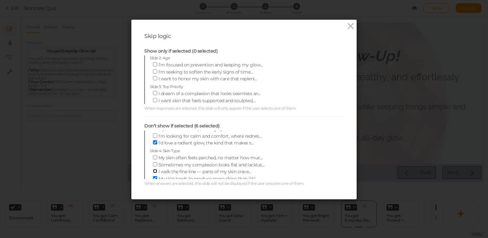
scroll to position [54, 0]
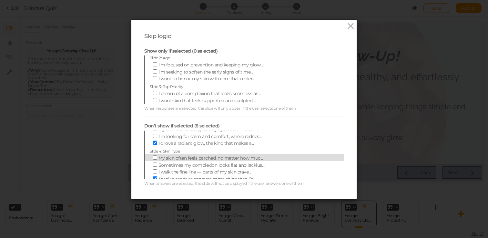
click at [176, 158] on span "My skin often feels parched, no matter how muc..." at bounding box center [211, 158] width 105 height 6
click at [157, 158] on input "My skin often feels parched, no matter how muc..." at bounding box center [155, 158] width 4 height 4
checkbox input "true"
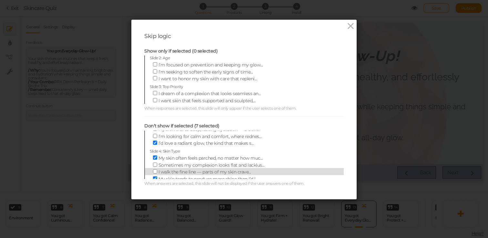
click at [178, 171] on span "I walk the fine line — parts of my skin crave..." at bounding box center [205, 172] width 93 height 6
click at [157, 171] on input "I walk the fine line — parts of my skin crave..." at bounding box center [155, 172] width 4 height 4
checkbox input "true"
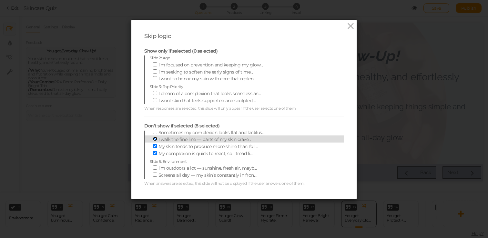
scroll to position [90, 0]
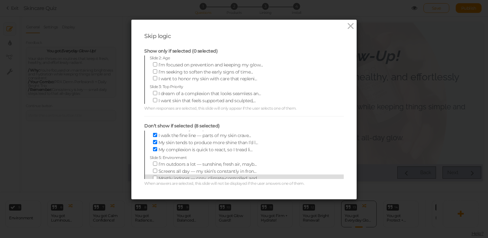
click at [171, 176] on span "Mostly indoors — cozy, climate-controlled, and..." at bounding box center [209, 179] width 101 height 6
checkbox input "false"
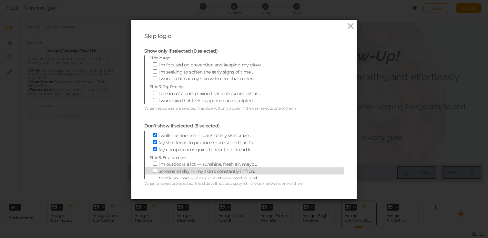
click at [172, 169] on span "Screens all day — my skin’s constantly in fron..." at bounding box center [208, 172] width 98 height 6
click at [157, 169] on input "Screens all day — my skin’s constantly in fron..." at bounding box center [155, 171] width 4 height 4
checkbox input "true"
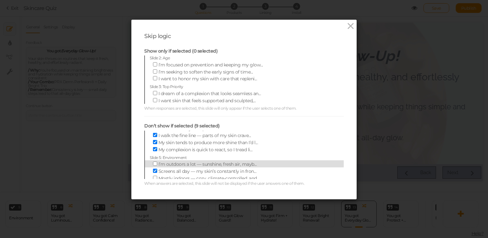
click at [172, 161] on span "I’m outdoors a lot — sunshine, fresh air, mayb..." at bounding box center [208, 164] width 98 height 6
click at [157, 162] on input "I’m outdoors a lot — sunshine, fresh air, mayb..." at bounding box center [155, 164] width 4 height 4
checkbox input "true"
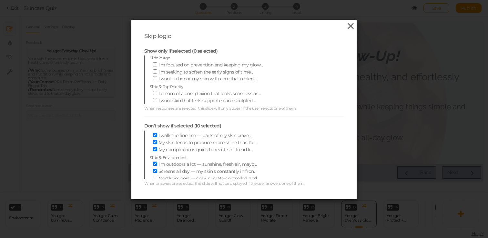
click at [353, 30] on icon at bounding box center [350, 26] width 9 height 10
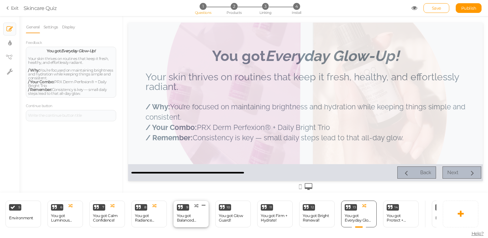
click at [196, 216] on div "You got Balanced Renewal!" at bounding box center [191, 218] width 28 height 9
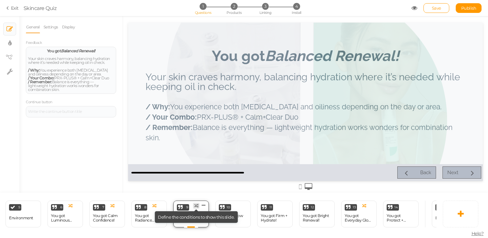
click at [196, 207] on icon at bounding box center [196, 206] width 4 height 4
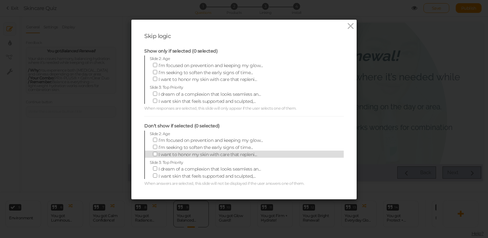
click at [210, 155] on span "I want to honor my skin with care that repleni..." at bounding box center [208, 155] width 99 height 6
click at [157, 155] on input "I want to honor my skin with care that repleni..." at bounding box center [155, 154] width 4 height 4
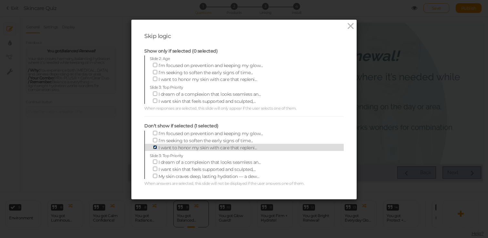
scroll to position [0, 0]
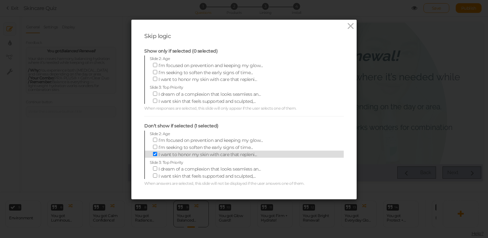
click at [210, 155] on span "I want to honor my skin with care that repleni..." at bounding box center [208, 155] width 99 height 6
click at [157, 155] on input "I want to honor my skin with care that repleni..." at bounding box center [155, 154] width 4 height 4
checkbox input "false"
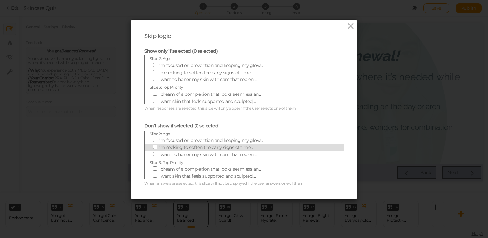
click at [214, 149] on span "I’m seeking to soften the early signs of time..." at bounding box center [206, 148] width 95 height 6
click at [157, 149] on input "I’m seeking to soften the early signs of time..." at bounding box center [155, 147] width 4 height 4
checkbox input "true"
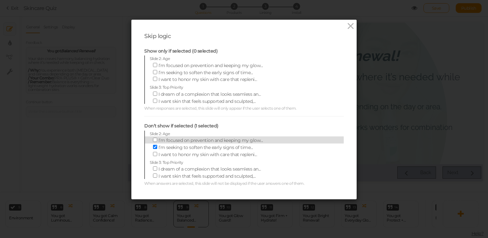
click at [214, 143] on span "I’m focused on prevention and keeping my glow..." at bounding box center [211, 141] width 105 height 6
click at [157, 142] on input "I’m focused on prevention and keeping my glow..." at bounding box center [155, 140] width 4 height 4
checkbox input "true"
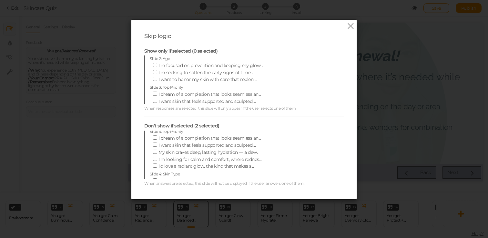
scroll to position [32, 0]
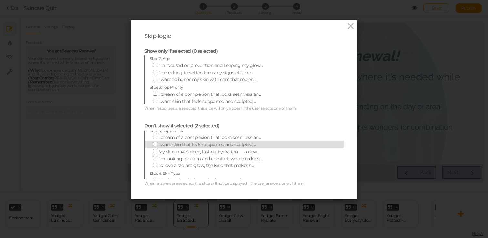
click at [212, 141] on label "I want skin that feels supported and sculpted,..." at bounding box center [239, 144] width 179 height 7
click at [157, 142] on input "I want skin that feels supported and sculpted,..." at bounding box center [155, 144] width 4 height 4
checkbox input "true"
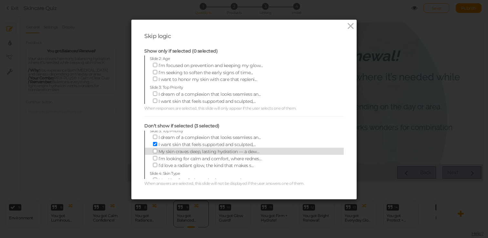
click at [210, 149] on span "My skin craves deep, lasting hydration — a dew..." at bounding box center [209, 152] width 101 height 6
click at [157, 149] on input "My skin craves deep, lasting hydration — a dew..." at bounding box center [155, 151] width 4 height 4
checkbox input "true"
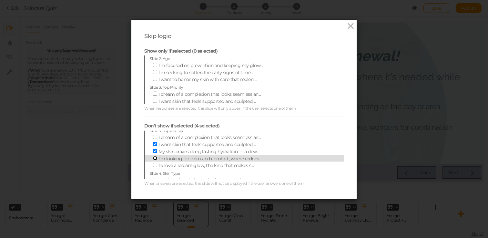
checkbox input "true"
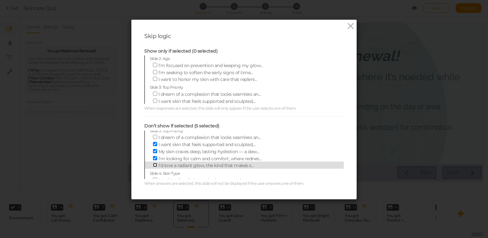
checkbox input "true"
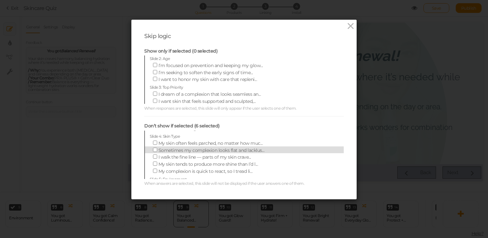
scroll to position [70, 0]
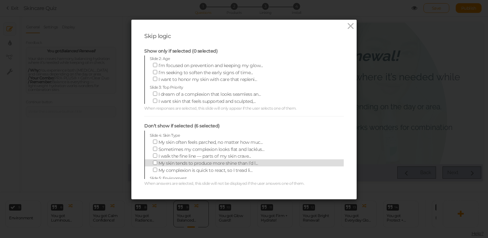
click at [248, 160] on span "My skin tends to produce more shine than I’d l..." at bounding box center [209, 163] width 100 height 6
click at [157, 161] on input "My skin tends to produce more shine than I’d l..." at bounding box center [155, 163] width 4 height 4
checkbox input "true"
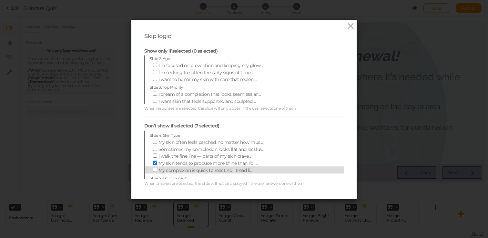
click at [246, 168] on span "My complexion is quick to react, so I tread li..." at bounding box center [206, 171] width 94 height 6
click at [157, 168] on input "My complexion is quick to react, so I tread li..." at bounding box center [155, 170] width 4 height 4
checkbox input "true"
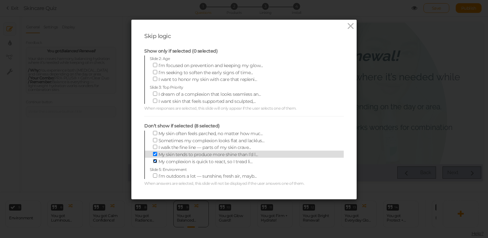
scroll to position [72, 0]
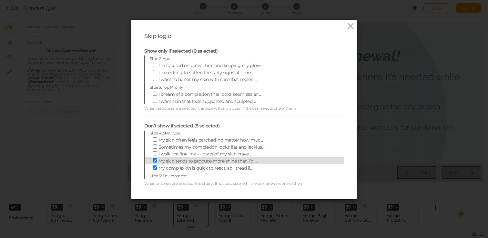
click at [250, 157] on label "My skin tends to produce more shine than I’d l..." at bounding box center [239, 160] width 179 height 7
click at [157, 159] on input "My skin tends to produce more shine than I’d l..." at bounding box center [155, 161] width 4 height 4
click at [250, 161] on span "My skin tends to produce more shine than I’d l..." at bounding box center [209, 161] width 100 height 6
click at [157, 161] on input "My skin tends to produce more shine than I’d l..." at bounding box center [155, 161] width 4 height 4
checkbox input "true"
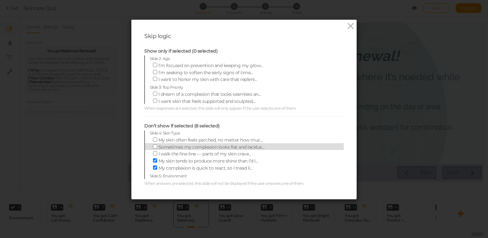
click at [250, 147] on span "Sometimes my complexion looks flat and lacklus..." at bounding box center [212, 147] width 106 height 6
click at [157, 147] on input "Sometimes my complexion looks flat and lacklus..." at bounding box center [155, 147] width 4 height 4
checkbox input "true"
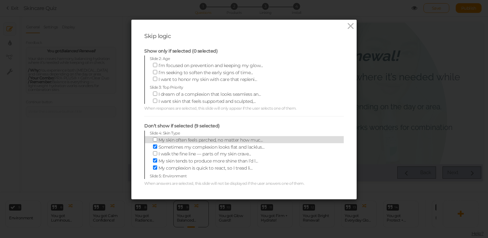
click at [250, 139] on span "My skin often feels parched, no matter how muc..." at bounding box center [211, 140] width 105 height 6
click at [157, 139] on input "My skin often feels parched, no matter how muc..." at bounding box center [155, 140] width 4 height 4
checkbox input "true"
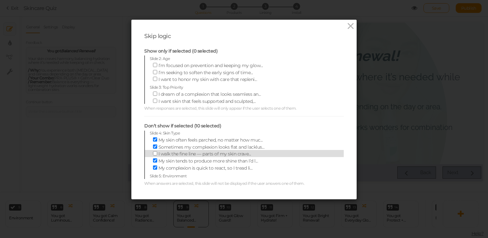
click at [249, 152] on span "I walk the fine line — parts of my skin crave..." at bounding box center [205, 154] width 93 height 6
click at [157, 152] on input "I walk the fine line — parts of my skin crave..." at bounding box center [155, 153] width 4 height 4
checkbox input "true"
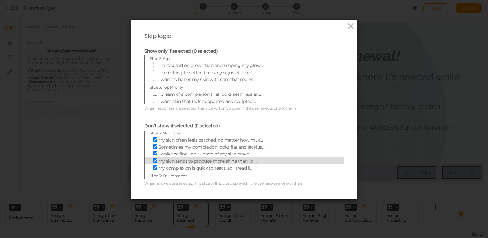
click at [249, 161] on span "My skin tends to produce more shine than I’d l..." at bounding box center [209, 161] width 100 height 6
click at [157, 161] on input "My skin tends to produce more shine than I’d l..." at bounding box center [155, 161] width 4 height 4
checkbox input "false"
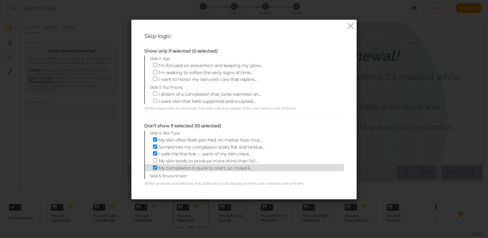
click at [249, 165] on span "My complexion is quick to react, so I tread li..." at bounding box center [206, 168] width 94 height 6
click at [157, 166] on input "My complexion is quick to react, so I tread li..." at bounding box center [155, 168] width 4 height 4
checkbox input "false"
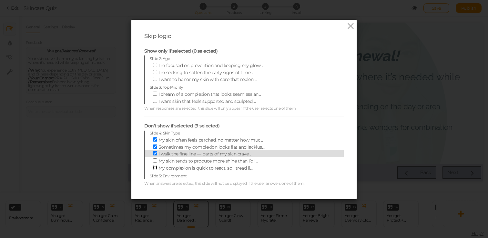
scroll to position [90, 0]
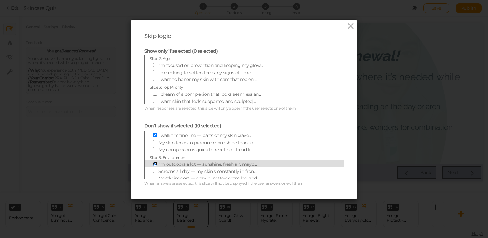
checkbox input "false"
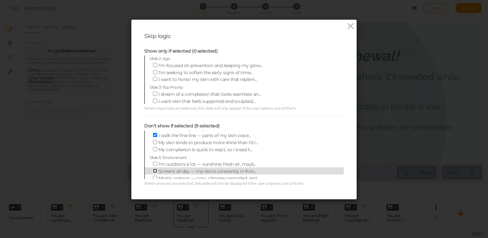
checkbox input "true"
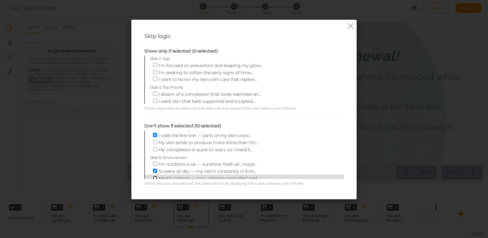
checkbox input "true"
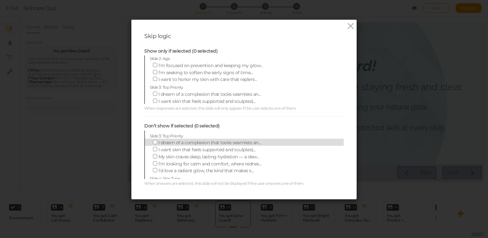
scroll to position [28, 0]
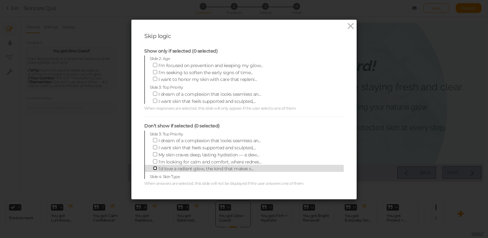
checkbox input "true"
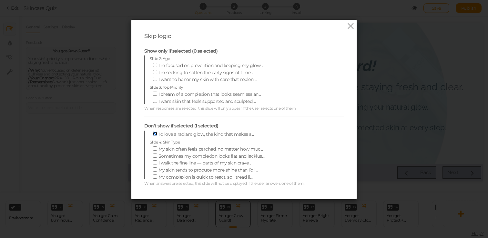
scroll to position [65, 0]
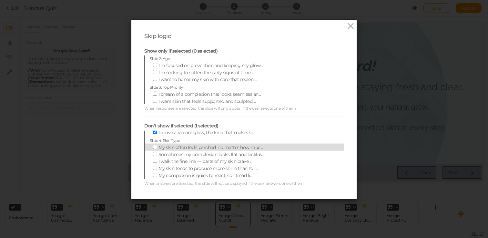
click at [248, 148] on span "My skin often feels parched, no matter how muc..." at bounding box center [211, 148] width 105 height 6
click at [157, 148] on input "My skin often feels parched, no matter how muc..." at bounding box center [155, 147] width 4 height 4
checkbox input "true"
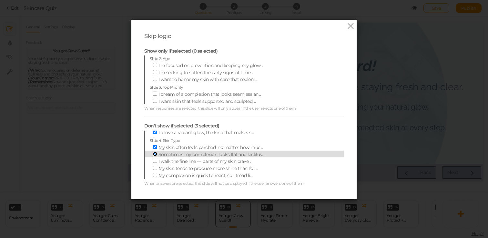
checkbox input "false"
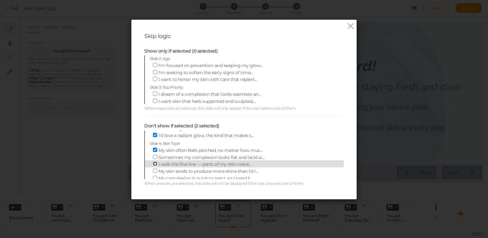
checkbox input "true"
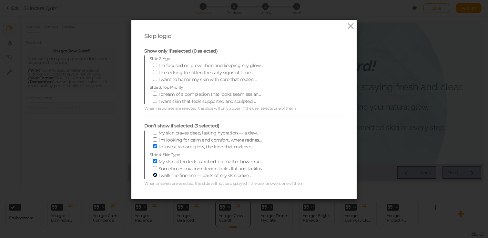
scroll to position [90, 0]
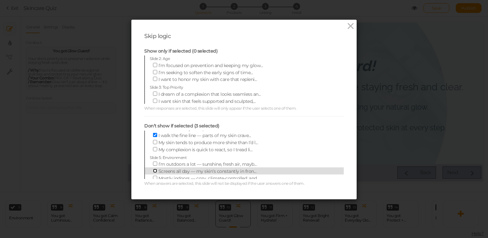
checkbox input "true"
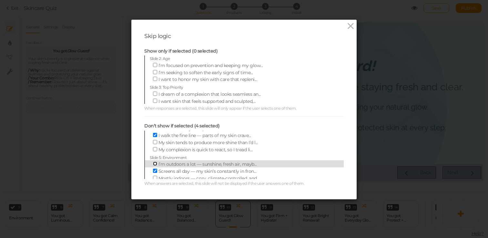
checkbox input "true"
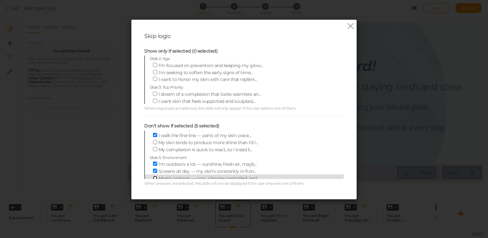
checkbox input "true"
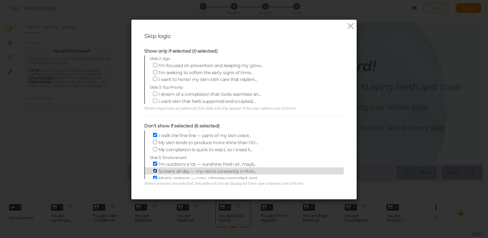
checkbox input "false"
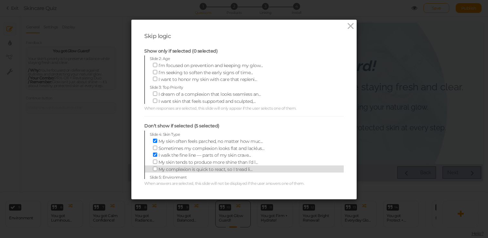
scroll to position [71, 0]
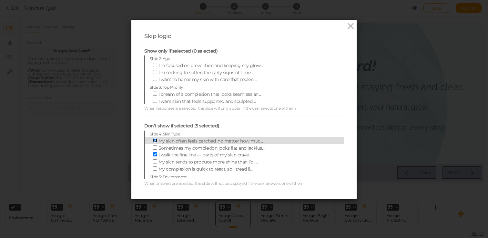
checkbox input "false"
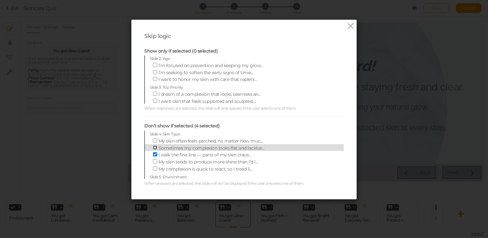
checkbox input "true"
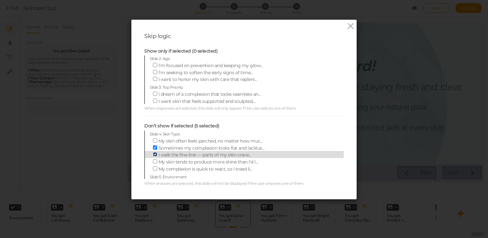
checkbox input "false"
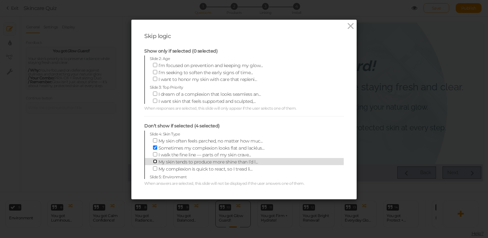
checkbox input "true"
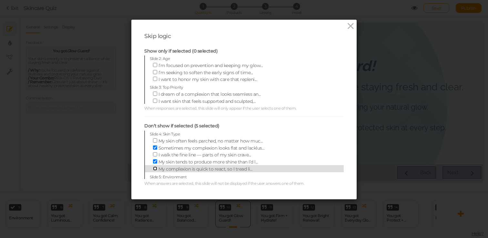
checkbox input "true"
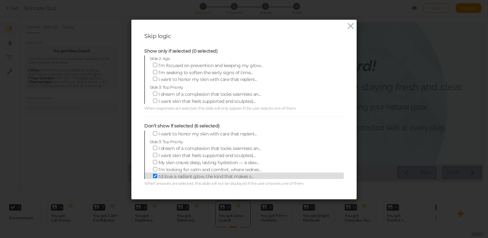
scroll to position [21, 0]
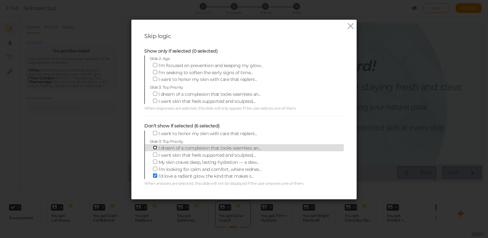
checkbox input "true"
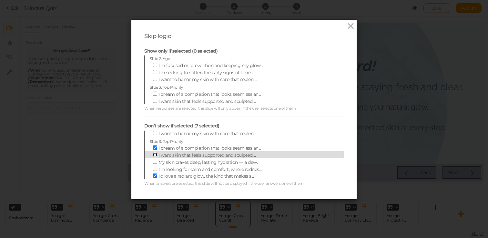
checkbox input "true"
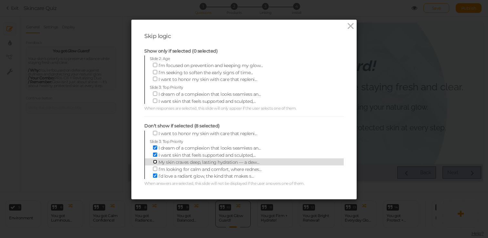
checkbox input "true"
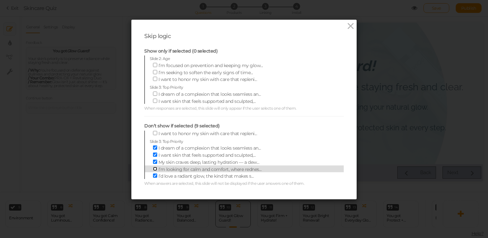
checkbox input "true"
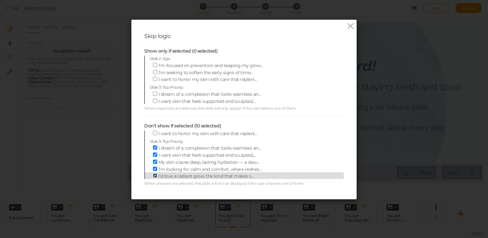
checkbox input "false"
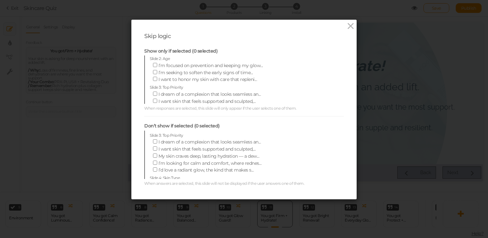
scroll to position [0, 0]
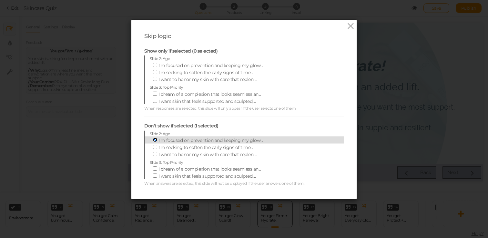
checkbox input "false"
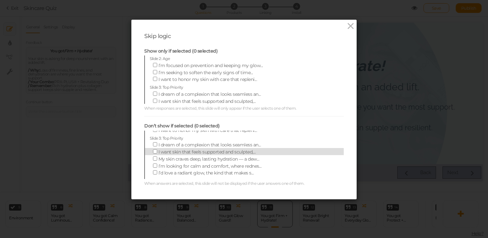
scroll to position [25, 0]
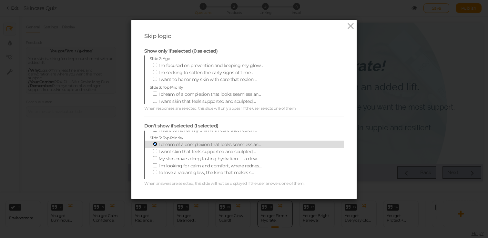
checkbox input "false"
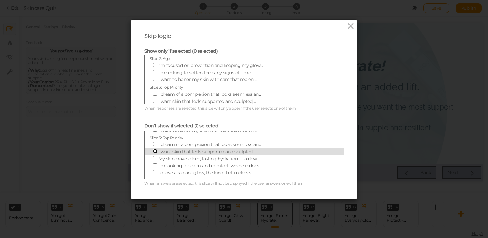
checkbox input "true"
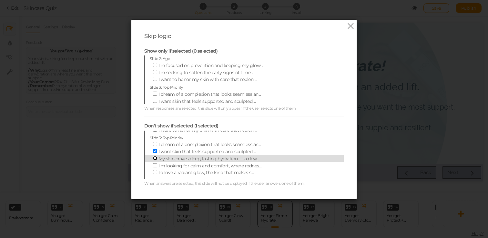
checkbox input "true"
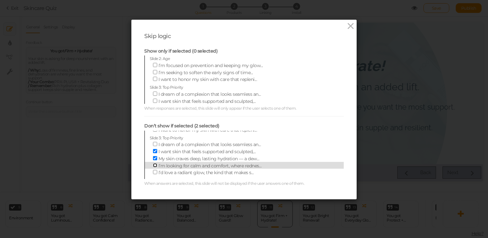
checkbox input "true"
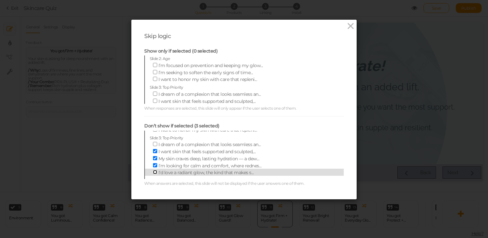
checkbox input "true"
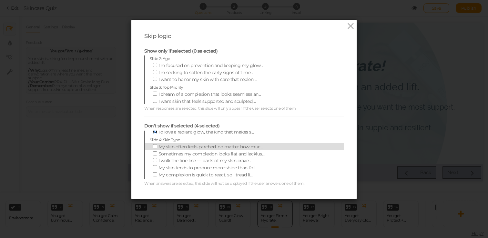
scroll to position [69, 0]
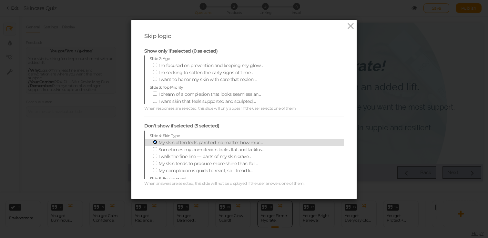
checkbox input "false"
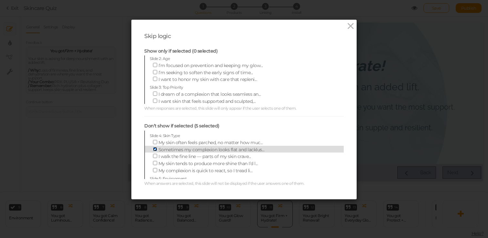
checkbox input "false"
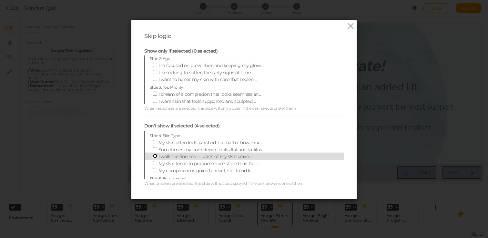
checkbox input "true"
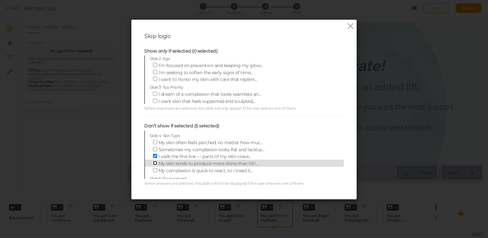
checkbox input "true"
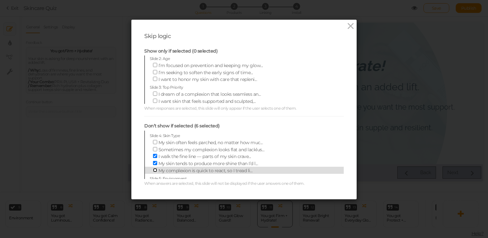
checkbox input "true"
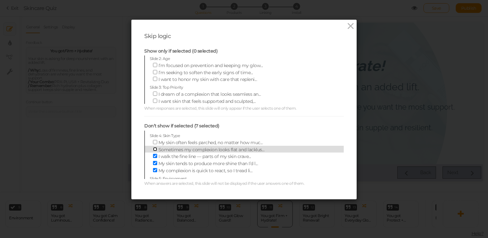
checkbox input "true"
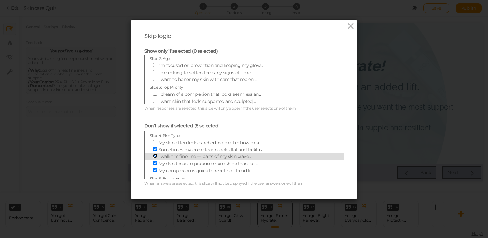
checkbox input "false"
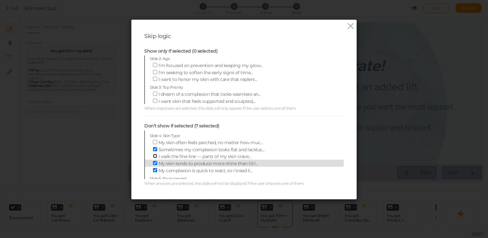
scroll to position [90, 0]
checkbox input "true"
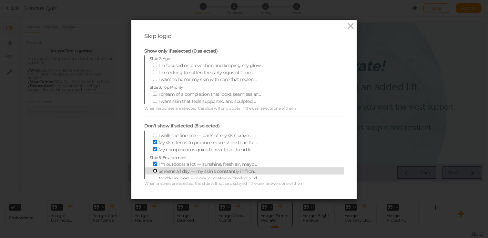
checkbox input "true"
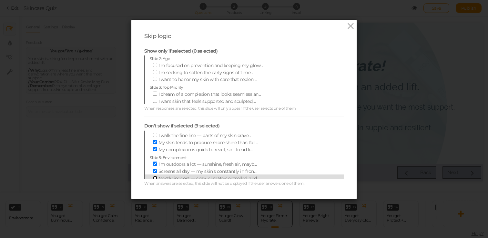
checkbox input "true"
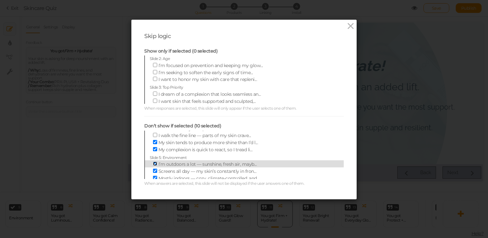
checkbox input "false"
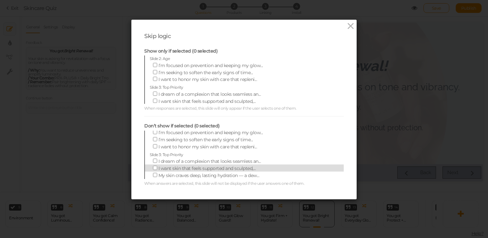
scroll to position [0, 0]
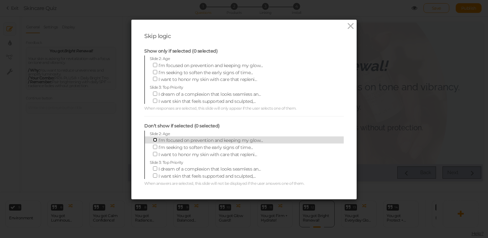
checkbox input "true"
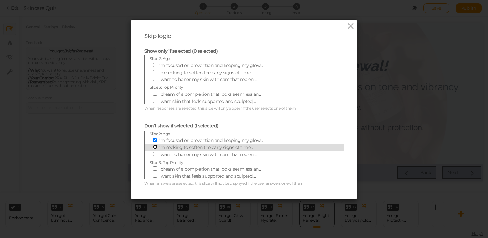
checkbox input "true"
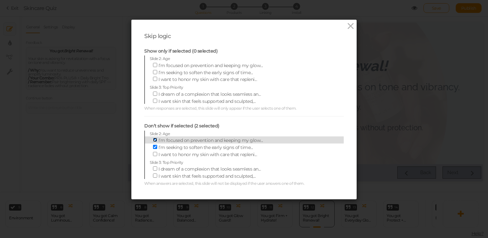
checkbox input "false"
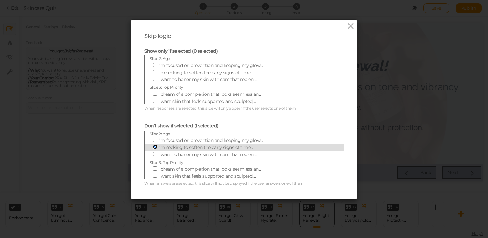
checkbox input "false"
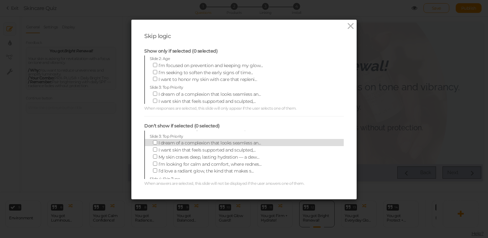
scroll to position [26, 0]
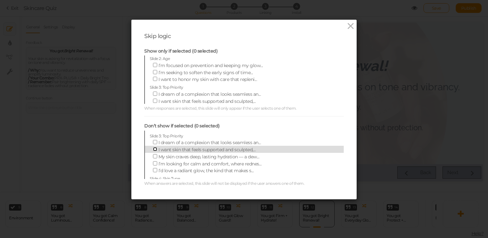
checkbox input "true"
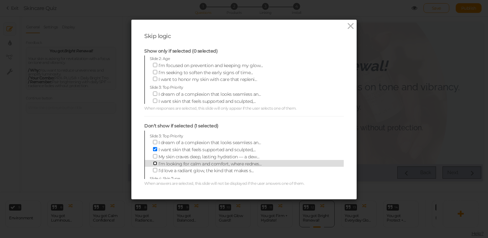
checkbox input "true"
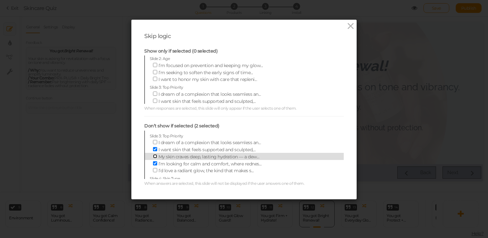
checkbox input "true"
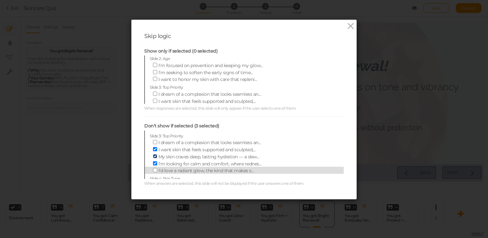
scroll to position [29, 0]
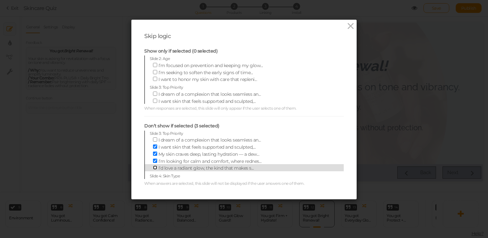
checkbox input "true"
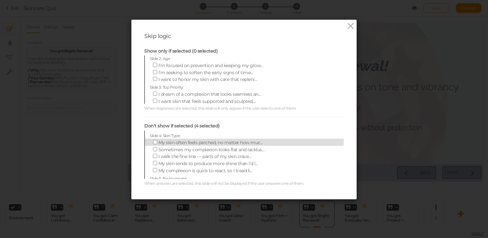
scroll to position [69, 0]
checkbox input "true"
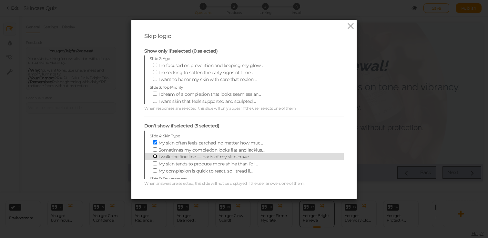
checkbox input "true"
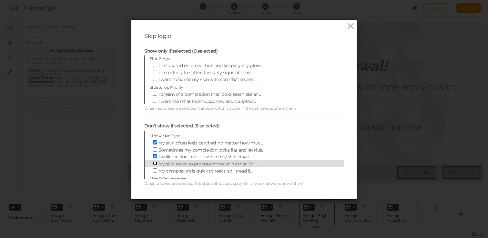
checkbox input "true"
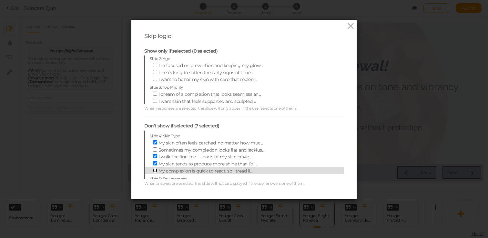
checkbox input "true"
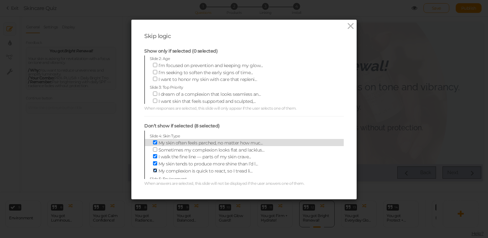
scroll to position [90, 0]
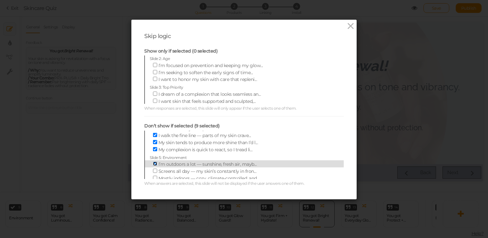
checkbox input "false"
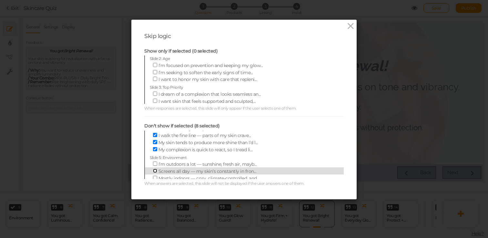
checkbox input "true"
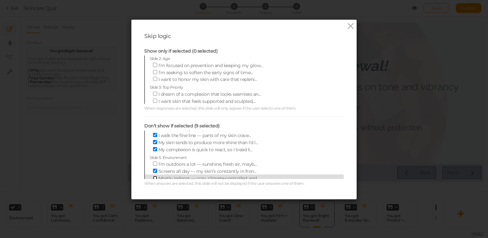
checkbox input "true"
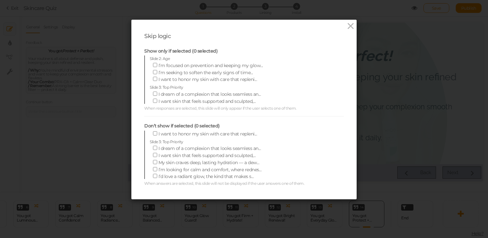
scroll to position [28, 0]
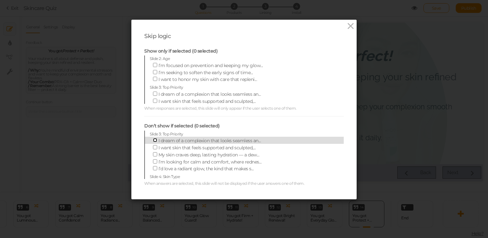
checkbox input "true"
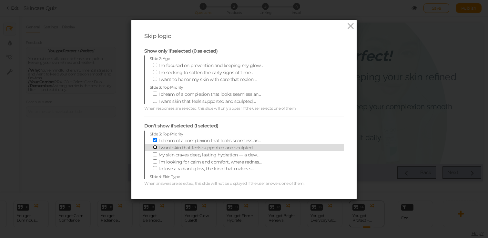
checkbox input "true"
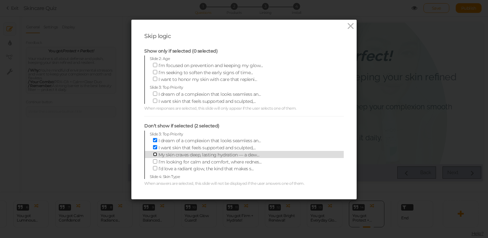
checkbox input "true"
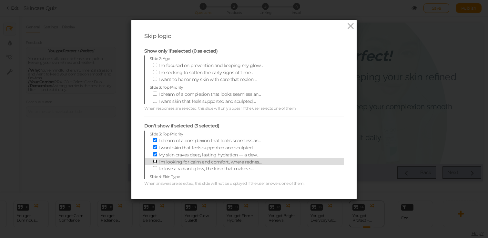
checkbox input "true"
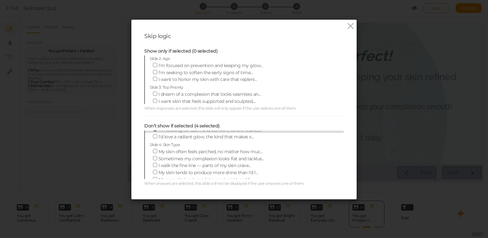
scroll to position [61, 0]
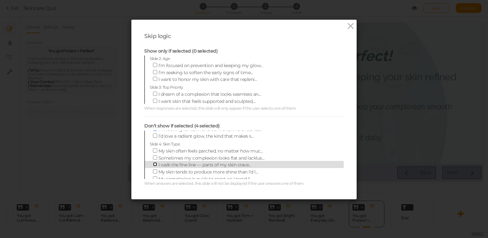
checkbox input "true"
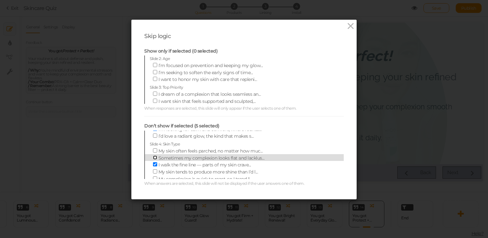
checkbox input "true"
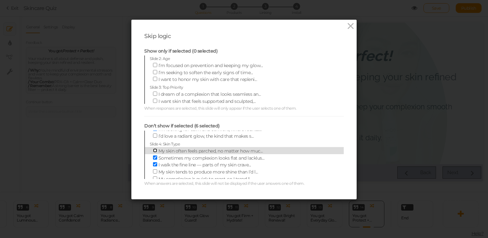
checkbox input "true"
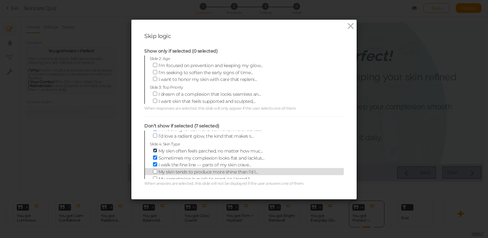
scroll to position [90, 0]
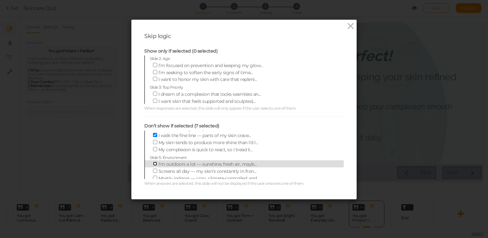
checkbox input "true"
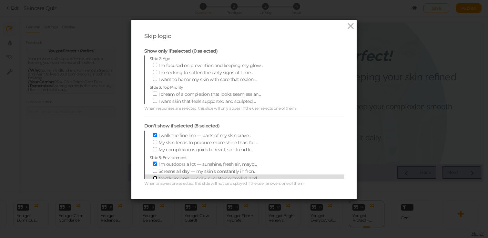
checkbox input "true"
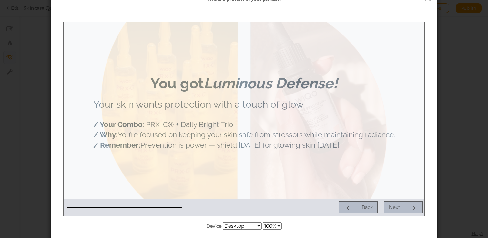
scroll to position [0, 0]
